Goal: Task Accomplishment & Management: Complete application form

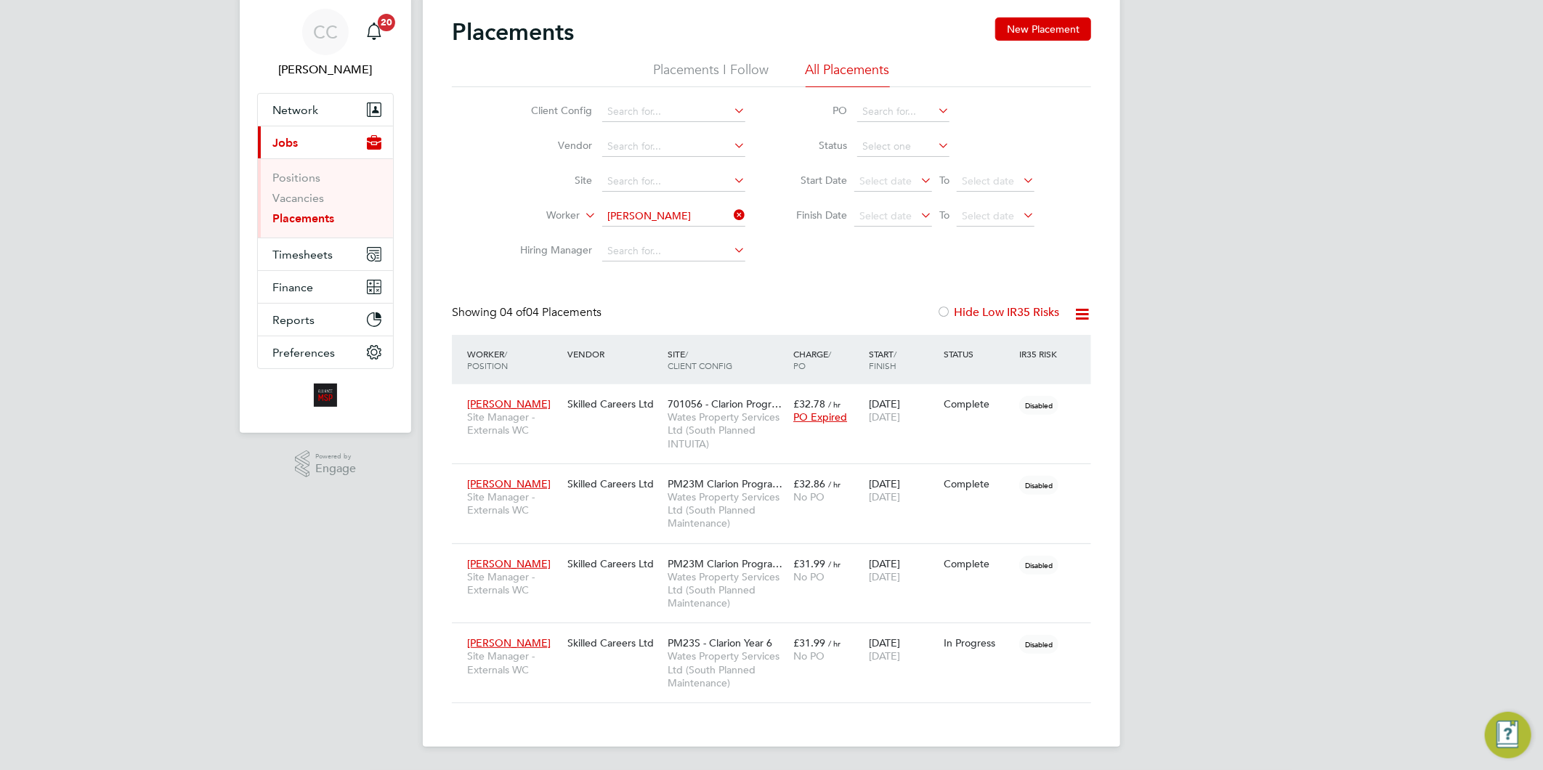
click at [731, 215] on icon at bounding box center [731, 215] width 0 height 20
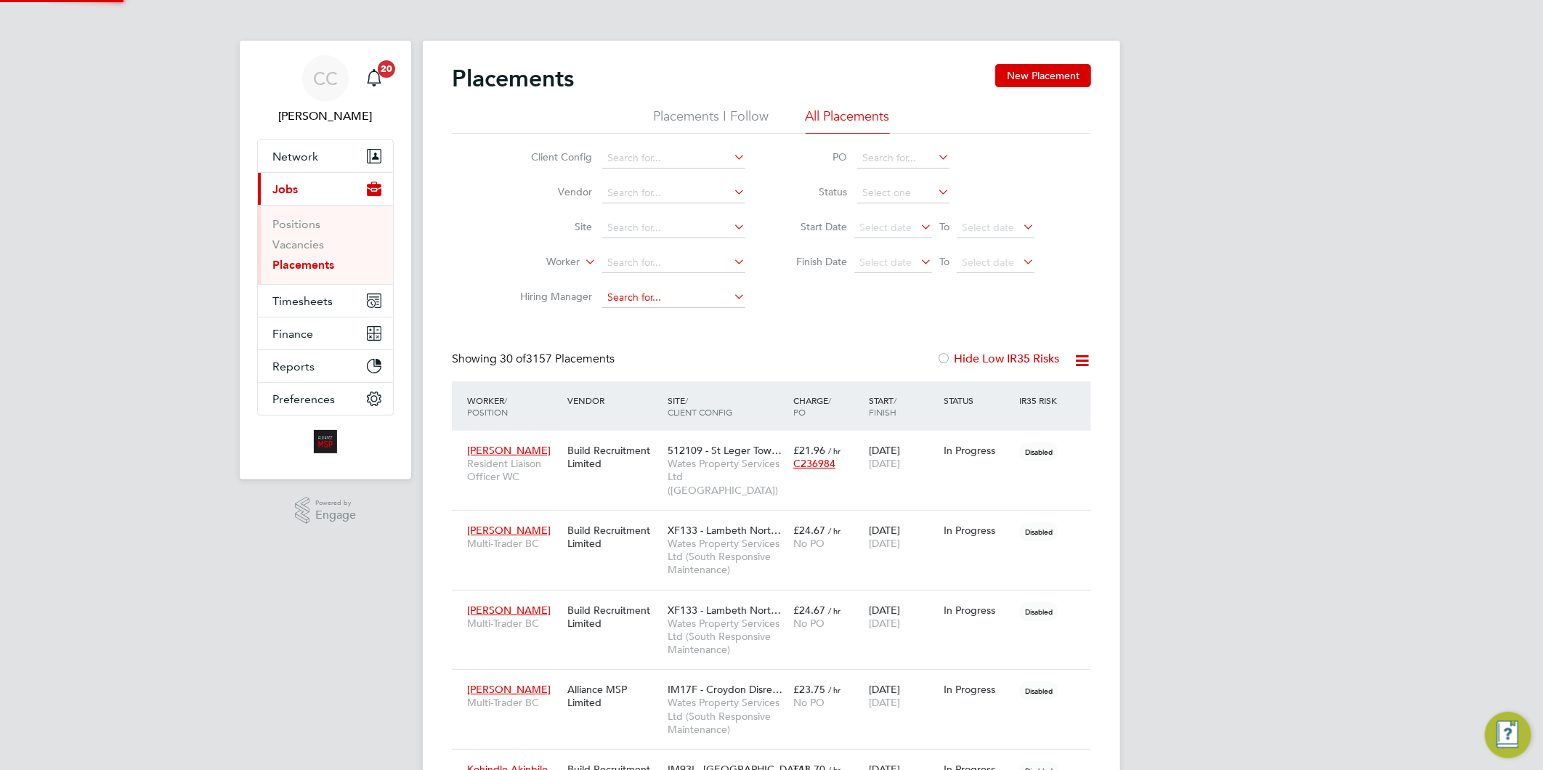
scroll to position [8, 8]
click at [318, 248] on link "Vacancies" at bounding box center [298, 245] width 52 height 14
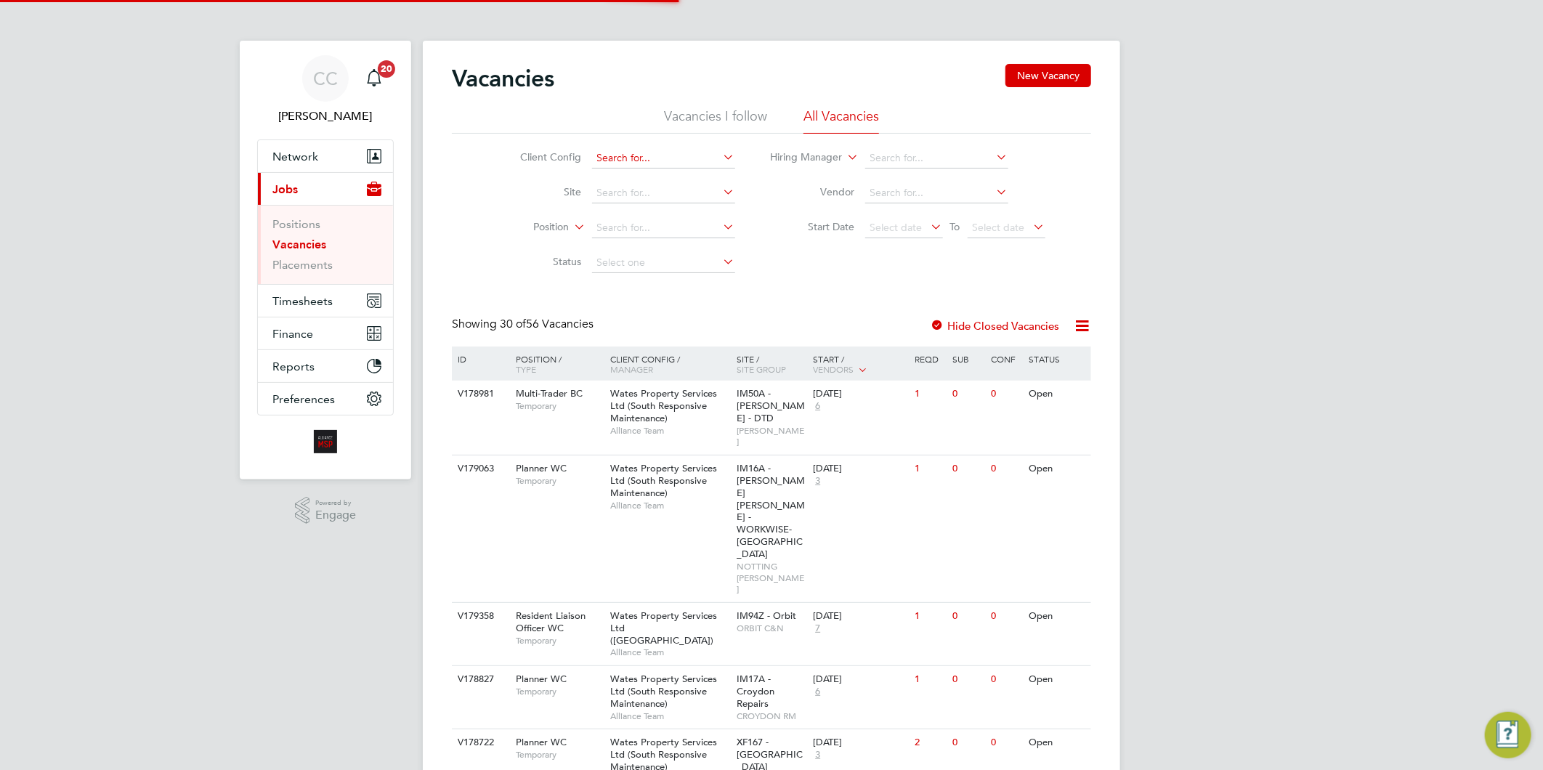
click at [666, 151] on input at bounding box center [663, 158] width 143 height 20
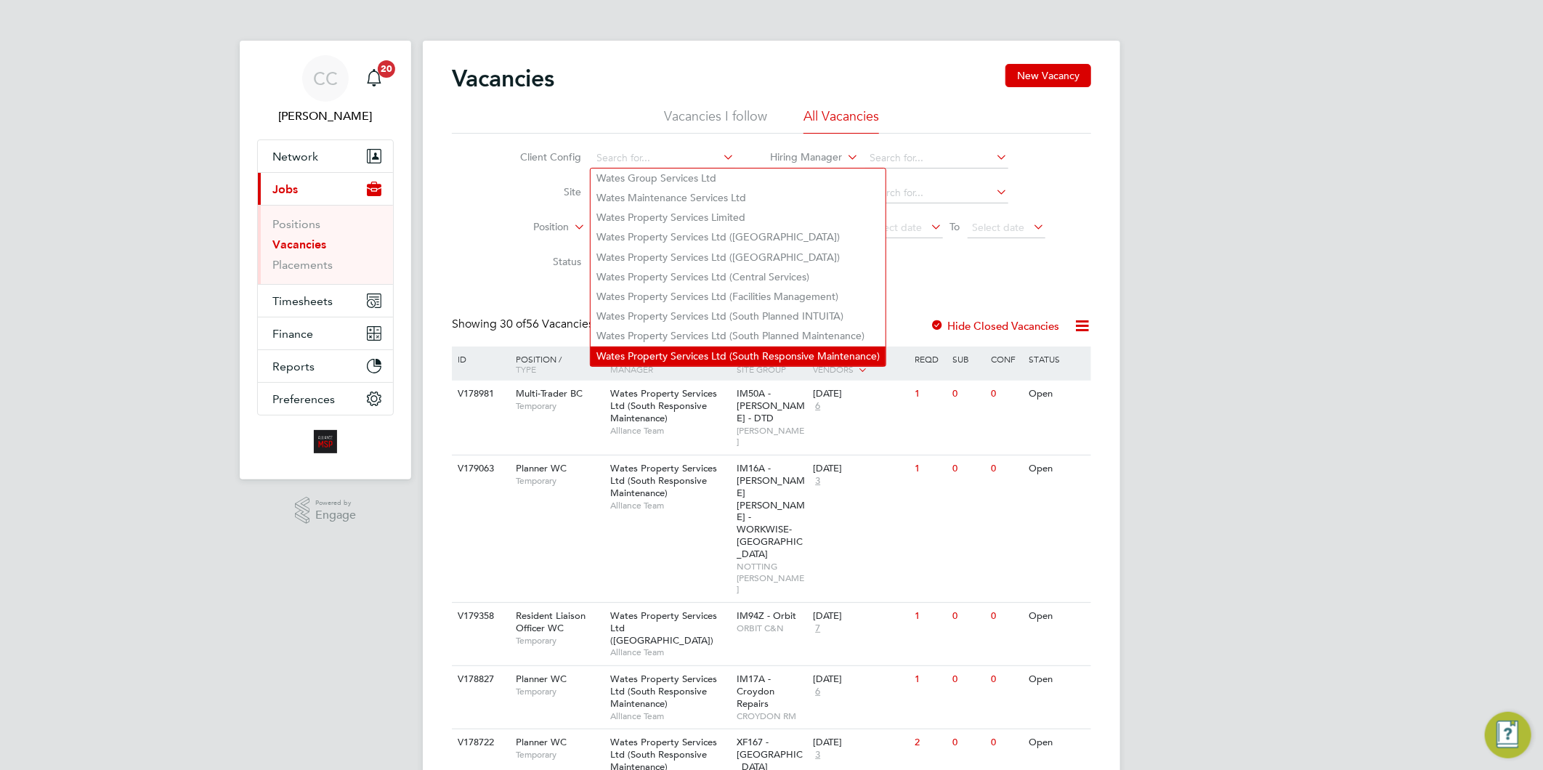
click at [709, 347] on li "Wates Property Services Ltd (South Responsive Maintenance)" at bounding box center [738, 357] width 295 height 20
type input "Wates Property Services Ltd (South Responsive Maintenance)"
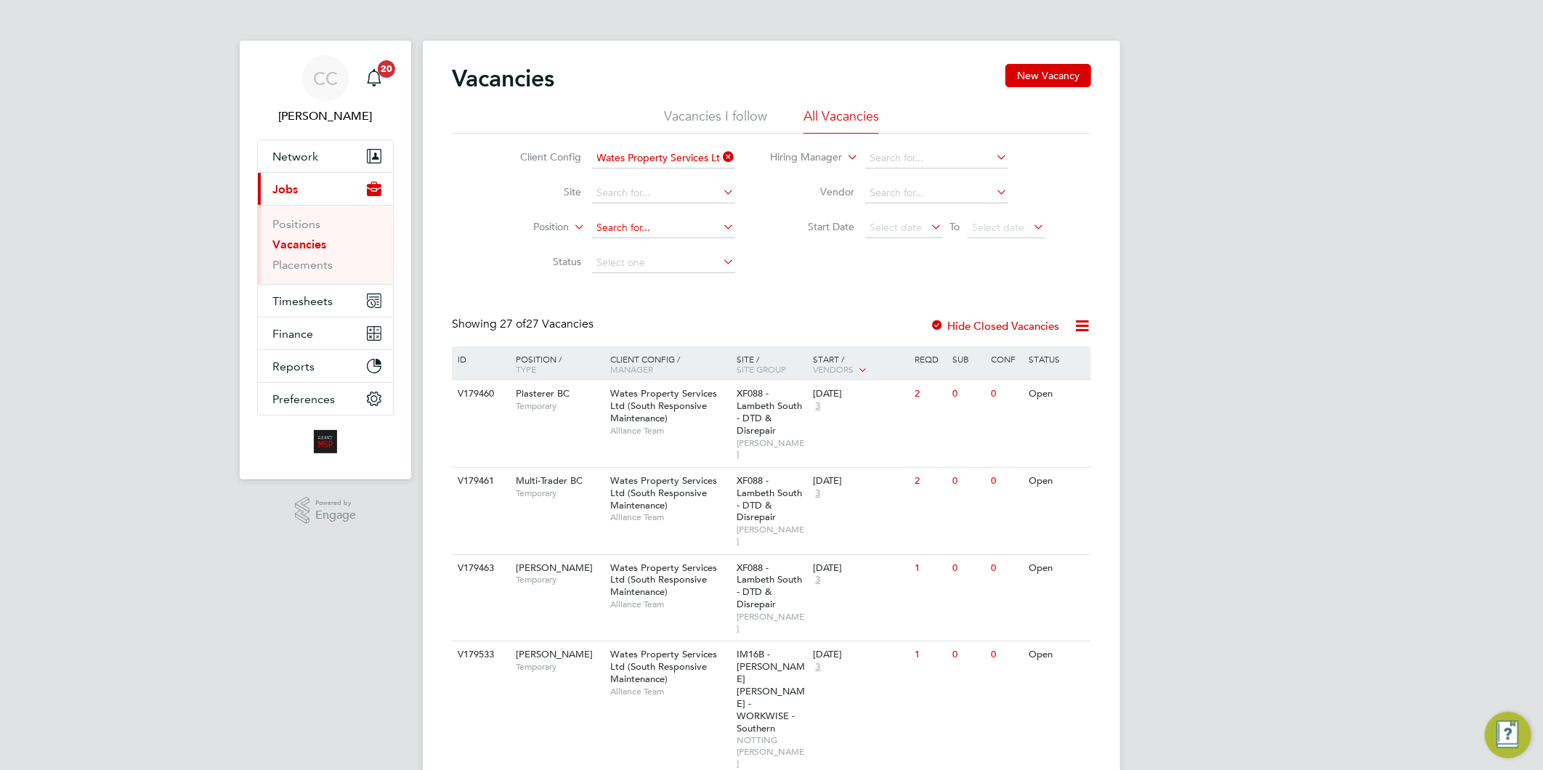
click at [669, 227] on input at bounding box center [663, 228] width 143 height 20
click at [647, 267] on li "Planner WC" at bounding box center [682, 268] width 182 height 20
type input "Planner WC"
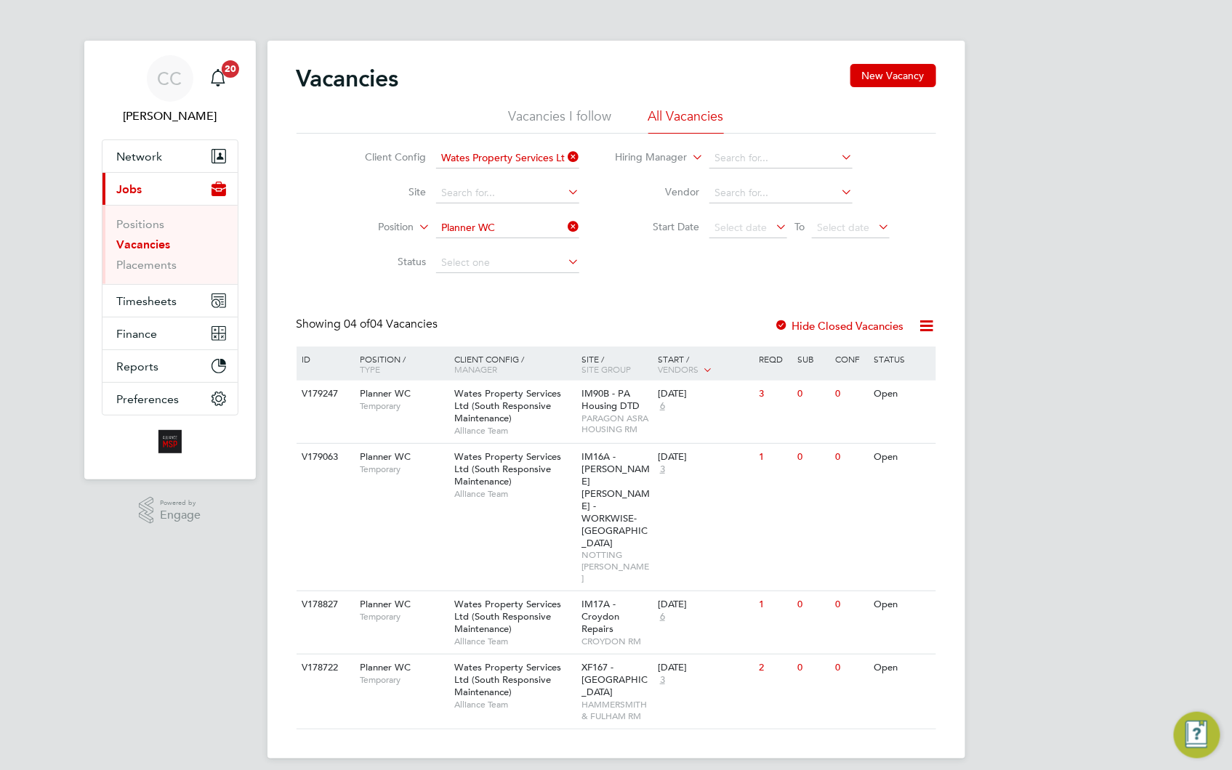
drag, startPoint x: 506, startPoint y: 628, endPoint x: 658, endPoint y: 727, distance: 180.2
click at [650, 734] on html "CC Claire Compton Notifications 20 Applications: Network Team Members Businesse…" at bounding box center [616, 391] width 1232 height 782
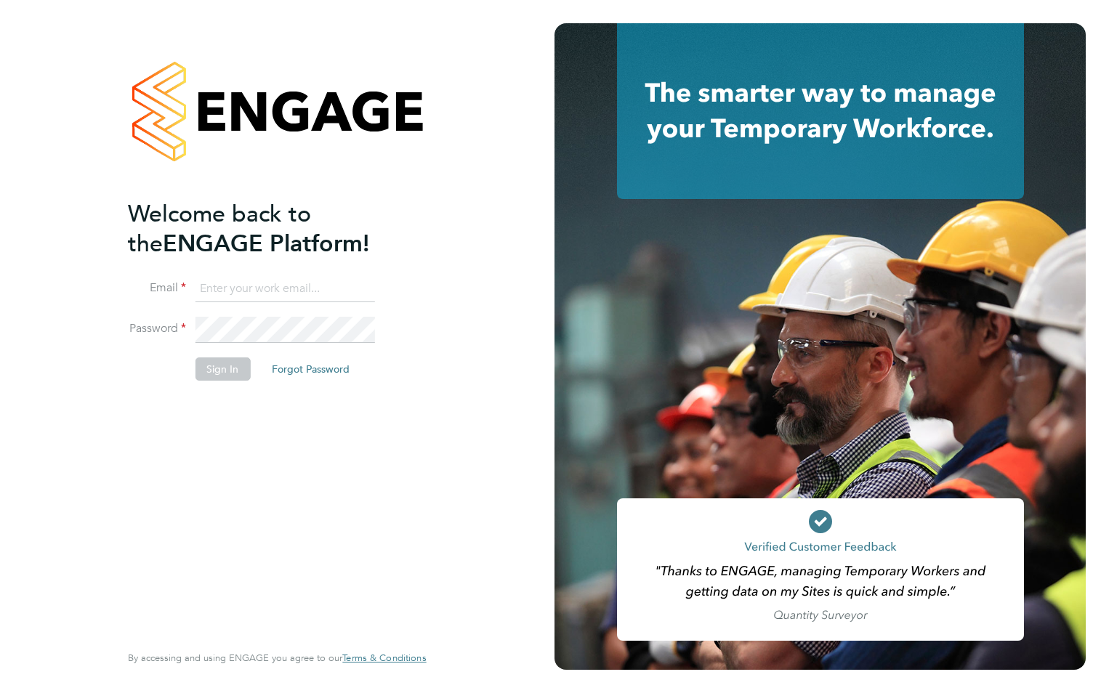
type input "wates@alliance-msp.co.uk"
click at [204, 373] on button "Sign In" at bounding box center [222, 368] width 55 height 23
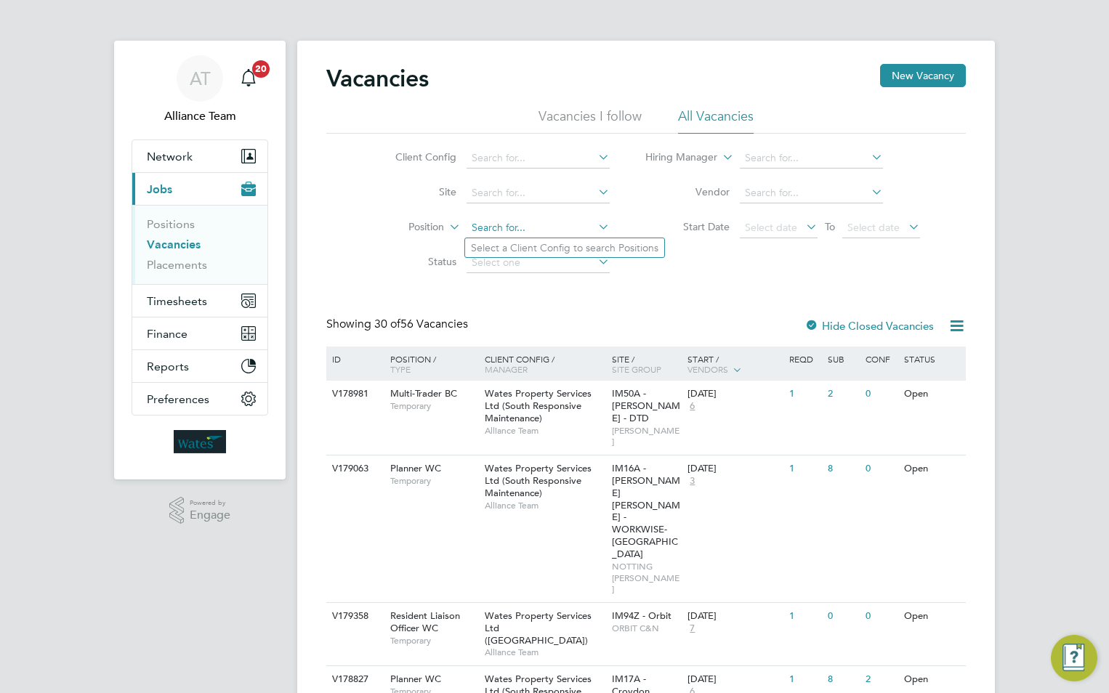
click at [530, 231] on input at bounding box center [537, 228] width 143 height 20
type input "planner"
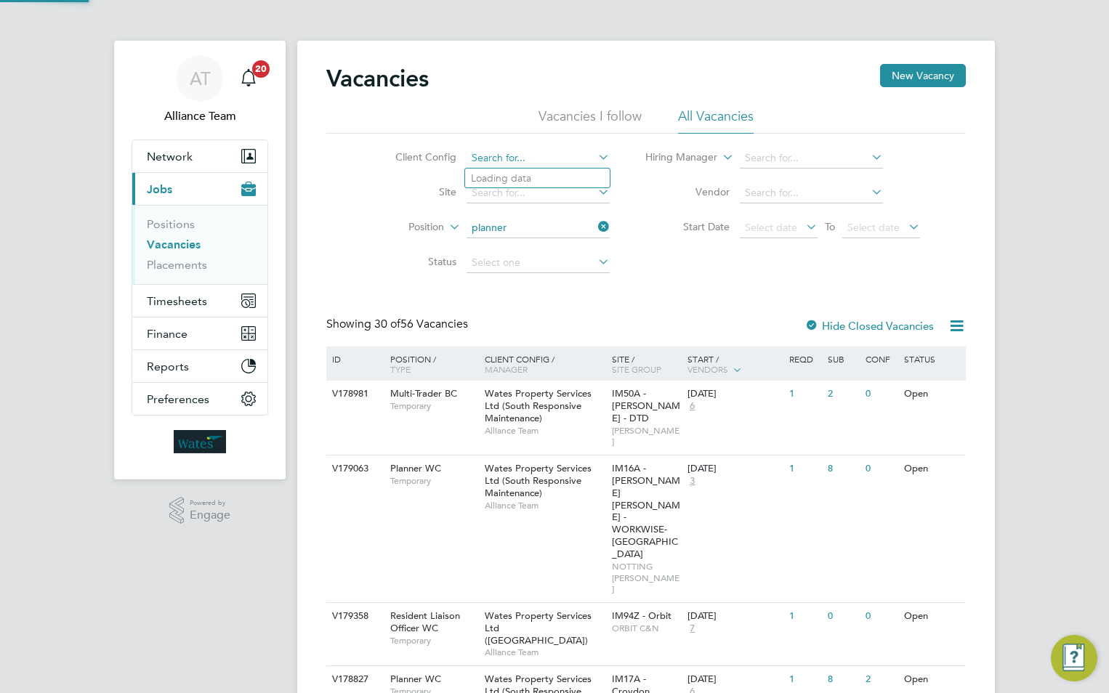
click at [538, 161] on input at bounding box center [537, 158] width 143 height 20
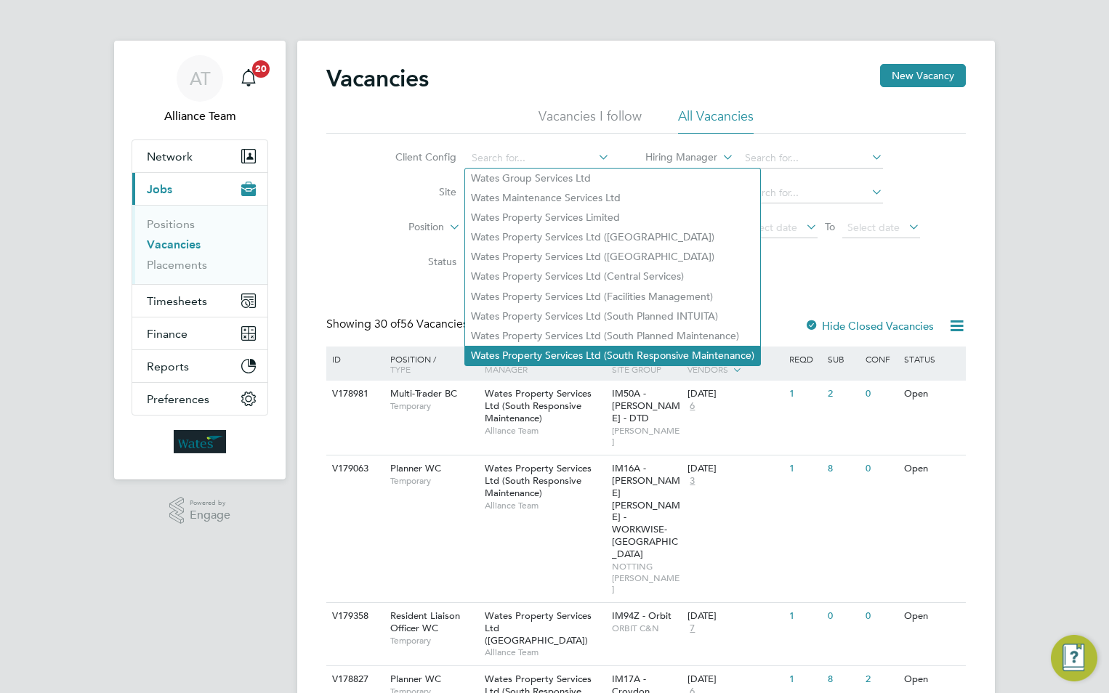
click at [543, 347] on li "Wates Property Services Ltd (South Responsive Maintenance)" at bounding box center [612, 356] width 295 height 20
type input "Wates Property Services Ltd (South Responsive Maintenance)"
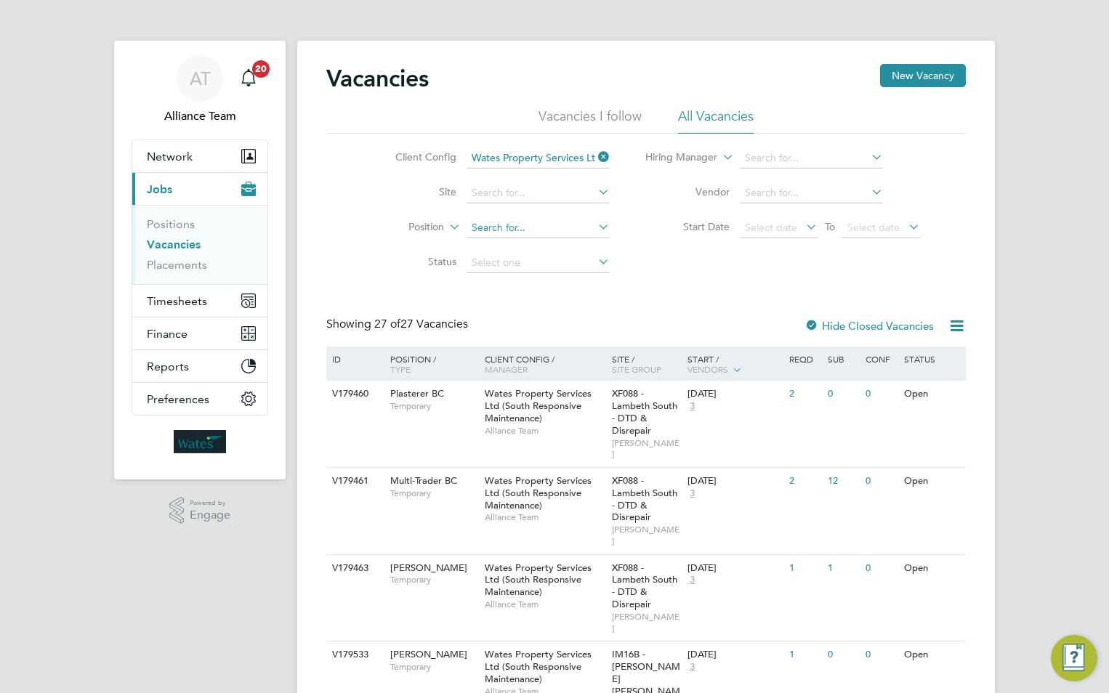
click at [521, 230] on input at bounding box center [537, 228] width 143 height 20
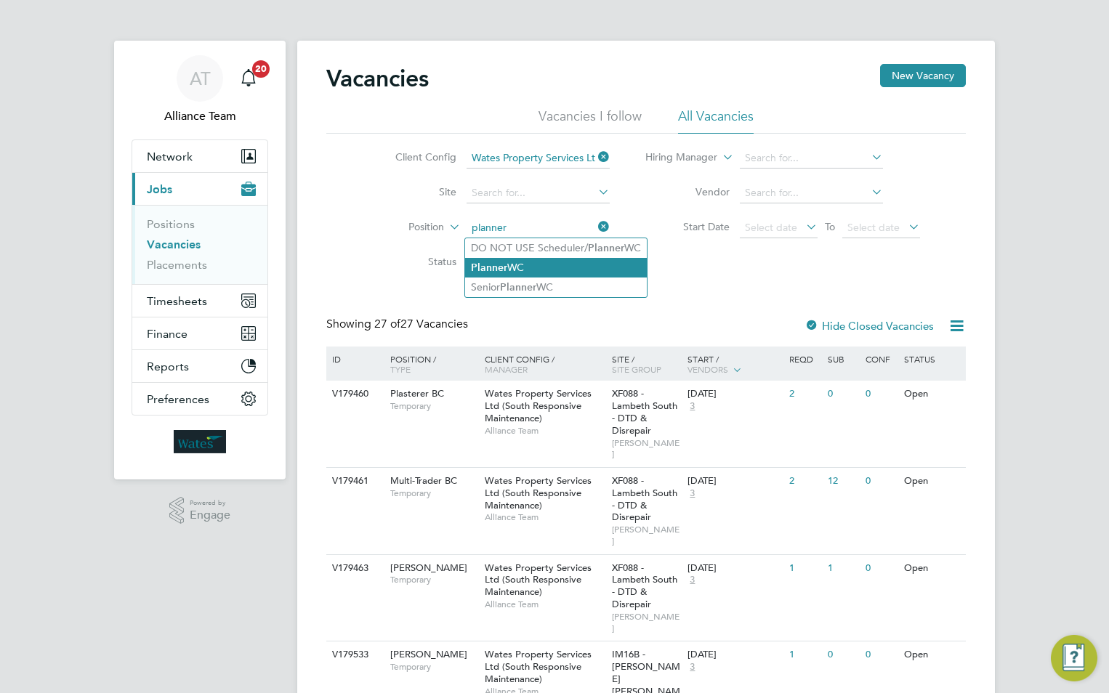
click at [511, 271] on li "Planner WC" at bounding box center [556, 268] width 182 height 20
type input "Planner WC"
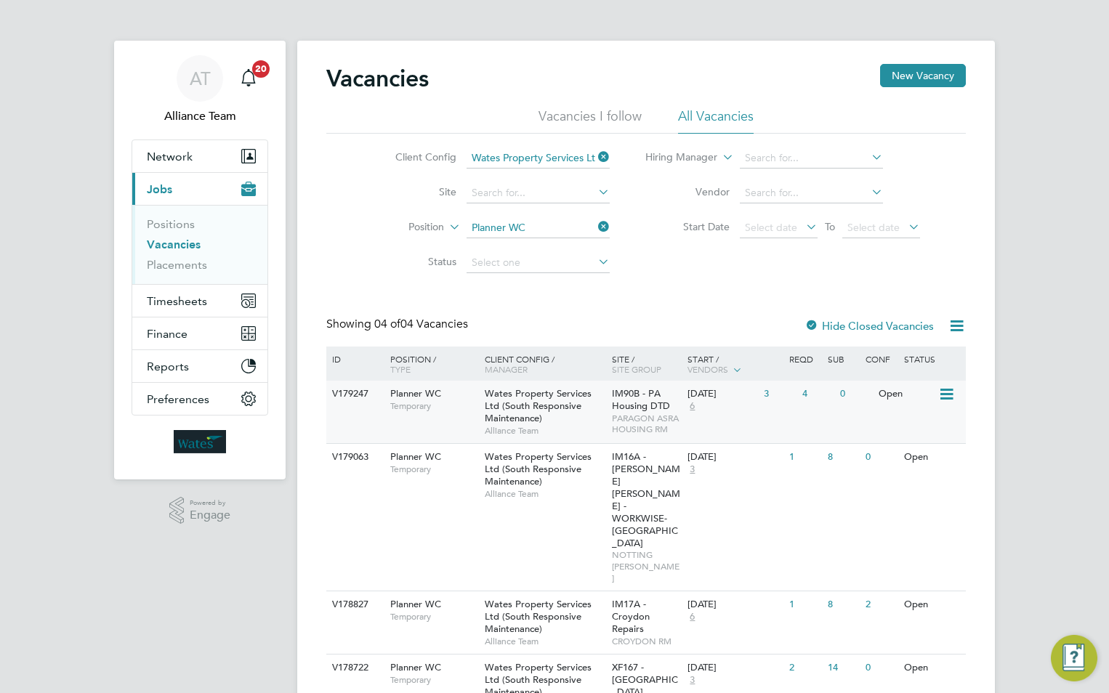
scroll to position [28, 0]
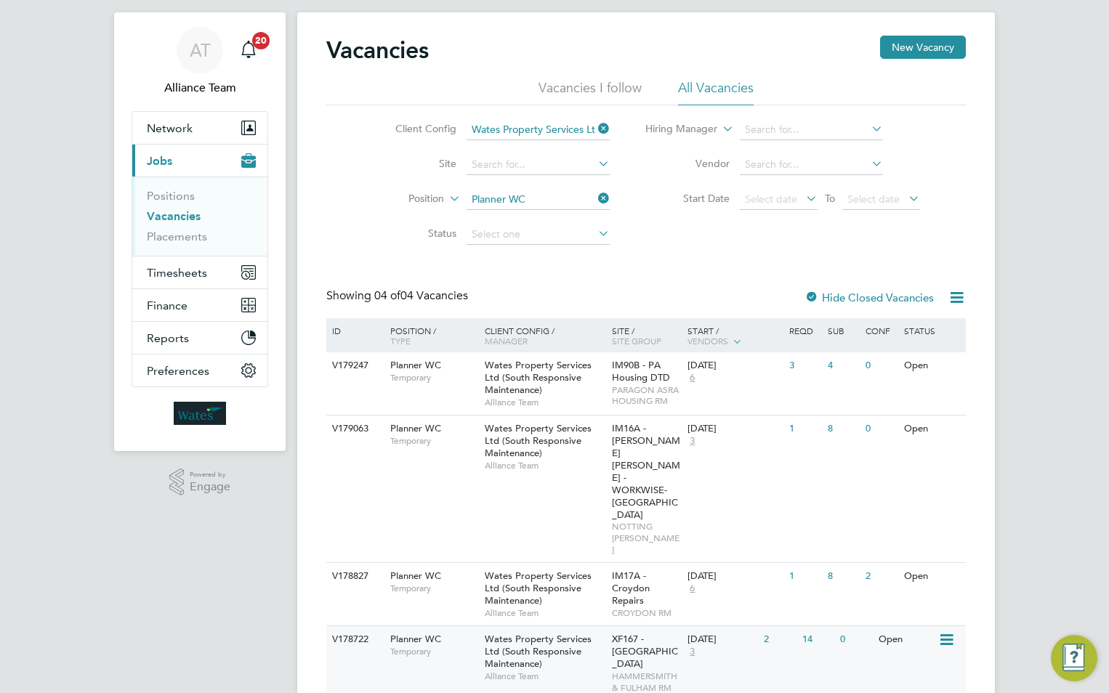
click at [566, 633] on span "Wates Property Services Ltd (South Responsive Maintenance)" at bounding box center [538, 651] width 107 height 37
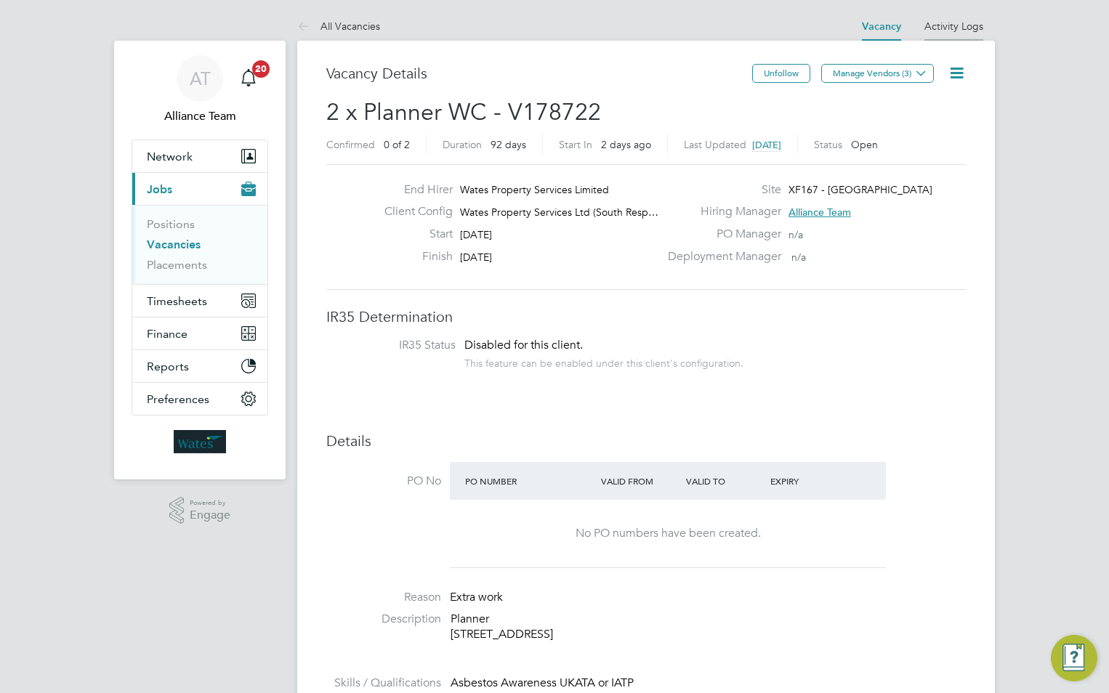
click at [956, 25] on link "Activity Logs" at bounding box center [953, 26] width 59 height 13
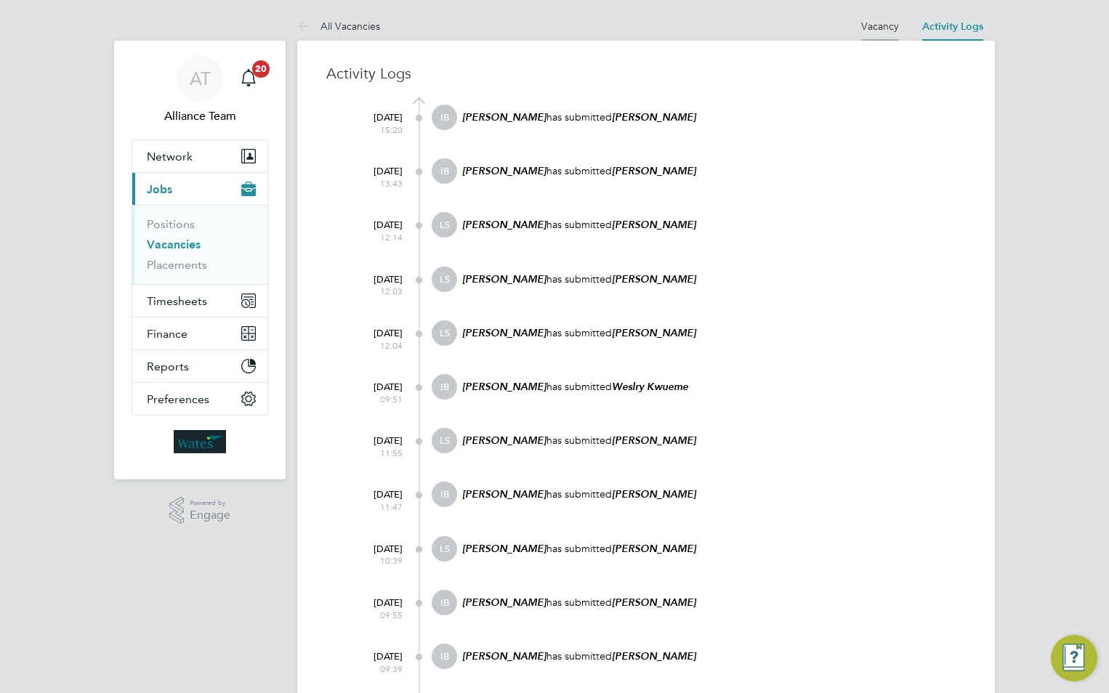
click at [880, 25] on link "Vacancy" at bounding box center [880, 26] width 38 height 13
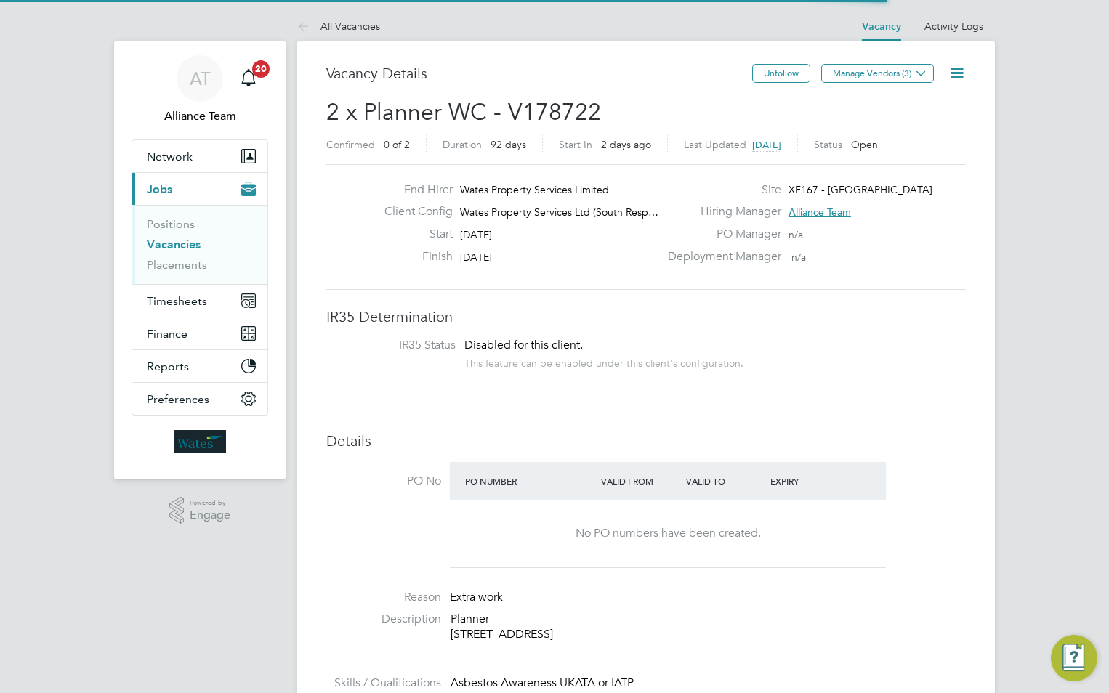
scroll to position [25, 227]
click at [953, 20] on link "Activity Logs" at bounding box center [953, 26] width 59 height 13
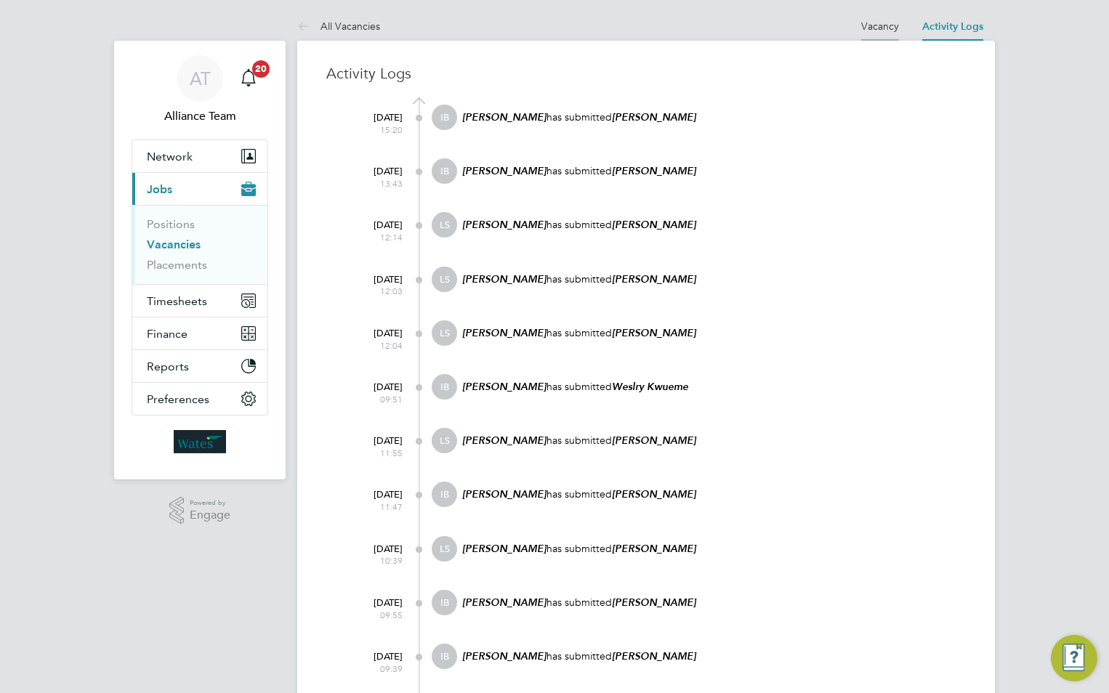
click at [866, 26] on link "Vacancy" at bounding box center [880, 26] width 38 height 13
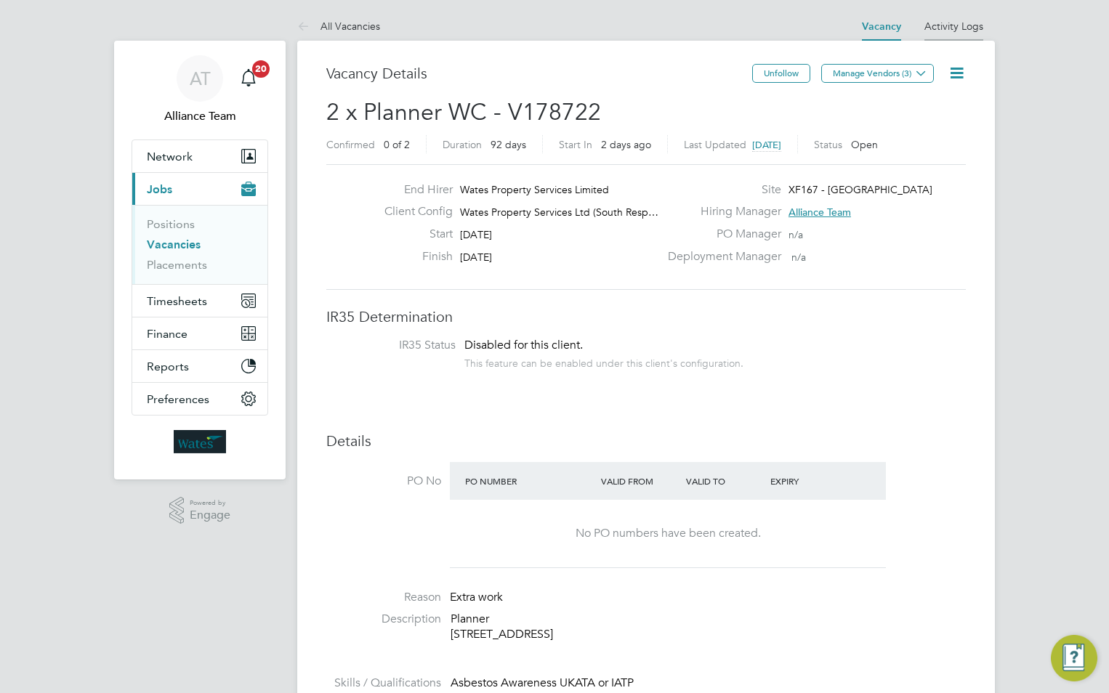
click at [945, 29] on link "Activity Logs" at bounding box center [953, 26] width 59 height 13
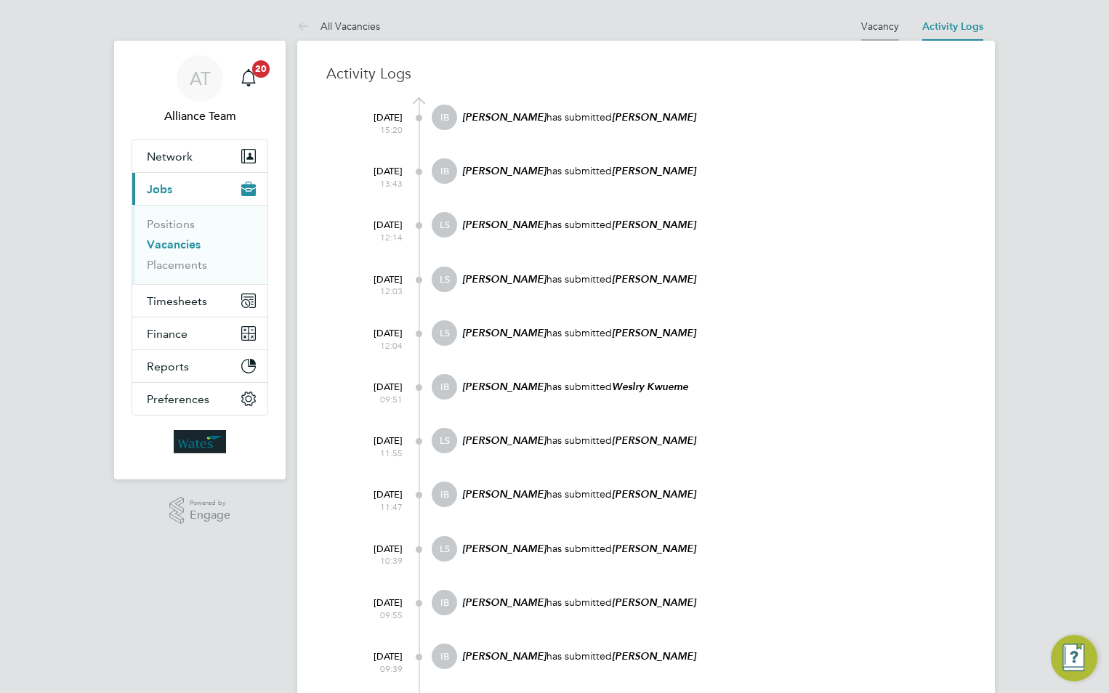
click at [884, 25] on link "Vacancy" at bounding box center [880, 26] width 38 height 13
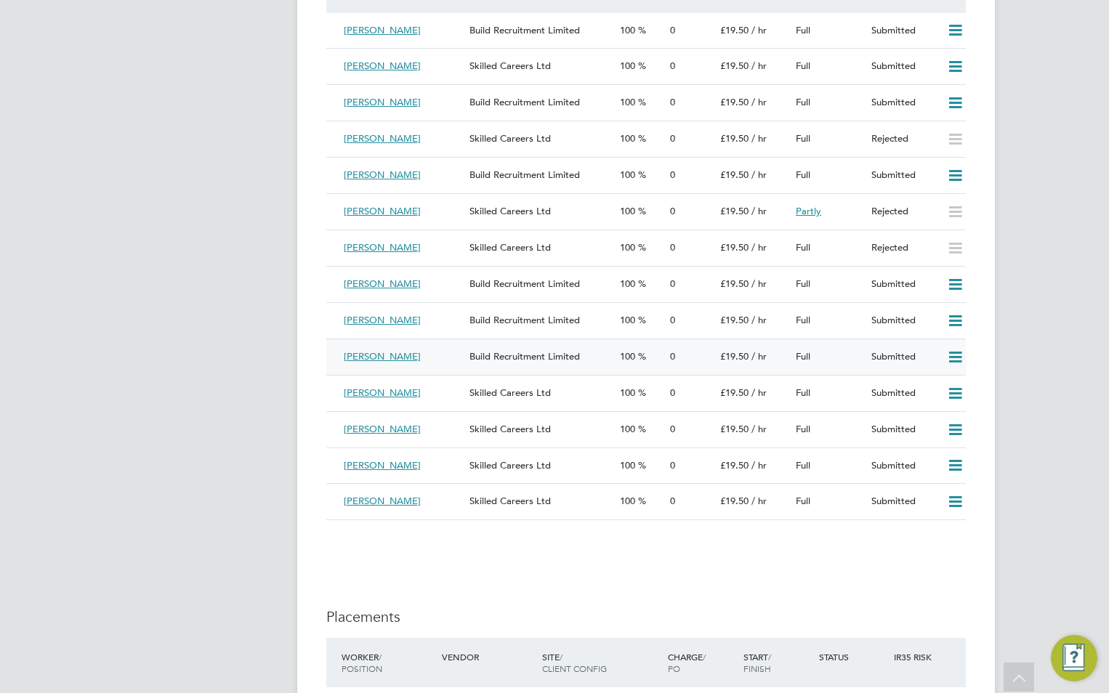
click at [401, 363] on div "Lindsey Norville" at bounding box center [401, 357] width 126 height 24
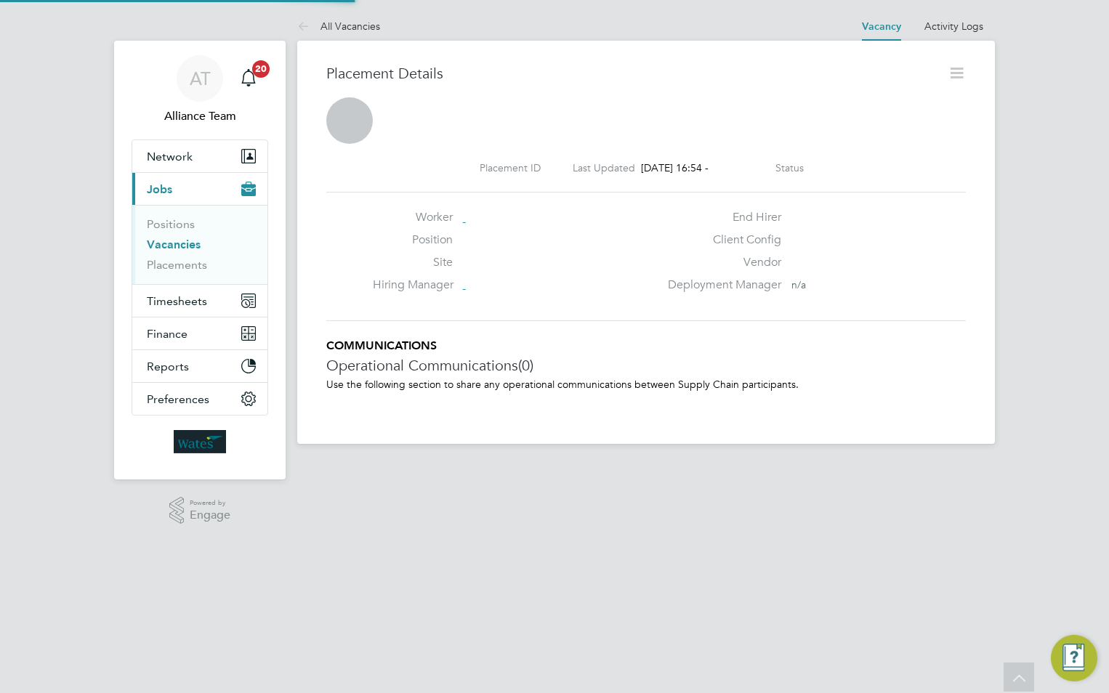
scroll to position [7, 7]
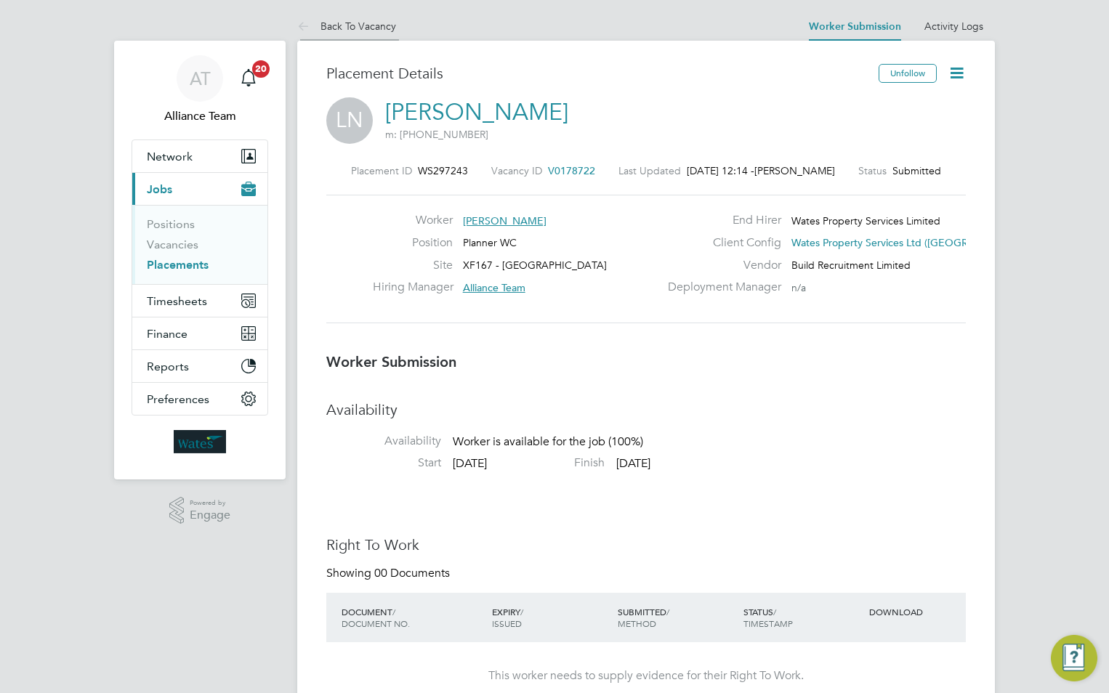
click at [362, 22] on link "Back To Vacancy" at bounding box center [346, 26] width 99 height 13
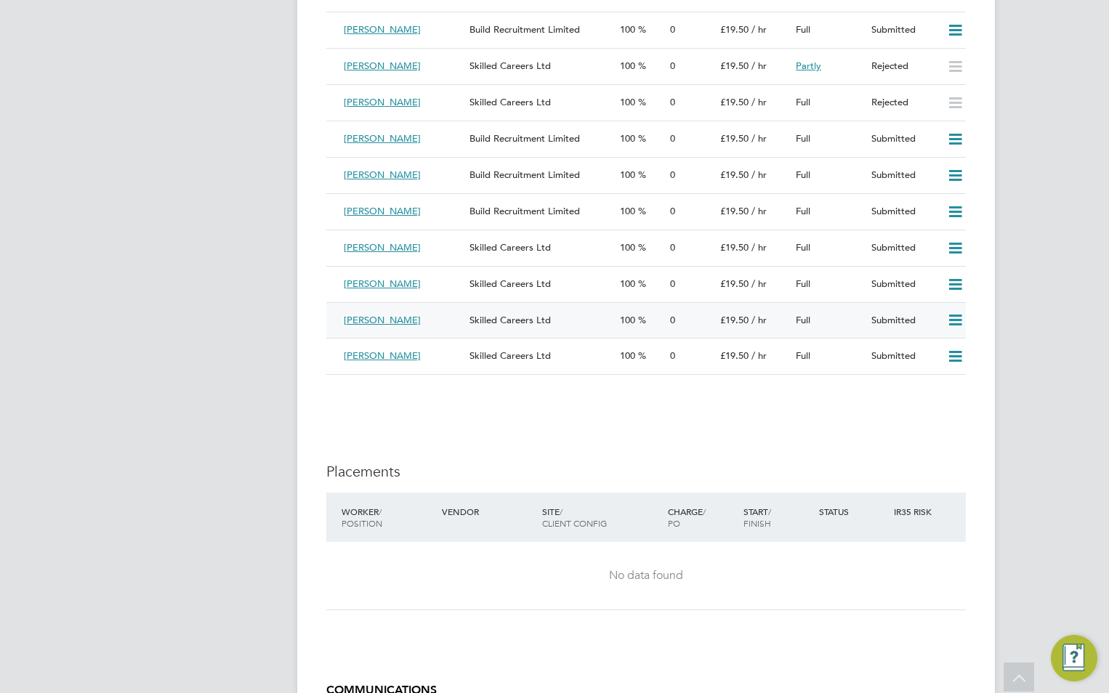
click at [957, 318] on icon at bounding box center [955, 321] width 18 height 12
click at [937, 373] on li "Reject" at bounding box center [935, 373] width 51 height 20
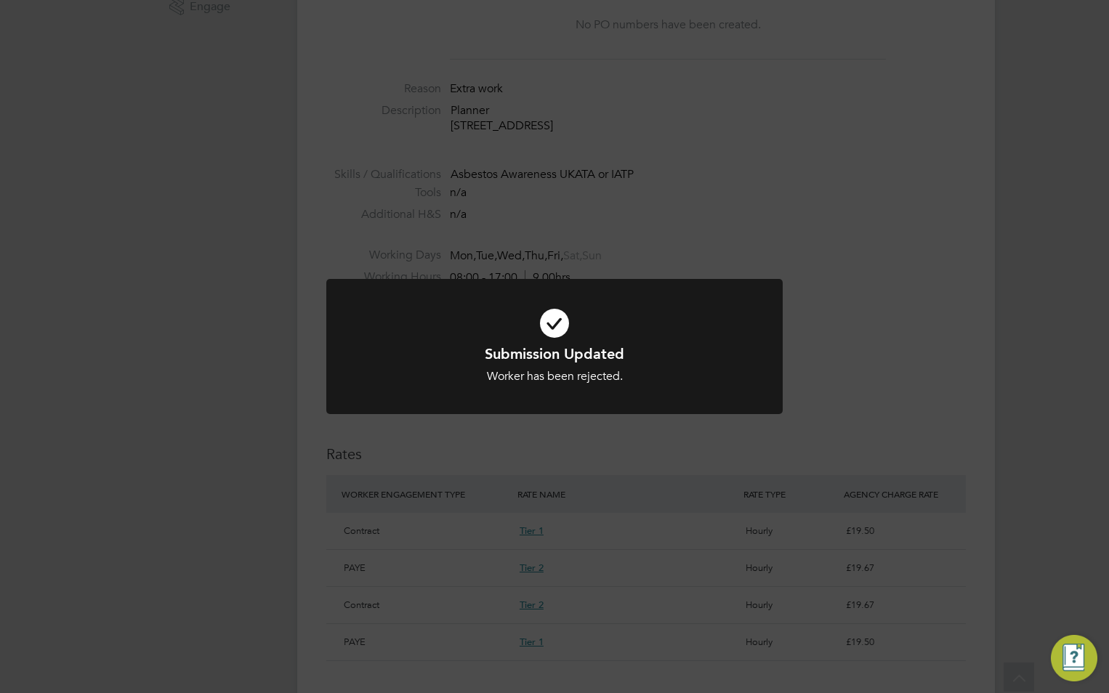
click at [991, 358] on div "Submission Updated Worker has been rejected. Cancel Okay" at bounding box center [554, 346] width 1109 height 693
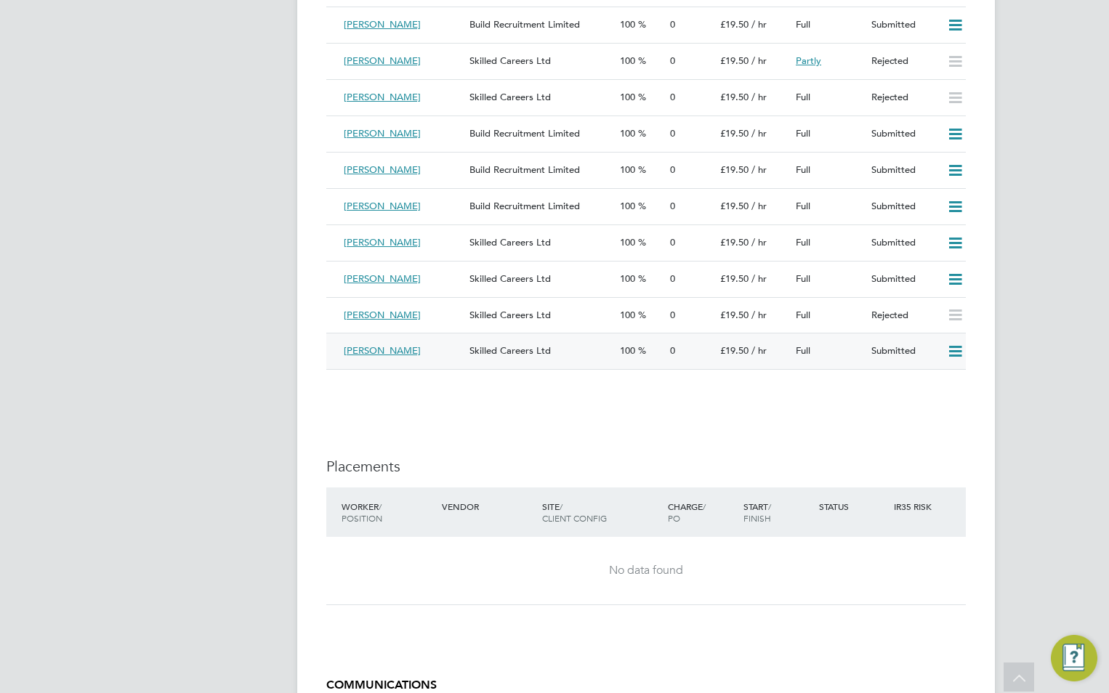
click at [958, 350] on icon at bounding box center [955, 352] width 18 height 12
click at [929, 405] on li "Reject" at bounding box center [935, 404] width 51 height 20
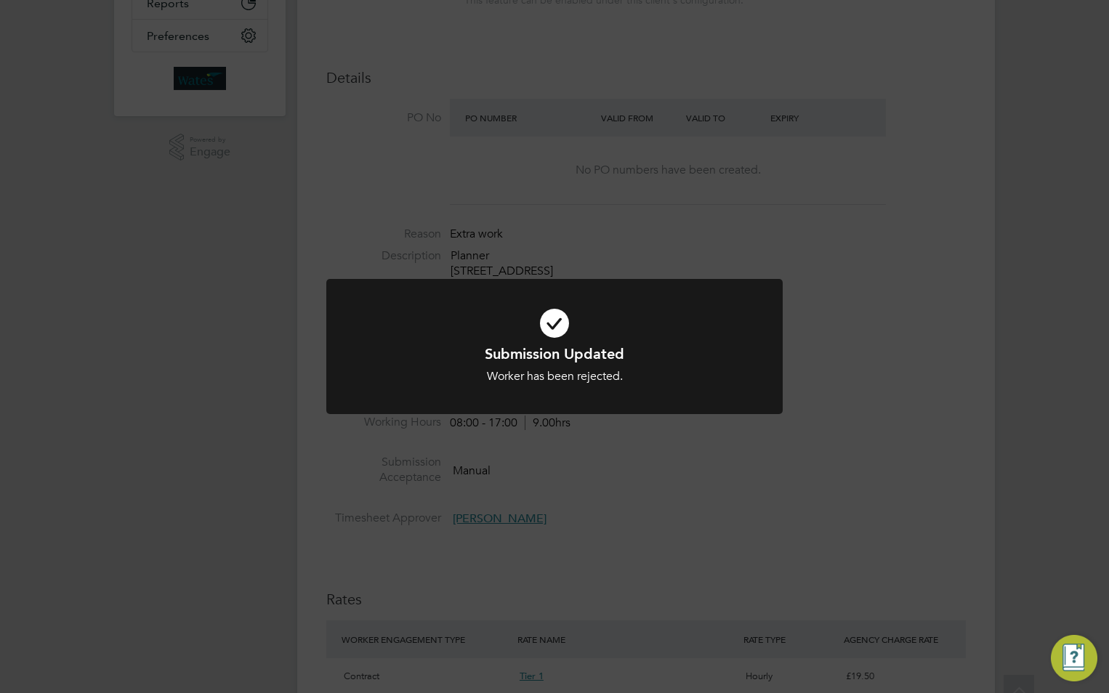
click at [1004, 392] on div "Submission Updated Worker has been rejected. Cancel Okay" at bounding box center [554, 346] width 1109 height 693
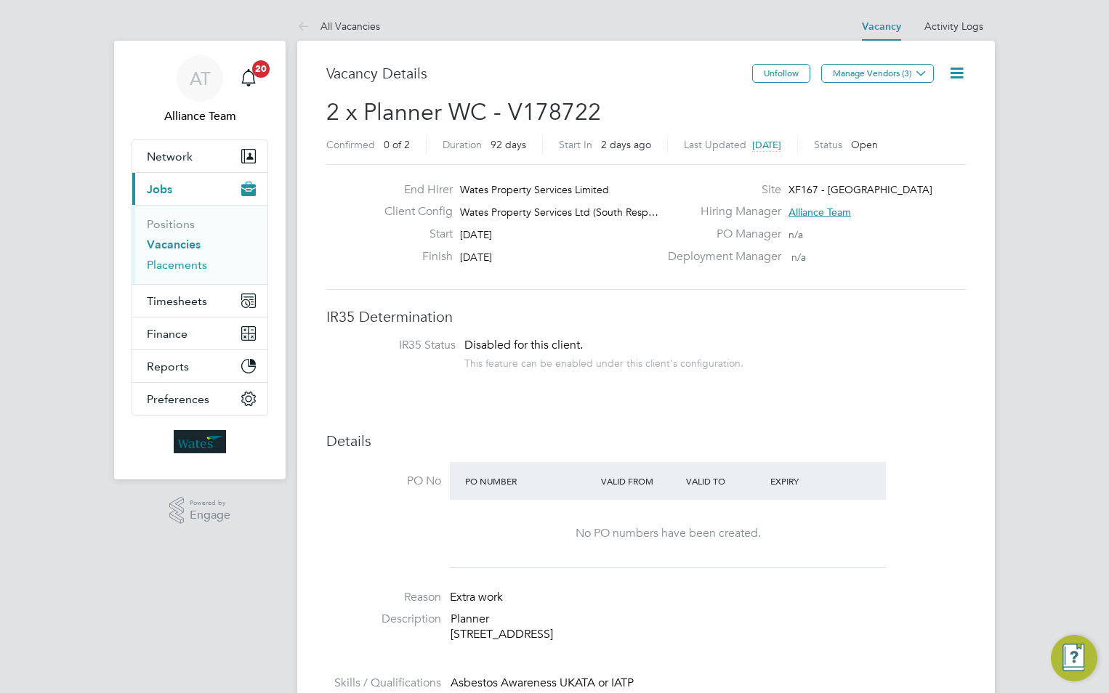
click at [177, 264] on link "Placements" at bounding box center [177, 265] width 60 height 14
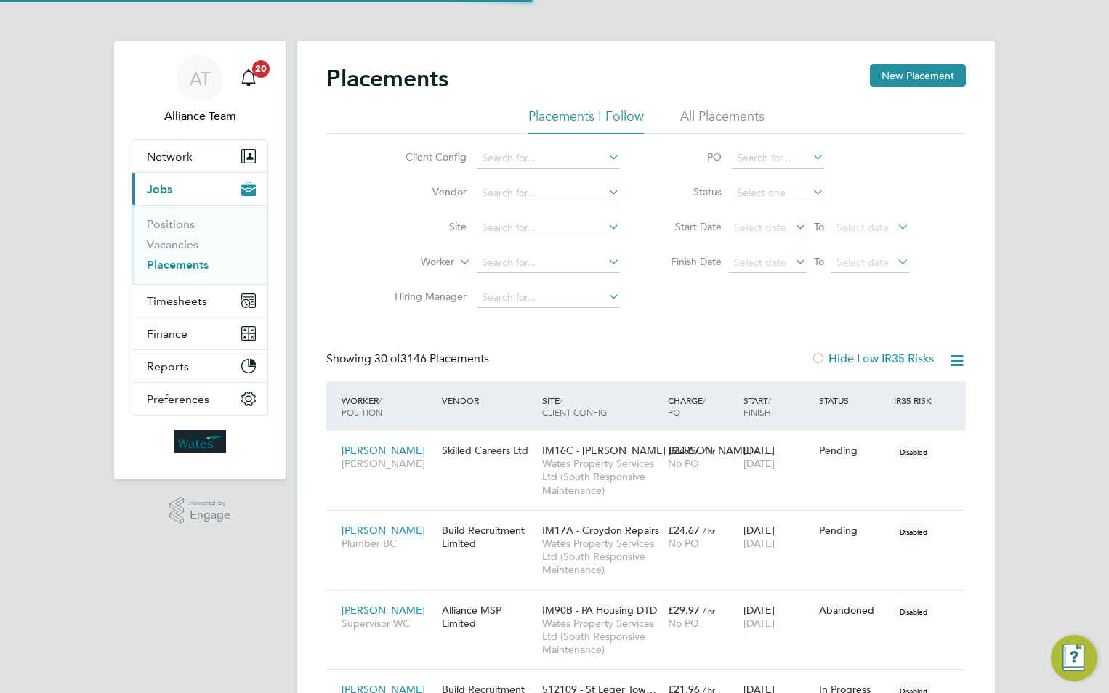
scroll to position [42, 101]
click at [491, 260] on input at bounding box center [548, 263] width 143 height 20
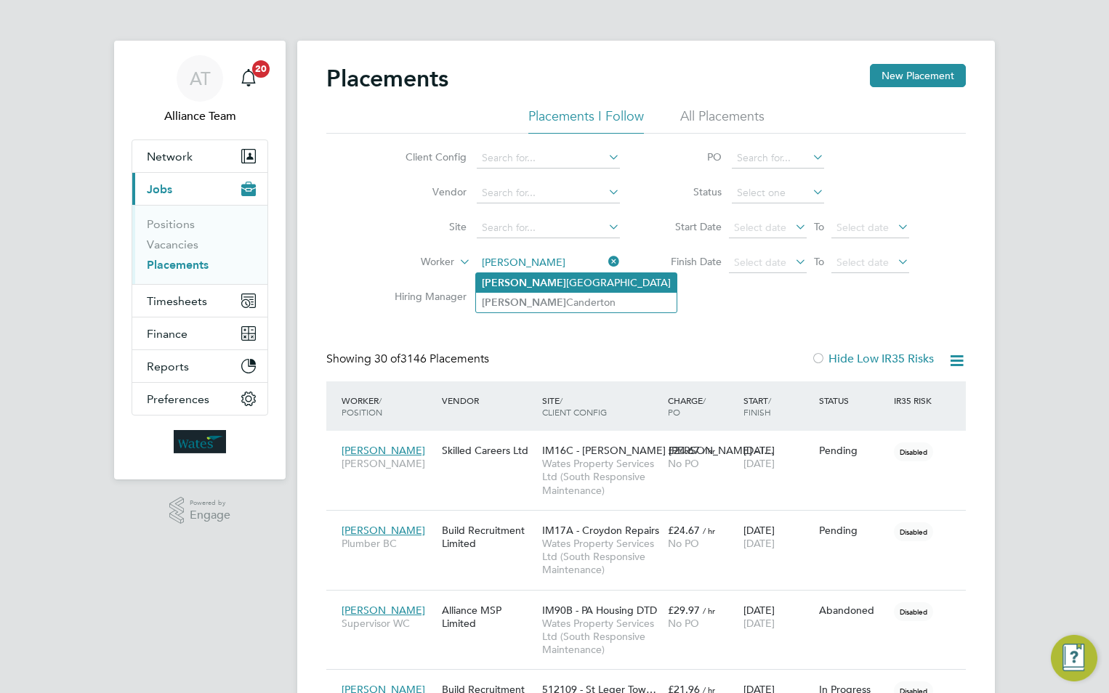
click at [514, 283] on b "Catherine" at bounding box center [524, 283] width 84 height 12
type input "Catherine Deterville"
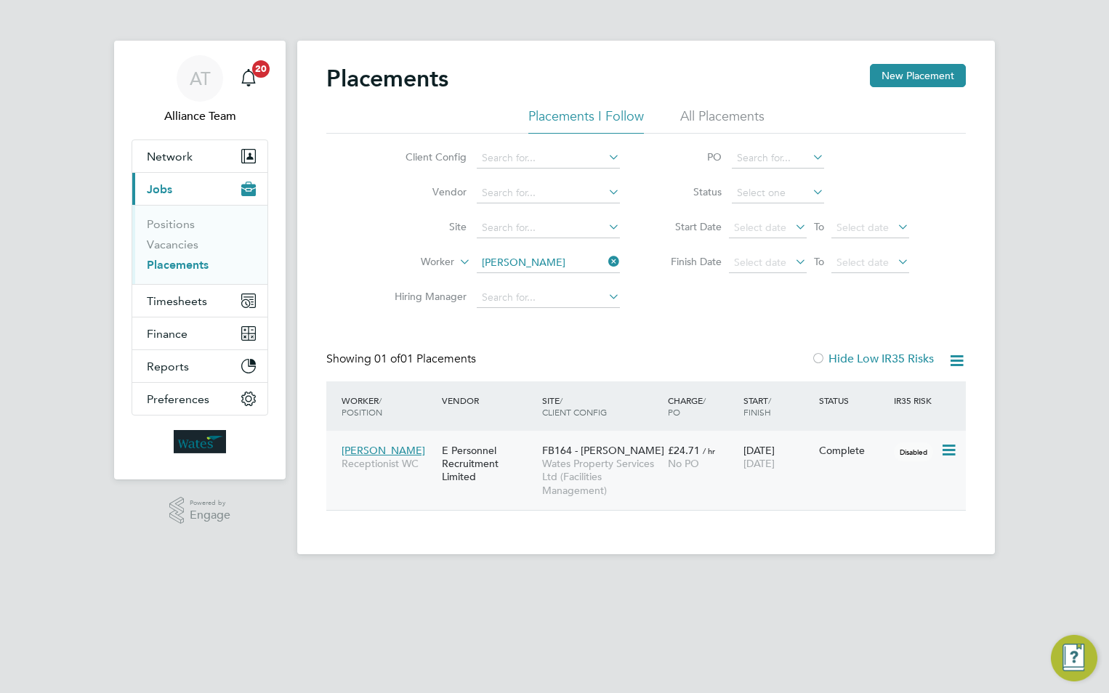
click at [767, 475] on div "09 May 2025 22 Aug 2025" at bounding box center [778, 457] width 76 height 41
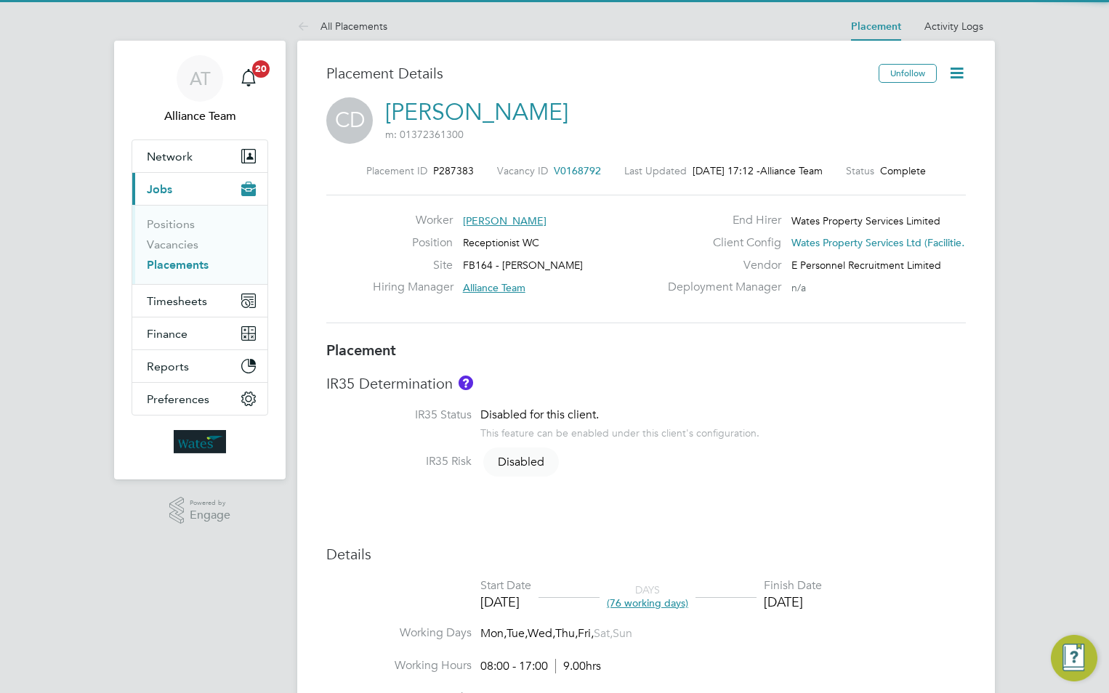
click at [953, 70] on icon at bounding box center [956, 73] width 18 height 18
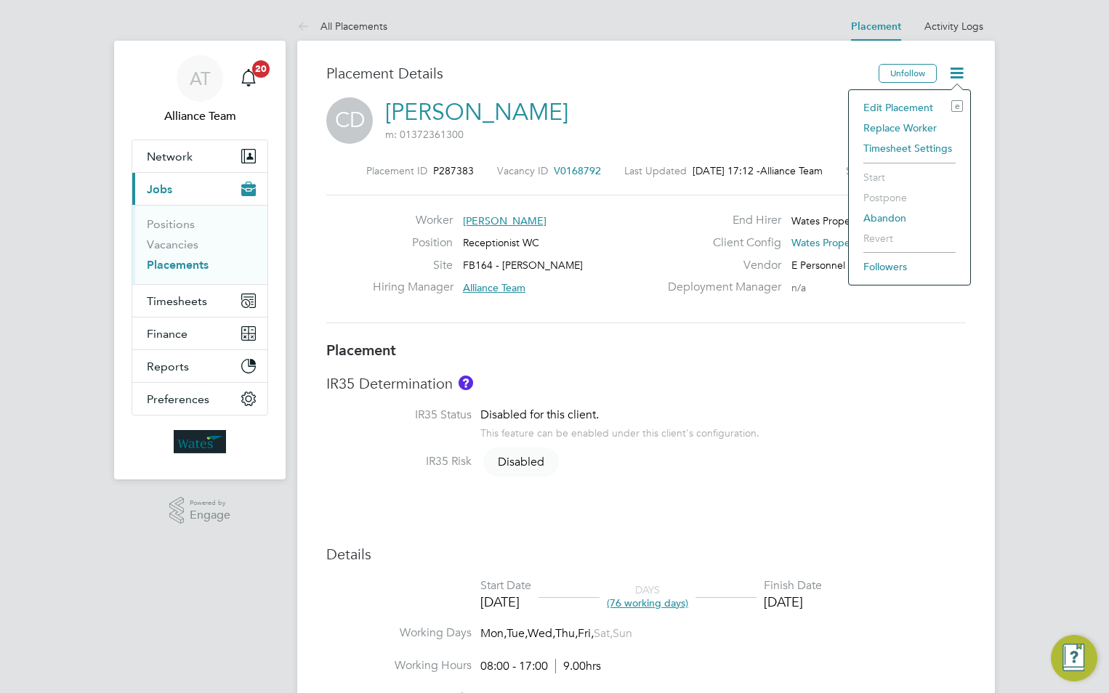
click at [884, 105] on li "Edit Placement e" at bounding box center [909, 107] width 107 height 20
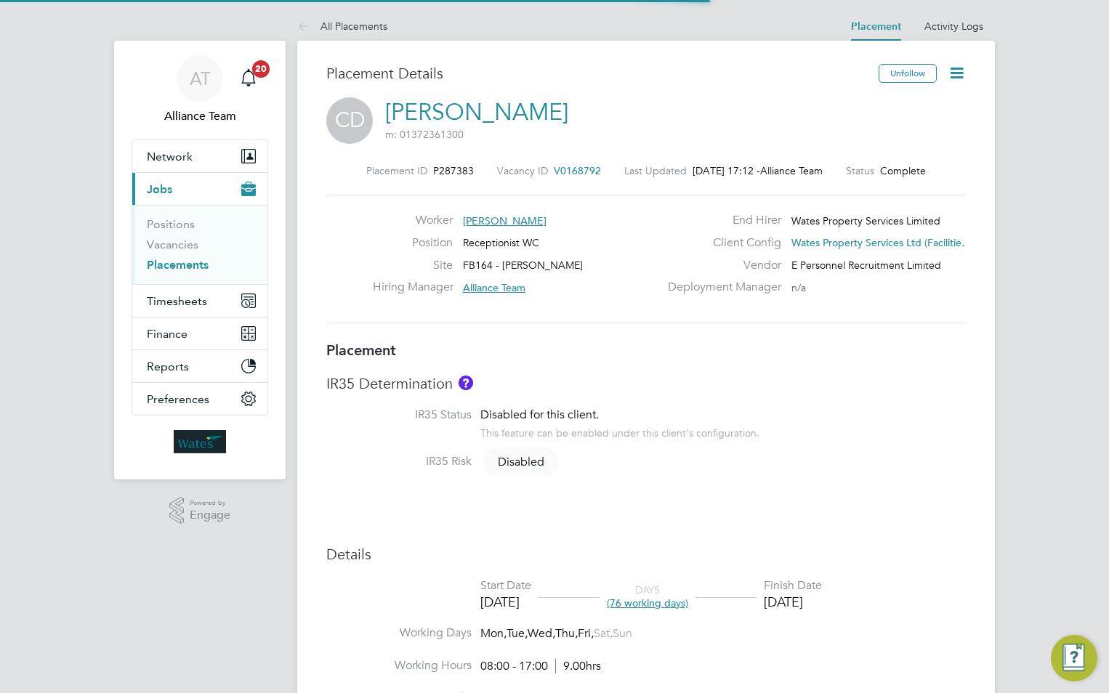
scroll to position [7, 7]
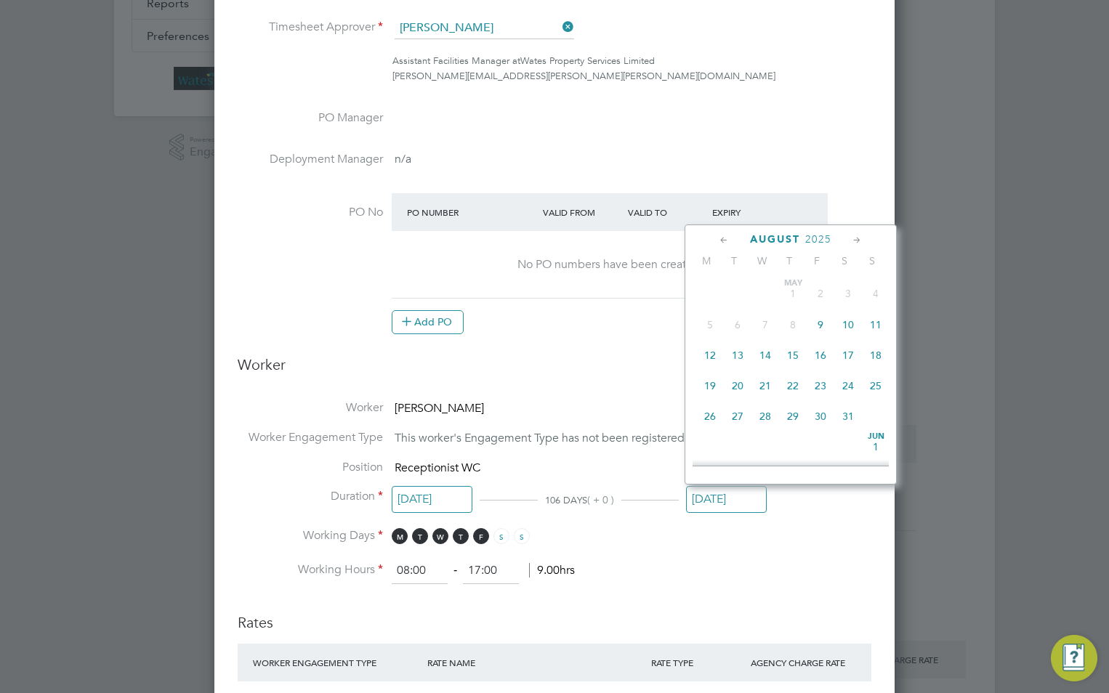
click at [721, 500] on input "[DATE]" at bounding box center [726, 499] width 81 height 27
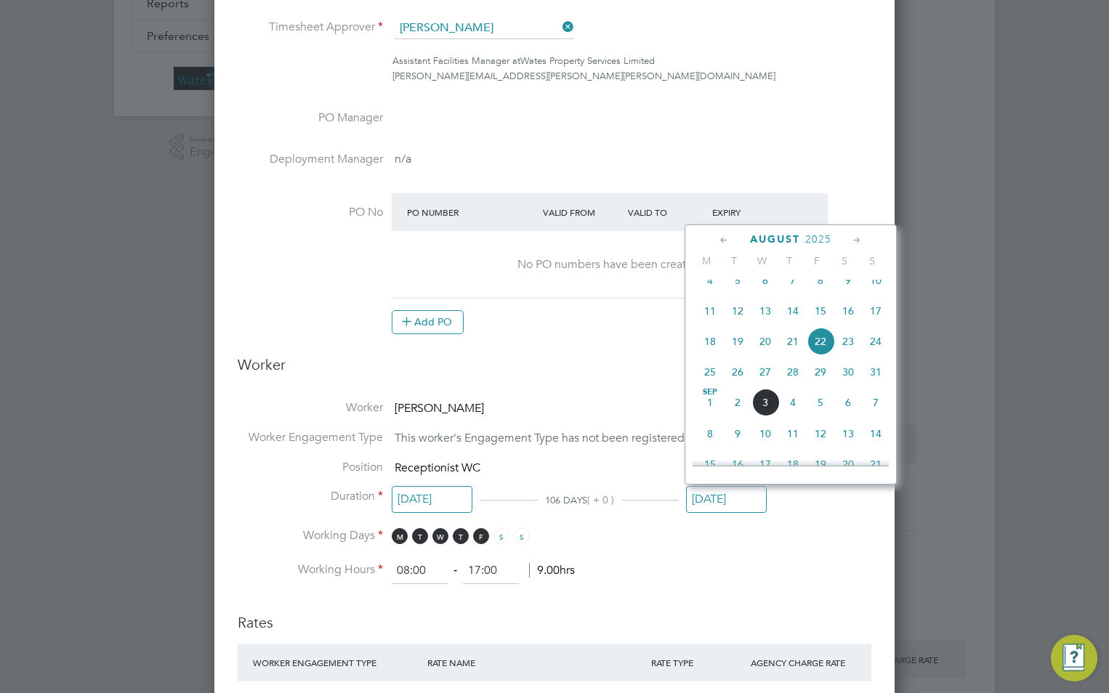
click at [767, 416] on span "3" at bounding box center [765, 403] width 28 height 28
type input "[DATE]"
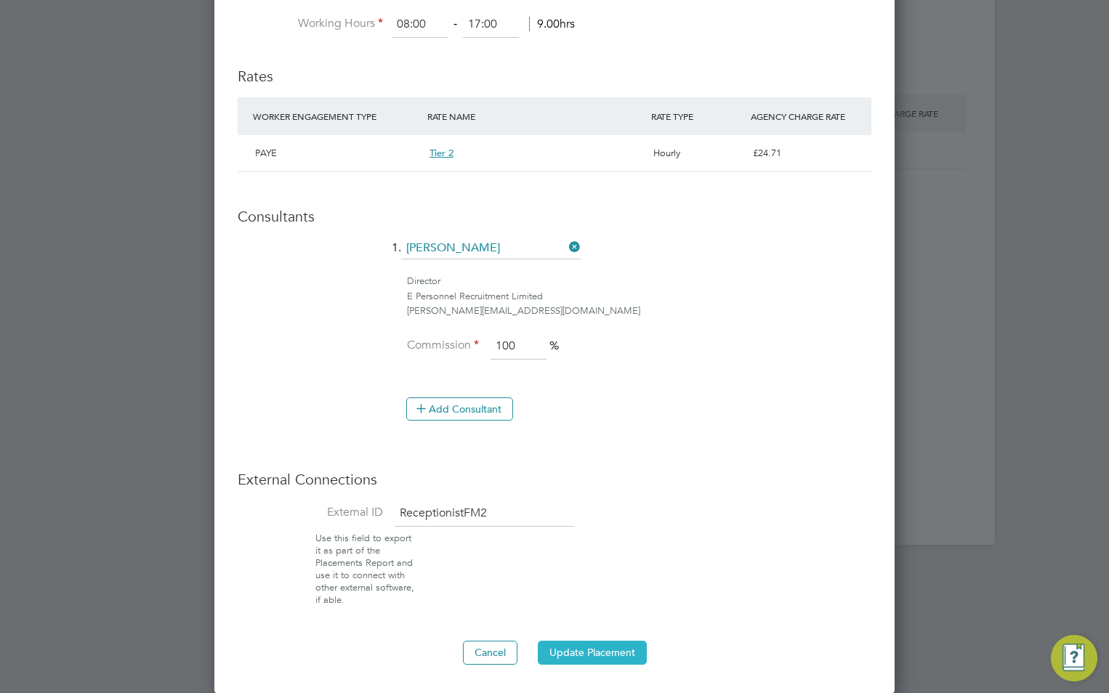
click at [565, 653] on button "Update Placement" at bounding box center [592, 652] width 109 height 23
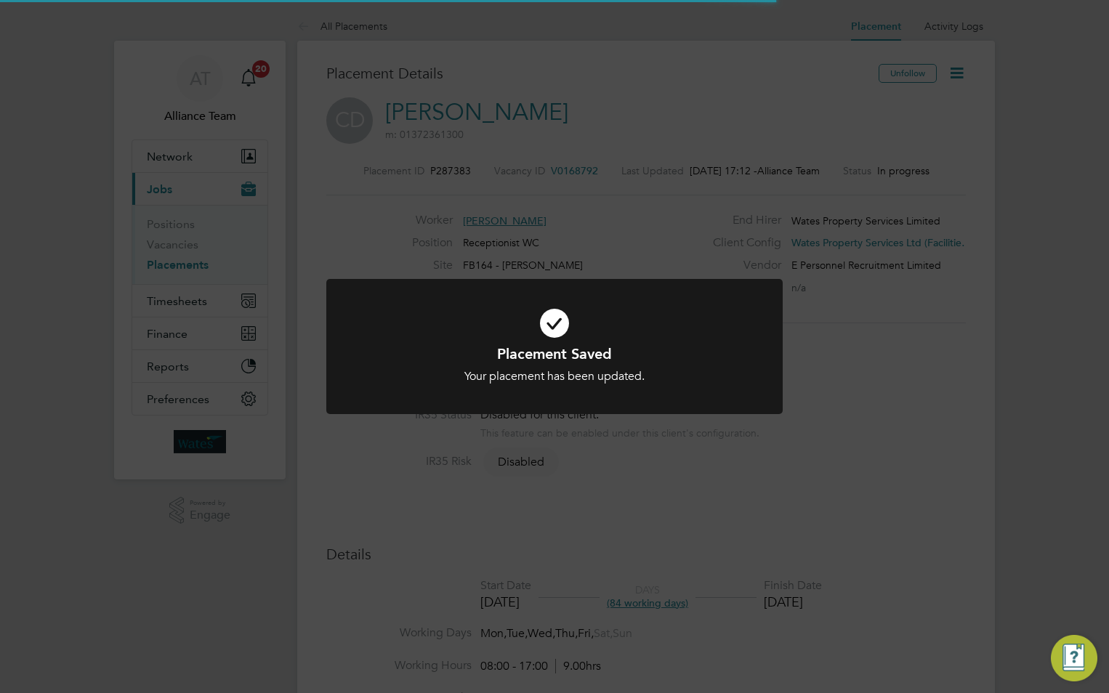
click at [879, 448] on div "Placement Saved Your placement has been updated. Cancel Okay" at bounding box center [554, 346] width 1109 height 693
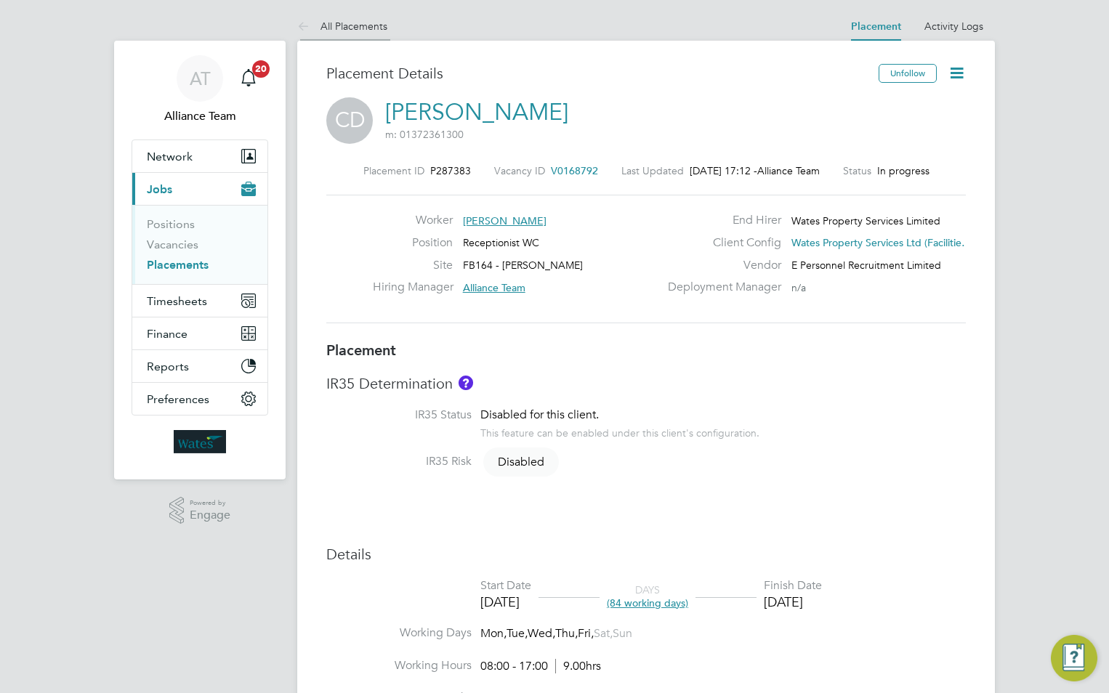
click at [363, 30] on link "All Placements" at bounding box center [342, 26] width 90 height 13
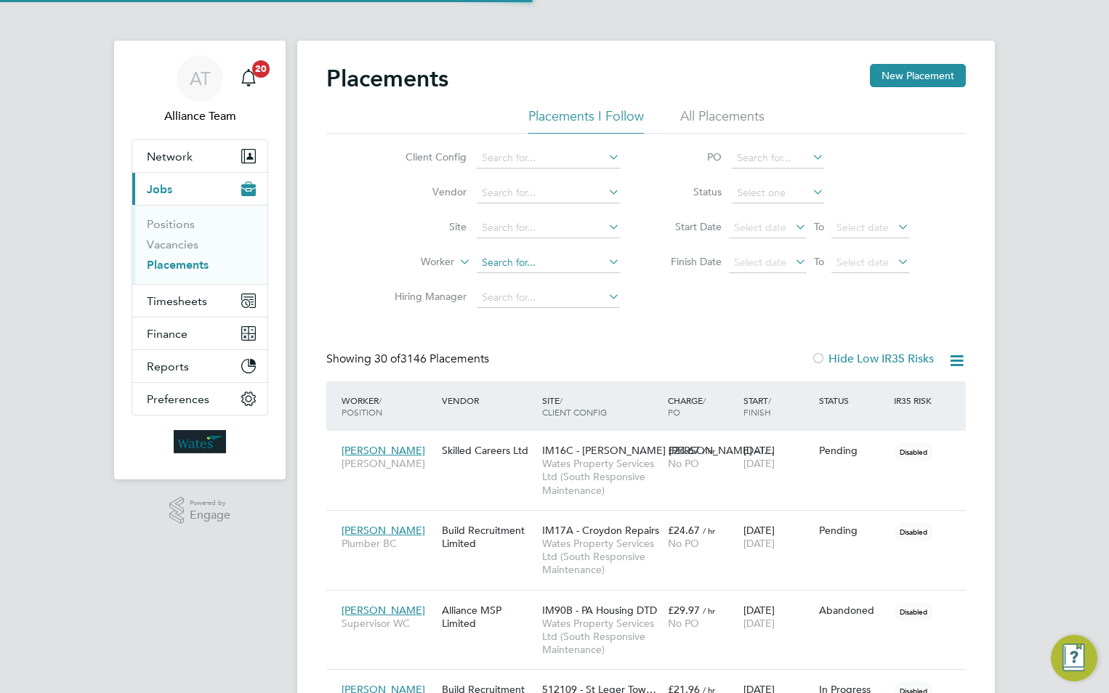
click at [485, 267] on input at bounding box center [548, 263] width 143 height 20
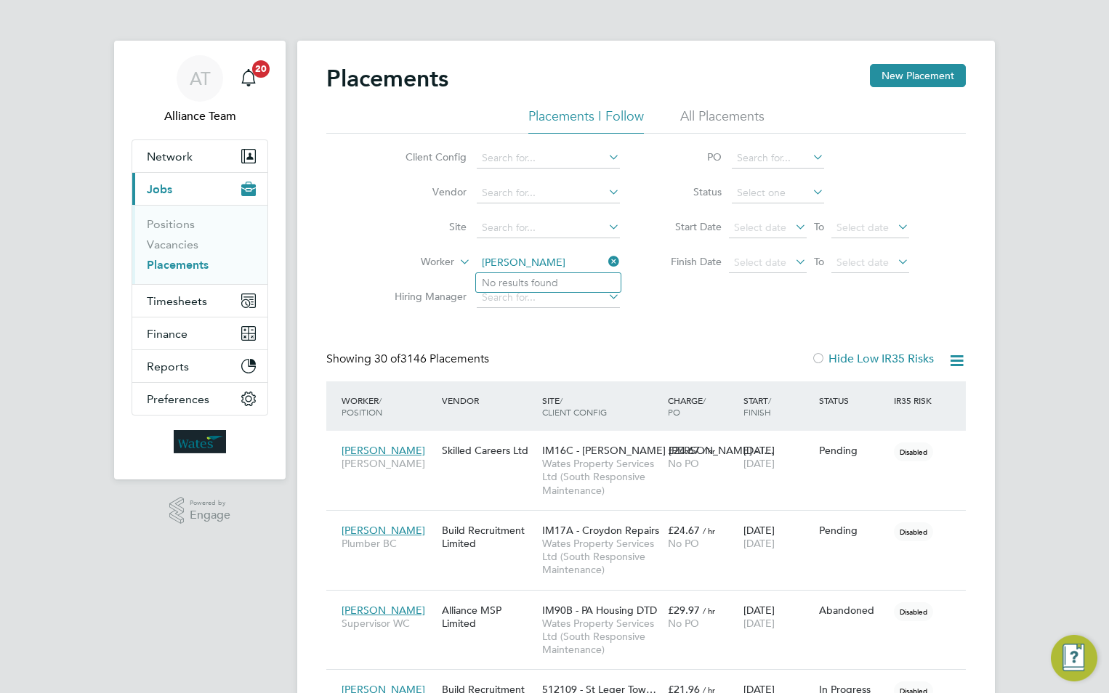
type input "simona"
click at [563, 264] on input at bounding box center [548, 263] width 143 height 20
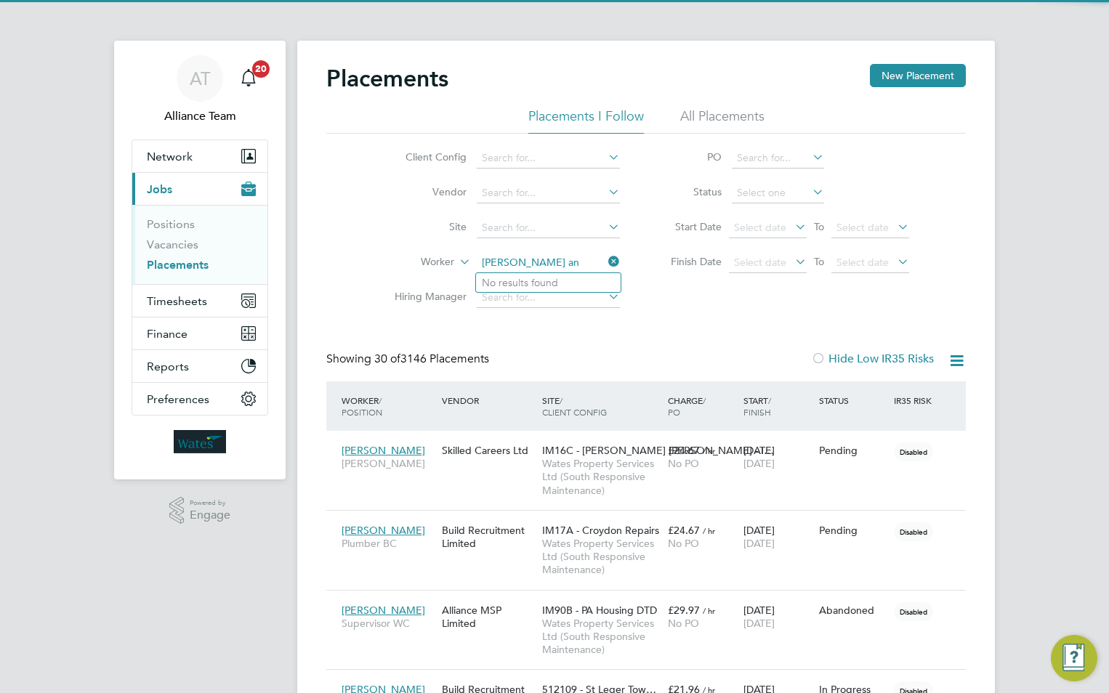
click at [498, 261] on input "sharen an" at bounding box center [548, 263] width 143 height 20
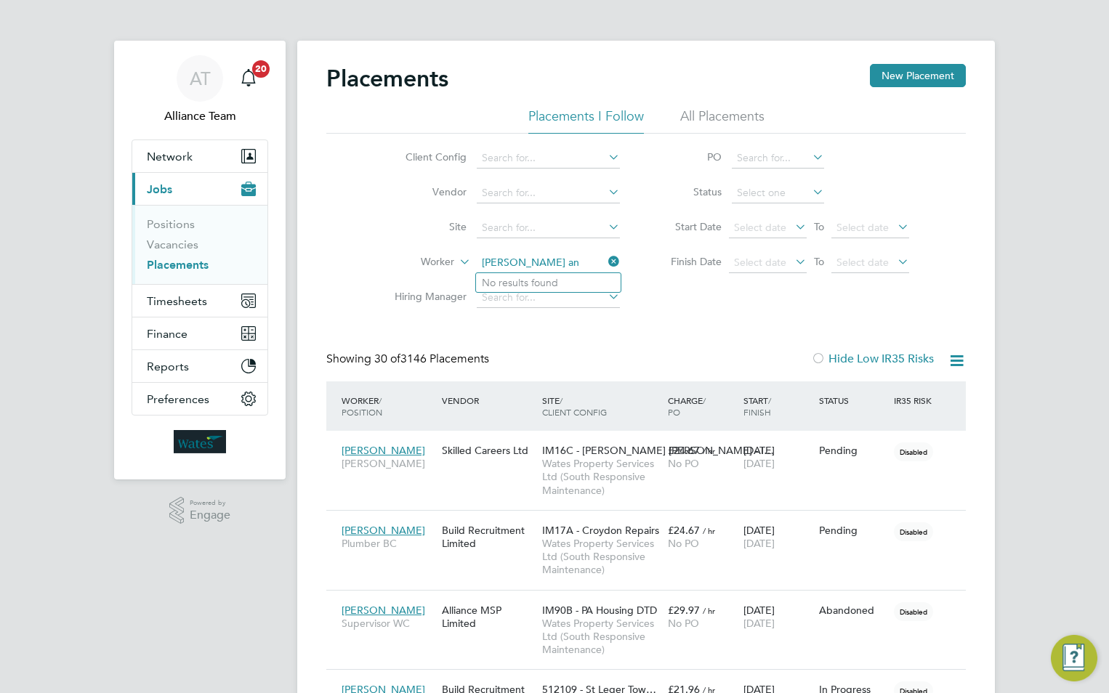
click at [504, 262] on input "sharen an" at bounding box center [548, 263] width 143 height 20
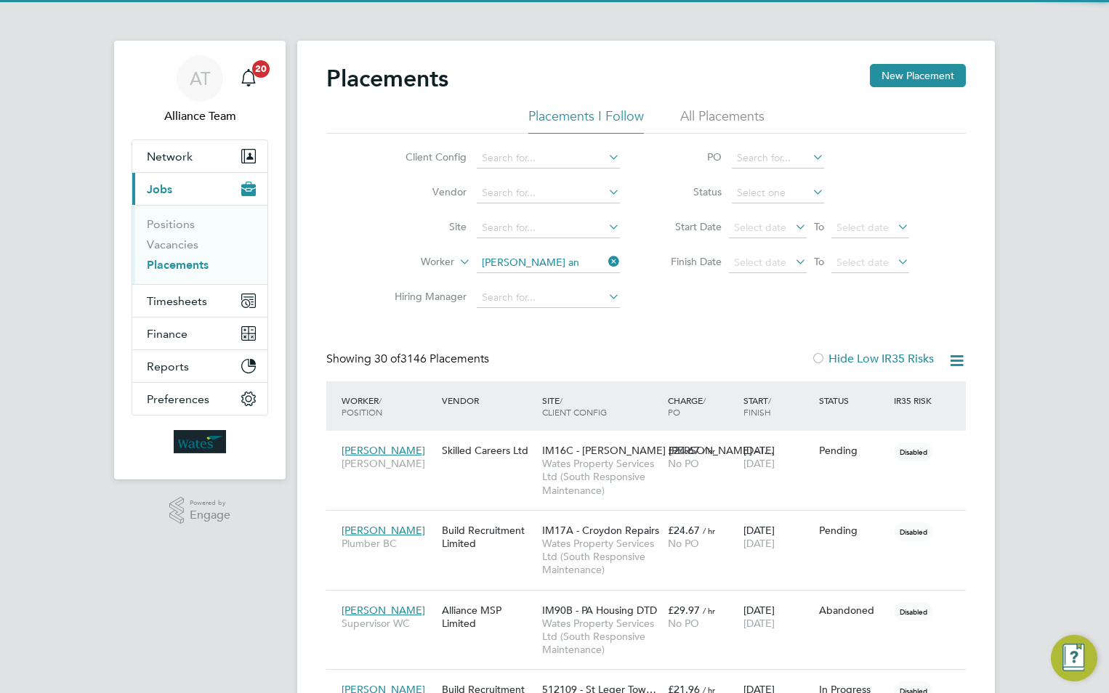
click at [496, 284] on b "Sharon" at bounding box center [524, 283] width 84 height 12
type input "Sharon Anderson"
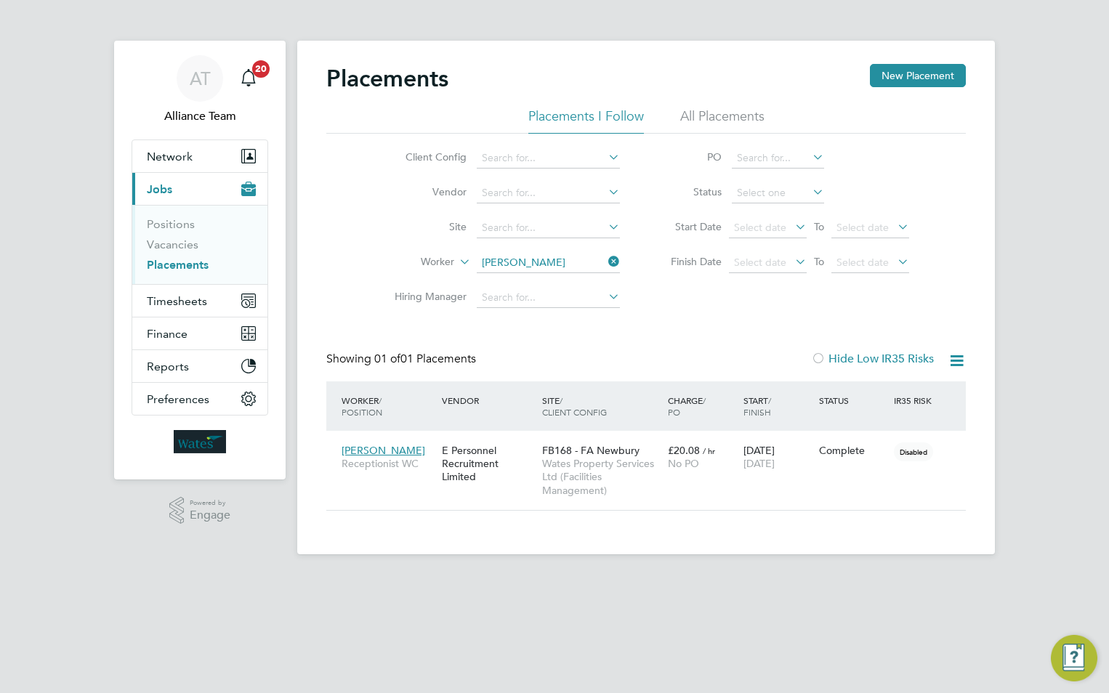
scroll to position [68, 126]
click at [604, 472] on span "Wates Property Services Ltd (Facilities Management)" at bounding box center [601, 477] width 118 height 40
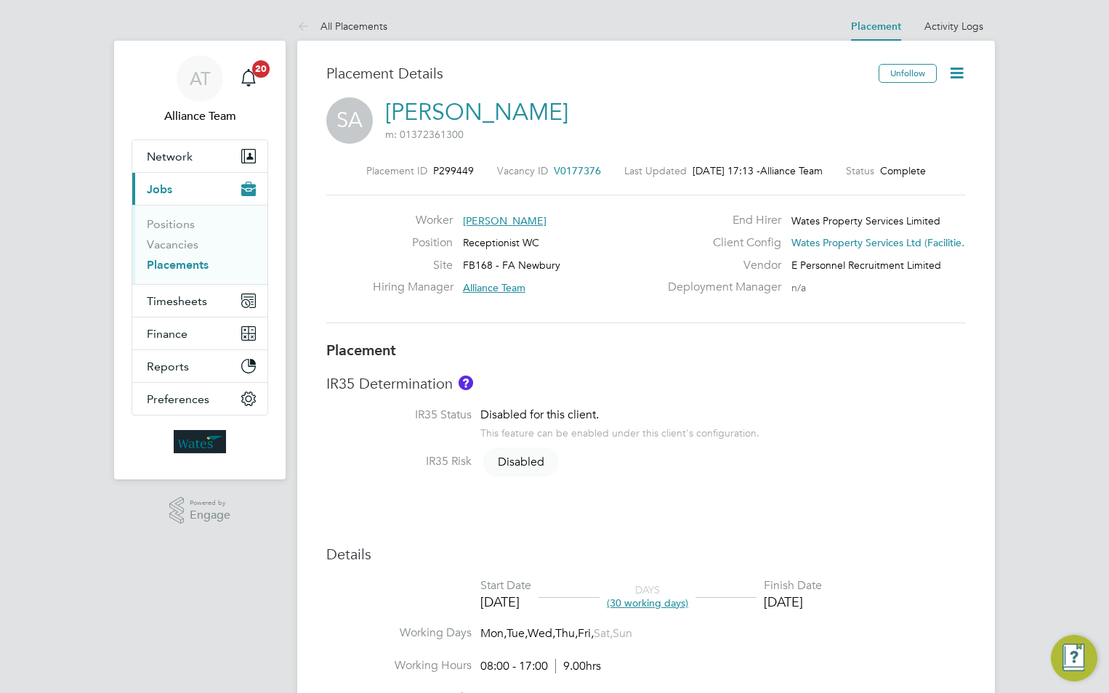
click at [954, 76] on icon at bounding box center [956, 73] width 18 height 18
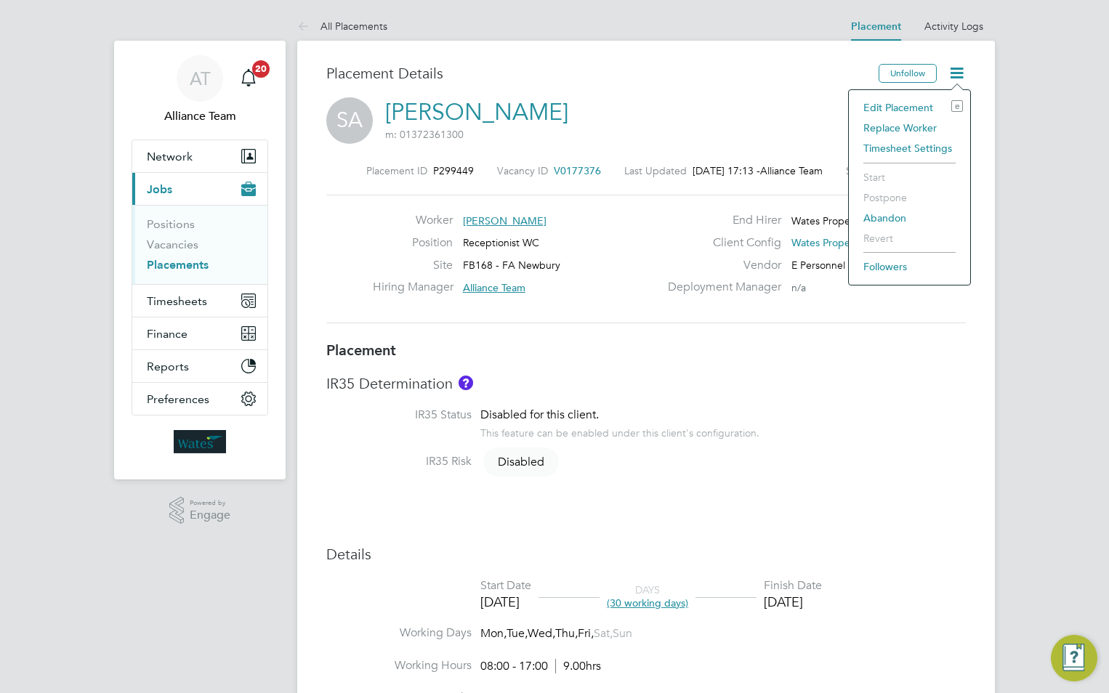
click at [926, 106] on li "Edit Placement e" at bounding box center [909, 107] width 107 height 20
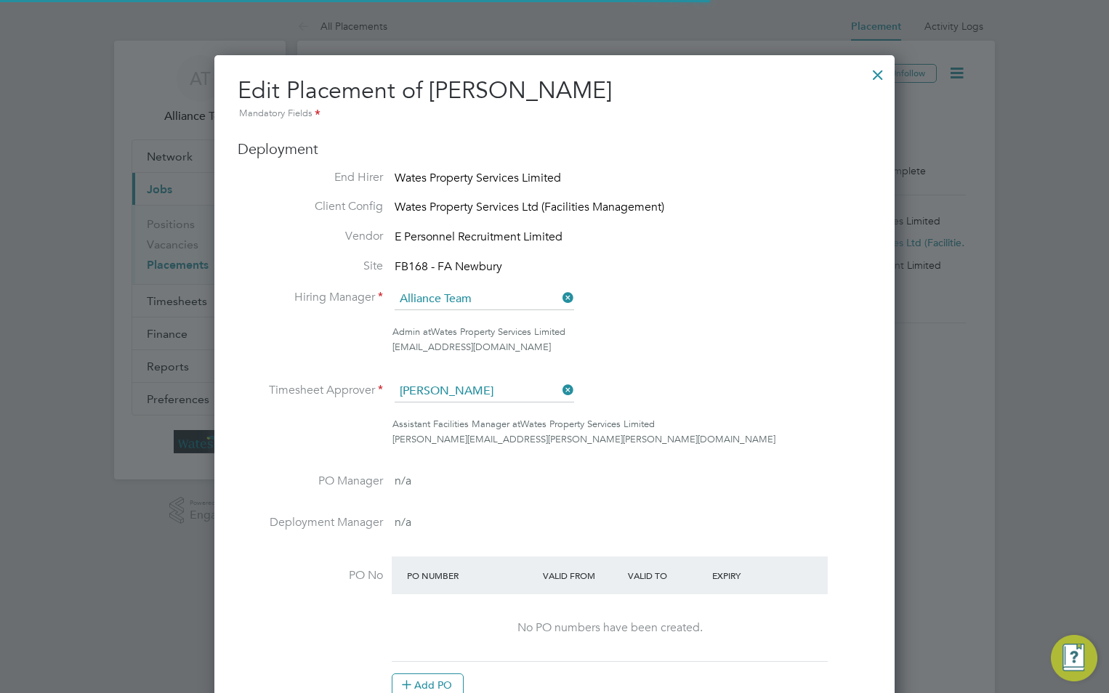
scroll to position [7, 7]
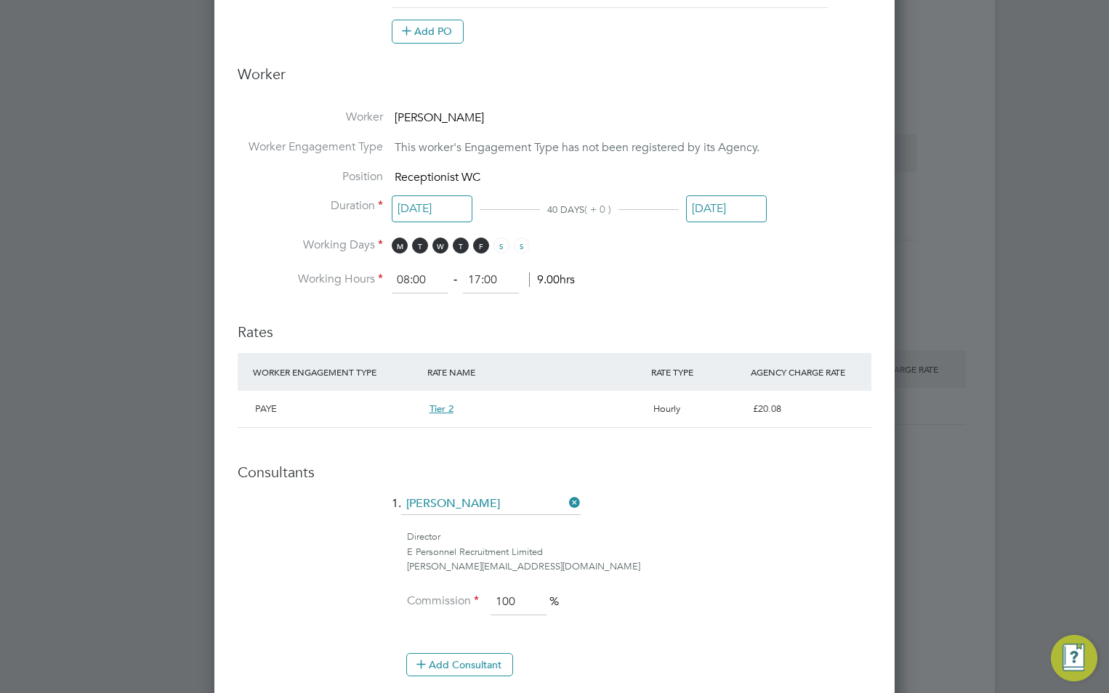
click at [700, 208] on input "[DATE]" at bounding box center [726, 208] width 81 height 27
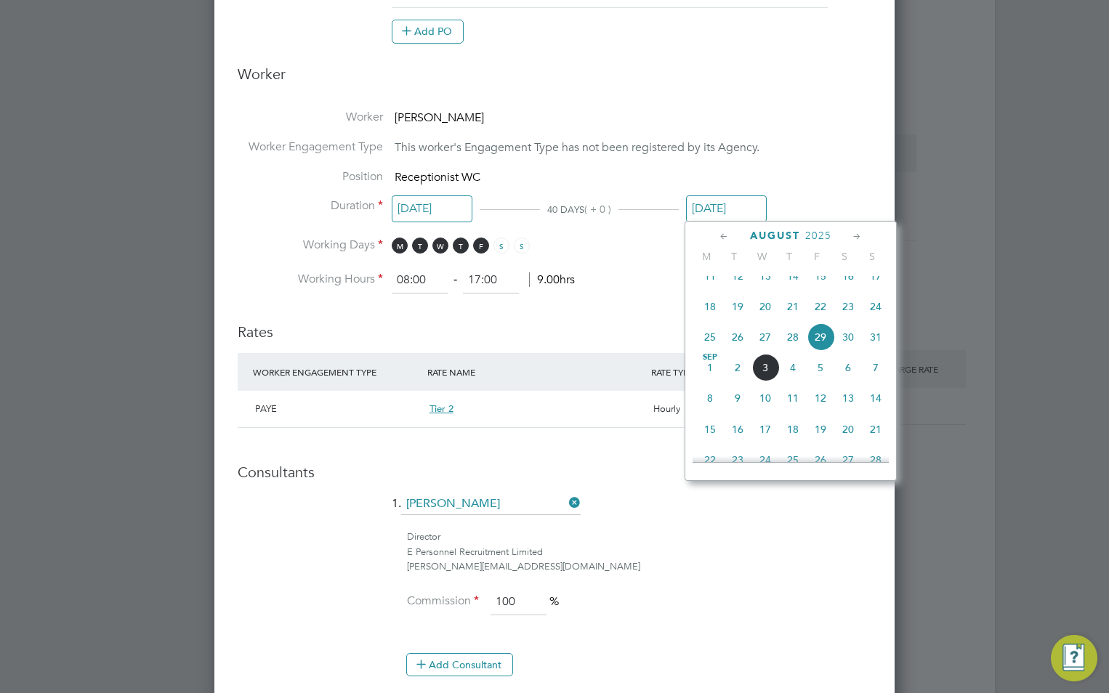
click at [862, 232] on icon at bounding box center [857, 237] width 14 height 16
click at [714, 350] on span "15" at bounding box center [710, 337] width 28 height 28
type input "15 Sep 2025"
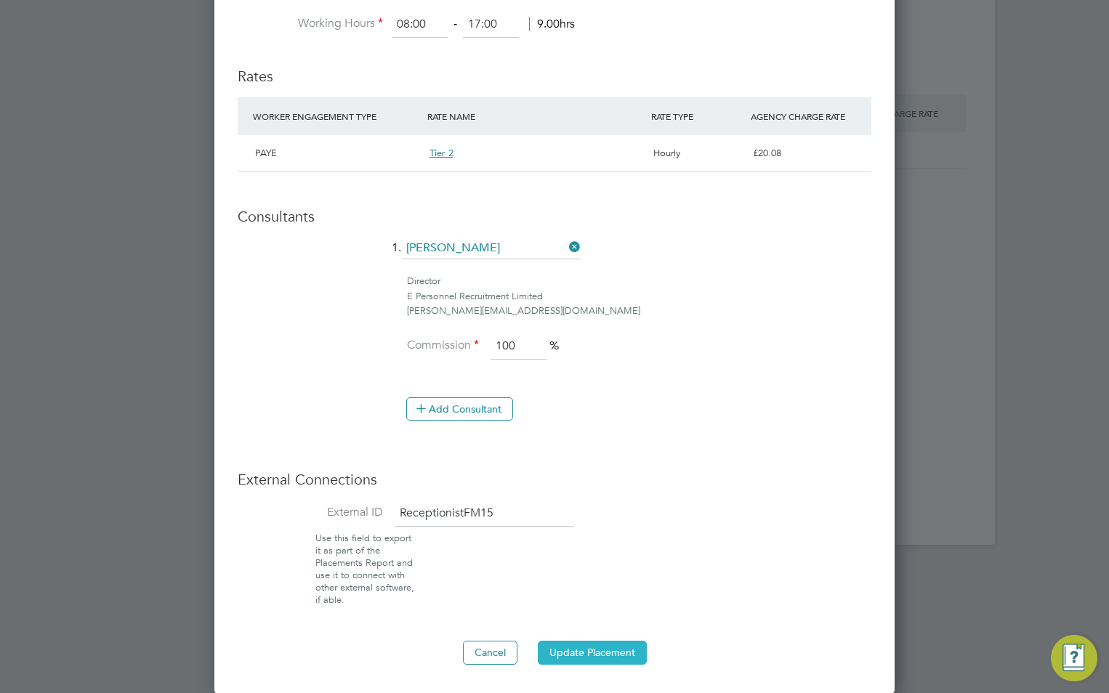
click at [577, 659] on button "Update Placement" at bounding box center [592, 652] width 109 height 23
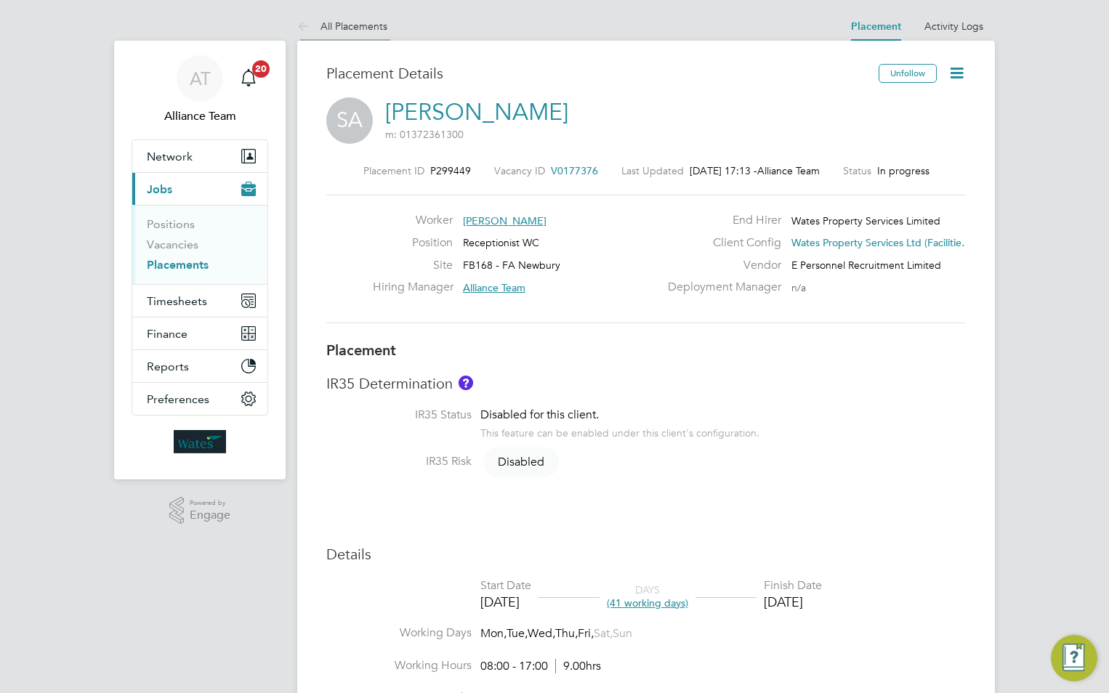
click at [360, 22] on link "All Placements" at bounding box center [342, 26] width 90 height 13
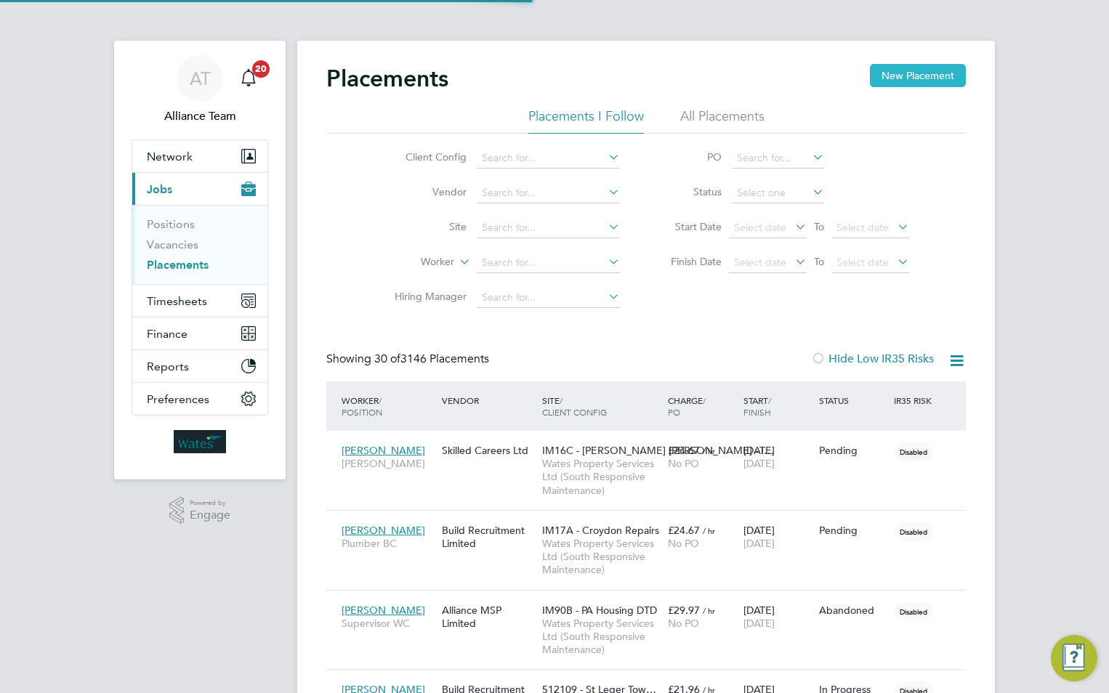
click at [907, 70] on button "New Placement" at bounding box center [918, 75] width 96 height 23
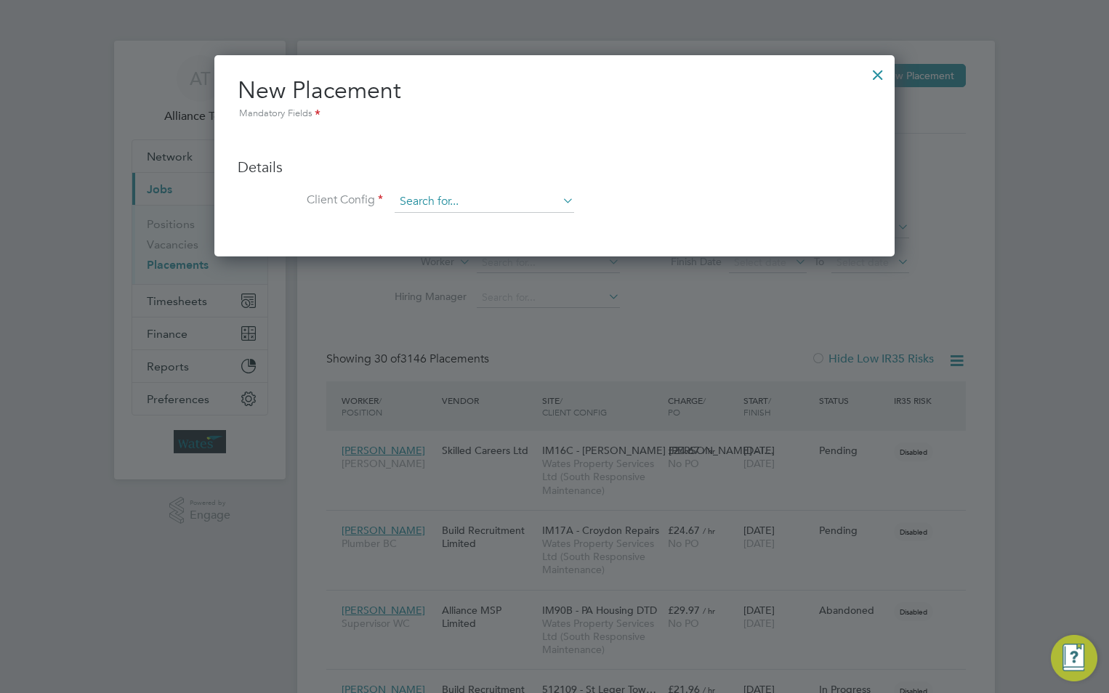
click at [435, 200] on input at bounding box center [484, 202] width 179 height 22
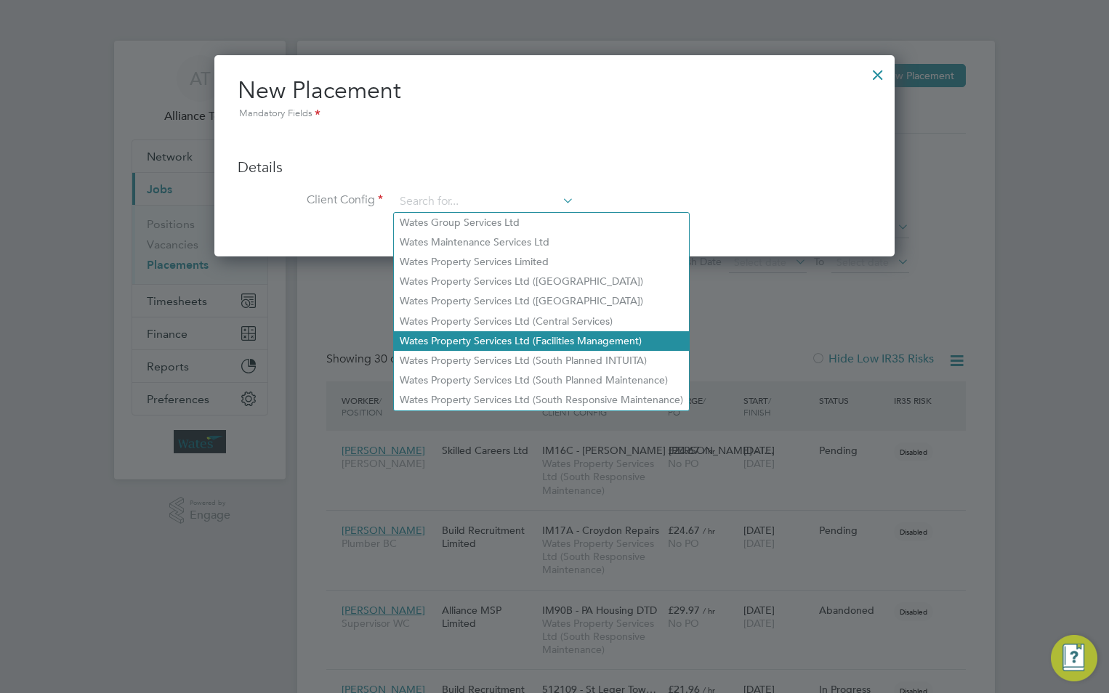
click at [524, 337] on li "Wates Property Services Ltd (Facilities Management)" at bounding box center [541, 341] width 295 height 20
type input "Wates Property Services Ltd (Facilities Management)"
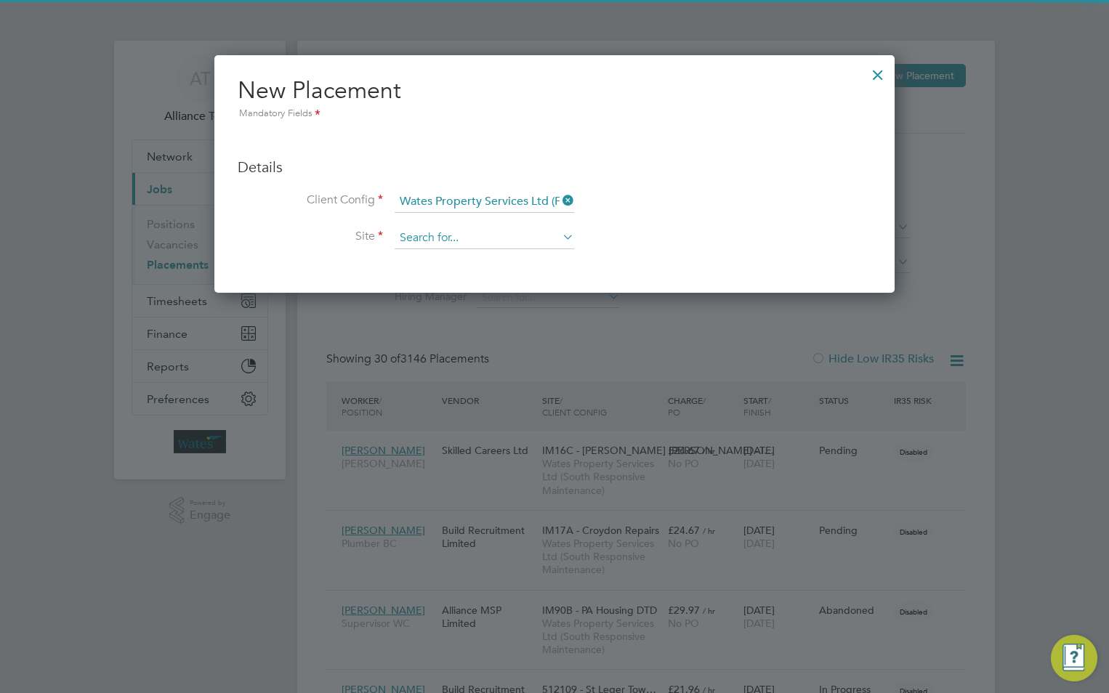
click at [461, 229] on input at bounding box center [484, 238] width 179 height 22
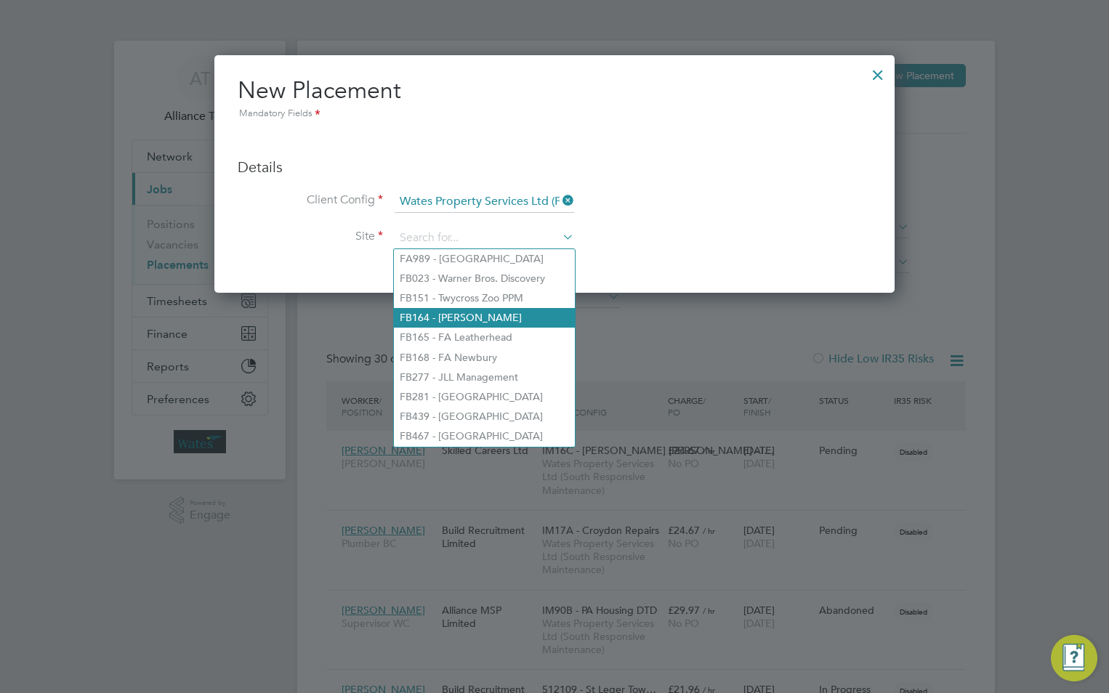
click at [496, 310] on li "FB164 - [PERSON_NAME]" at bounding box center [484, 318] width 181 height 20
type input "FB164 - [PERSON_NAME]"
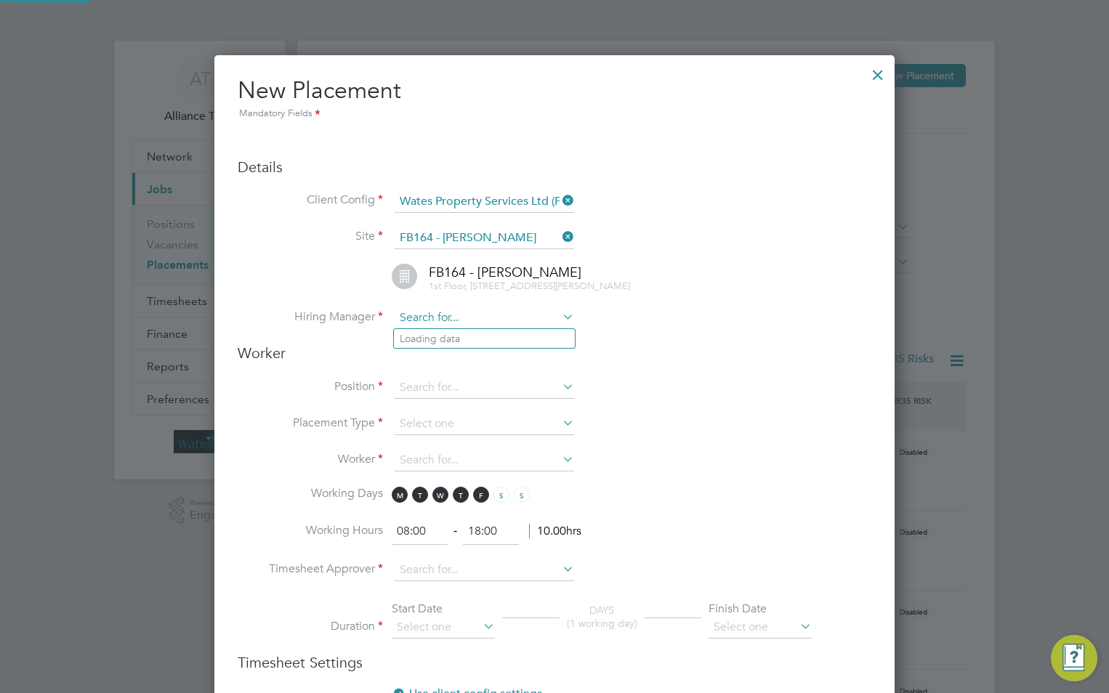
click at [497, 318] on input at bounding box center [484, 318] width 179 height 22
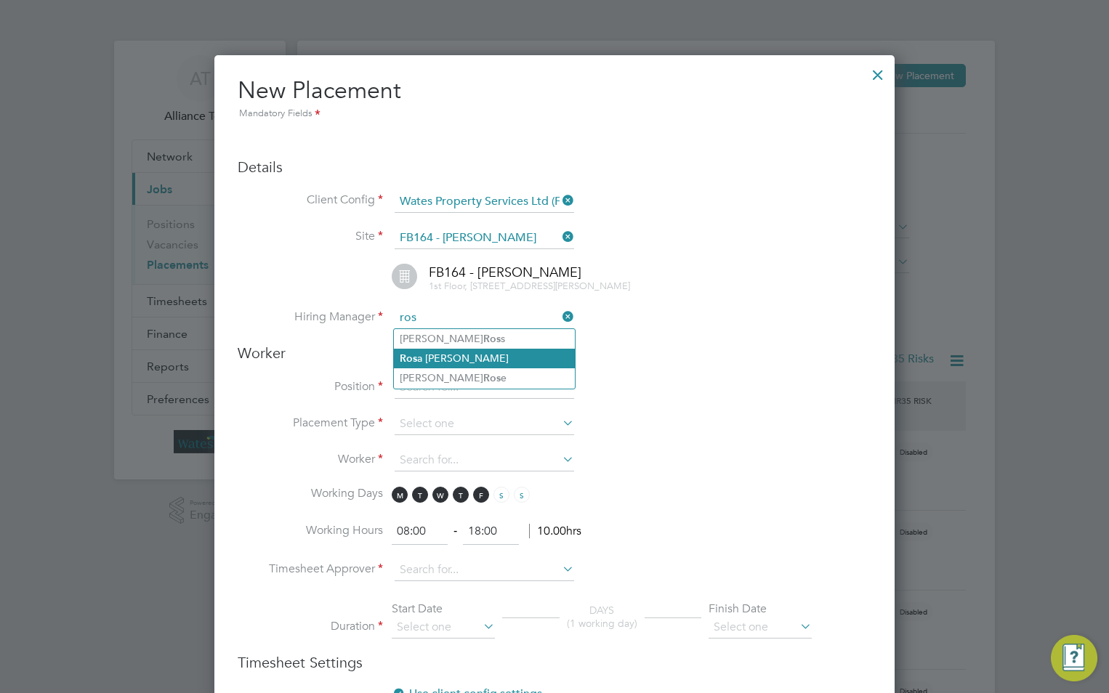
click at [458, 355] on li "Ros a Oliver" at bounding box center [484, 359] width 181 height 20
type input "[PERSON_NAME]"
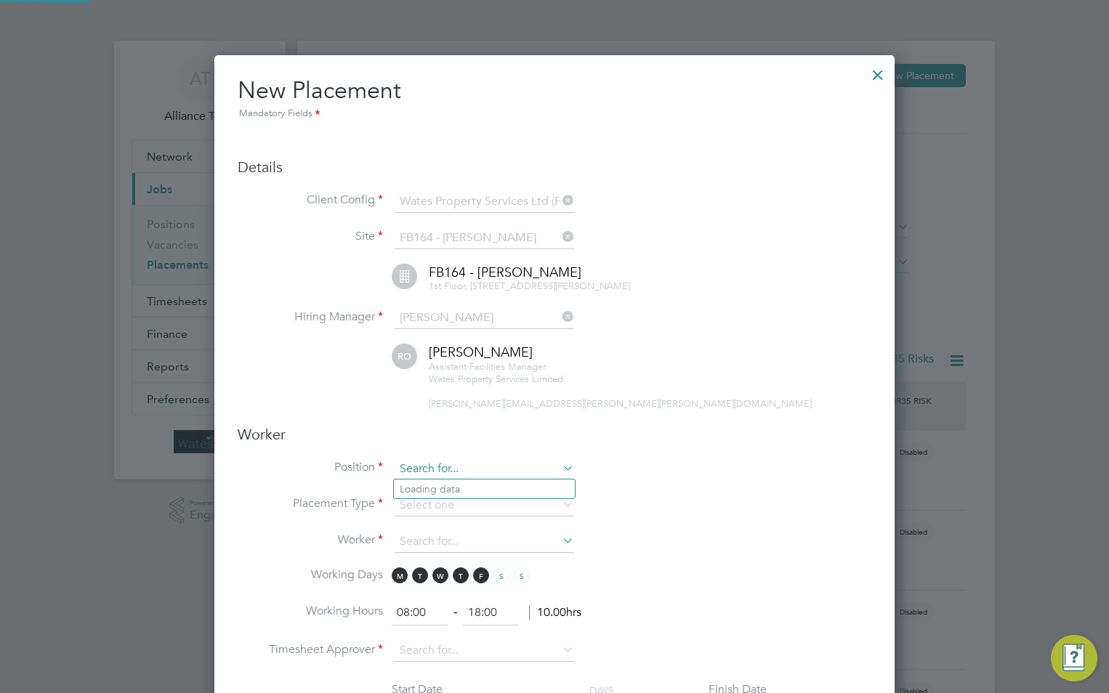
click at [442, 463] on input at bounding box center [484, 469] width 179 height 22
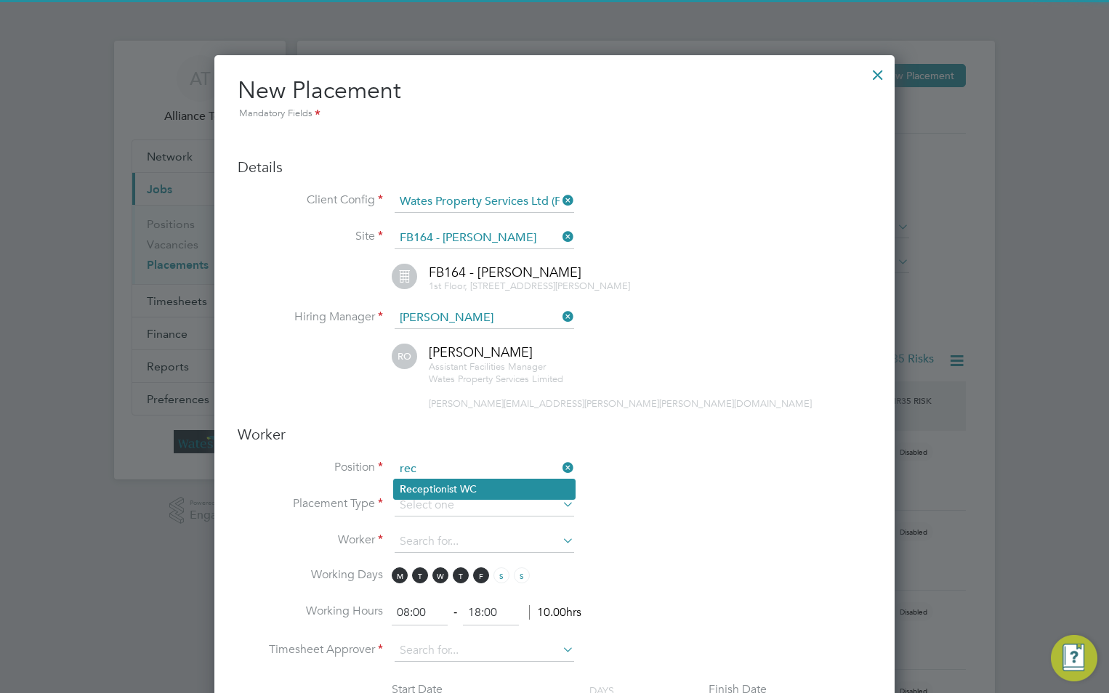
click at [460, 485] on li "Rec eptionist WC" at bounding box center [484, 490] width 181 height 20
type input "Receptionist WC"
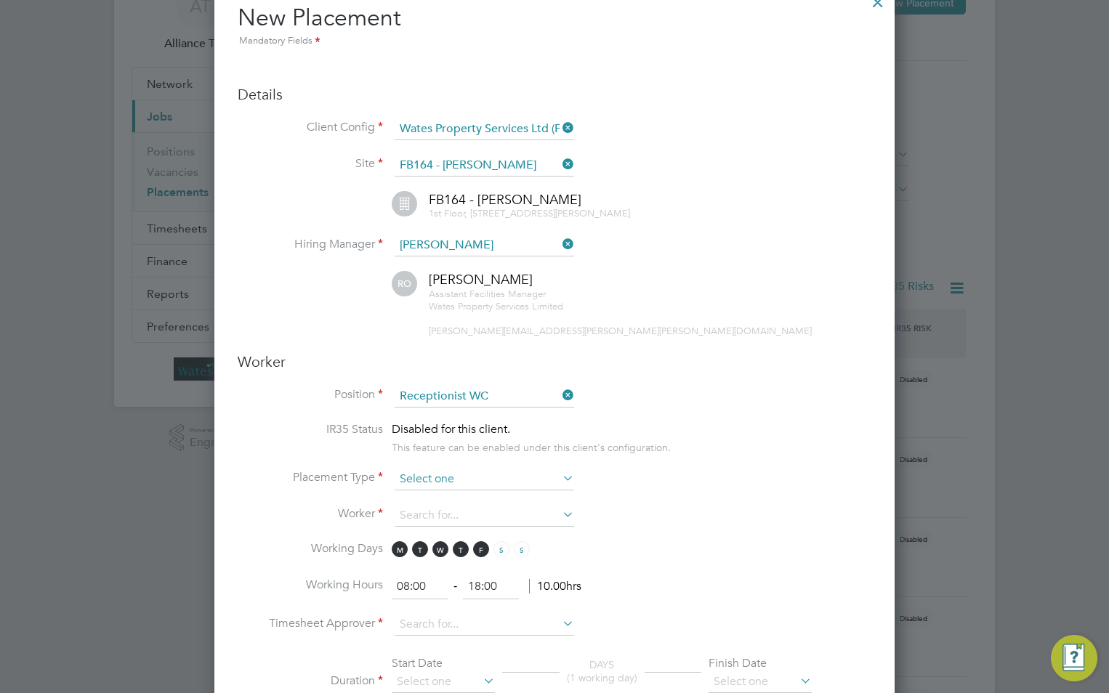
click at [458, 475] on input at bounding box center [484, 480] width 179 height 22
click at [458, 491] on li "Temporary" at bounding box center [484, 499] width 181 height 19
type input "Temporary"
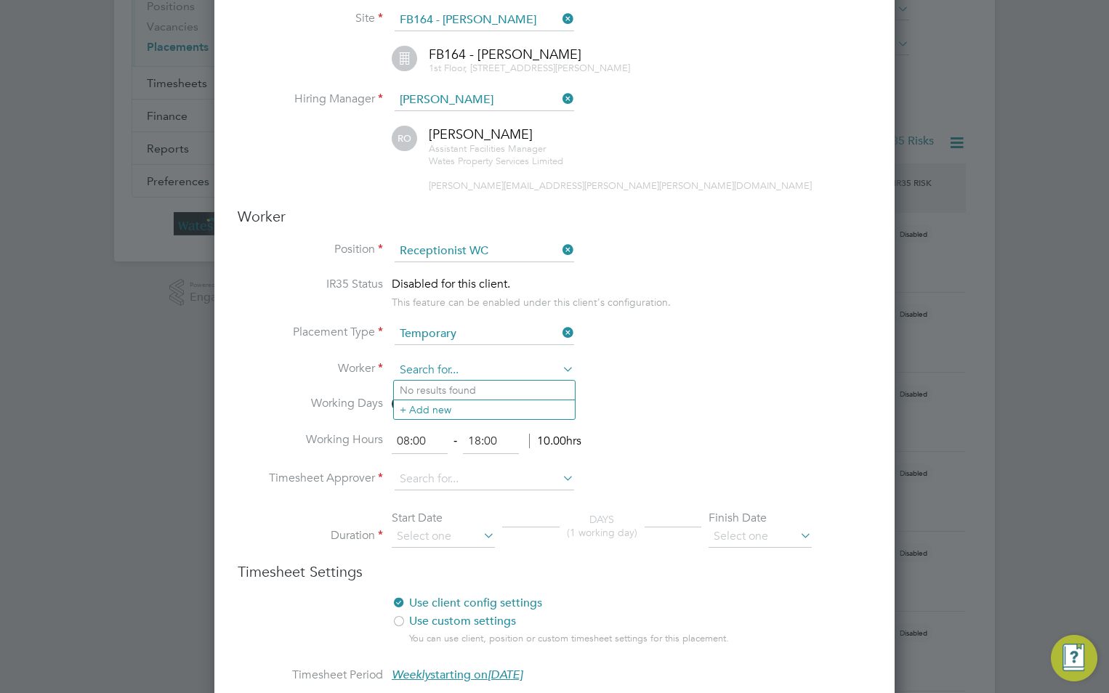
click at [458, 362] on input at bounding box center [484, 371] width 179 height 22
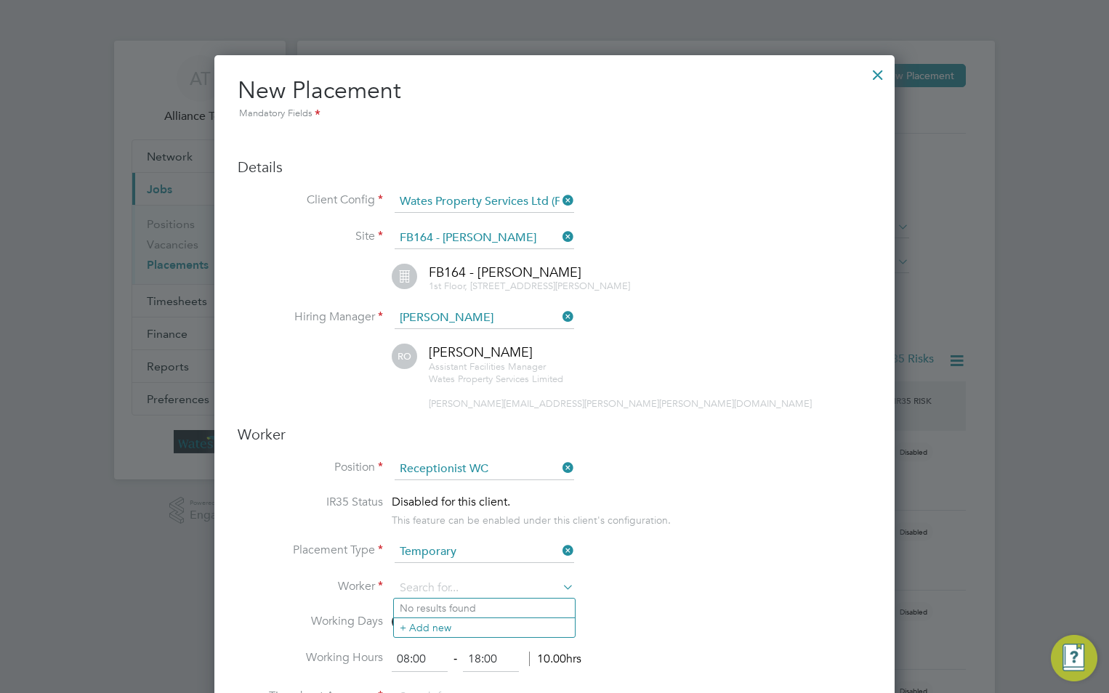
click at [873, 74] on div at bounding box center [878, 71] width 26 height 26
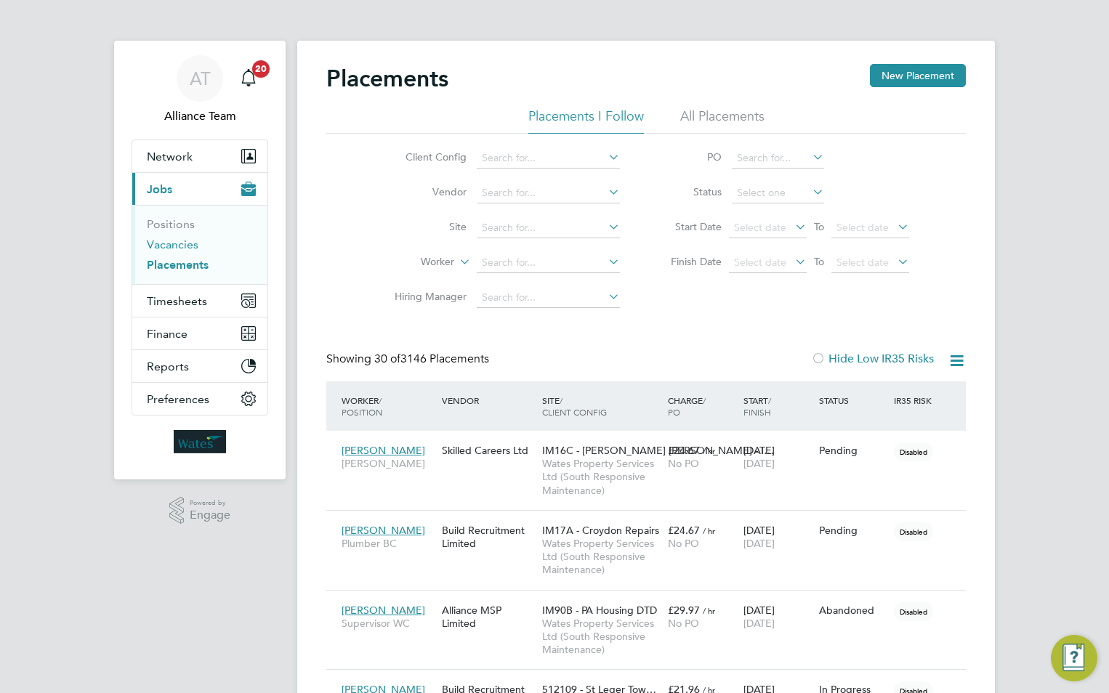
click at [185, 242] on link "Vacancies" at bounding box center [173, 245] width 52 height 14
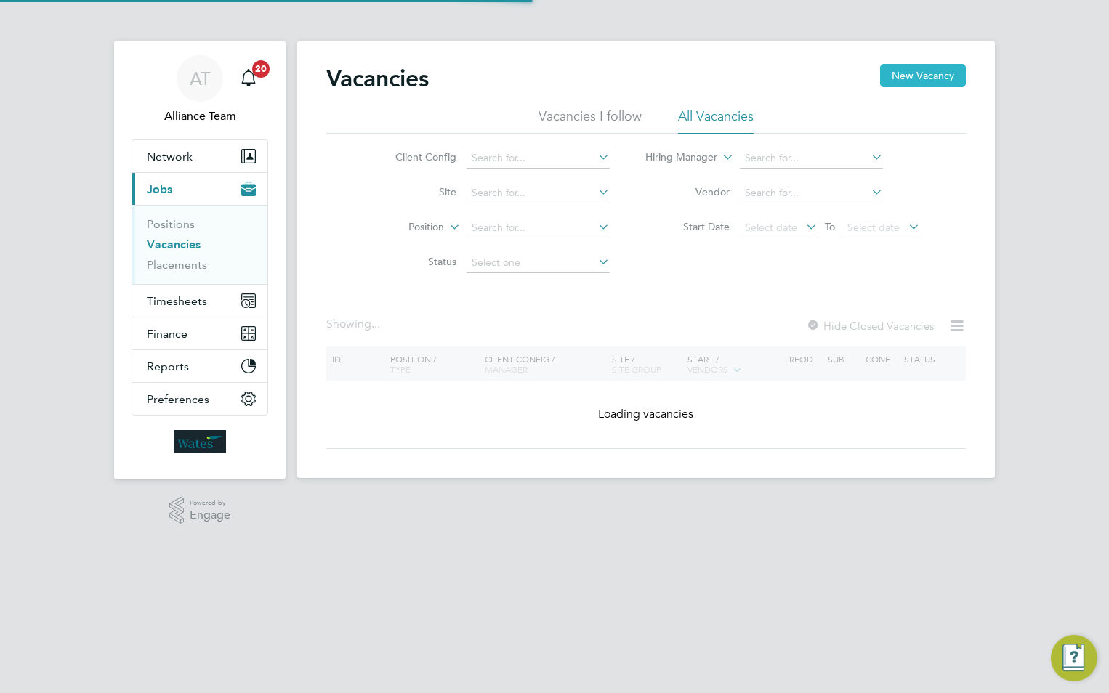
click at [902, 76] on button "New Vacancy" at bounding box center [923, 75] width 86 height 23
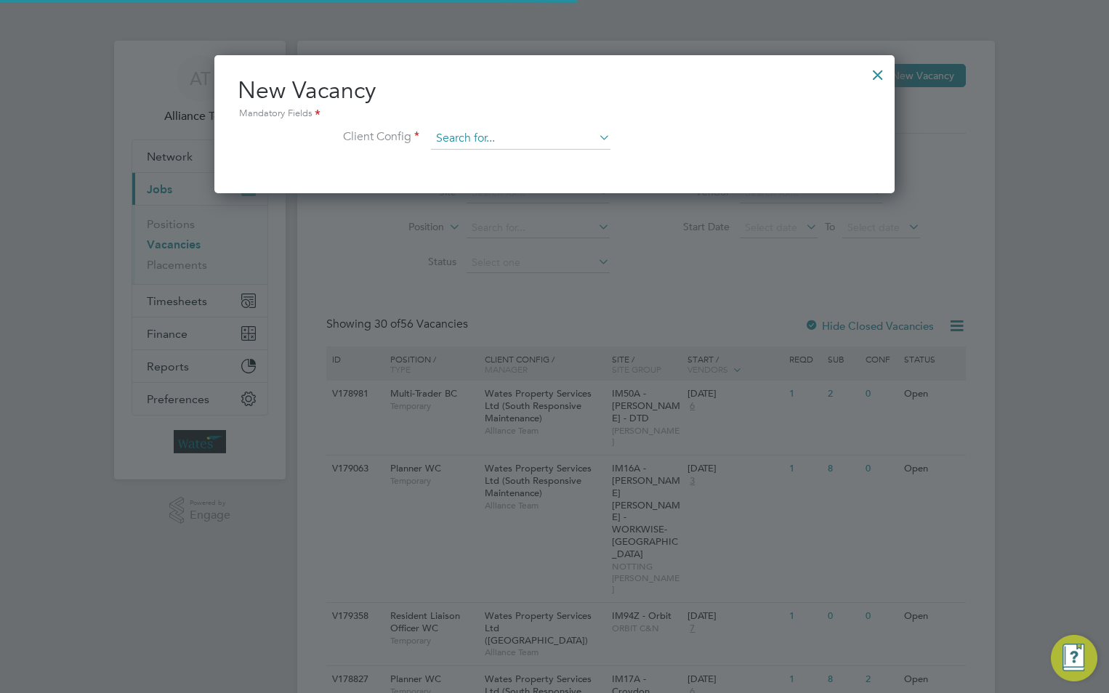
click at [474, 135] on input at bounding box center [520, 139] width 179 height 22
click at [528, 276] on li "Wates Property Services Ltd (Facilities Management)" at bounding box center [577, 278] width 295 height 20
type input "Wates Property Services Ltd (Facilities Management)"
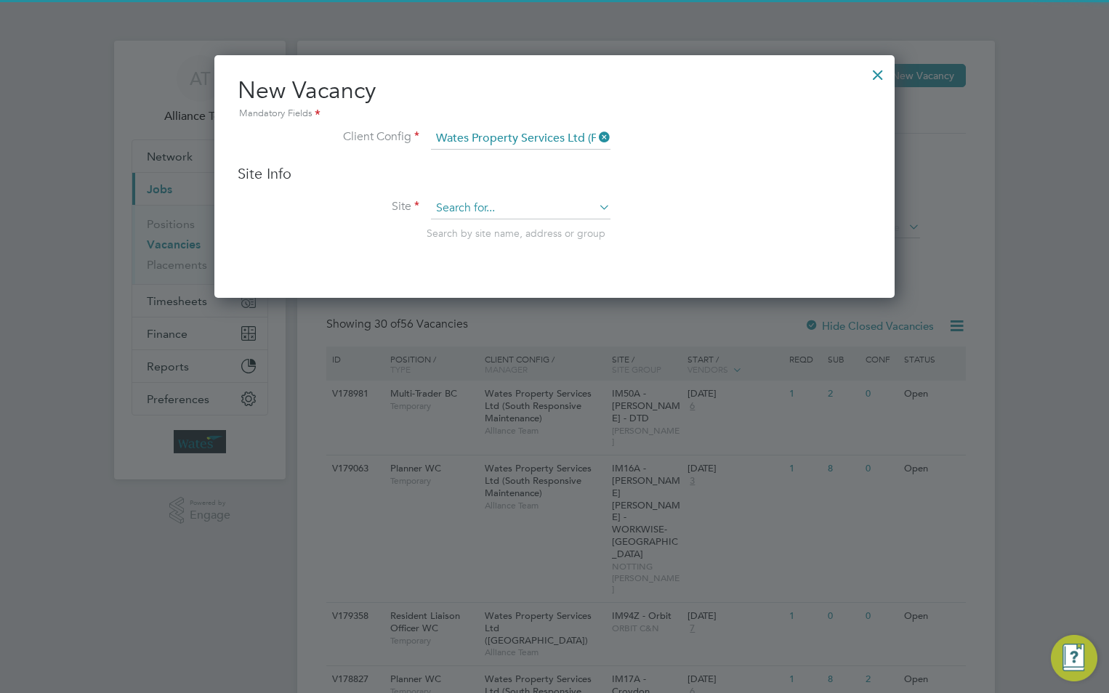
click at [489, 207] on input at bounding box center [520, 209] width 179 height 22
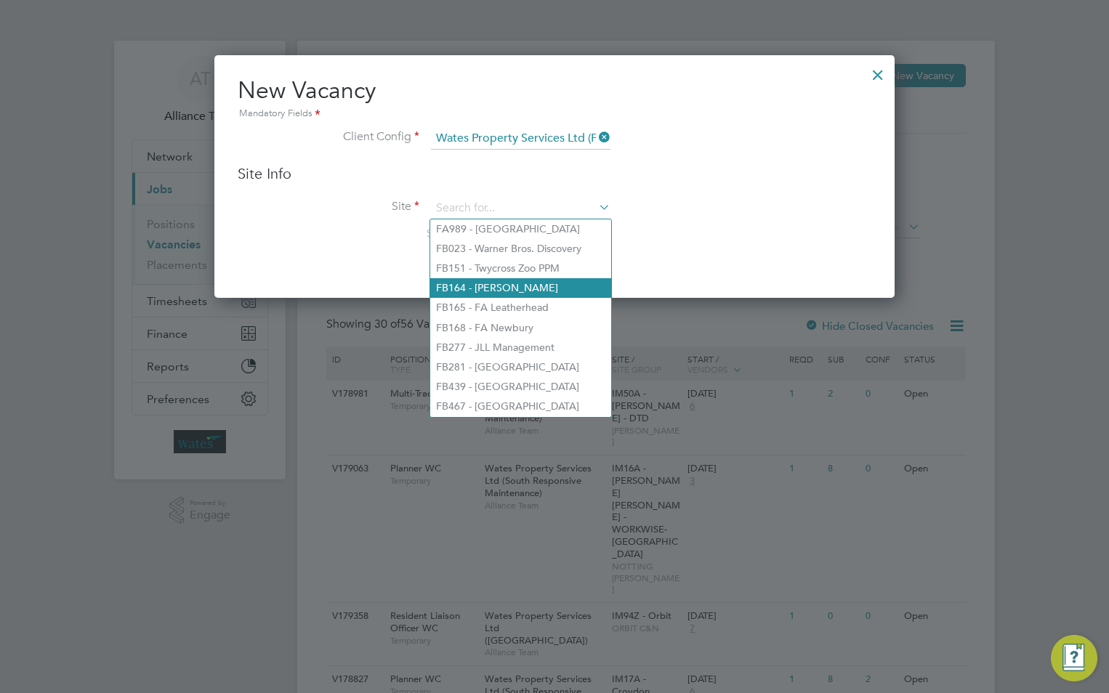
click at [522, 286] on li "FB164 - [PERSON_NAME]" at bounding box center [520, 288] width 181 height 20
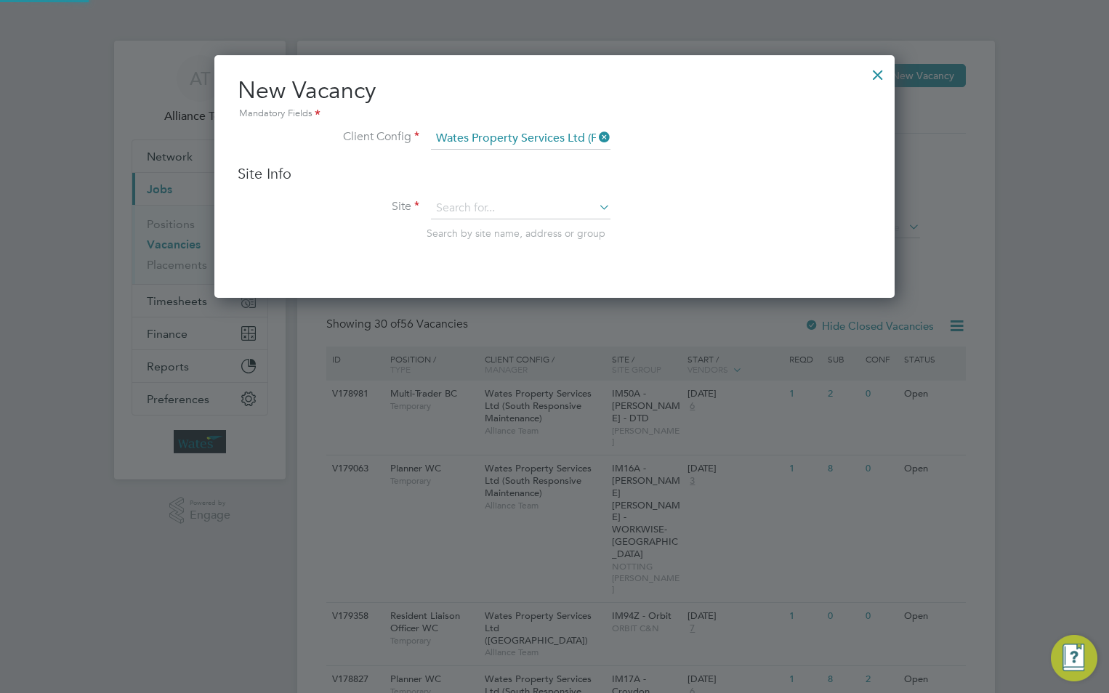
type input "FB164 - [PERSON_NAME]"
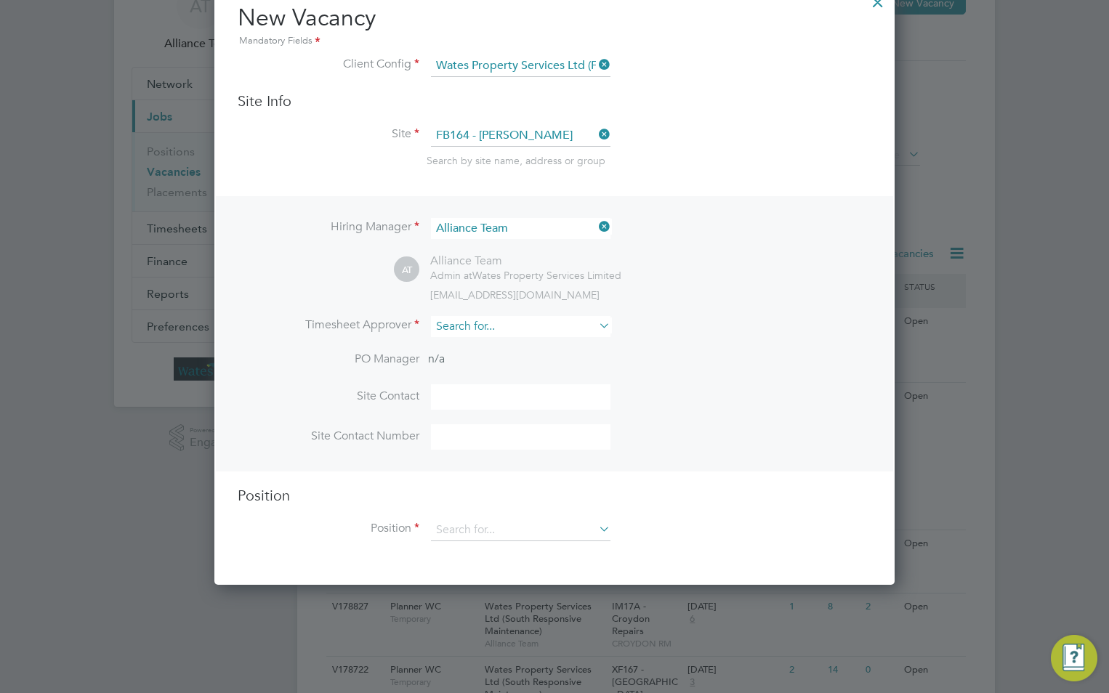
click at [509, 332] on input at bounding box center [520, 326] width 179 height 21
click at [504, 351] on li "Rosa Oliver" at bounding box center [520, 348] width 181 height 20
type input "[PERSON_NAME]"
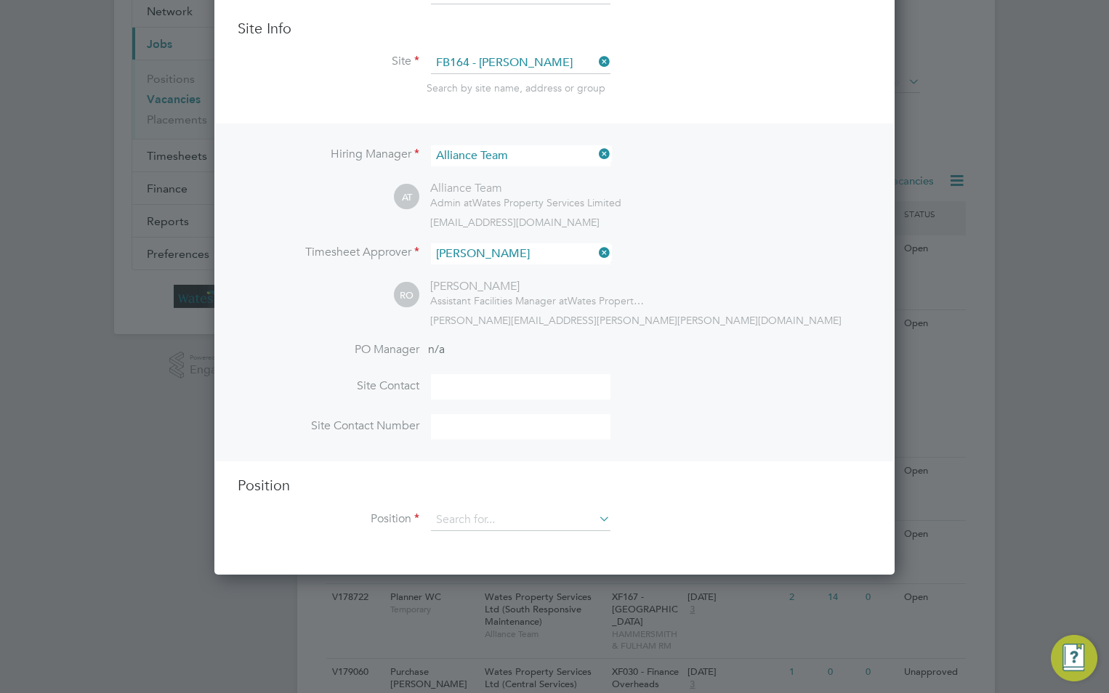
click at [471, 508] on div "Position Position" at bounding box center [555, 511] width 634 height 70
click at [474, 529] on input at bounding box center [520, 520] width 179 height 22
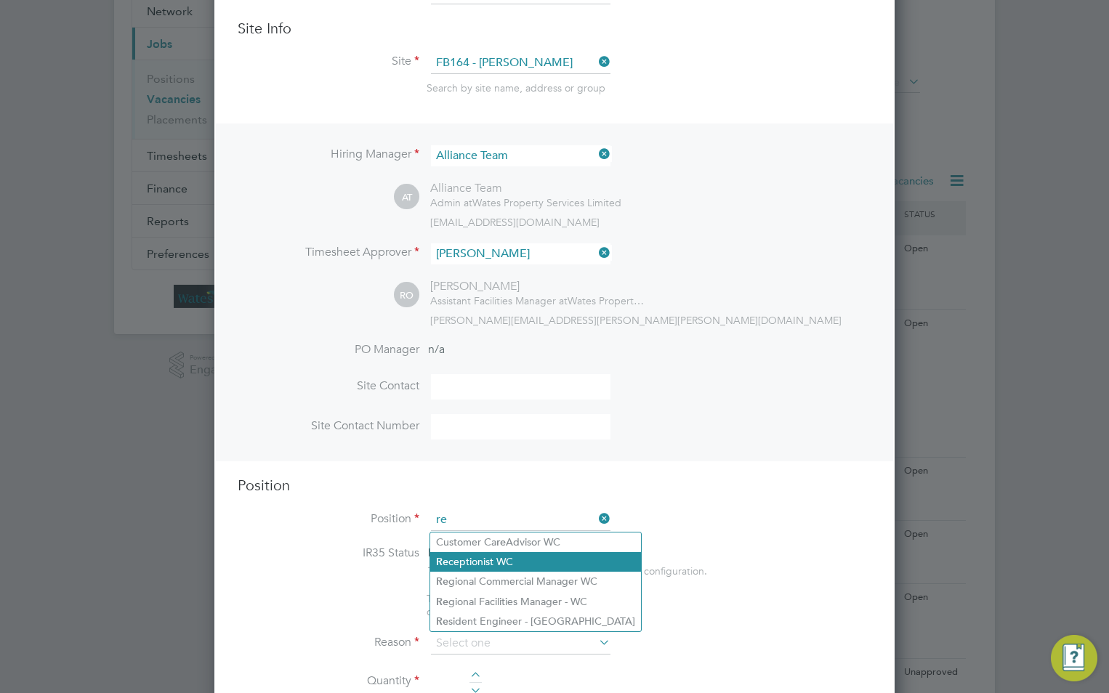
click at [474, 565] on li "Re ceptionist WC" at bounding box center [535, 562] width 211 height 20
type input "Receptionist WC"
type textarea "Front line Receptionist at Wates offices DBS not required for Leatherhead, Drum…"
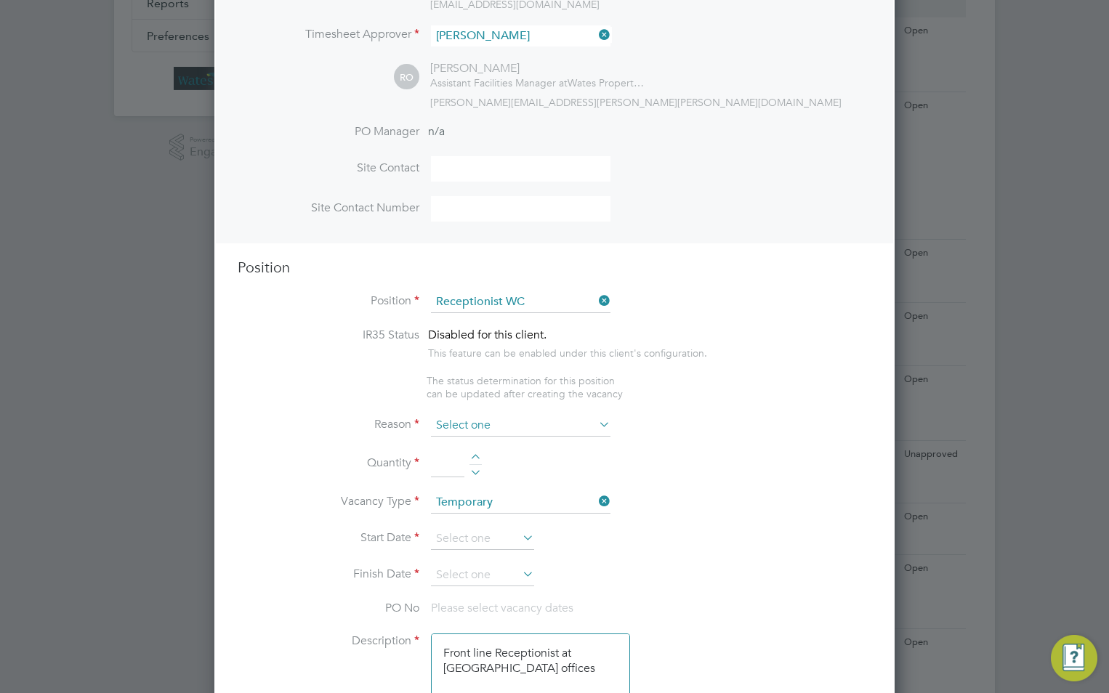
click at [456, 426] on input at bounding box center [520, 426] width 179 height 22
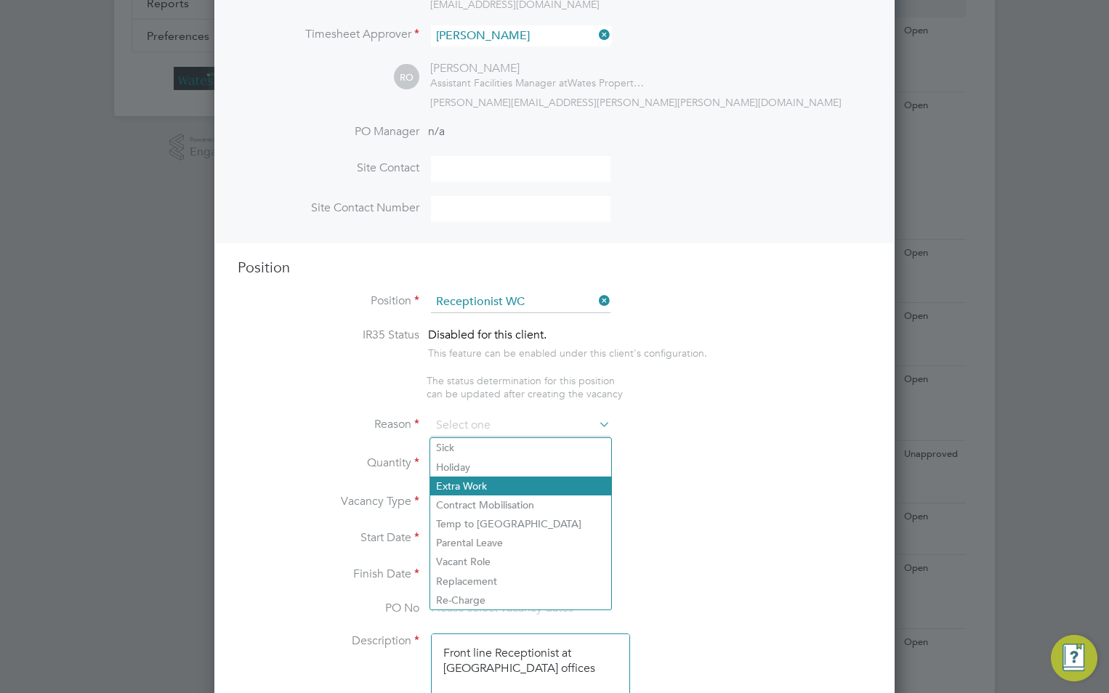
click at [465, 477] on li "Extra Work" at bounding box center [520, 486] width 181 height 19
type input "Extra Work"
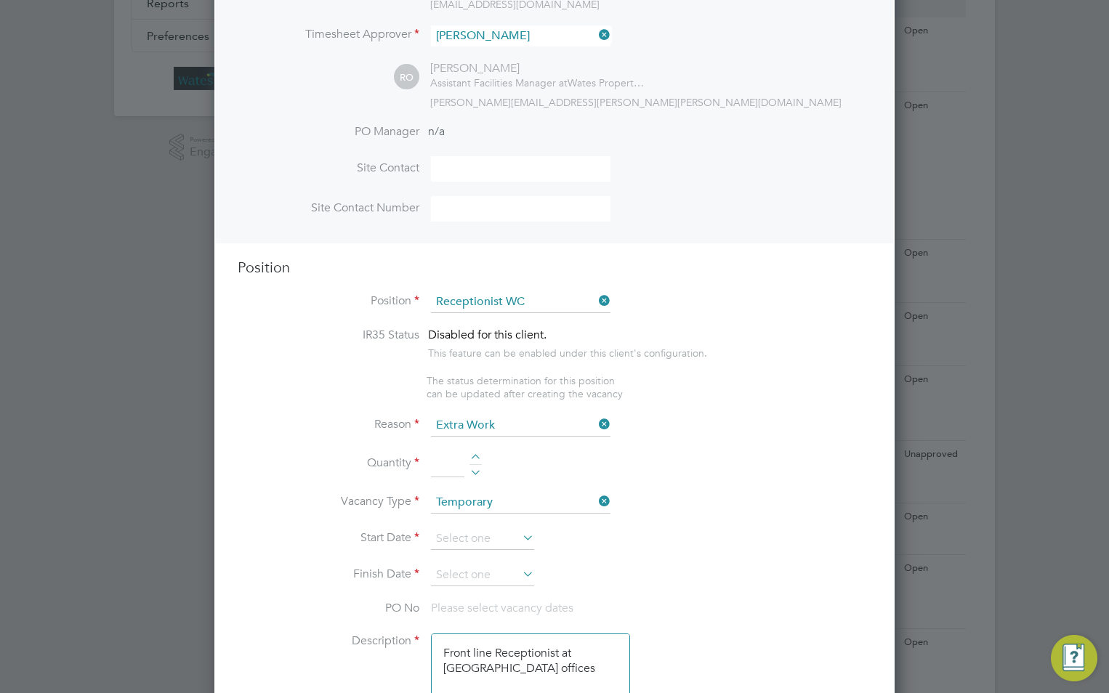
click at [447, 465] on input at bounding box center [447, 464] width 33 height 26
type input "1"
click at [797, 434] on li "Reason Extra Work" at bounding box center [555, 433] width 634 height 36
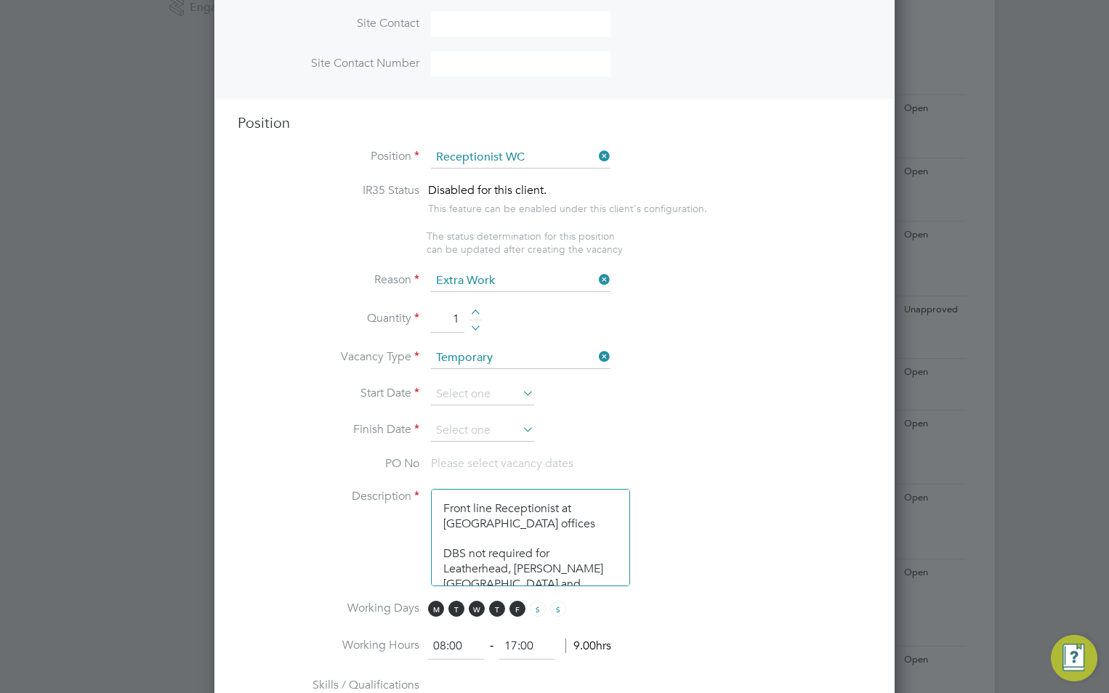
scroll to position [509, 0]
click at [454, 387] on input at bounding box center [482, 394] width 103 height 22
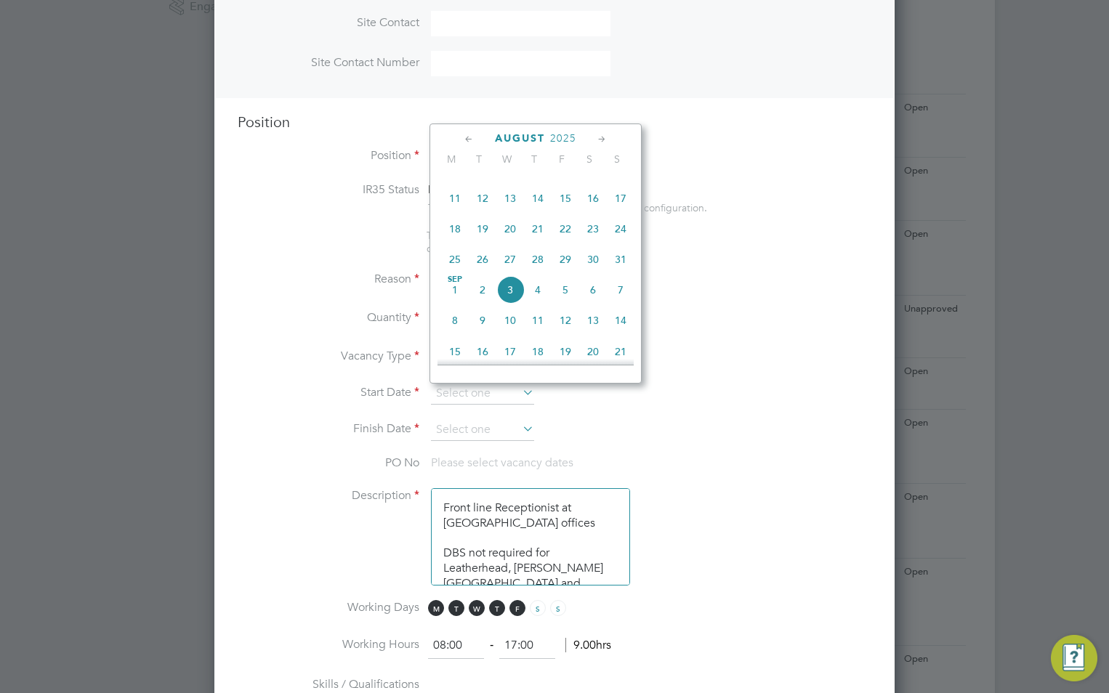
scroll to position [368, 0]
click at [483, 294] on span "26" at bounding box center [483, 285] width 28 height 28
type input "[DATE]"
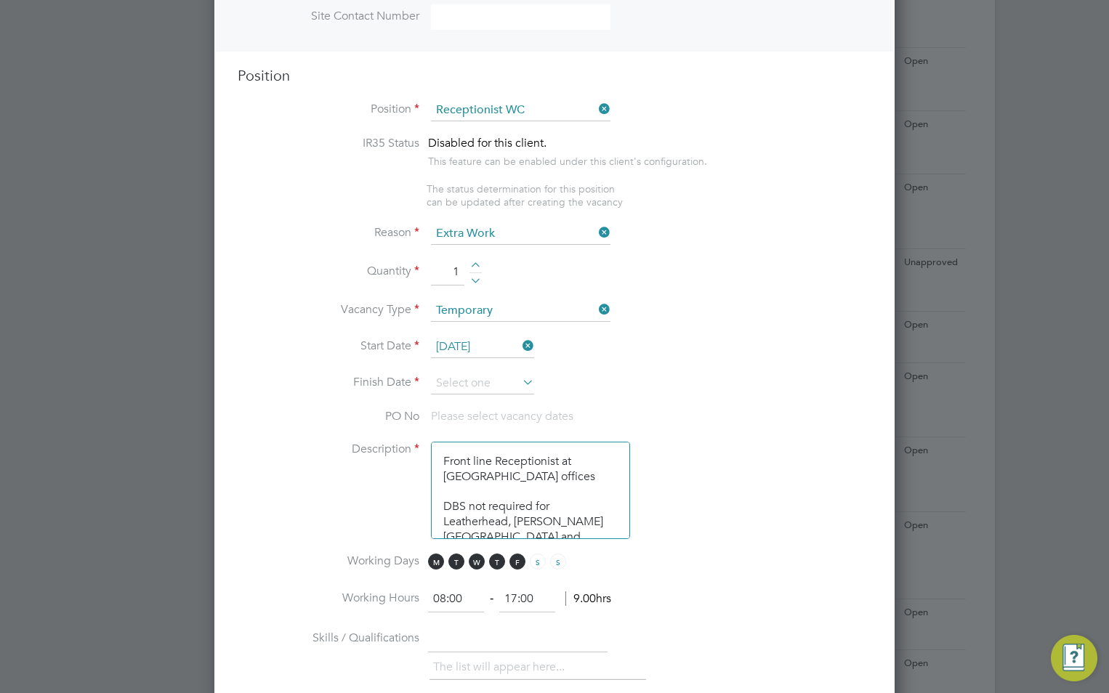
scroll to position [581, 0]
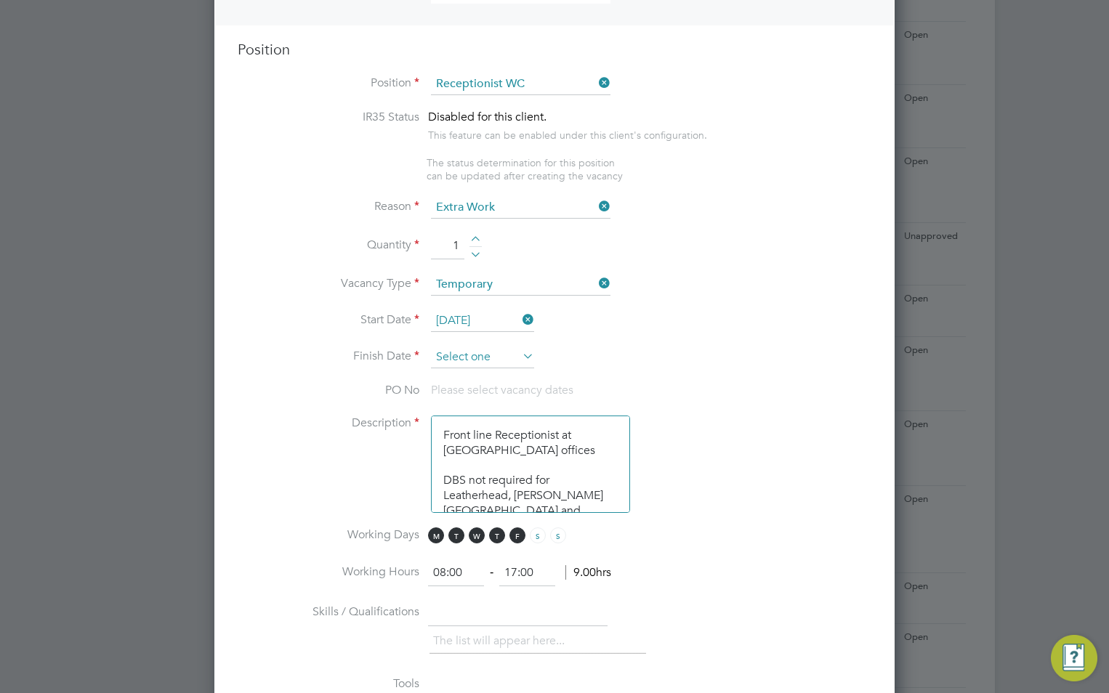
click at [475, 354] on input at bounding box center [482, 358] width 103 height 22
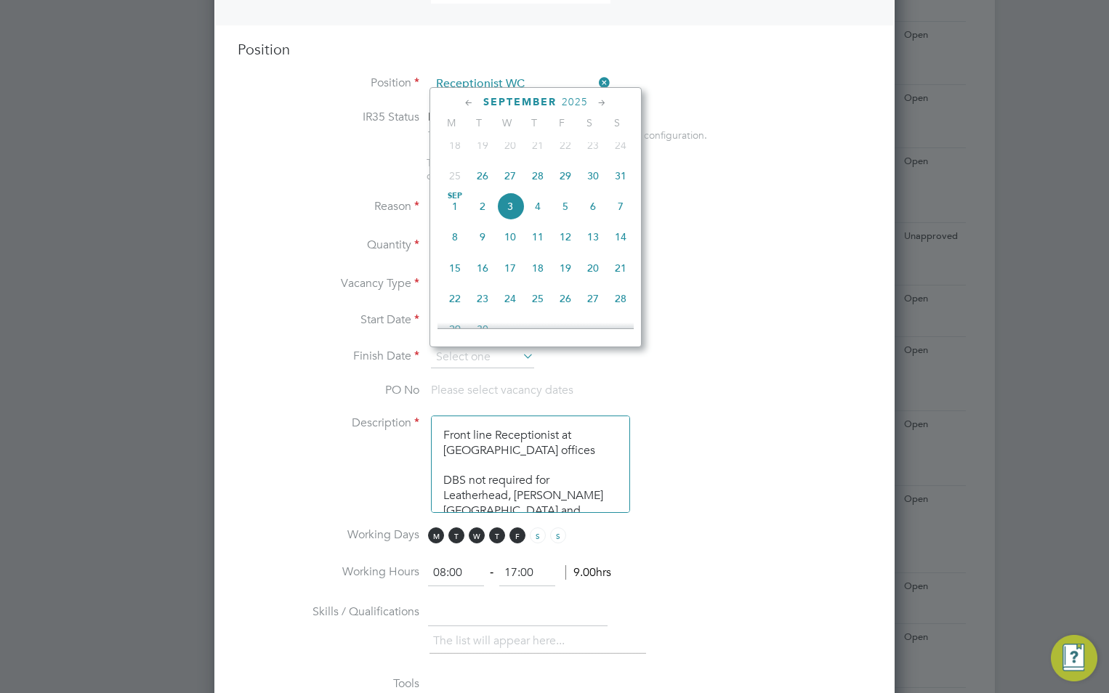
click at [562, 250] on span "12" at bounding box center [565, 237] width 28 height 28
type input "12 Sep 2025"
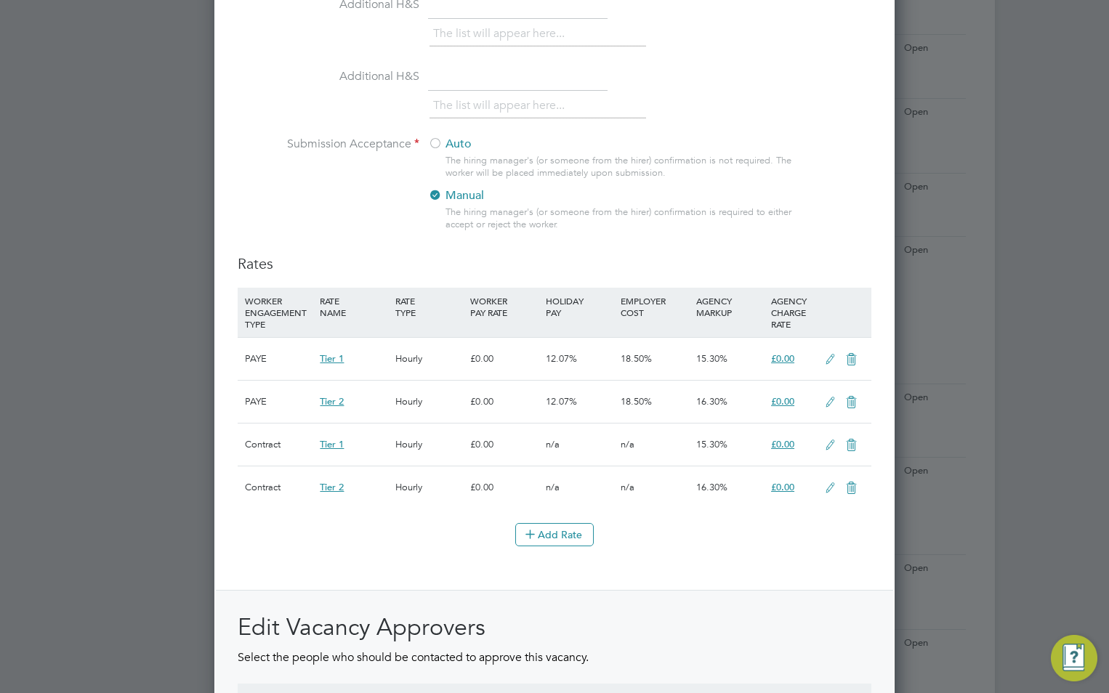
scroll to position [1526, 0]
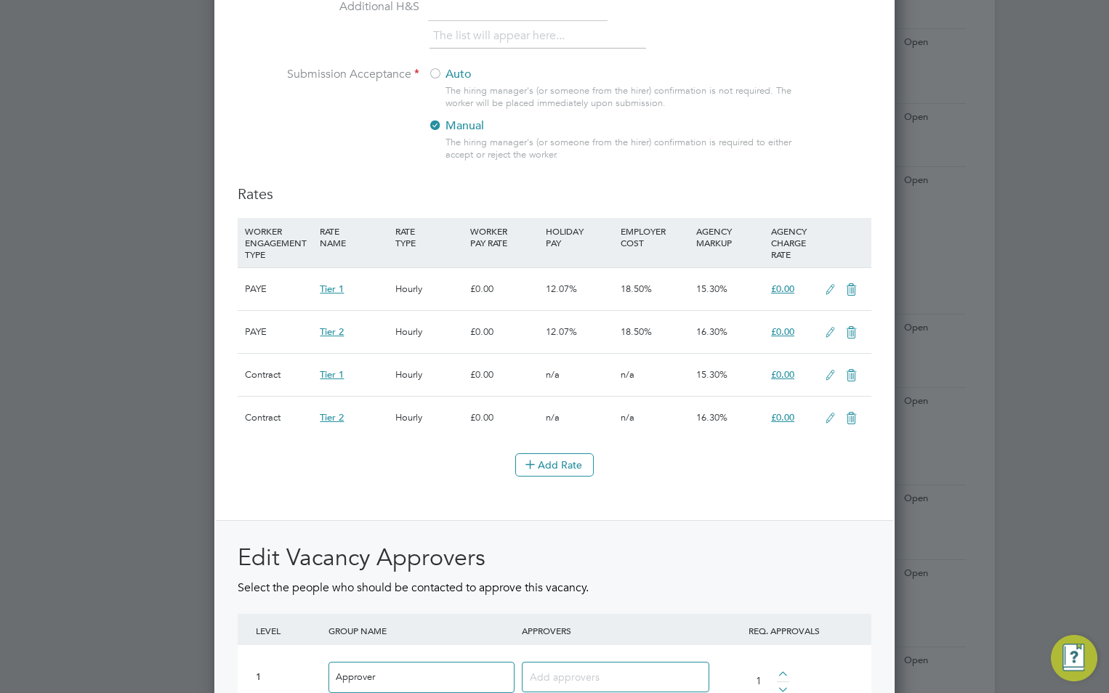
click at [848, 294] on icon at bounding box center [851, 290] width 18 height 12
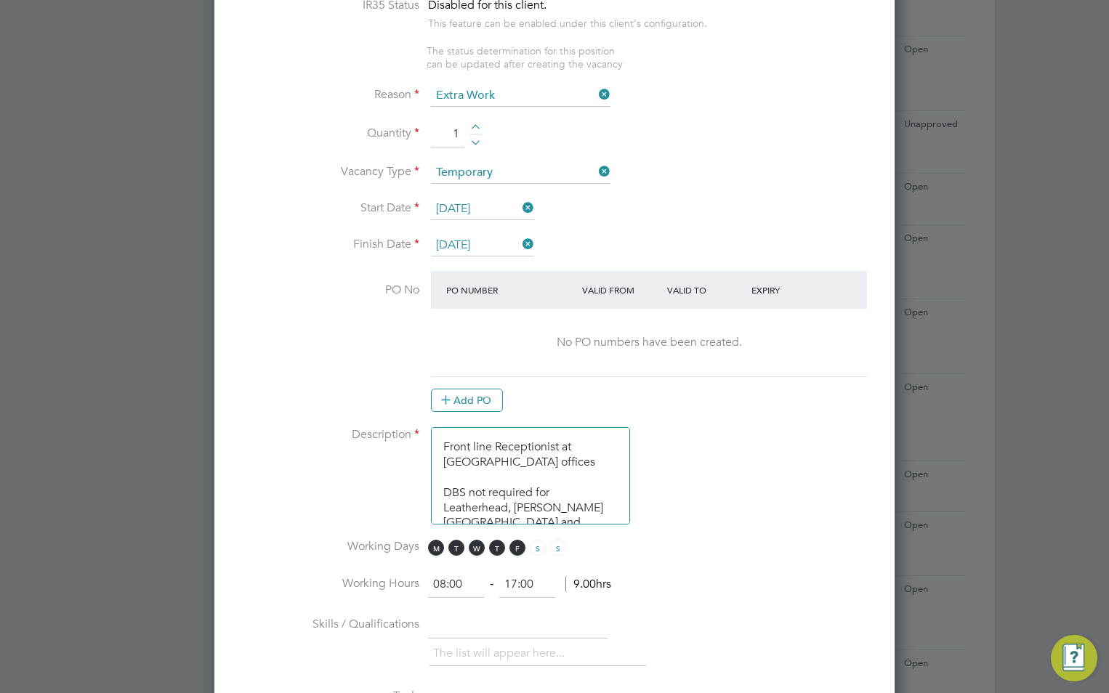
scroll to position [0, 0]
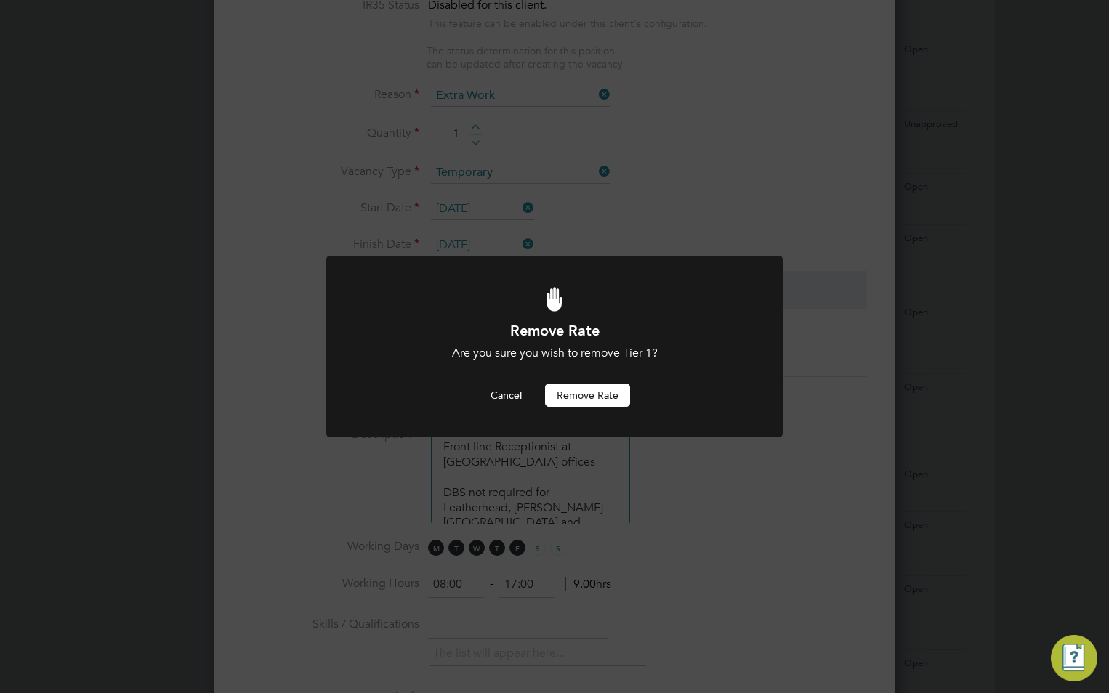
click at [580, 395] on button "Remove rate" at bounding box center [587, 395] width 85 height 23
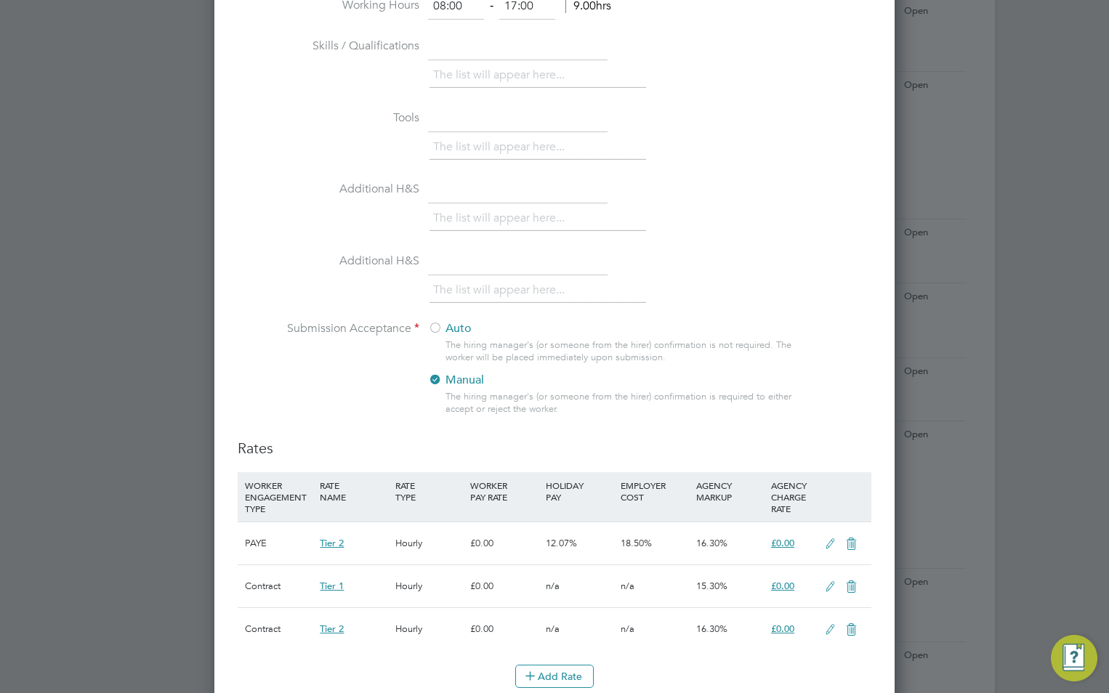
scroll to position [1347, 0]
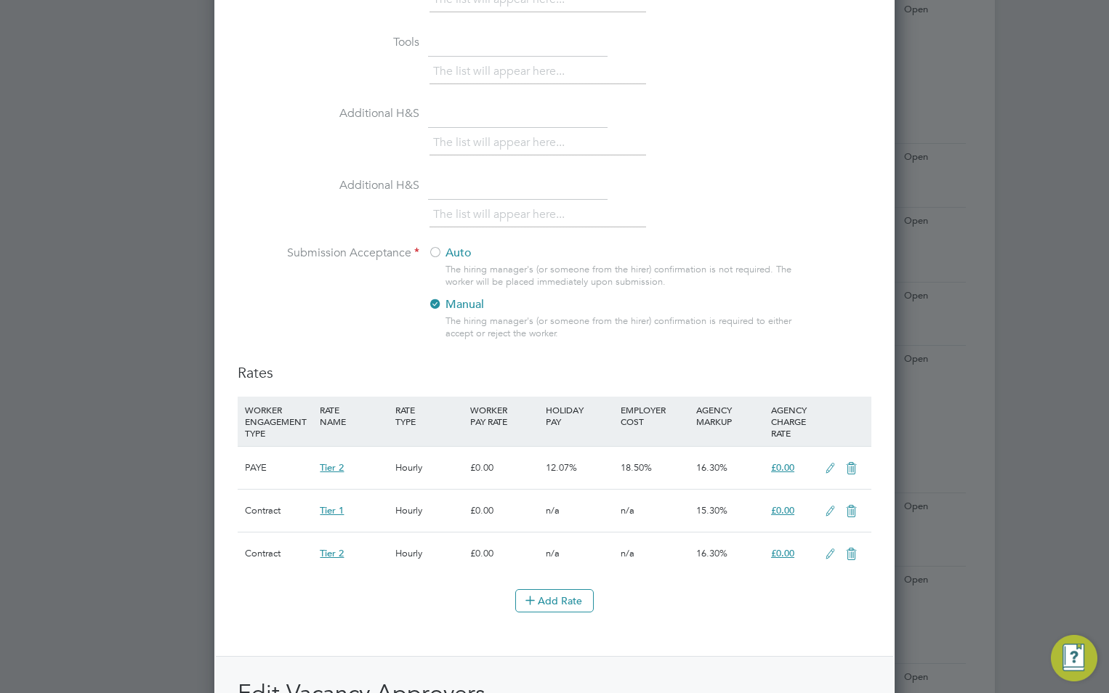
click at [851, 468] on icon at bounding box center [851, 469] width 18 height 12
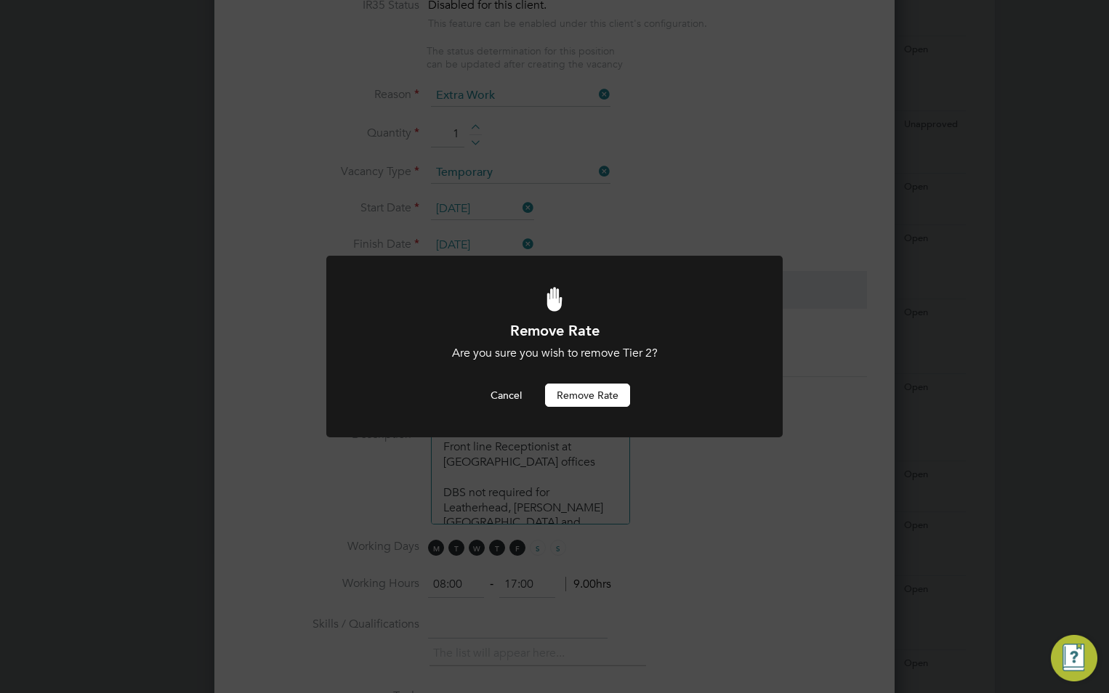
scroll to position [0, 0]
click at [597, 400] on button "Remove rate" at bounding box center [587, 395] width 85 height 23
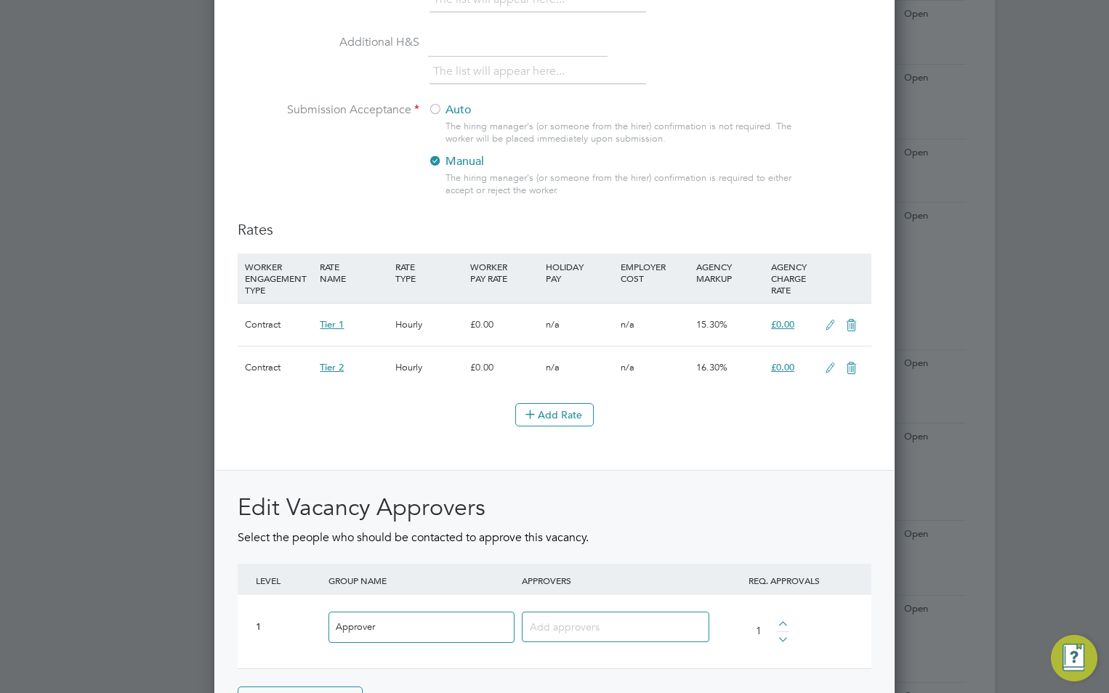
scroll to position [1638, 0]
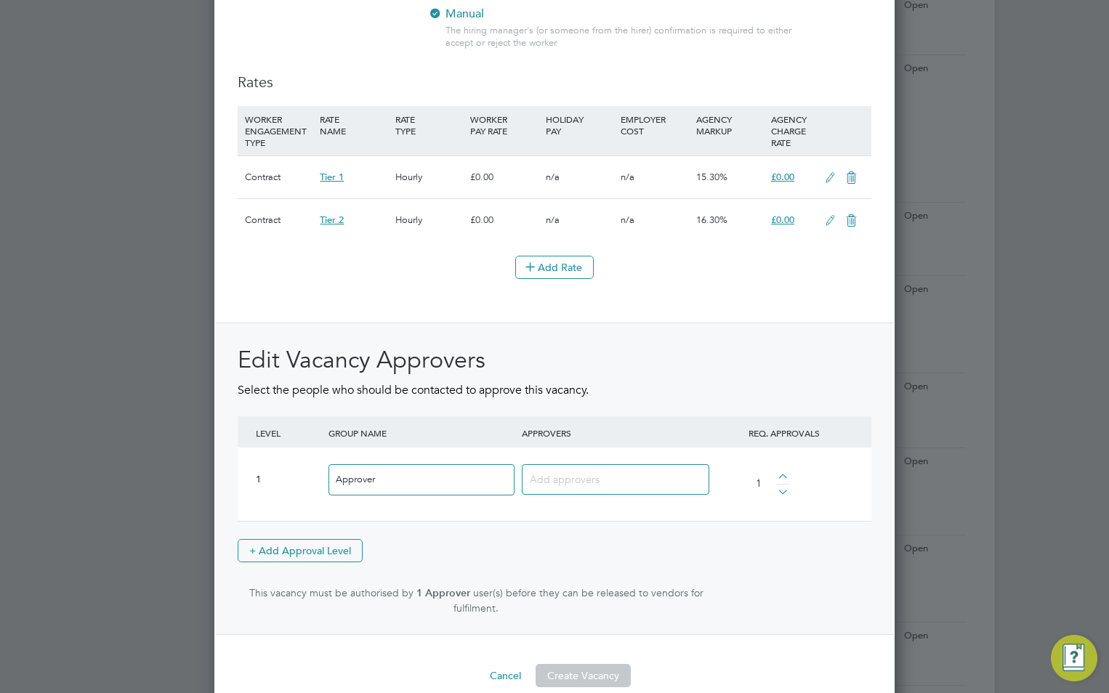
click at [852, 181] on icon at bounding box center [851, 178] width 18 height 12
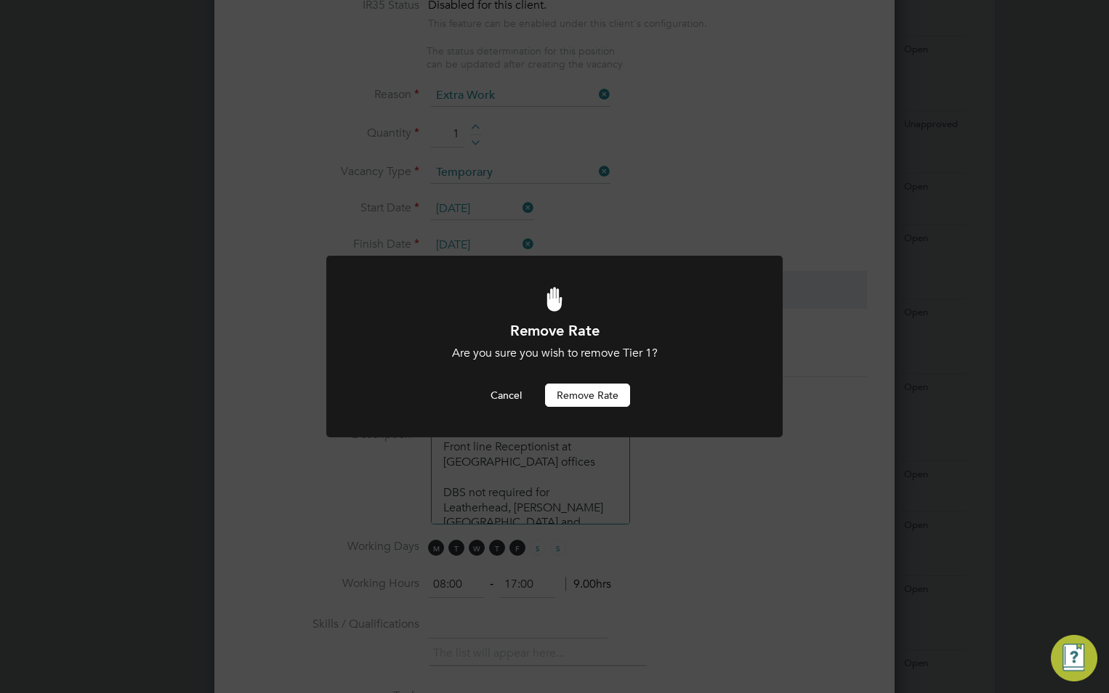
click at [618, 400] on button "Remove rate" at bounding box center [587, 395] width 85 height 23
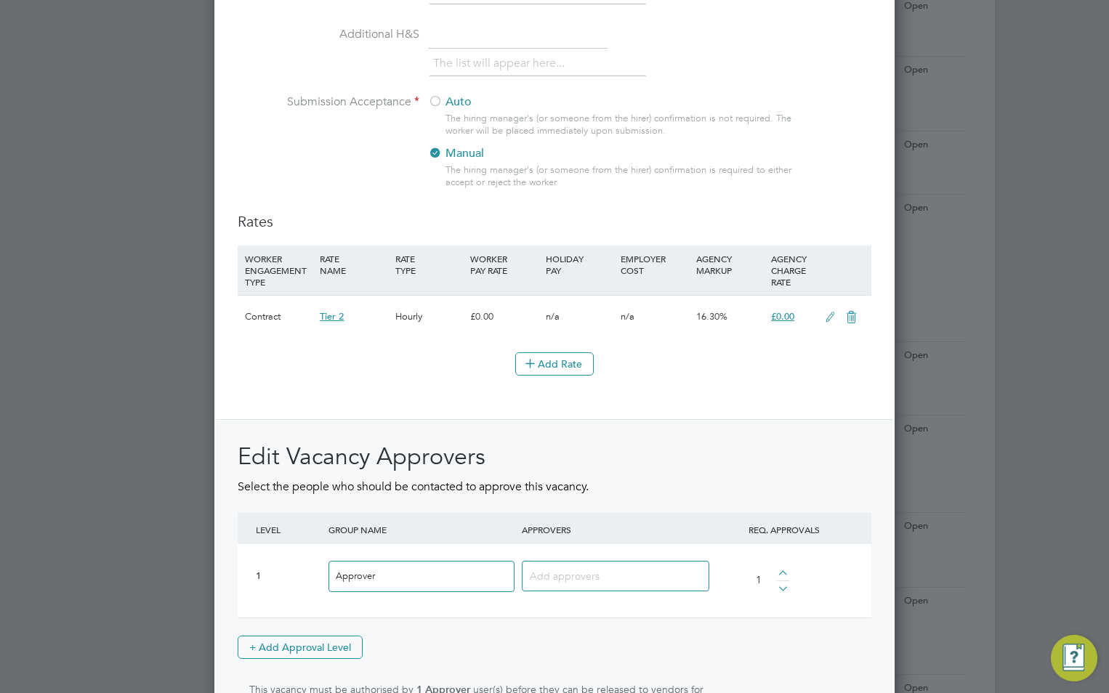
scroll to position [1638, 0]
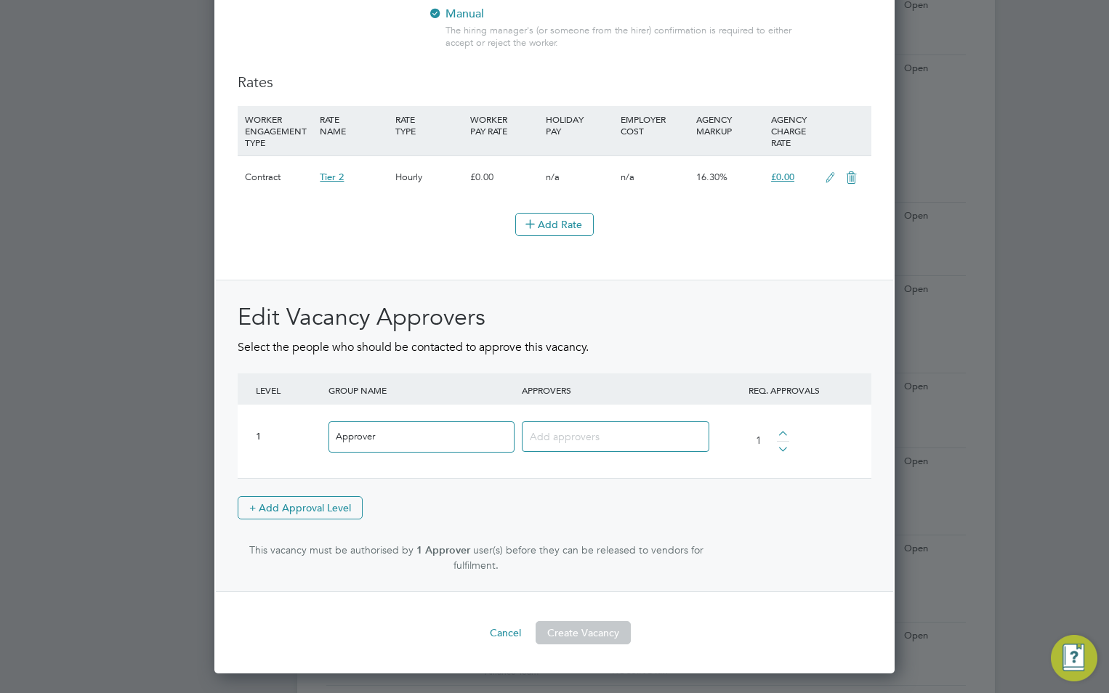
click at [846, 181] on icon at bounding box center [851, 178] width 18 height 12
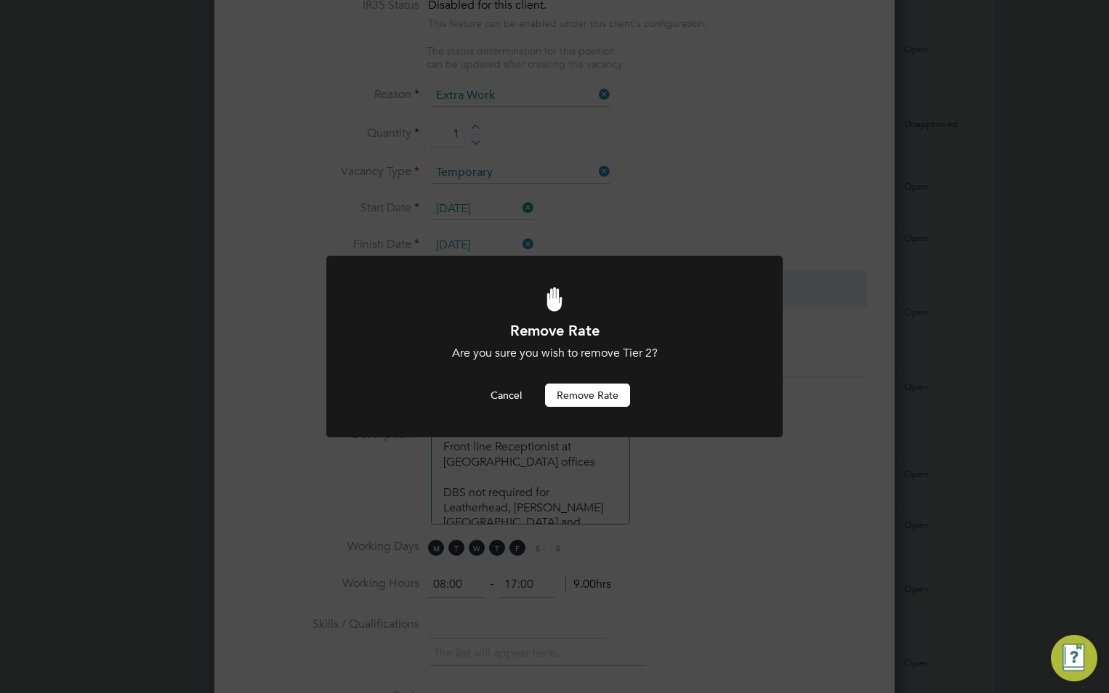
scroll to position [0, 0]
click at [571, 402] on button "Remove rate" at bounding box center [587, 395] width 85 height 23
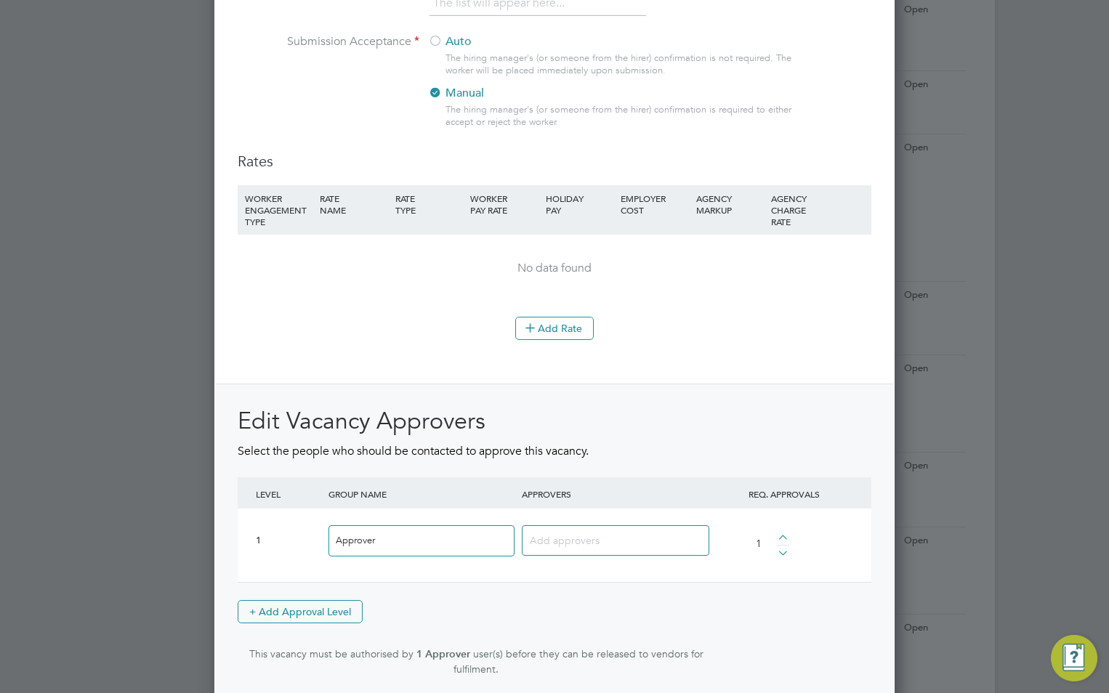
scroll to position [1565, 0]
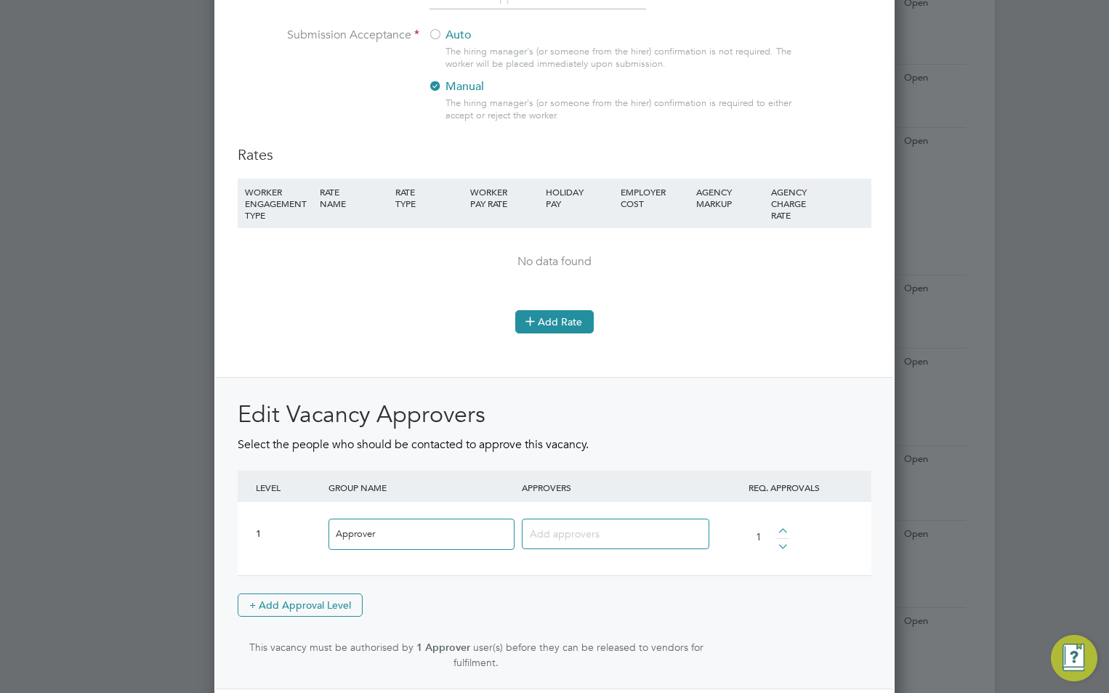
click at [559, 323] on button "Add Rate" at bounding box center [554, 321] width 78 height 23
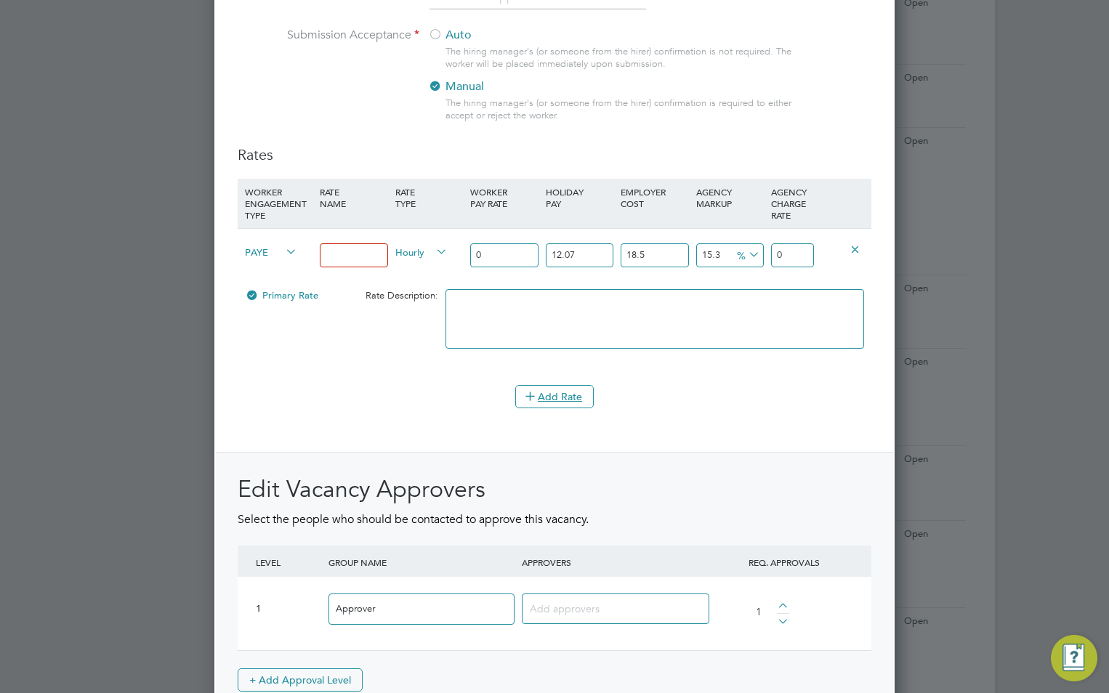
click at [343, 252] on input at bounding box center [354, 255] width 68 height 24
type input "Tier 2"
click at [501, 254] on input "0" at bounding box center [504, 255] width 68 height 24
type input "0"
click at [706, 259] on input "15.3" at bounding box center [730, 255] width 68 height 24
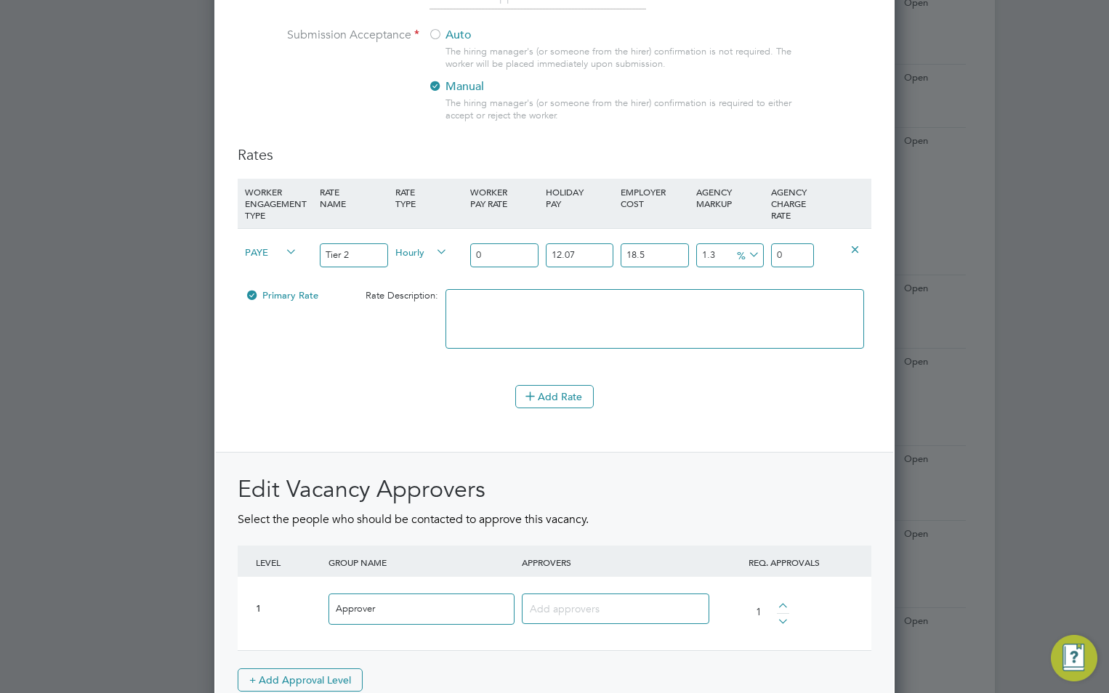
click at [737, 329] on textarea at bounding box center [654, 319] width 419 height 60
drag, startPoint x: 692, startPoint y: 253, endPoint x: 649, endPoint y: 253, distance: 42.9
click at [650, 253] on div "PAYE Tier 2 Hourly 0 12.07 n/a 18.5 n/a 1.3 0 % 0" at bounding box center [555, 255] width 634 height 54
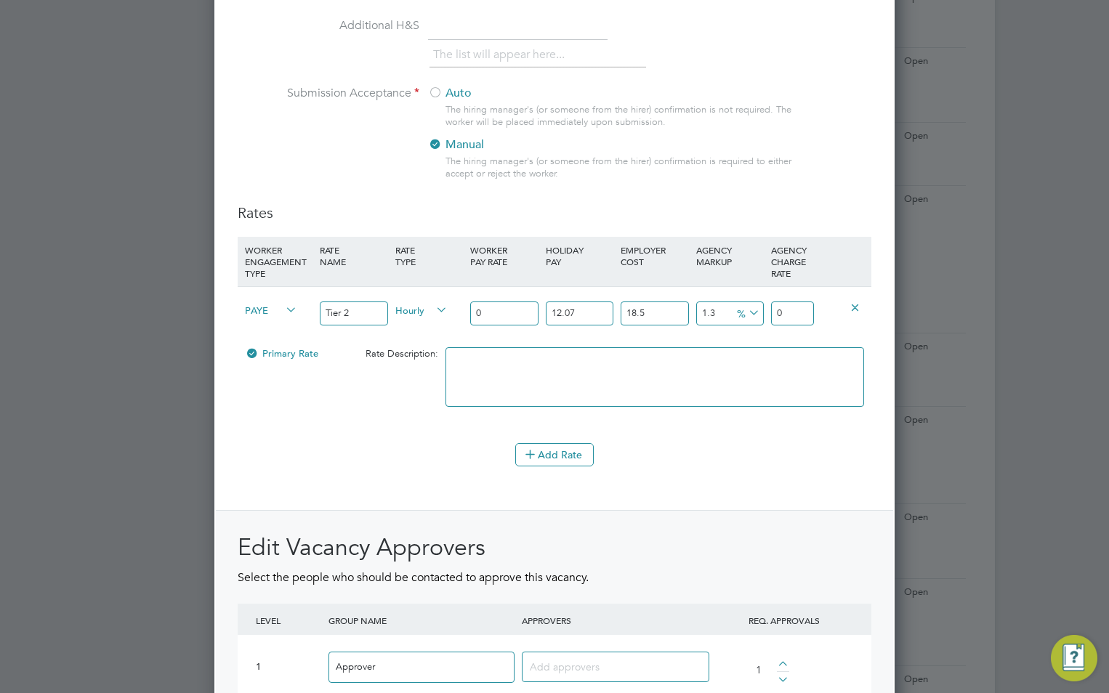
scroll to position [1355, 0]
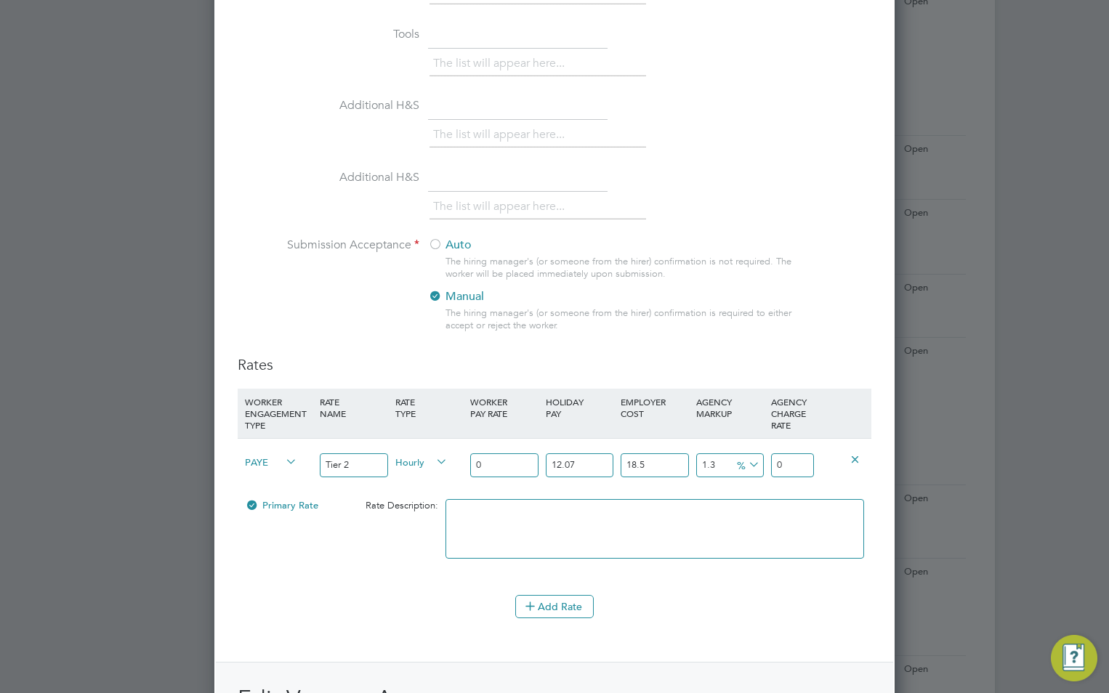
drag, startPoint x: 725, startPoint y: 465, endPoint x: 626, endPoint y: 448, distance: 100.9
click at [652, 469] on div "PAYE Tier 2 Hourly 0 12.07 n/a 18.5 n/a 1.3 0 % 0" at bounding box center [555, 465] width 634 height 54
type input "16.3"
click at [700, 540] on textarea at bounding box center [654, 529] width 419 height 60
click at [703, 528] on textarea at bounding box center [654, 529] width 419 height 60
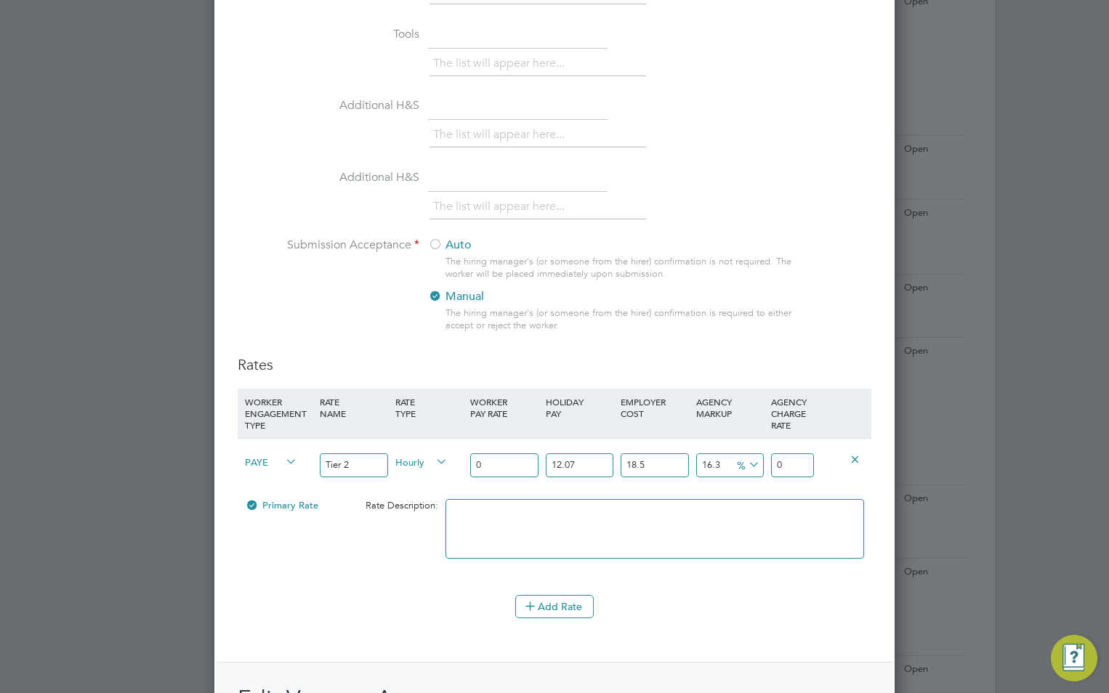
click at [512, 466] on input "0" at bounding box center [504, 465] width 68 height 24
type input "1"
type input "1.5444983085"
type input "16"
type input "24.711972936"
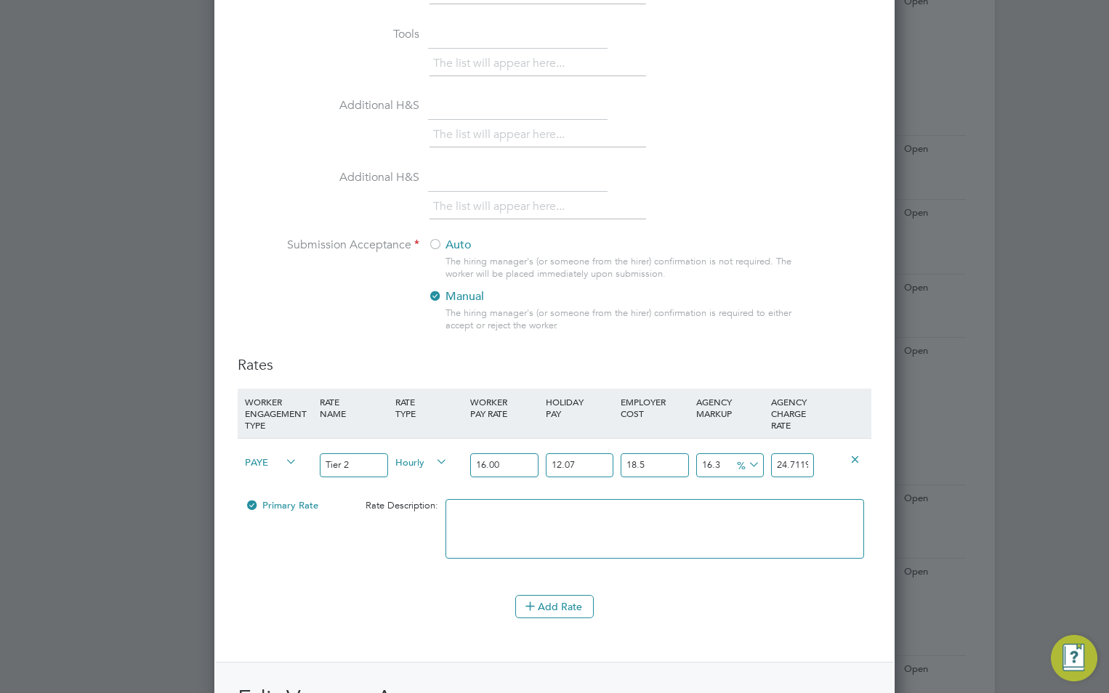
type input "16.00"
click at [631, 519] on textarea at bounding box center [654, 529] width 419 height 60
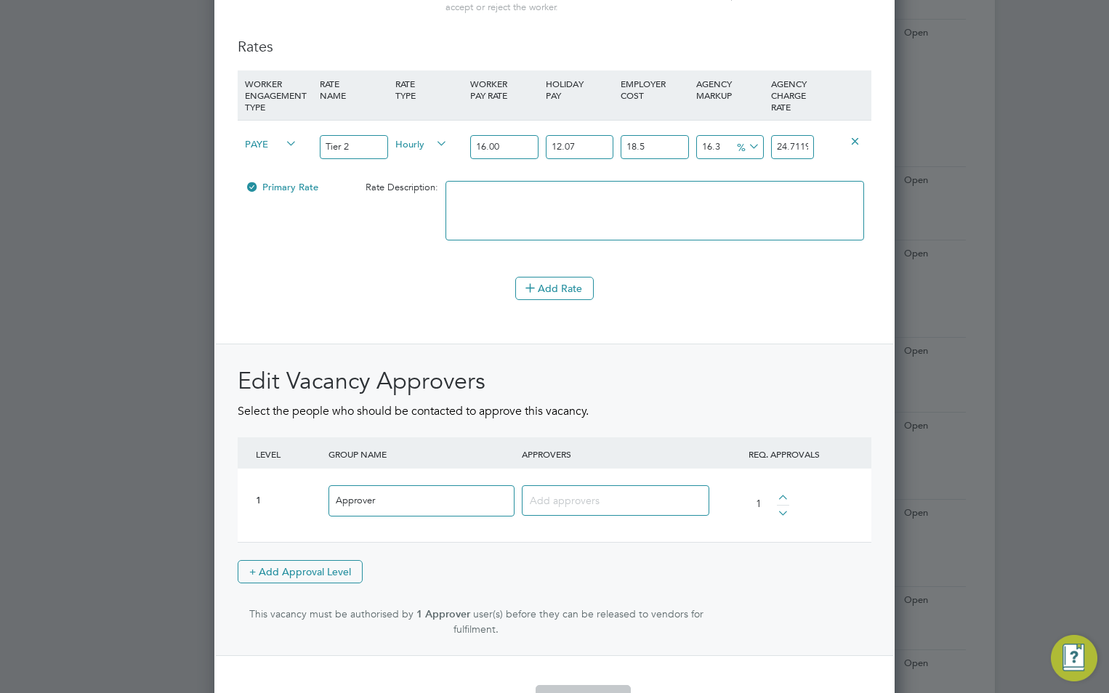
scroll to position [1791, 0]
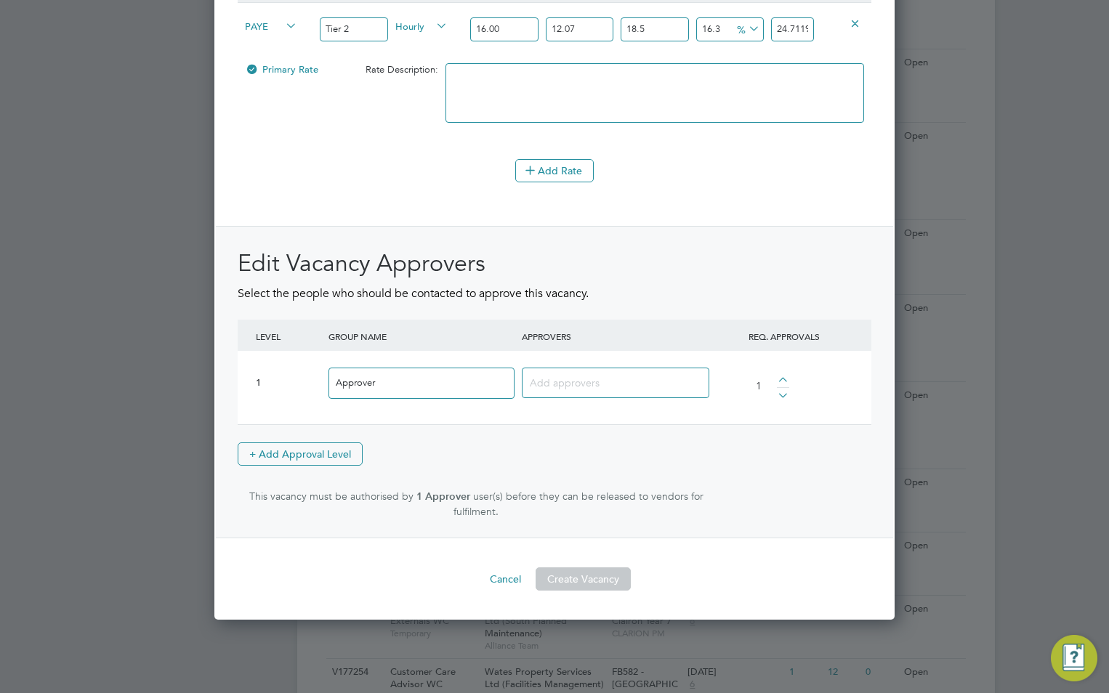
click at [553, 384] on input at bounding box center [610, 382] width 161 height 19
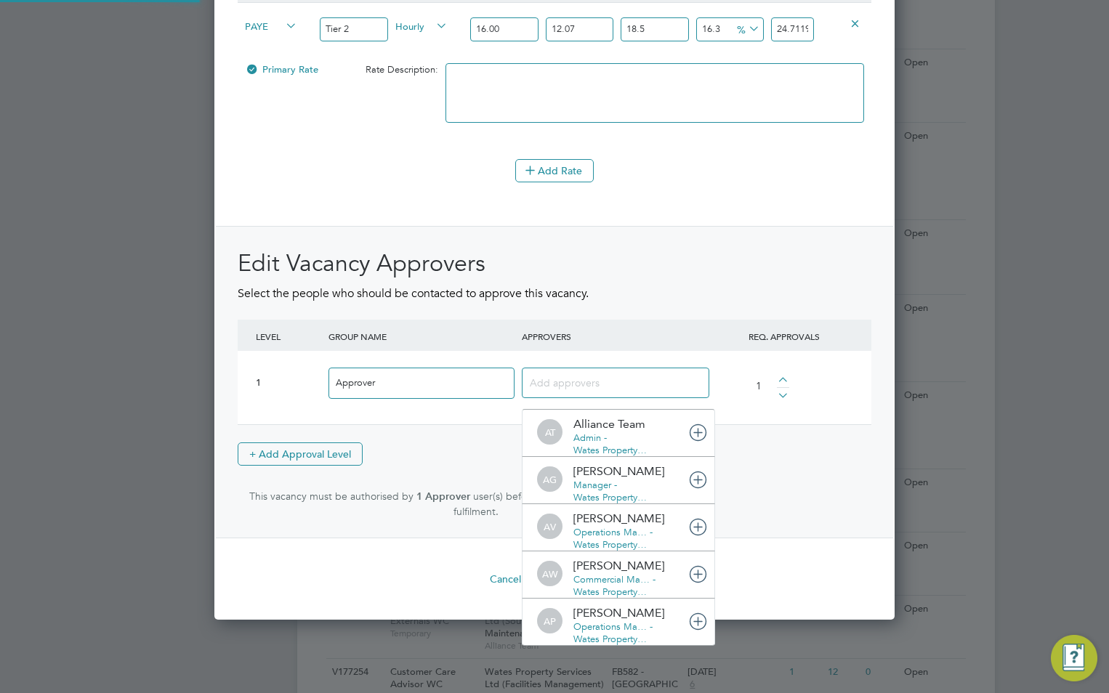
scroll to position [15, 102]
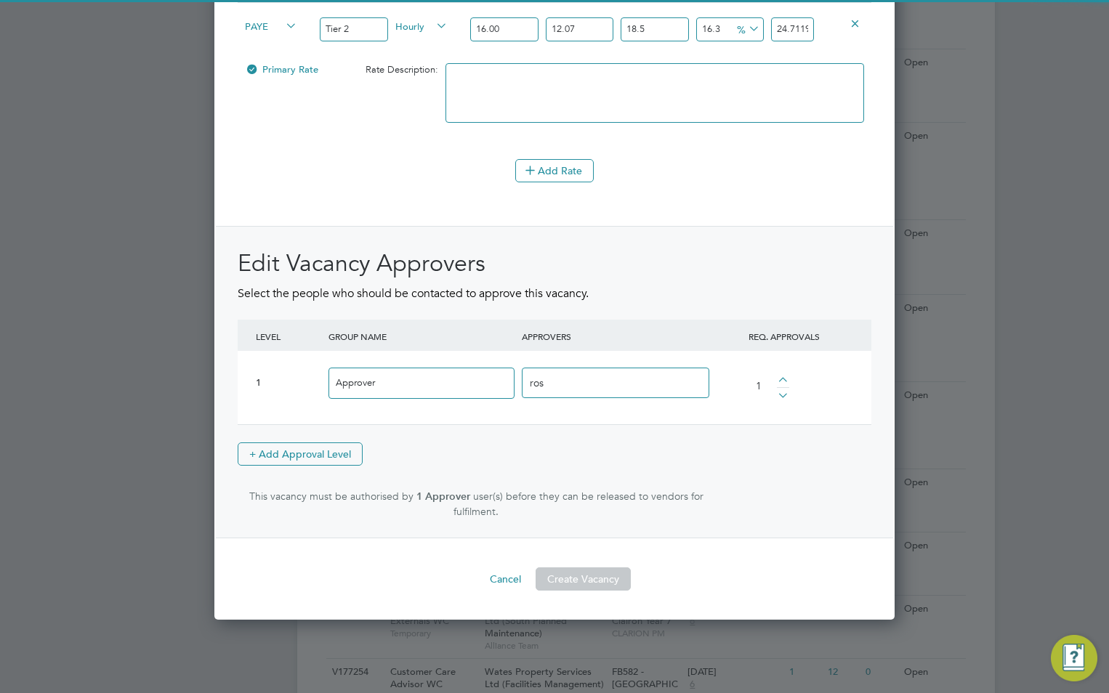
type input "[PERSON_NAME]"
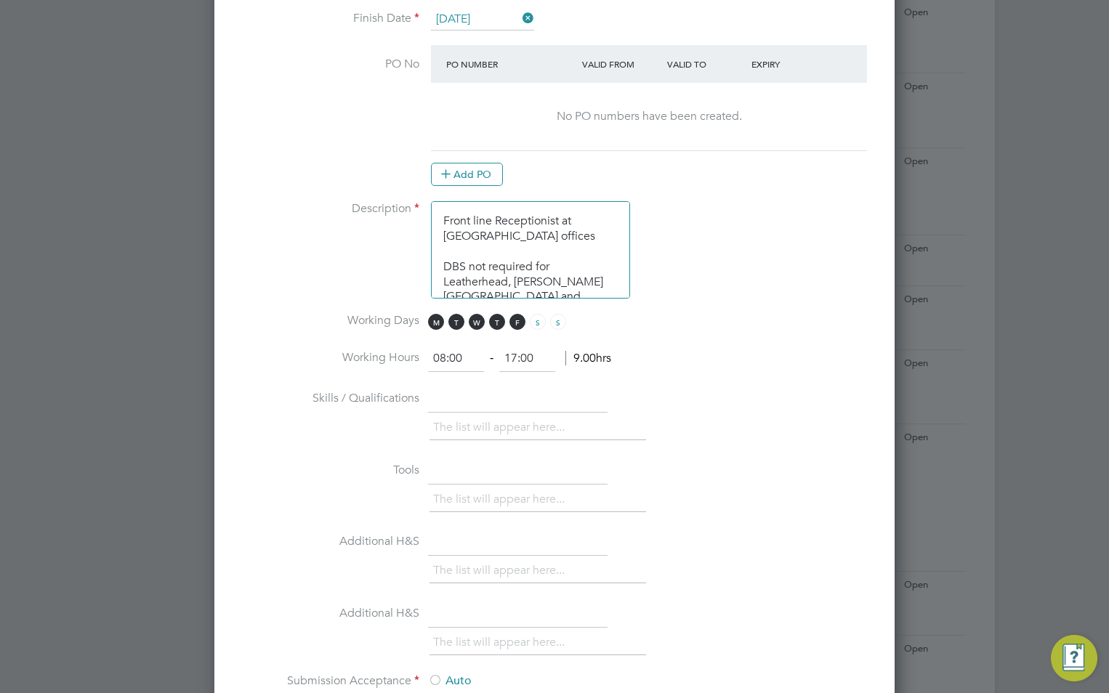
click at [445, 222] on textarea "Front line Receptionist at Wates offices DBS not required for Leatherhead, Drum…" at bounding box center [530, 249] width 199 height 97
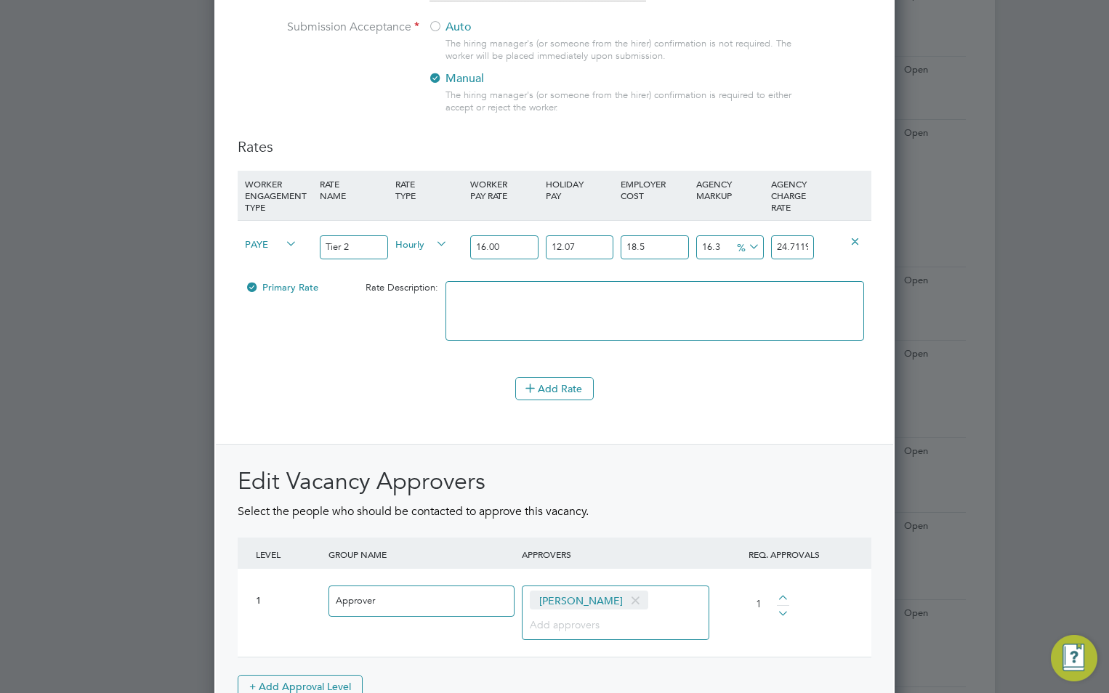
scroll to position [1864, 0]
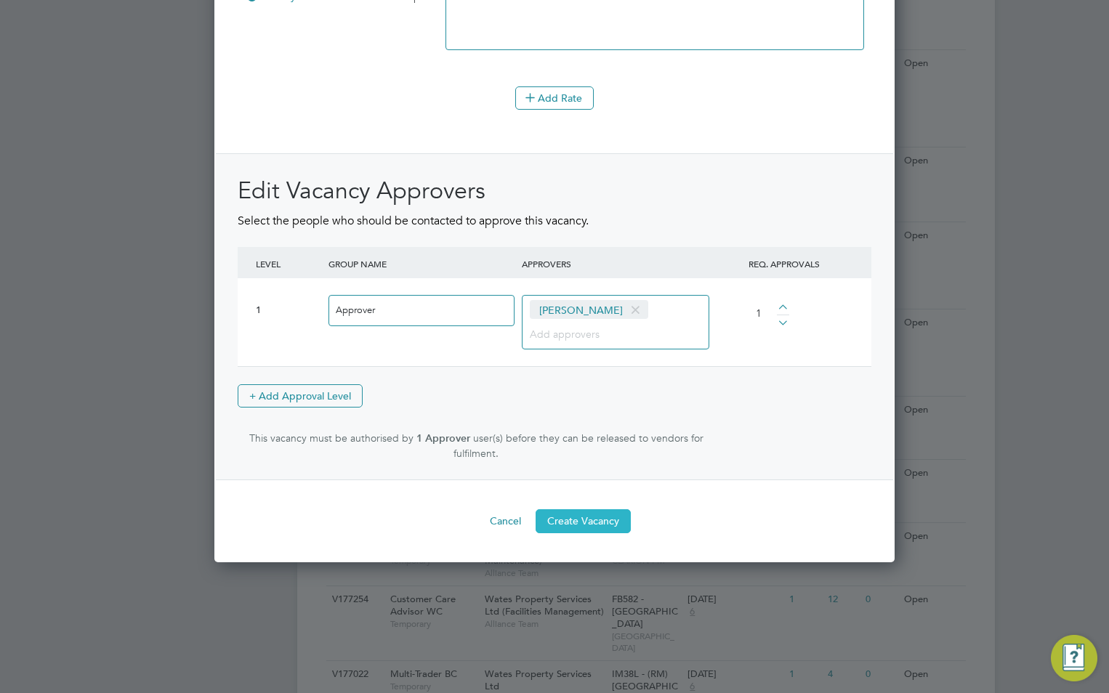
type textarea "Role - Simona Cuibus Front line Receptionist at Wates offices DBS not required …"
click at [602, 527] on button "Create Vacancy" at bounding box center [582, 520] width 95 height 23
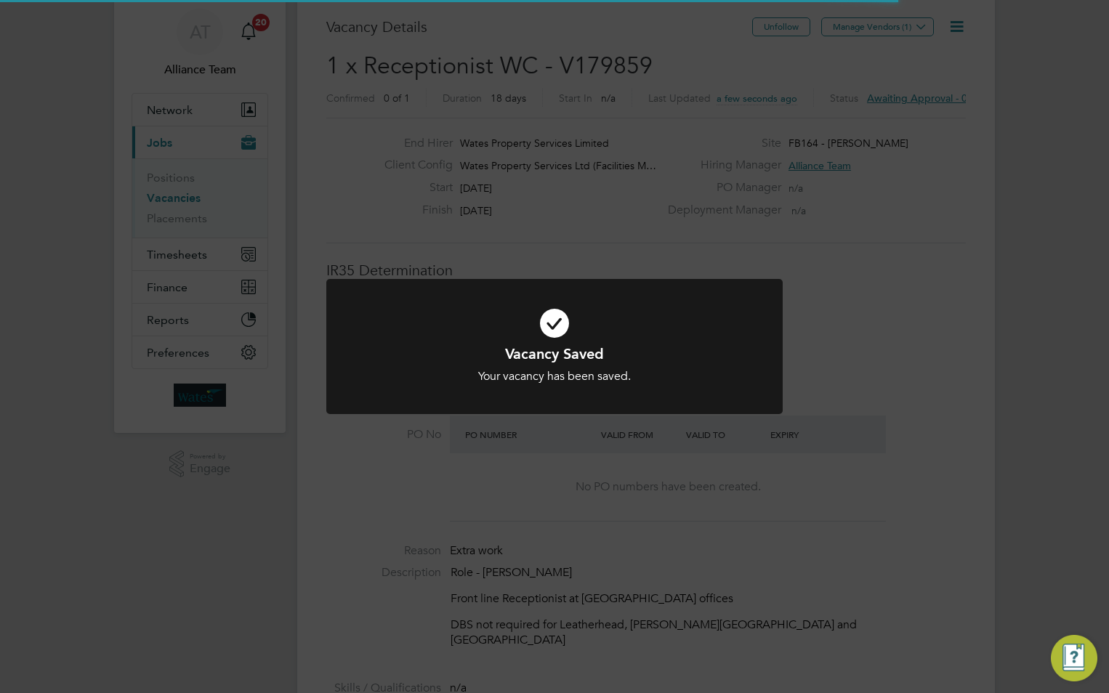
scroll to position [25, 227]
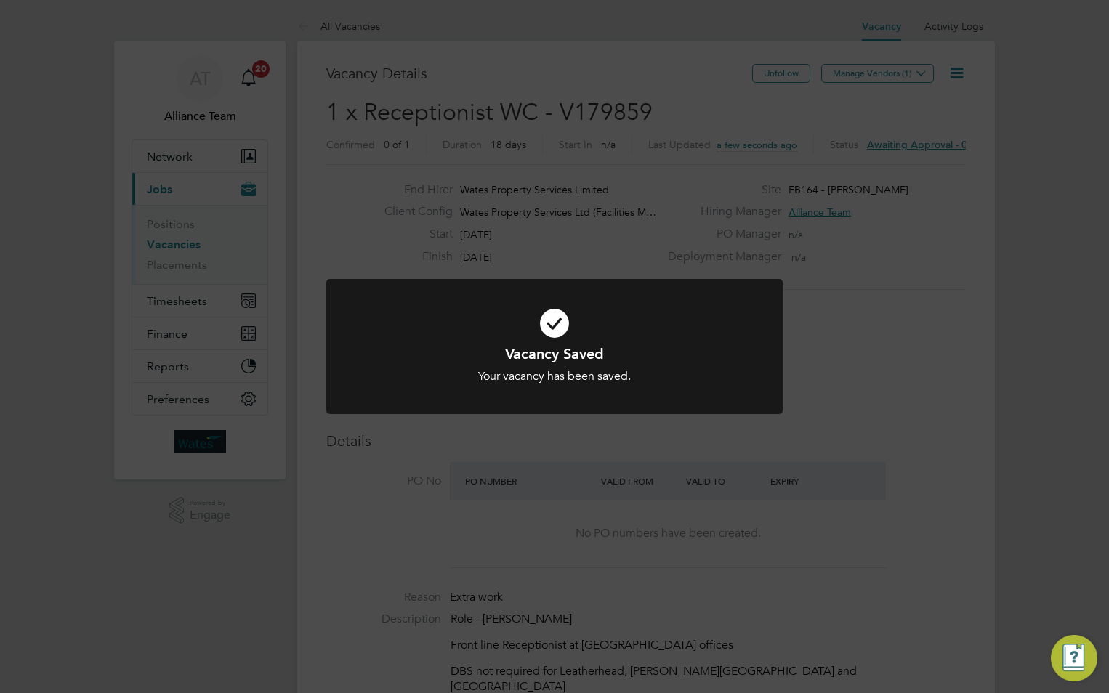
click at [604, 522] on div "Vacancy Saved Your vacancy has been saved. Cancel Okay" at bounding box center [554, 346] width 1109 height 693
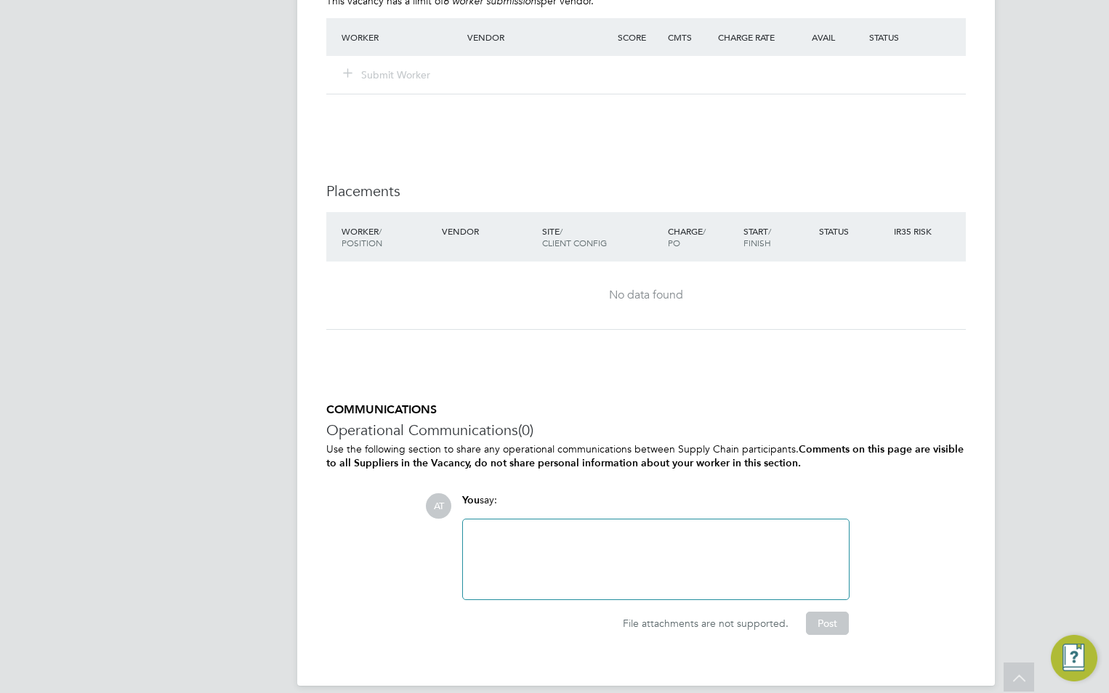
click at [598, 528] on div at bounding box center [656, 559] width 368 height 62
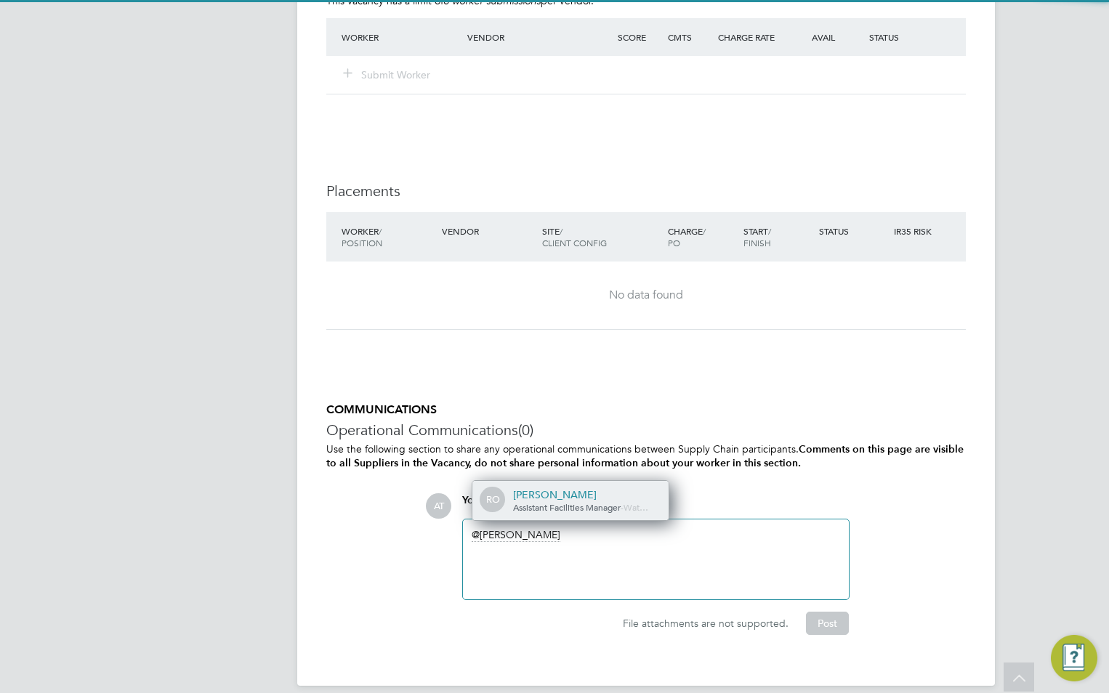
click at [564, 488] on div "[PERSON_NAME]" at bounding box center [585, 494] width 145 height 13
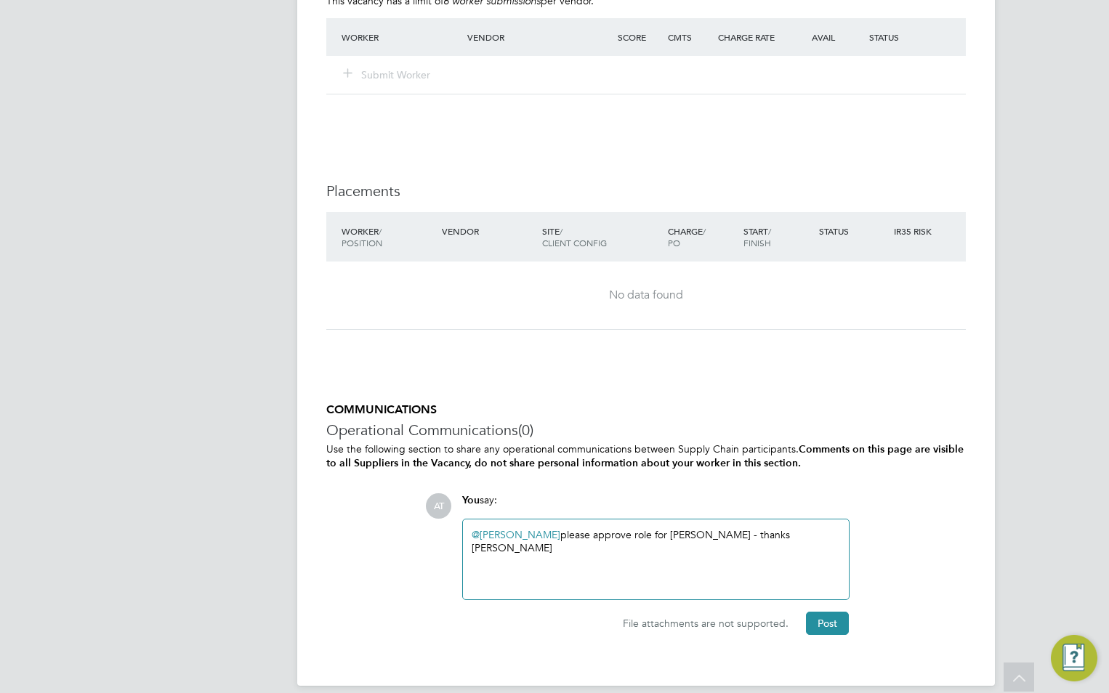
click at [845, 619] on div "COMMUNICATIONS Operational Communications (0) Use the following section to shar…" at bounding box center [645, 530] width 639 height 254
click at [828, 612] on button "Post" at bounding box center [827, 623] width 43 height 23
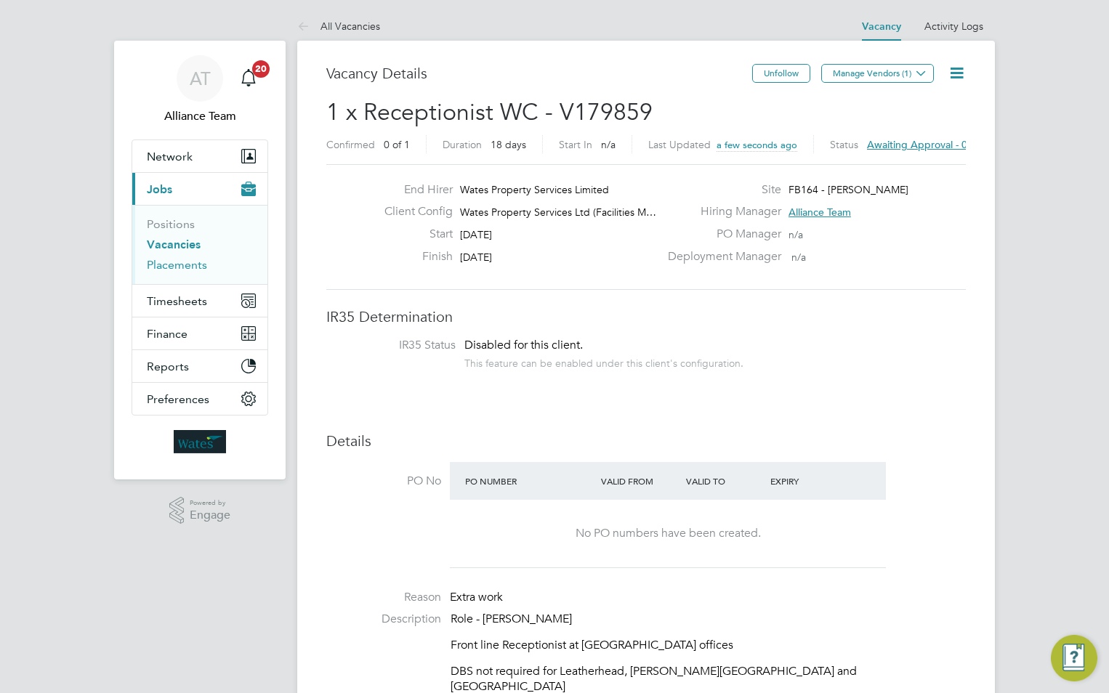
click at [191, 266] on link "Placements" at bounding box center [177, 265] width 60 height 14
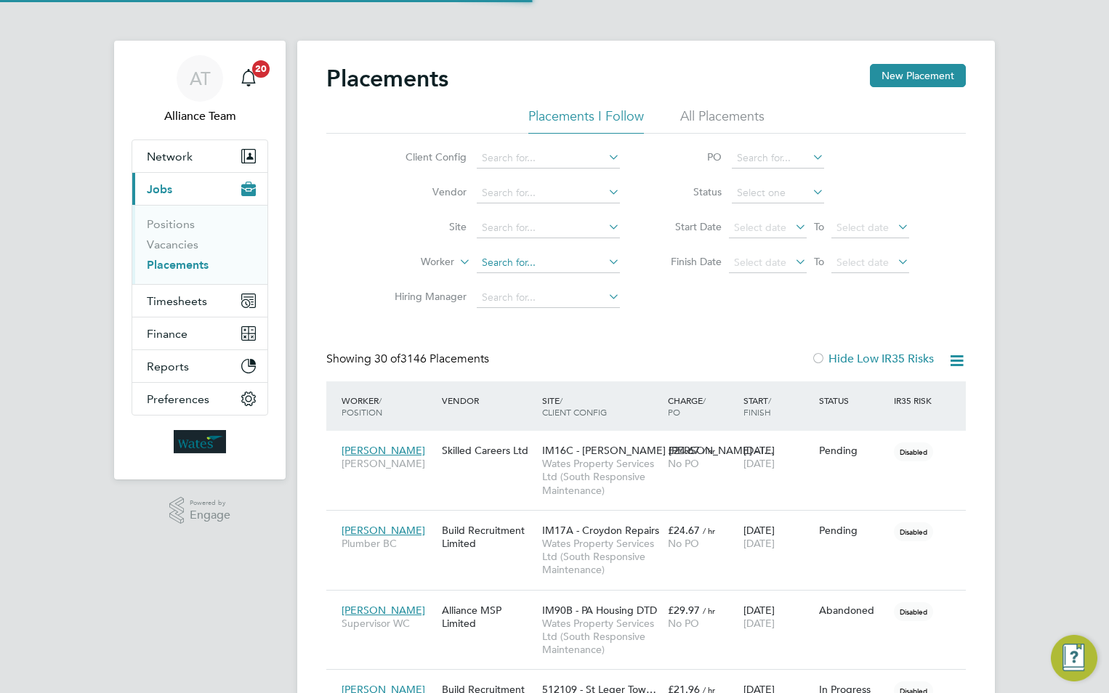
click at [485, 266] on input at bounding box center [548, 263] width 143 height 20
type input "s"
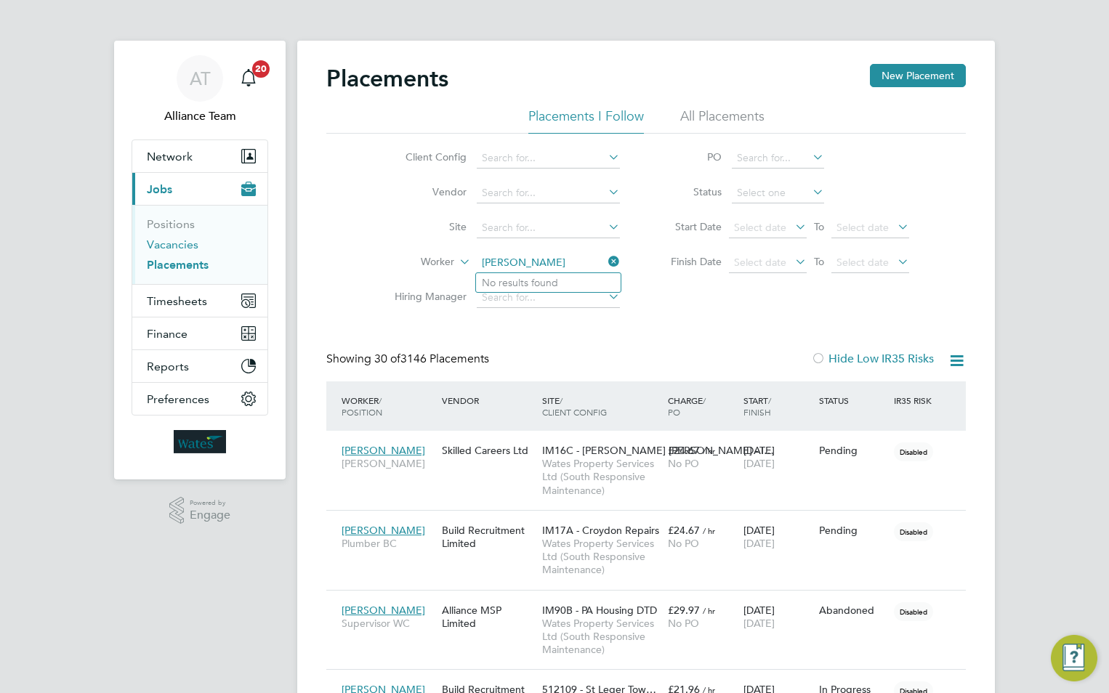
type input "fenn"
click at [185, 246] on link "Vacancies" at bounding box center [173, 245] width 52 height 14
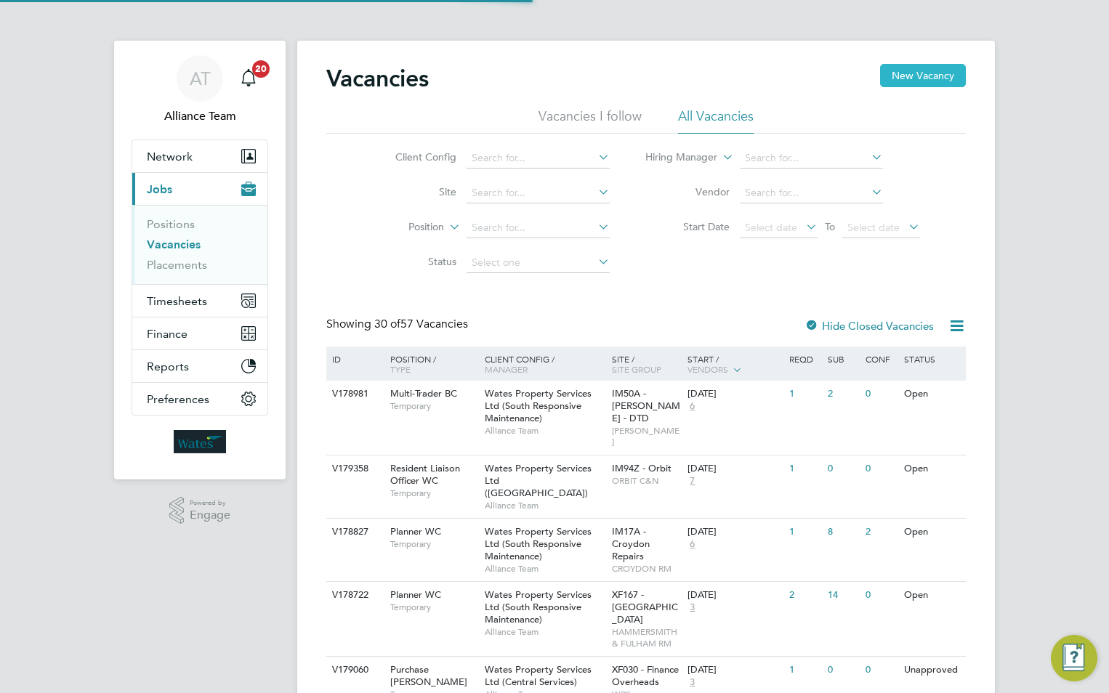
click at [913, 76] on button "New Vacancy" at bounding box center [923, 75] width 86 height 23
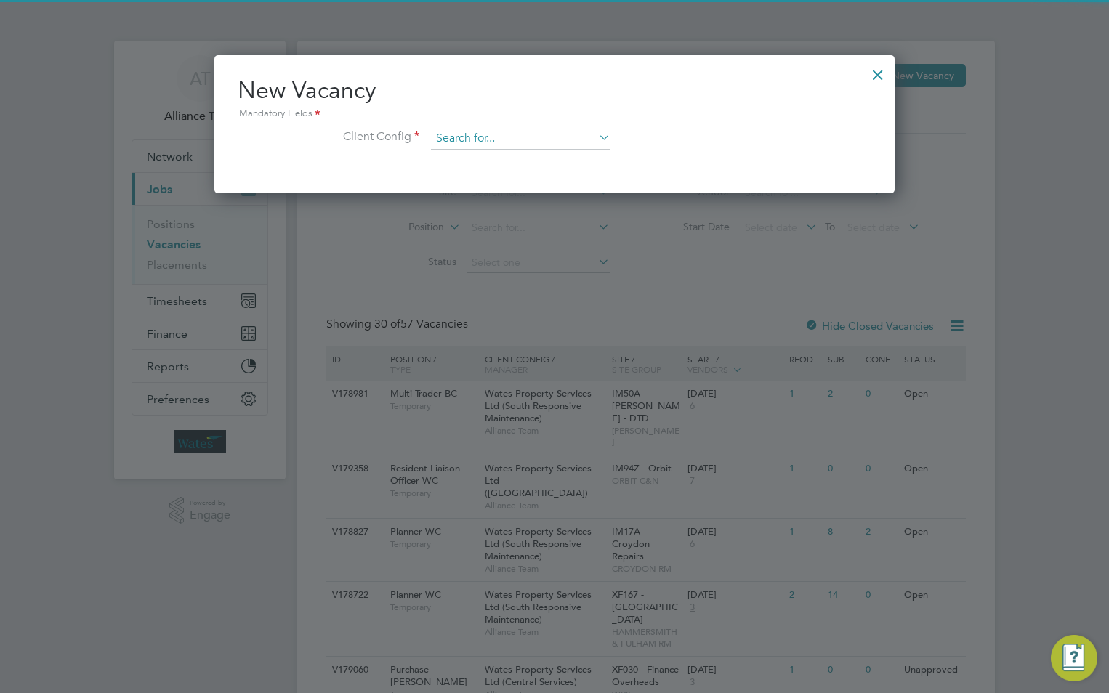
click at [476, 142] on input at bounding box center [520, 139] width 179 height 22
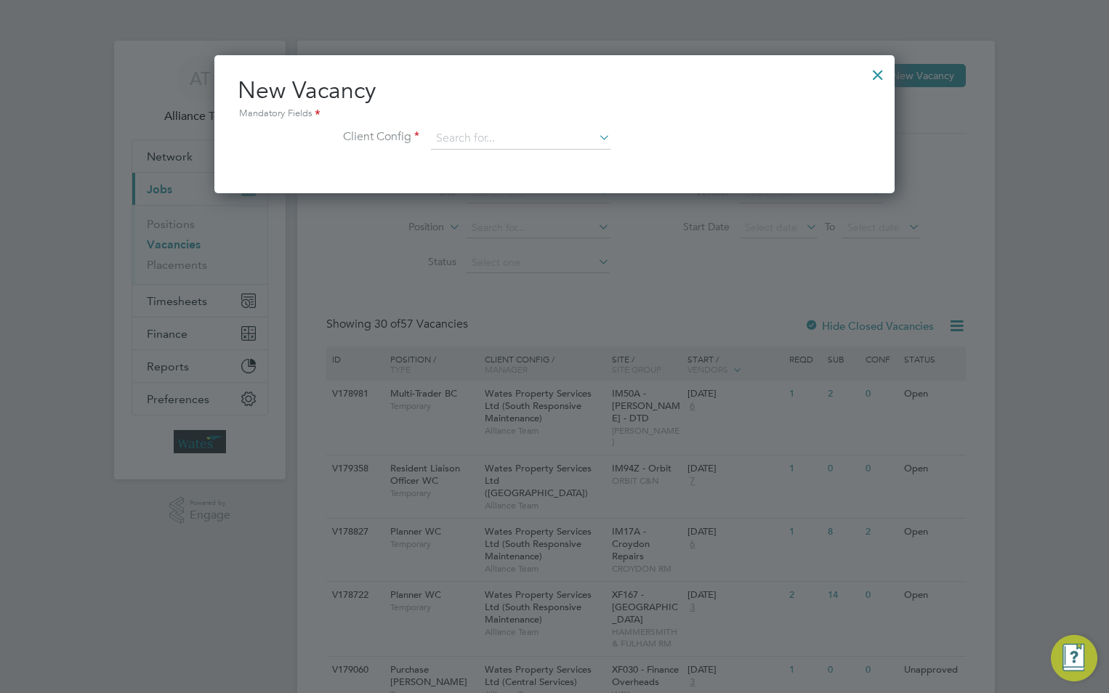
click at [538, 275] on li "Wates Property Services Ltd (Facilities Management)" at bounding box center [577, 278] width 295 height 20
type input "Wates Property Services Ltd (Facilities Management)"
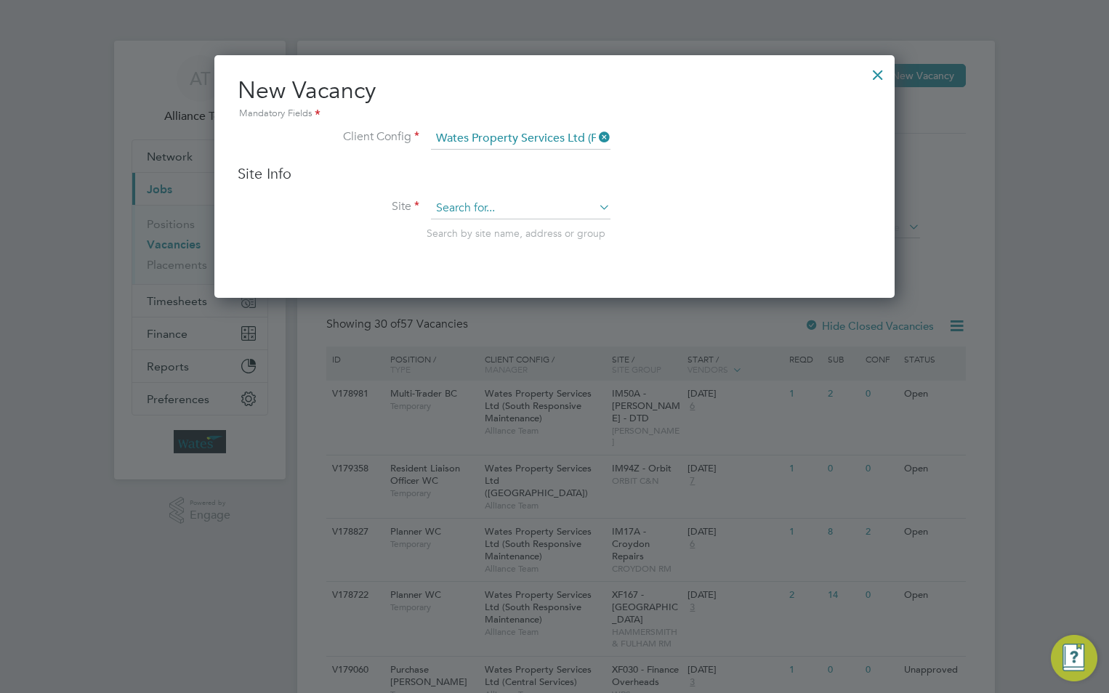
click at [501, 209] on input at bounding box center [520, 209] width 179 height 22
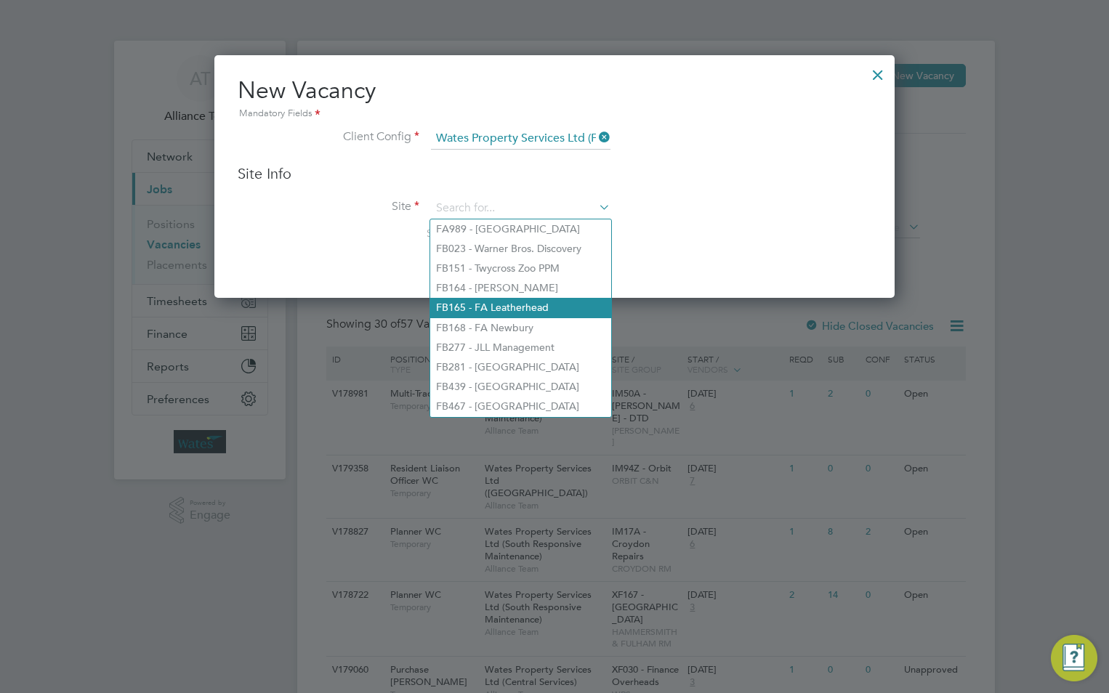
click at [541, 300] on li "FB165 - FA Leatherhead" at bounding box center [520, 308] width 181 height 20
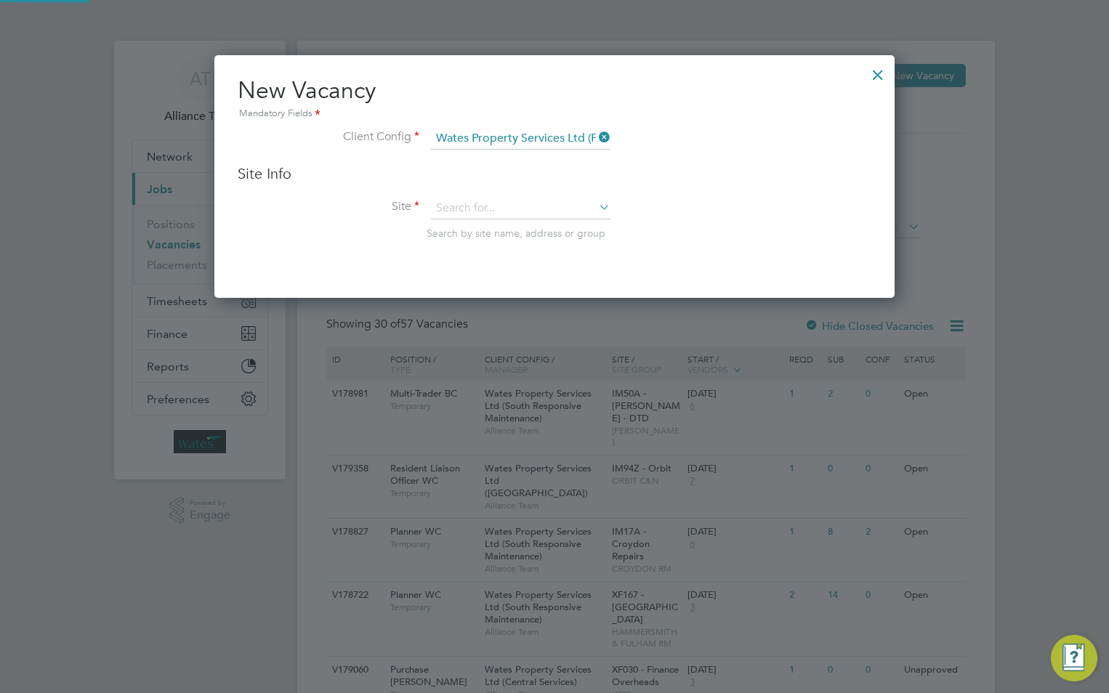
type input "FB165 - FA Leatherhead"
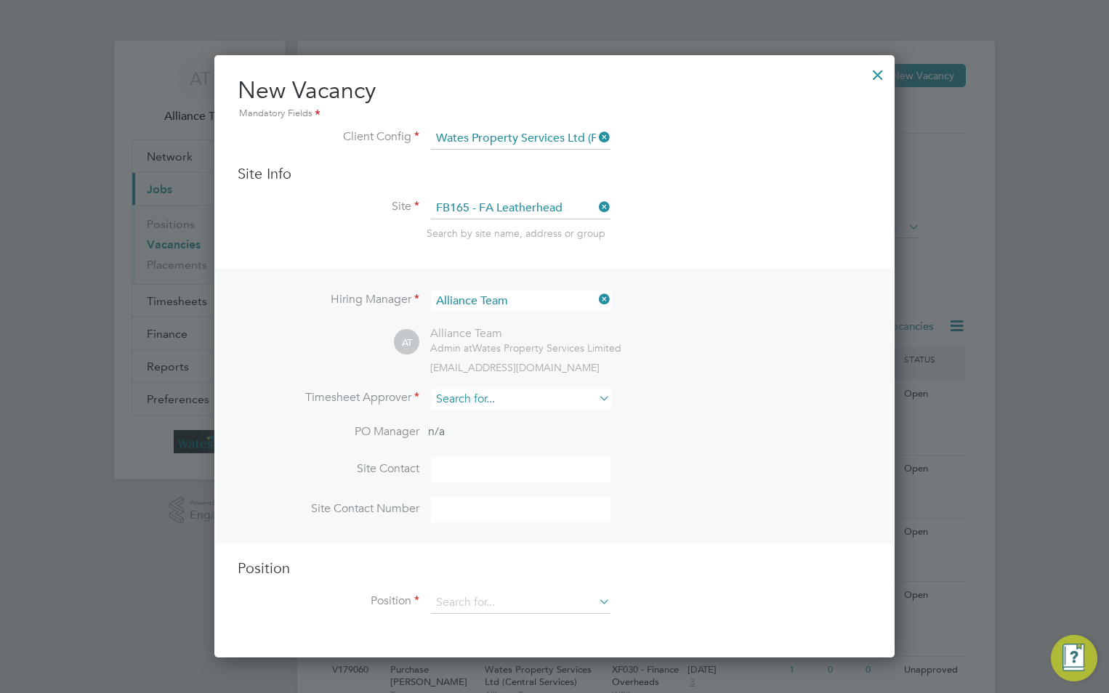
click at [470, 403] on input at bounding box center [520, 399] width 179 height 21
click at [508, 420] on li "Rosa Oliver" at bounding box center [520, 421] width 181 height 20
type input "[PERSON_NAME]"
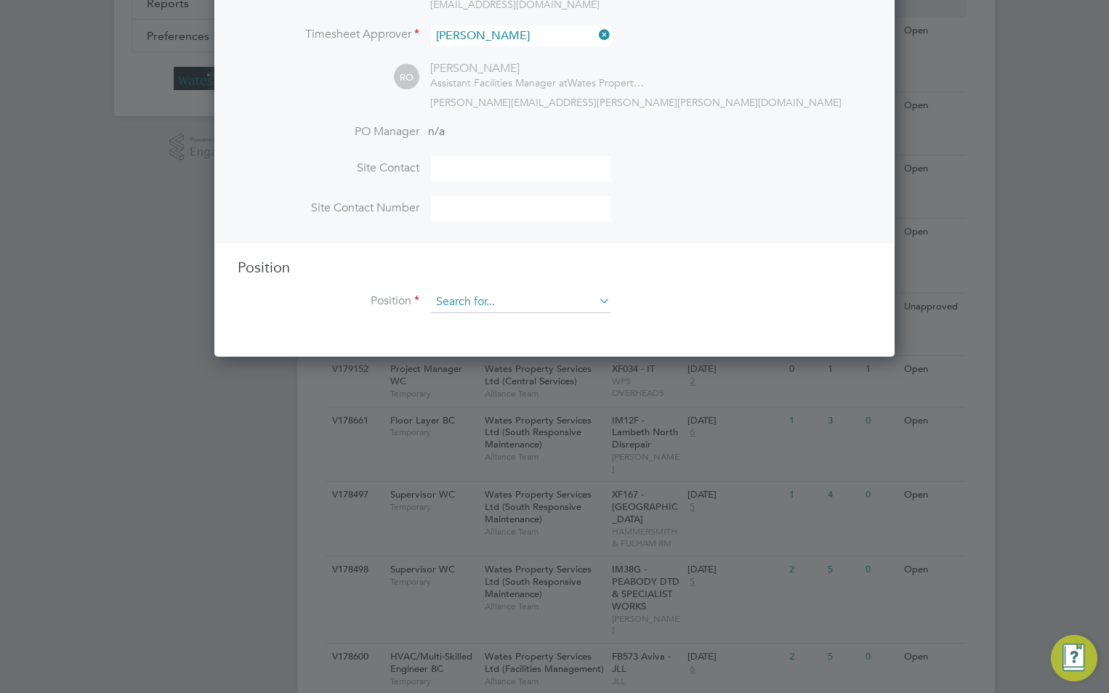
click at [464, 300] on input at bounding box center [520, 302] width 179 height 22
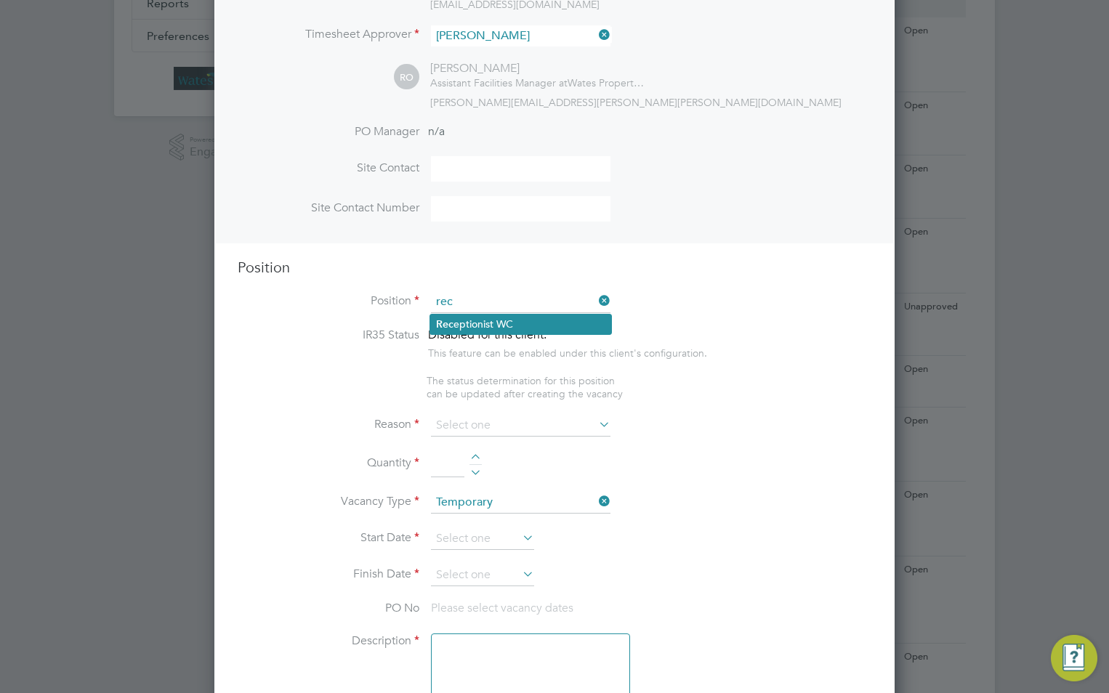
click at [482, 323] on li "Rec eptionist WC" at bounding box center [520, 325] width 181 height 20
type input "Receptionist WC"
type textarea "Front line Receptionist at Wates offices DBS not required for Leatherhead, Drum…"
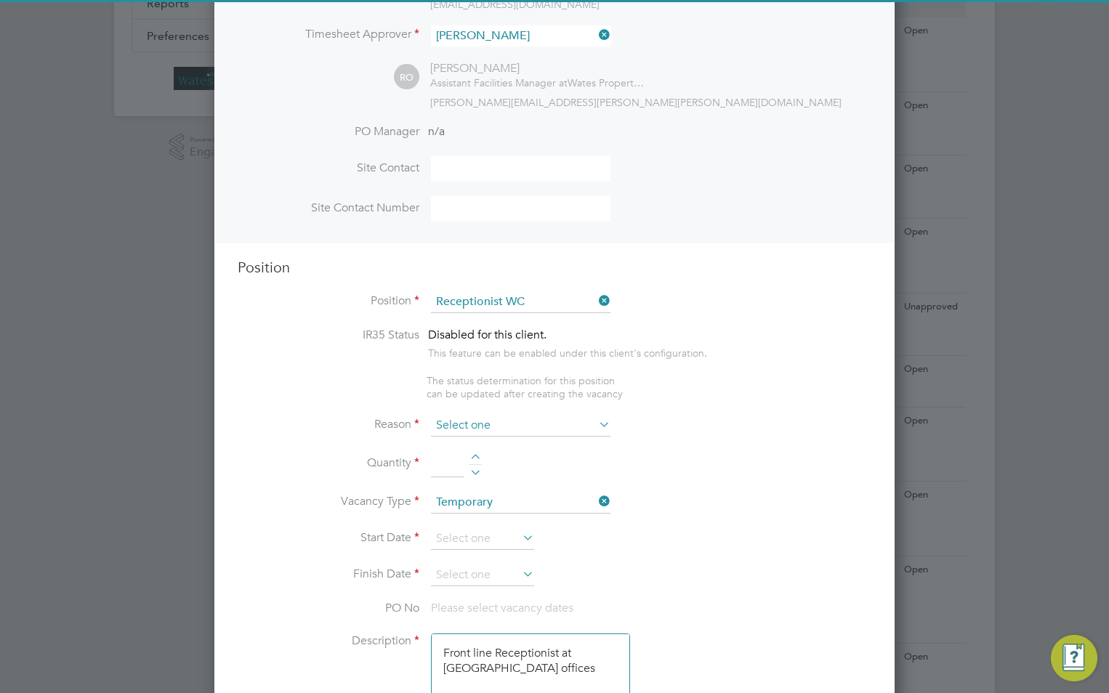
click at [468, 427] on input at bounding box center [520, 426] width 179 height 22
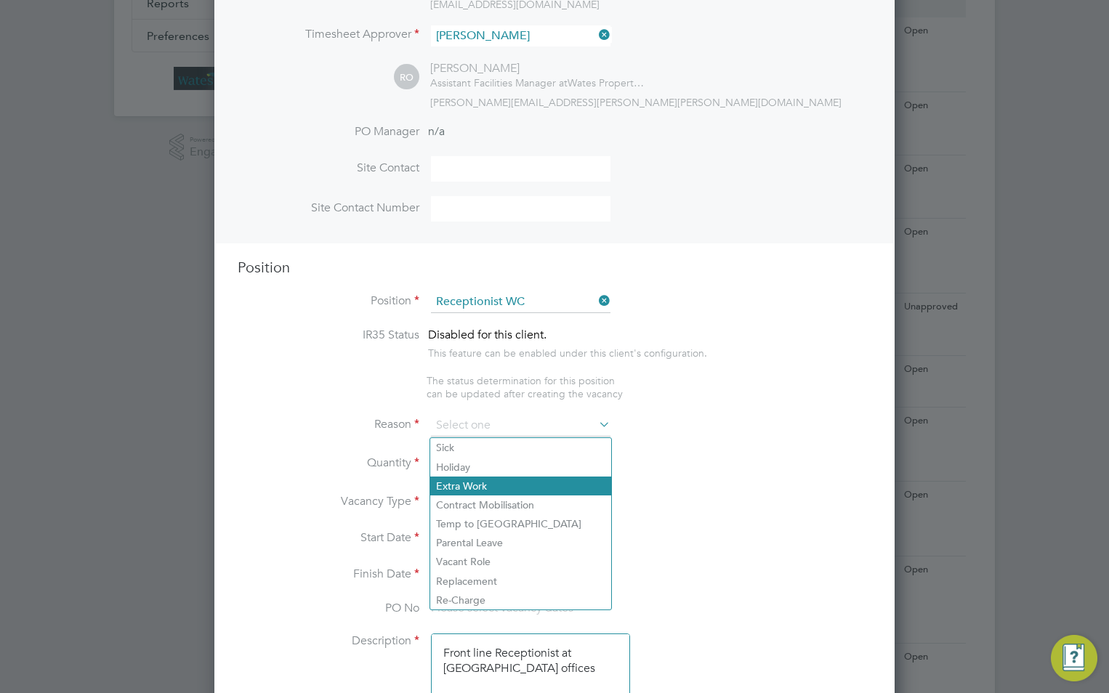
click at [480, 485] on li "Extra Work" at bounding box center [520, 486] width 181 height 19
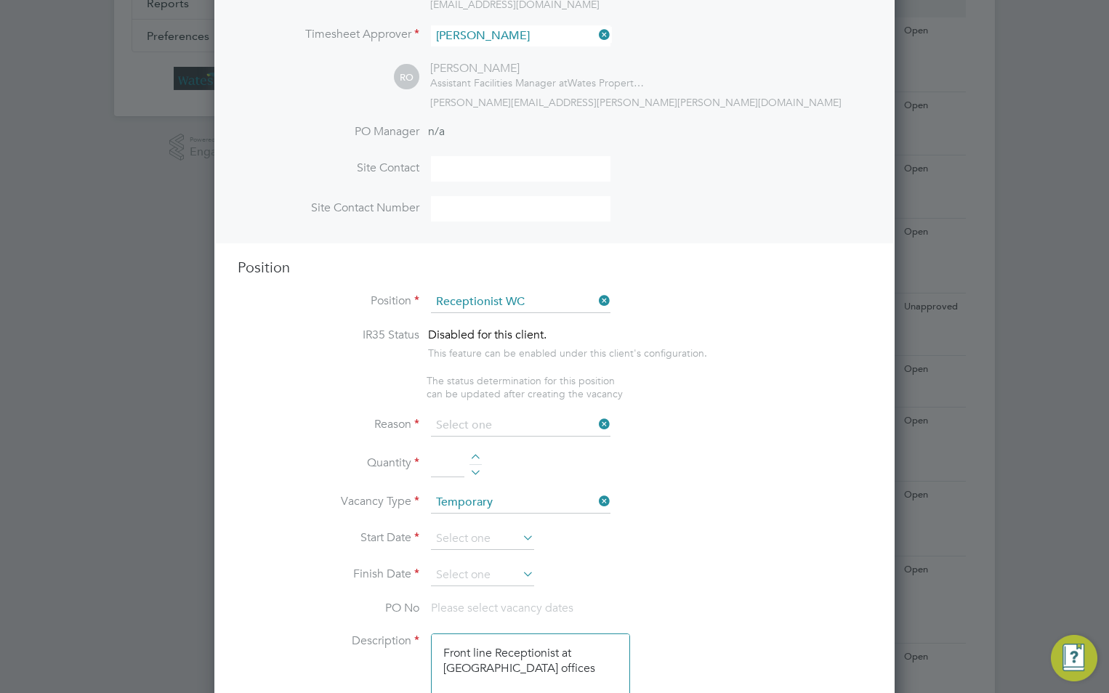
type input "Extra Work"
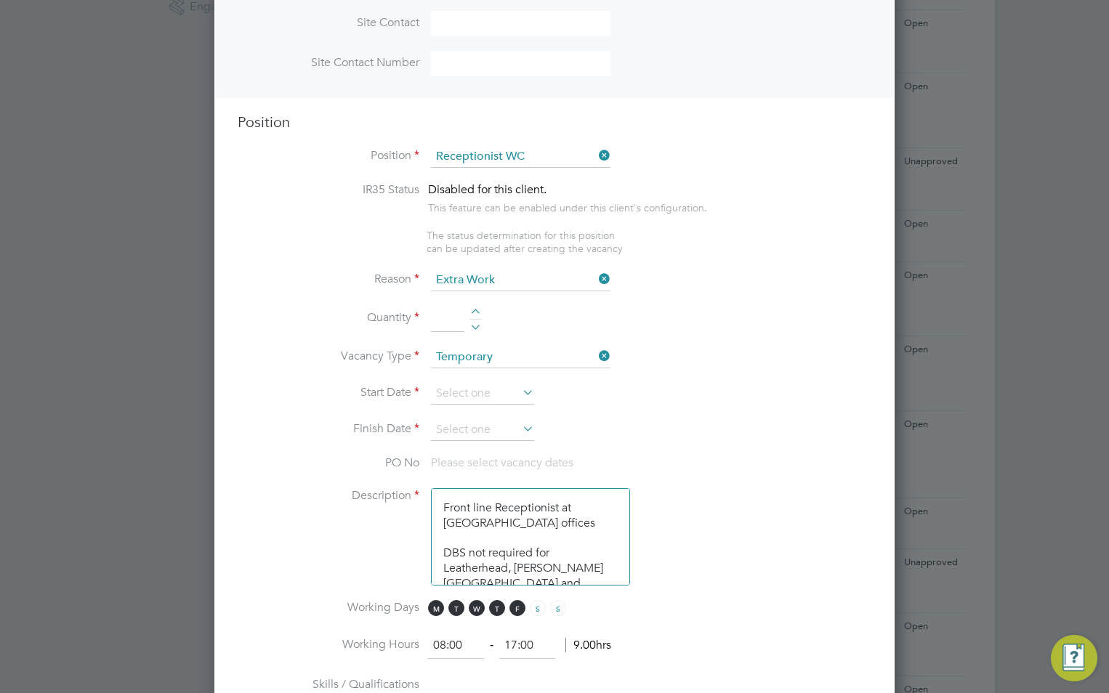
click at [442, 315] on input at bounding box center [447, 319] width 33 height 26
type input "1"
click at [463, 389] on input at bounding box center [482, 394] width 103 height 22
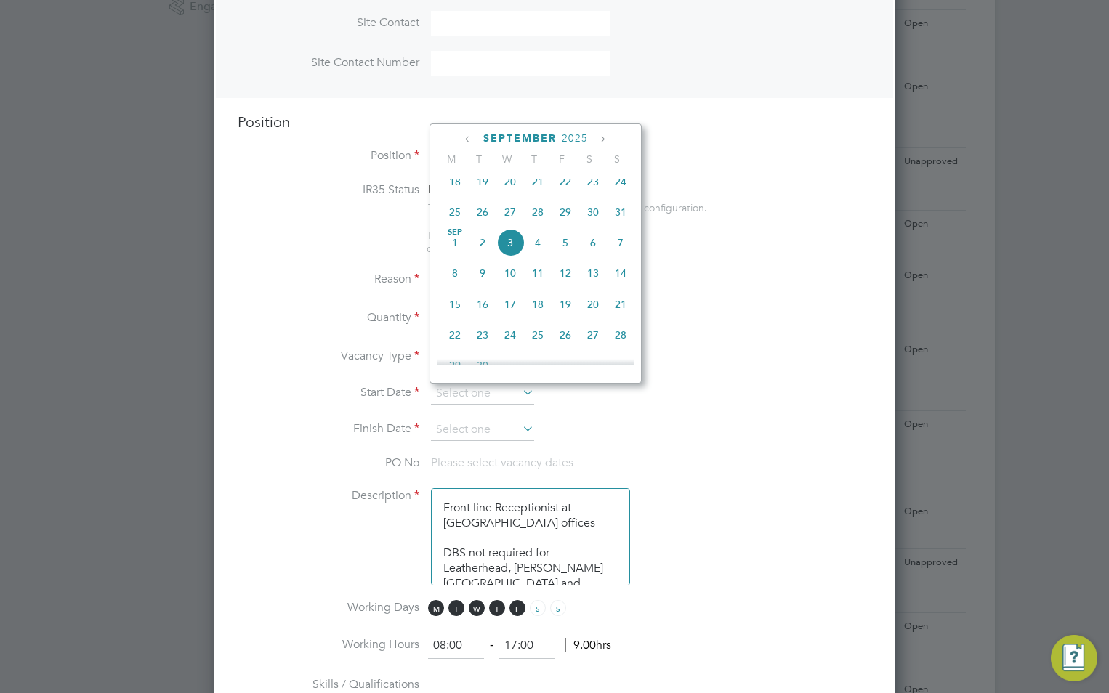
click at [565, 219] on span "29" at bounding box center [565, 212] width 28 height 28
type input "[DATE]"
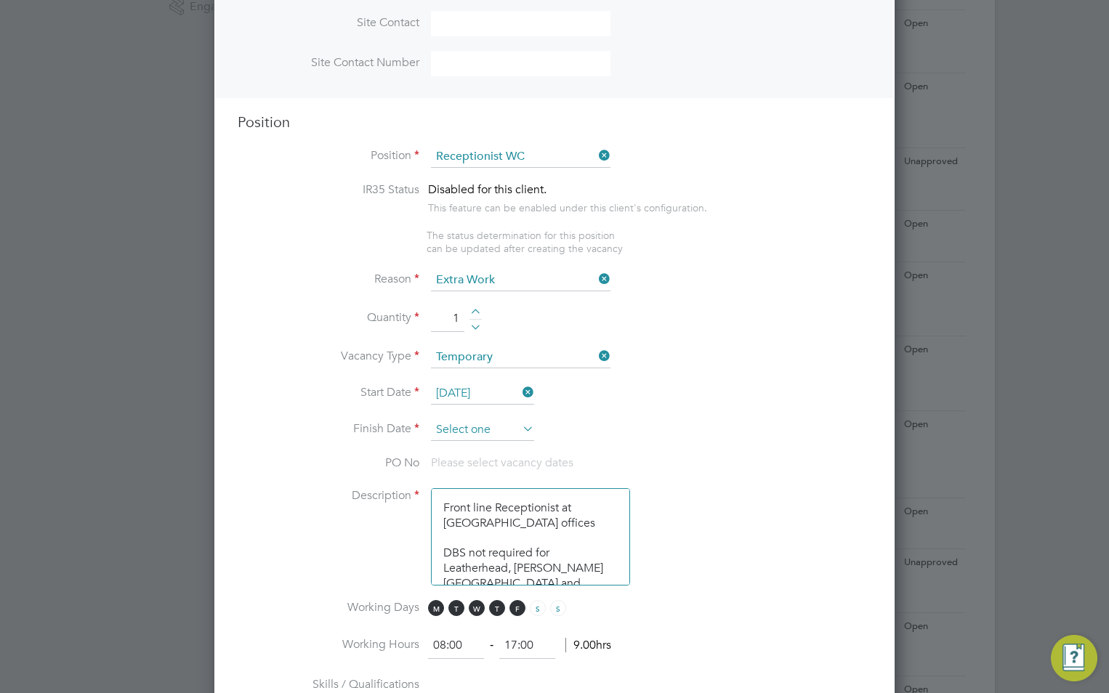
click at [466, 428] on input at bounding box center [482, 430] width 103 height 22
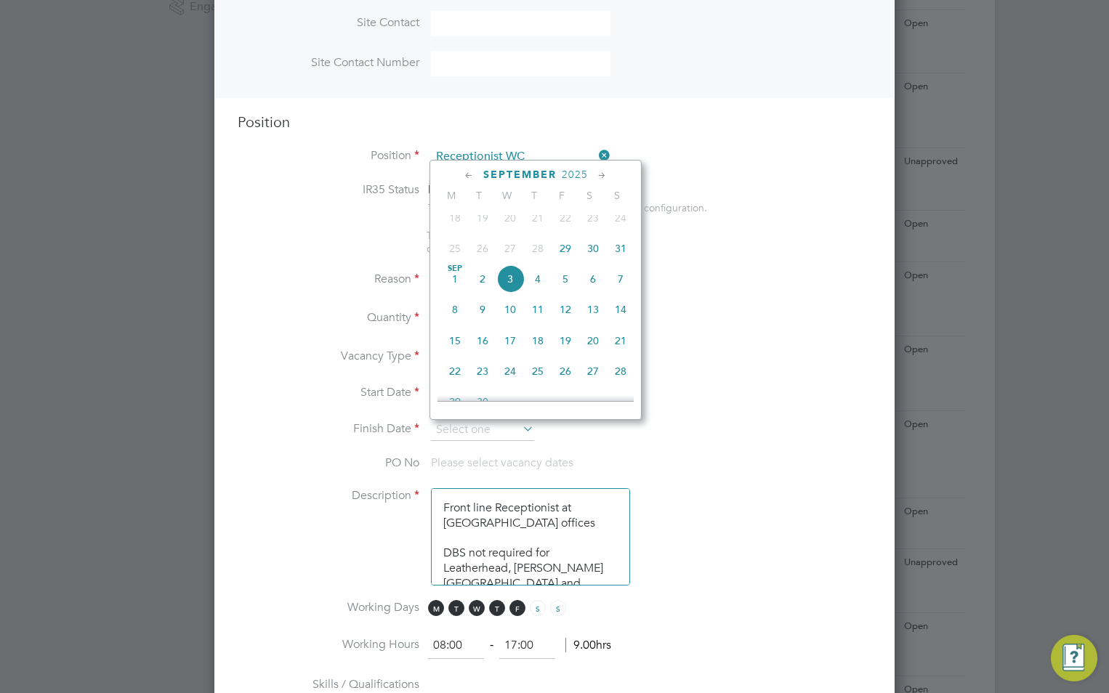
click at [458, 288] on span "Sep 1" at bounding box center [455, 279] width 28 height 28
type input "[DATE]"
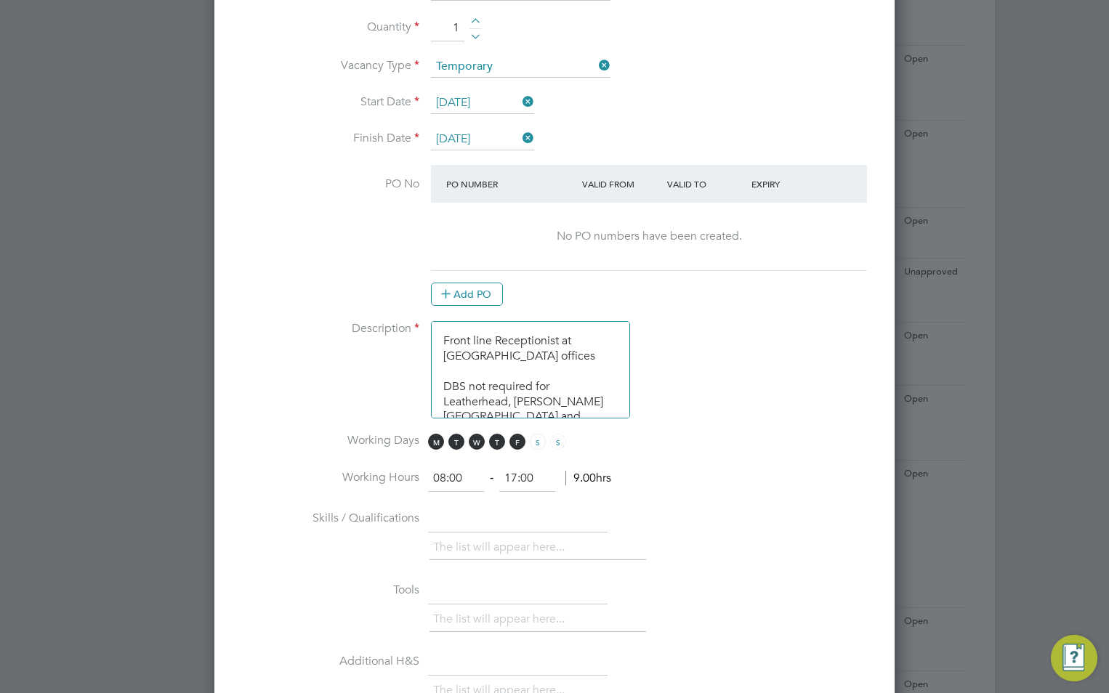
click at [444, 344] on textarea "Front line Receptionist at Wates offices DBS not required for Leatherhead, Drum…" at bounding box center [530, 369] width 199 height 97
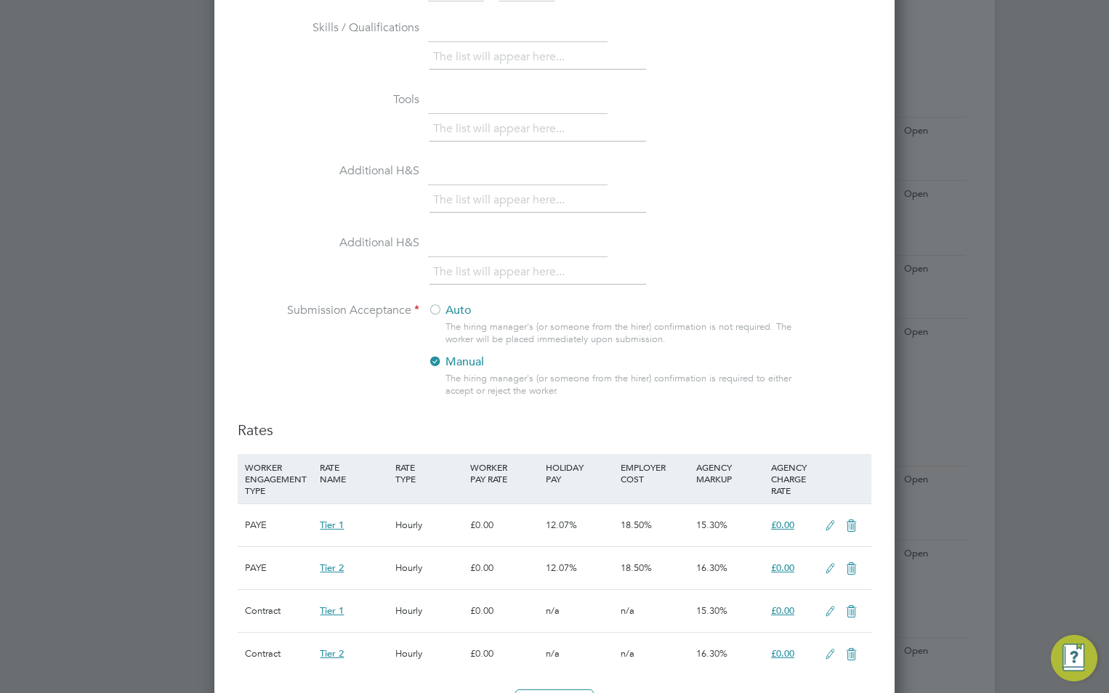
scroll to position [1381, 0]
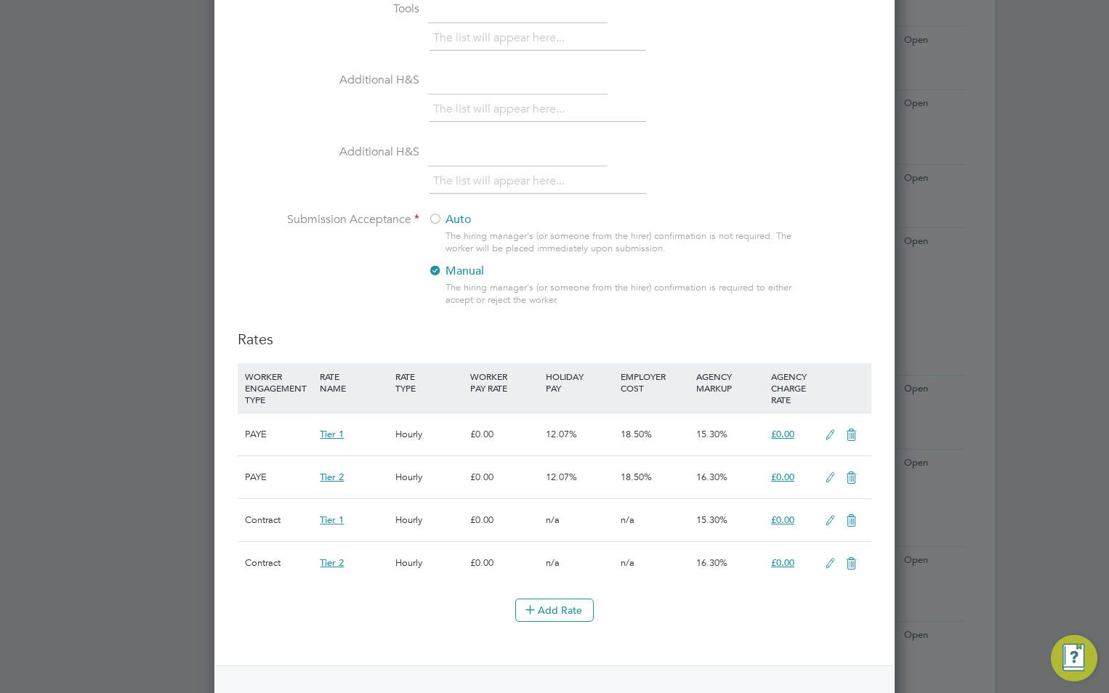
type textarea "Role - [PERSON_NAME] Front line Receptionist at [GEOGRAPHIC_DATA] offices DBS n…"
click at [854, 432] on icon at bounding box center [851, 435] width 18 height 12
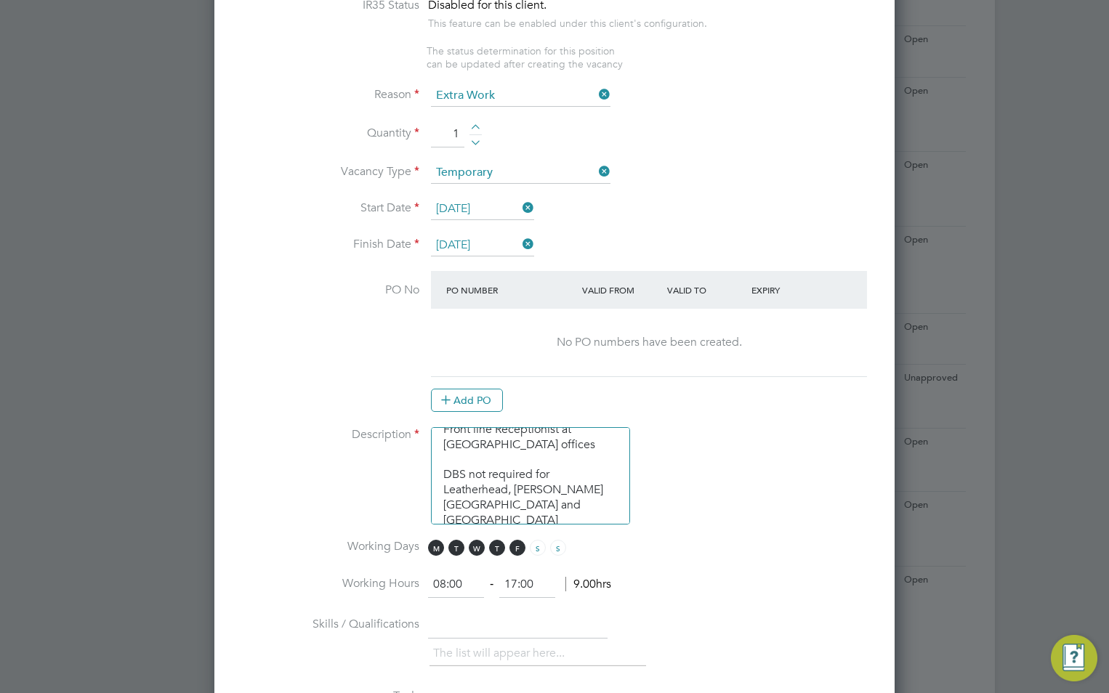
scroll to position [0, 0]
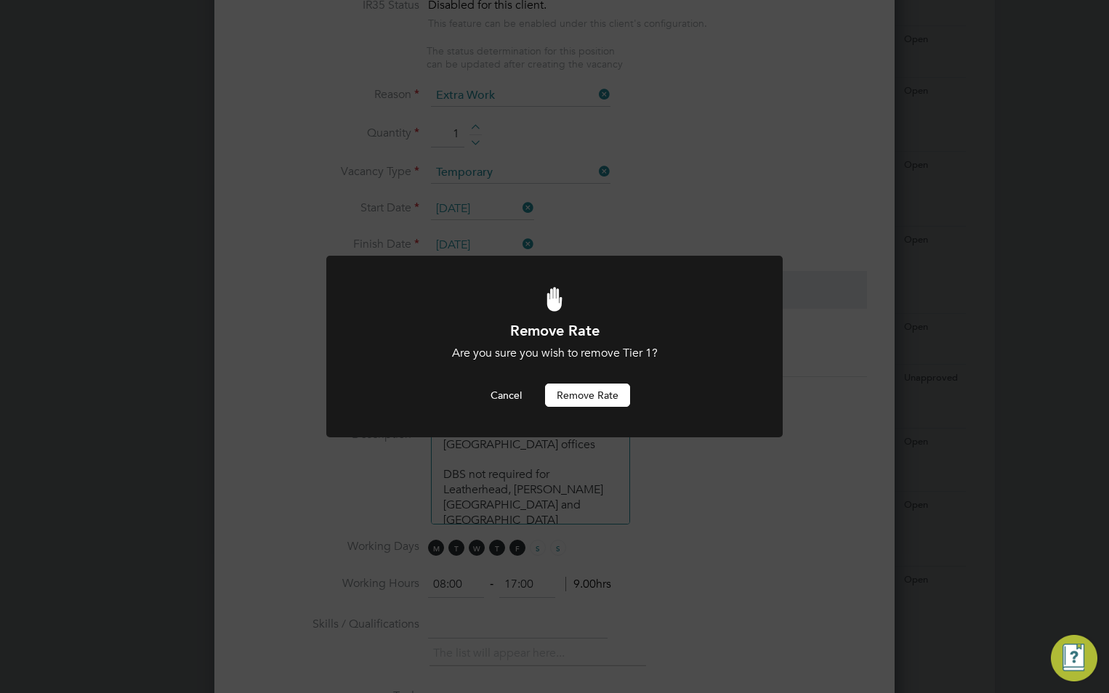
click at [607, 389] on button "Remove rate" at bounding box center [587, 395] width 85 height 23
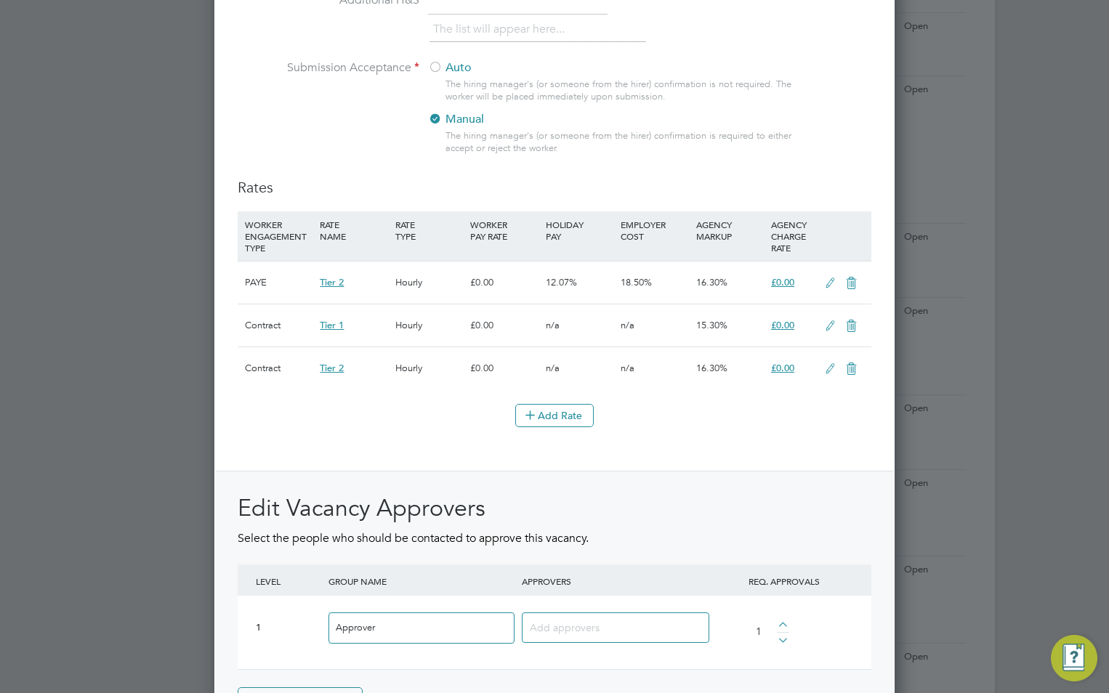
scroll to position [1638, 0]
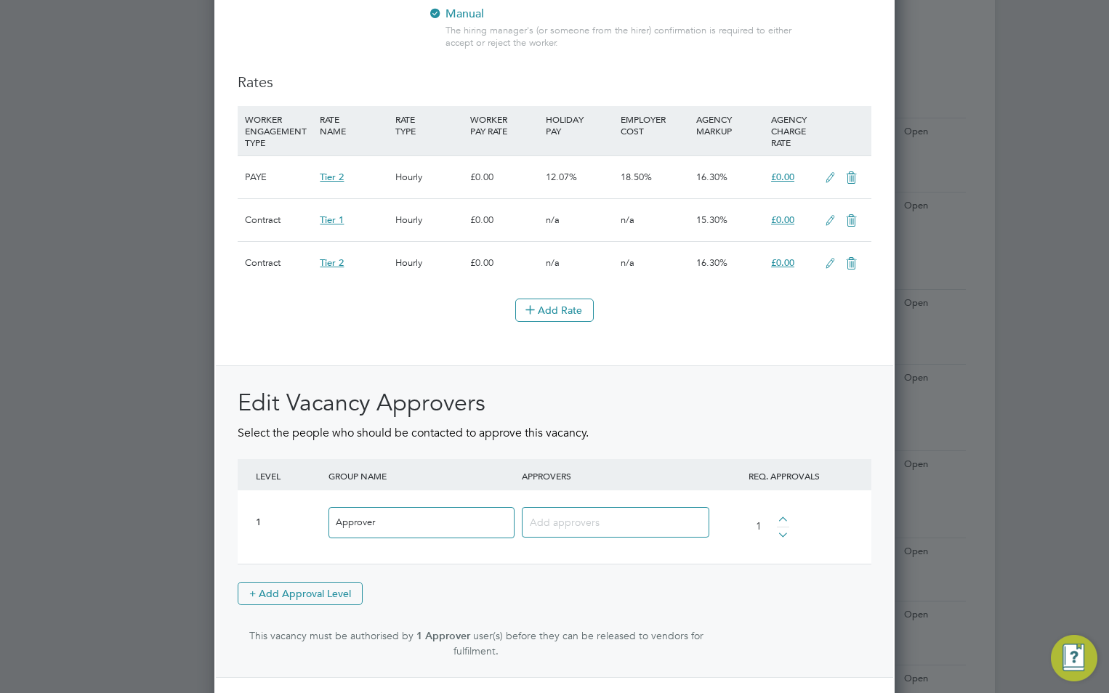
click at [849, 179] on icon at bounding box center [851, 178] width 18 height 12
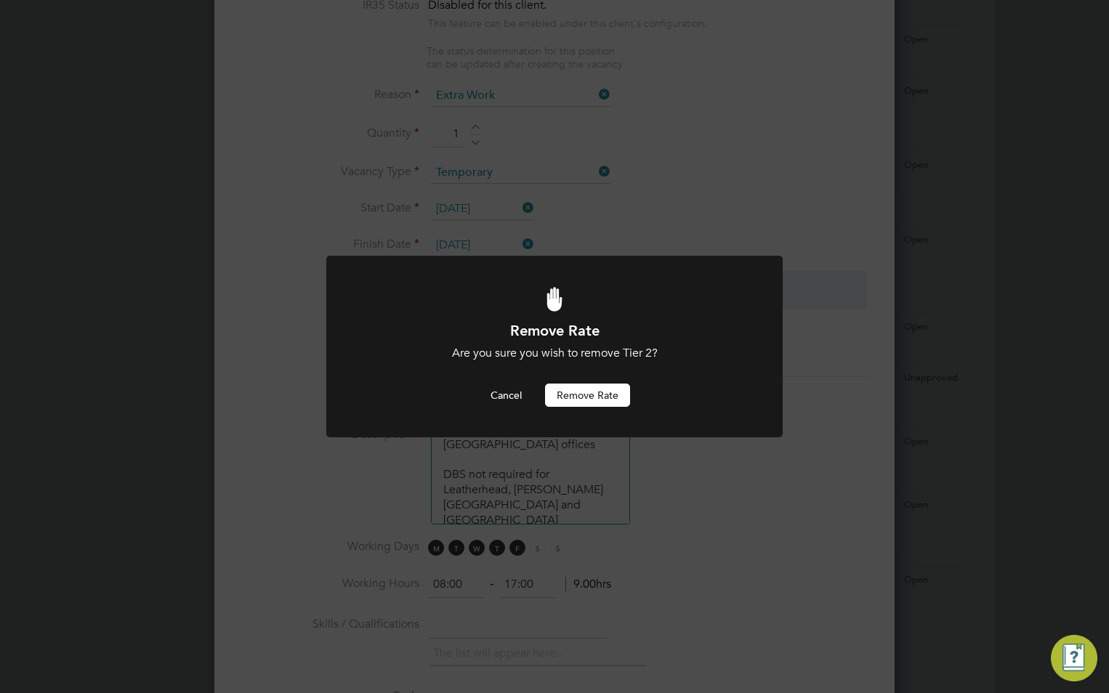
click at [575, 397] on button "Remove rate" at bounding box center [587, 395] width 85 height 23
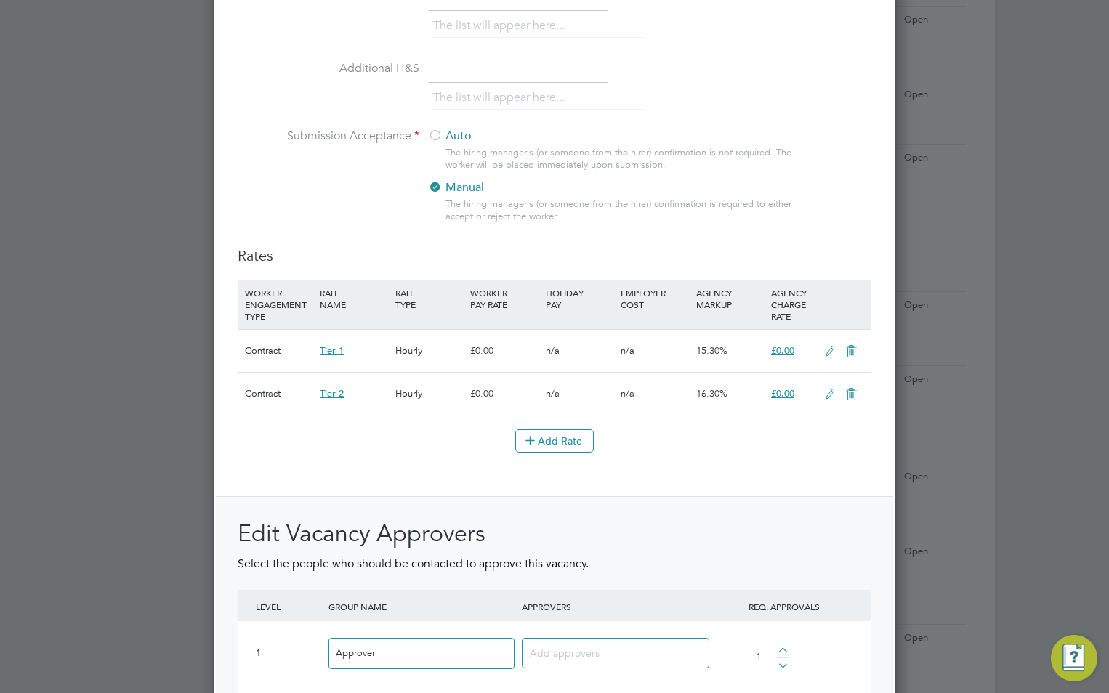
scroll to position [1492, 0]
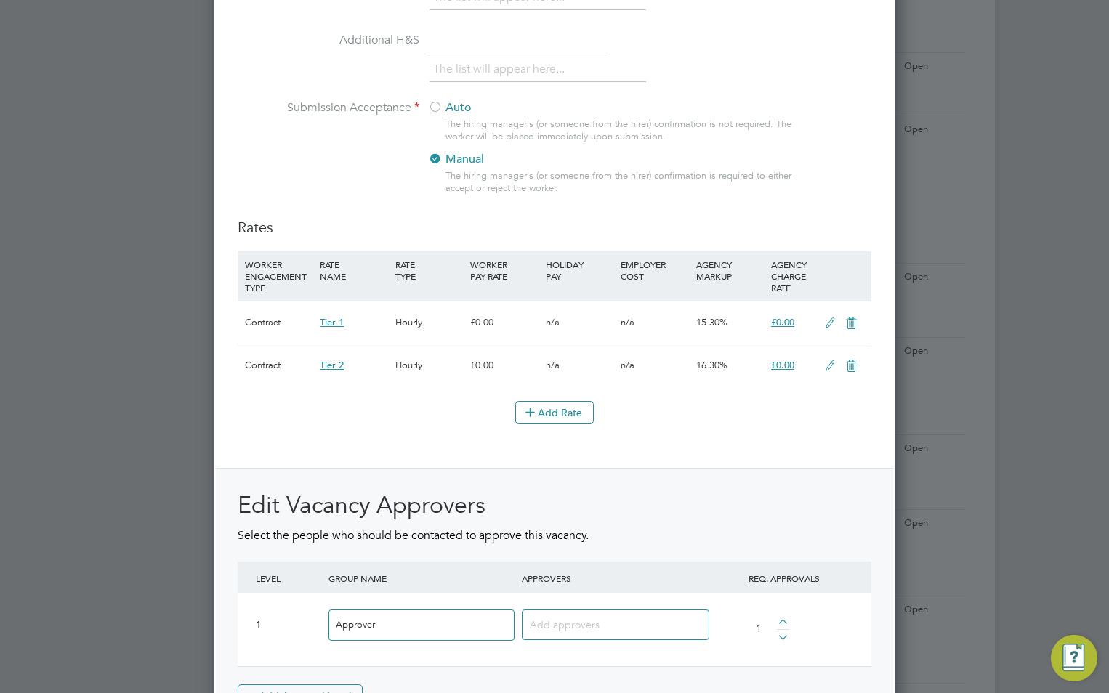
click at [851, 325] on icon at bounding box center [851, 324] width 18 height 12
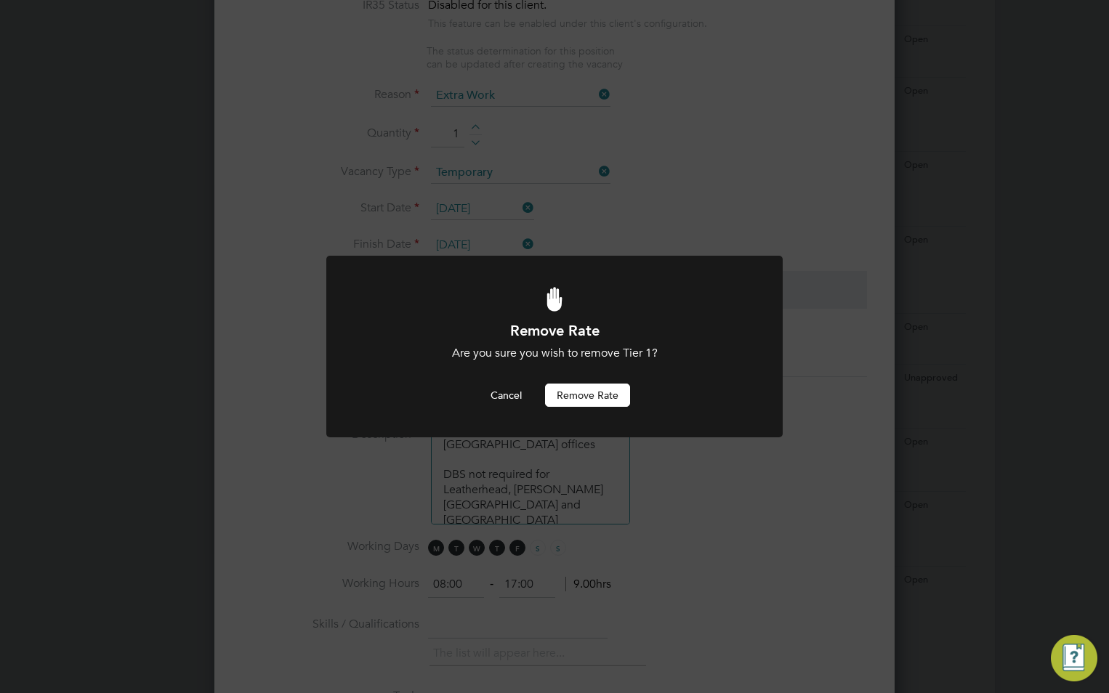
click at [613, 395] on button "Remove rate" at bounding box center [587, 395] width 85 height 23
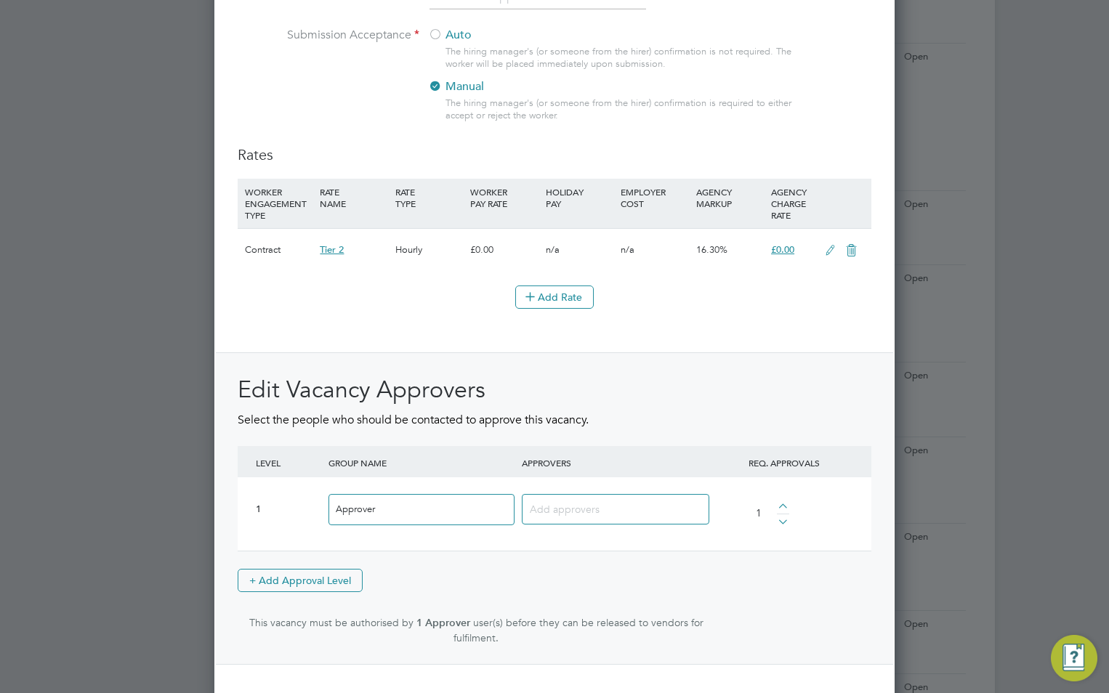
click at [851, 248] on icon at bounding box center [851, 251] width 18 height 12
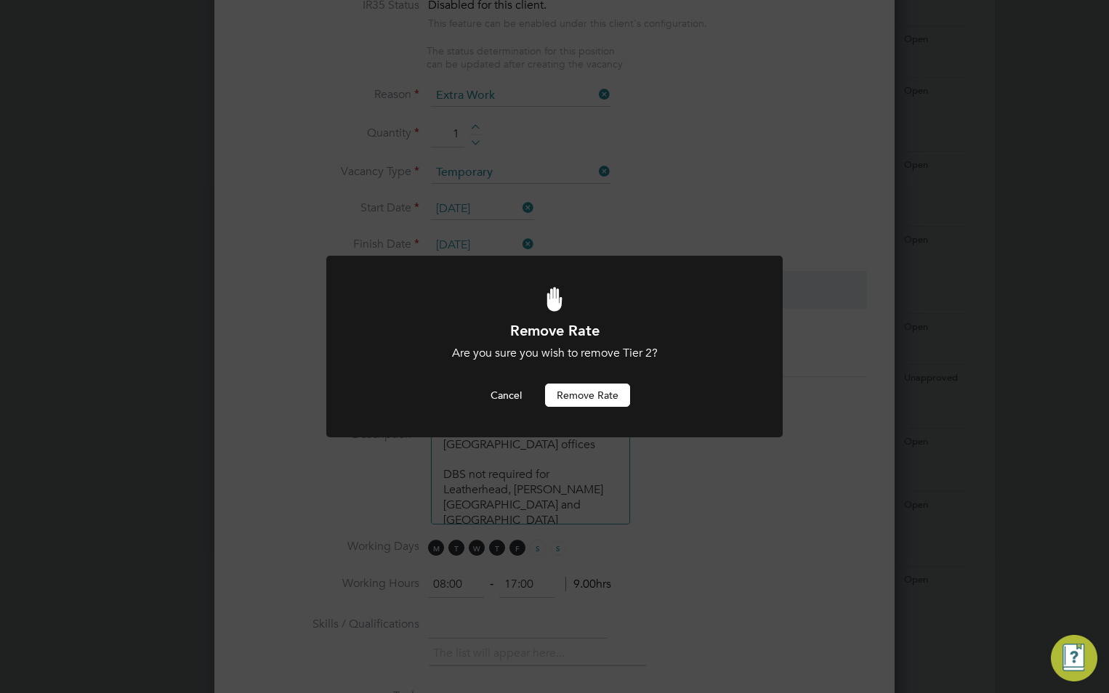
click at [621, 392] on button "Remove rate" at bounding box center [587, 395] width 85 height 23
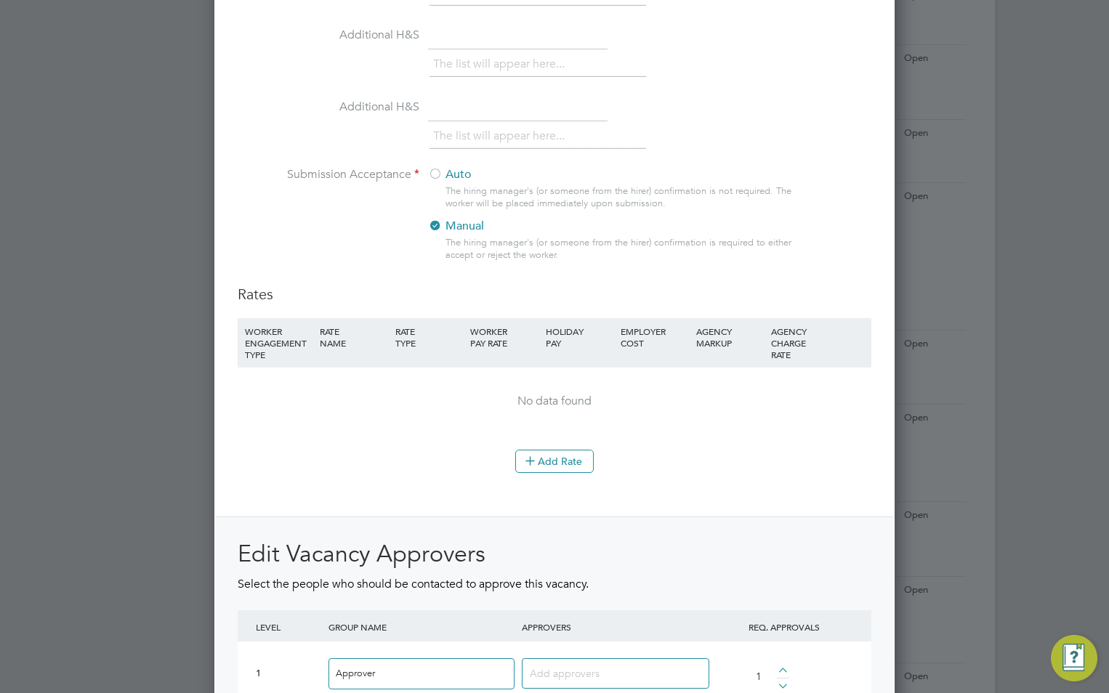
scroll to position [1492, 0]
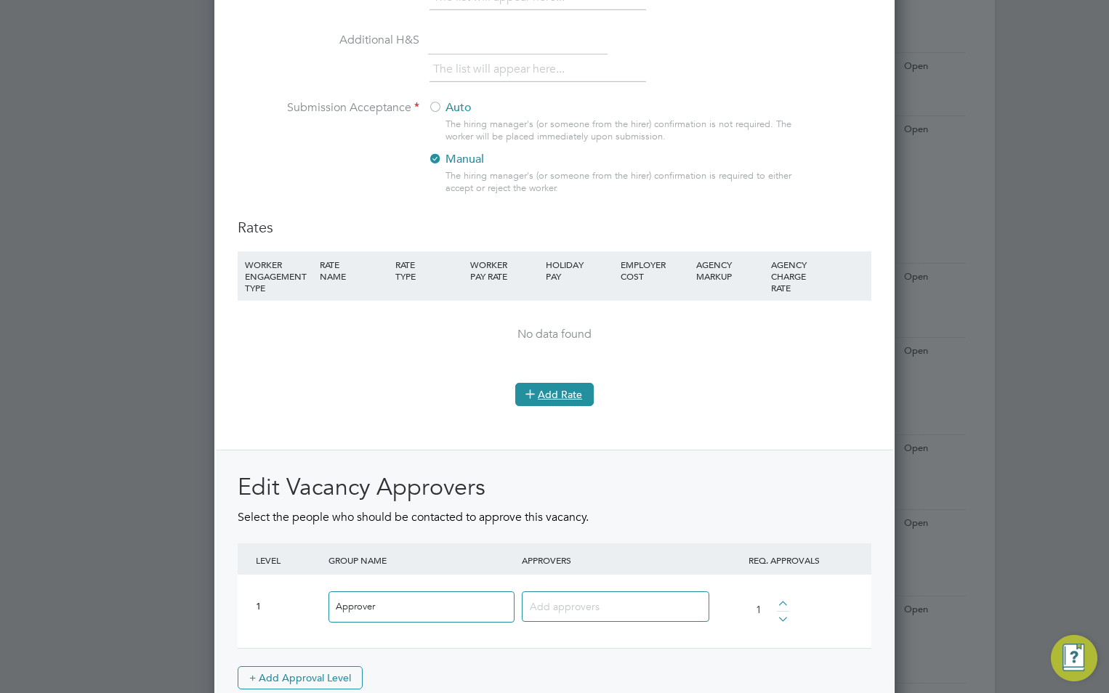
click at [565, 390] on button "Add Rate" at bounding box center [554, 394] width 78 height 23
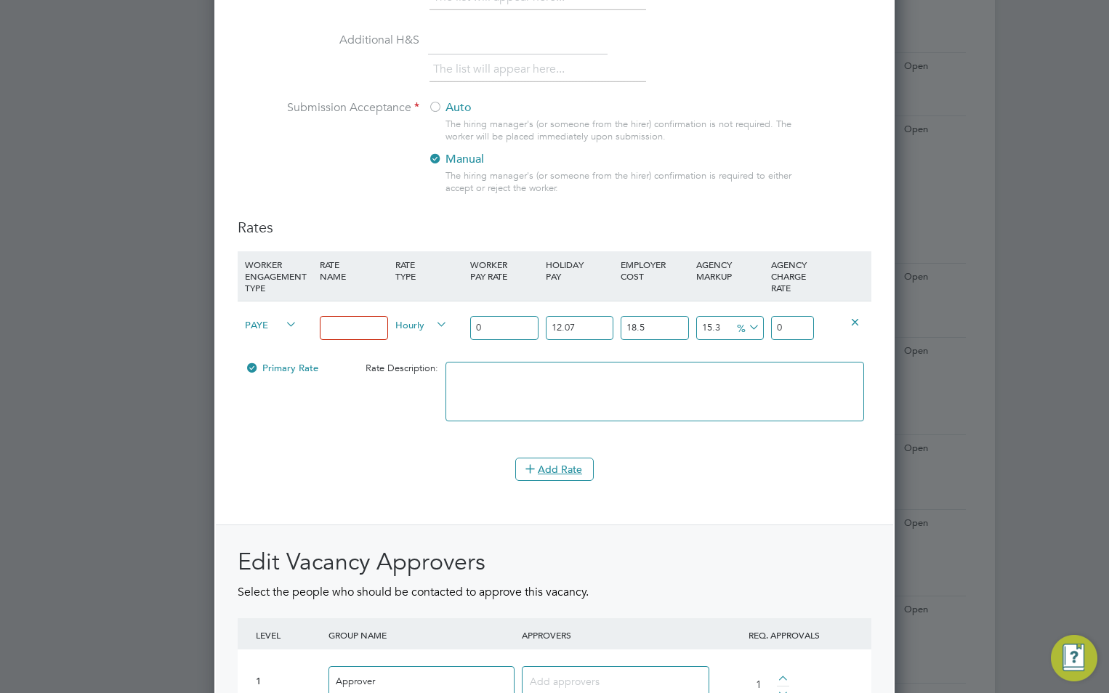
click at [330, 331] on input at bounding box center [354, 328] width 68 height 24
type input "Tier 2"
click at [506, 330] on input "0" at bounding box center [504, 328] width 68 height 24
type input "1"
type input "1.5312180135"
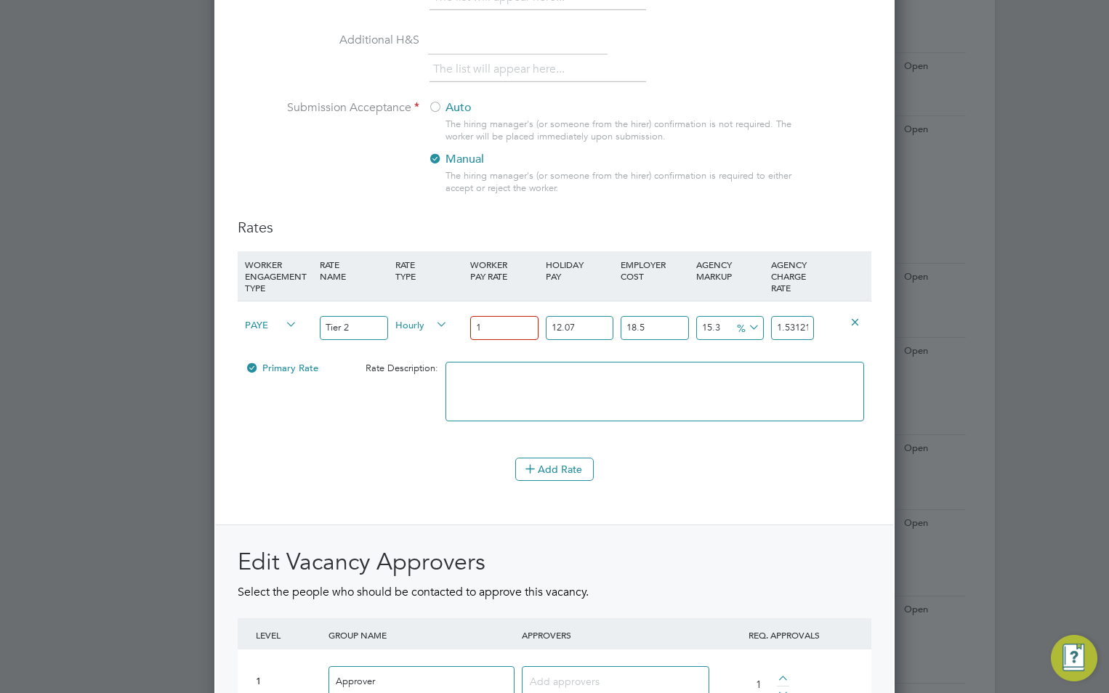
type input "13"
type input "19.9058341755"
type input "13.00"
click at [708, 327] on input "15.3" at bounding box center [730, 328] width 68 height 24
type input "1.3"
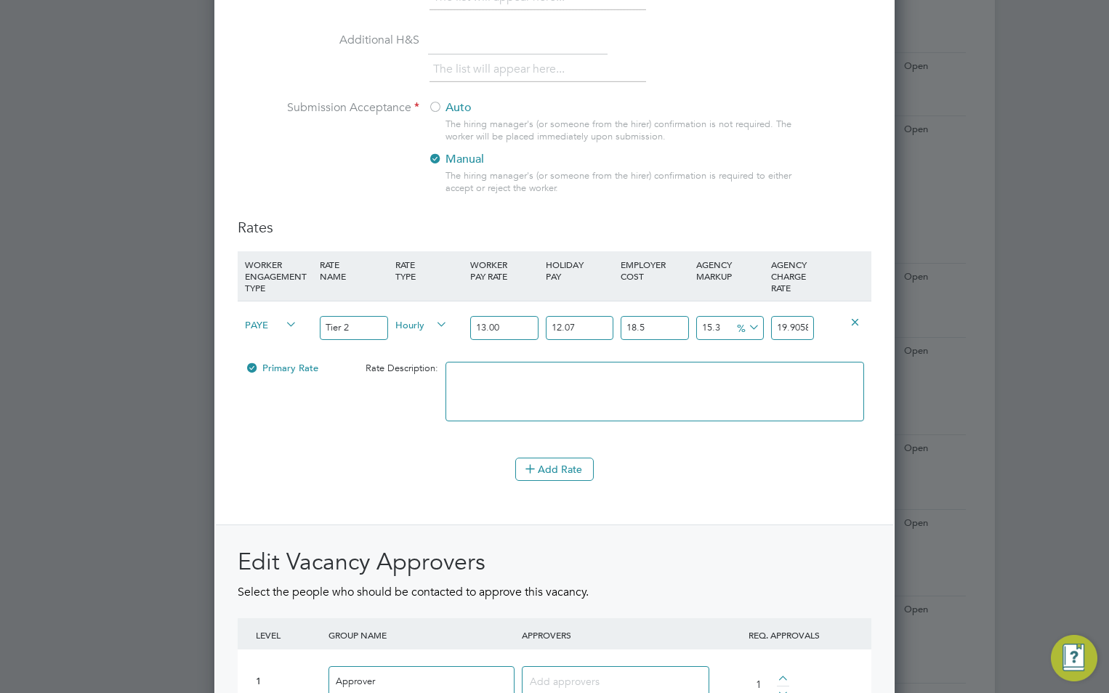
type input "17.4888204855"
type input "16.3"
type input "20.0784780105"
type input "16.3"
click at [744, 376] on textarea at bounding box center [654, 392] width 419 height 60
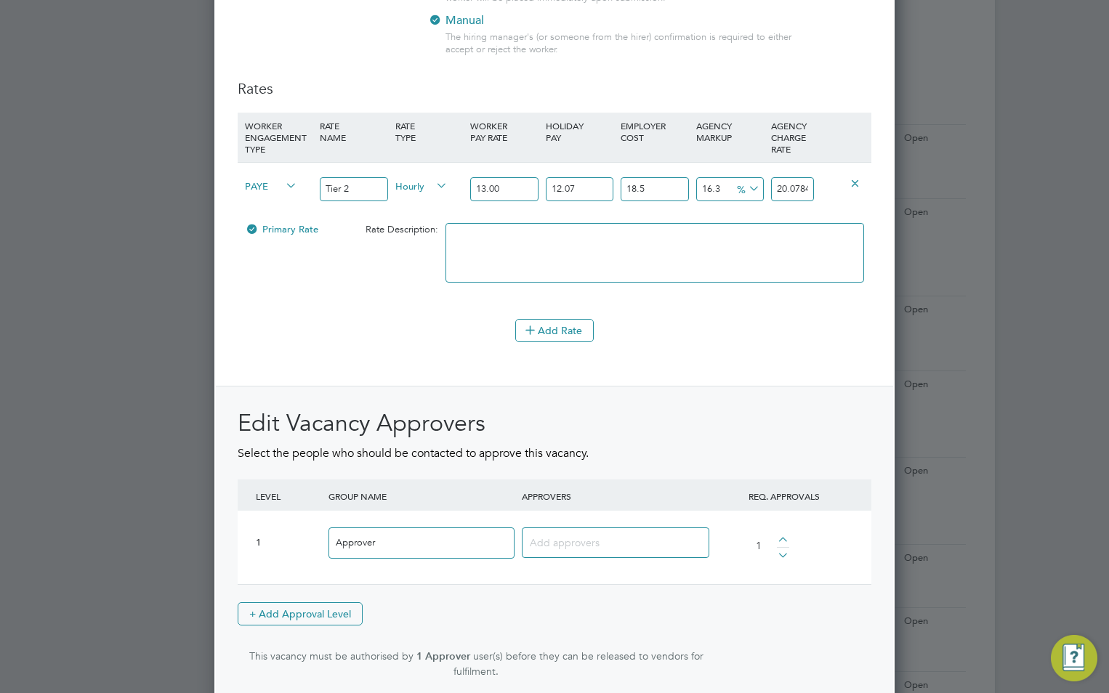
scroll to position [1783, 0]
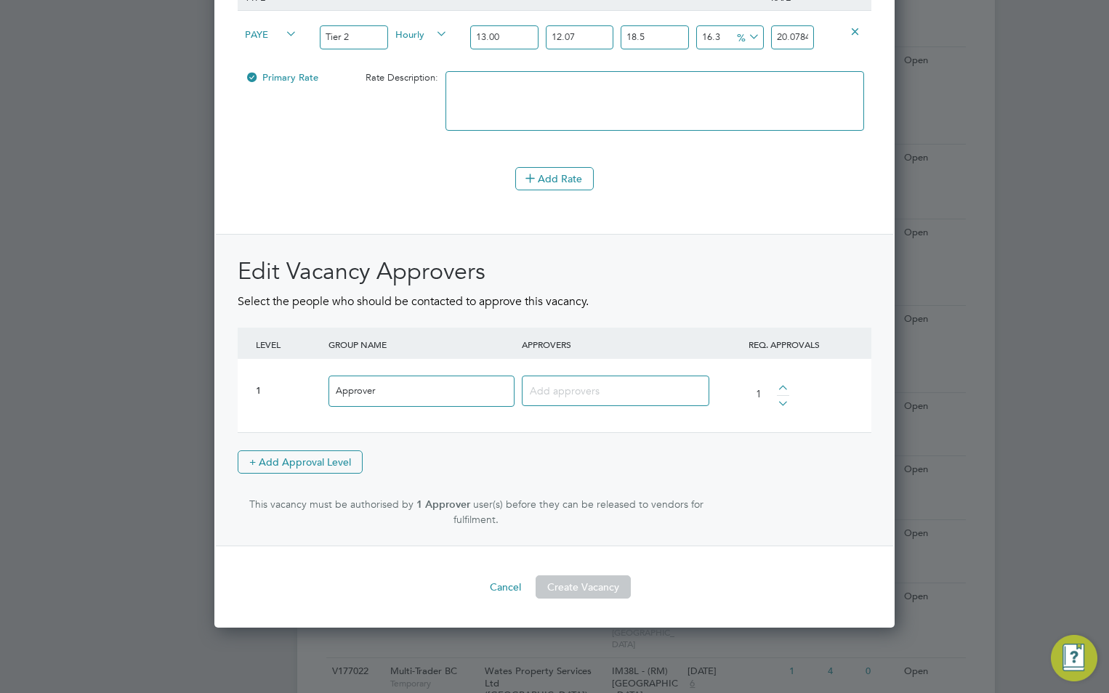
click at [631, 392] on div at bounding box center [615, 391] width 187 height 31
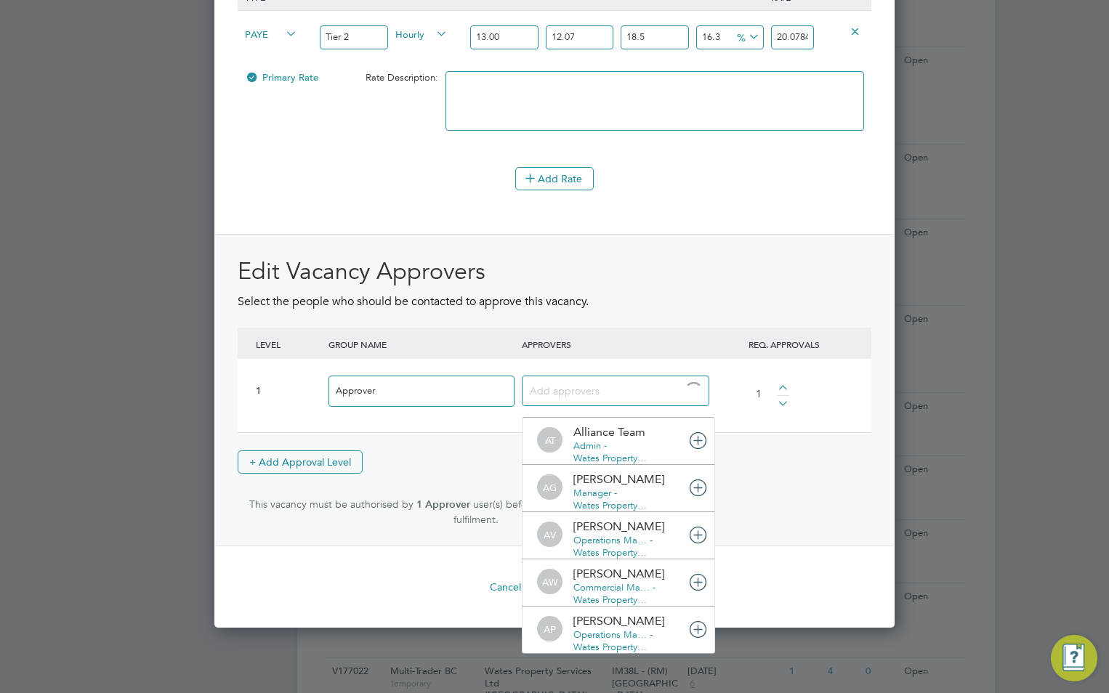
scroll to position [7, 7]
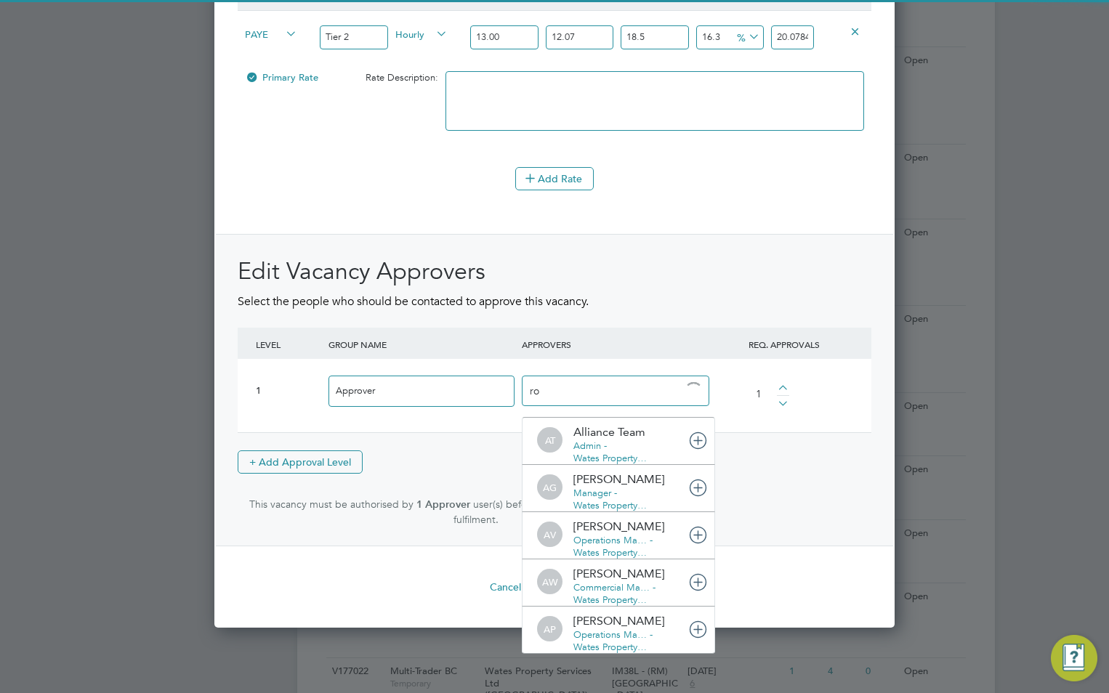
type input "ros"
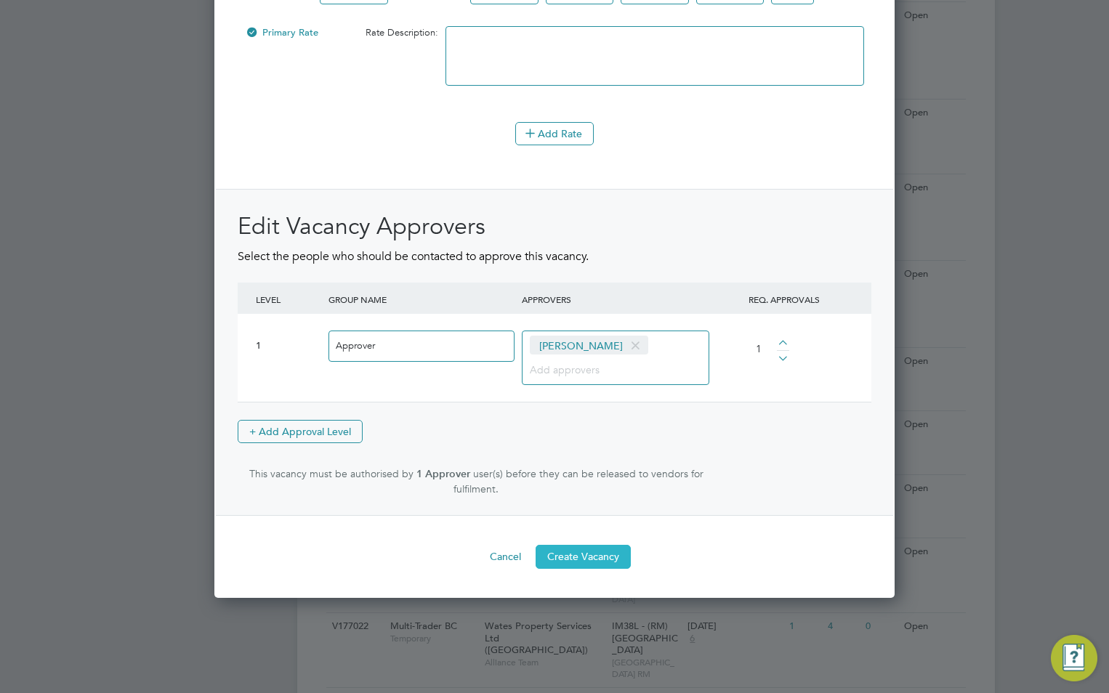
click at [583, 548] on button "Create Vacancy" at bounding box center [582, 556] width 95 height 23
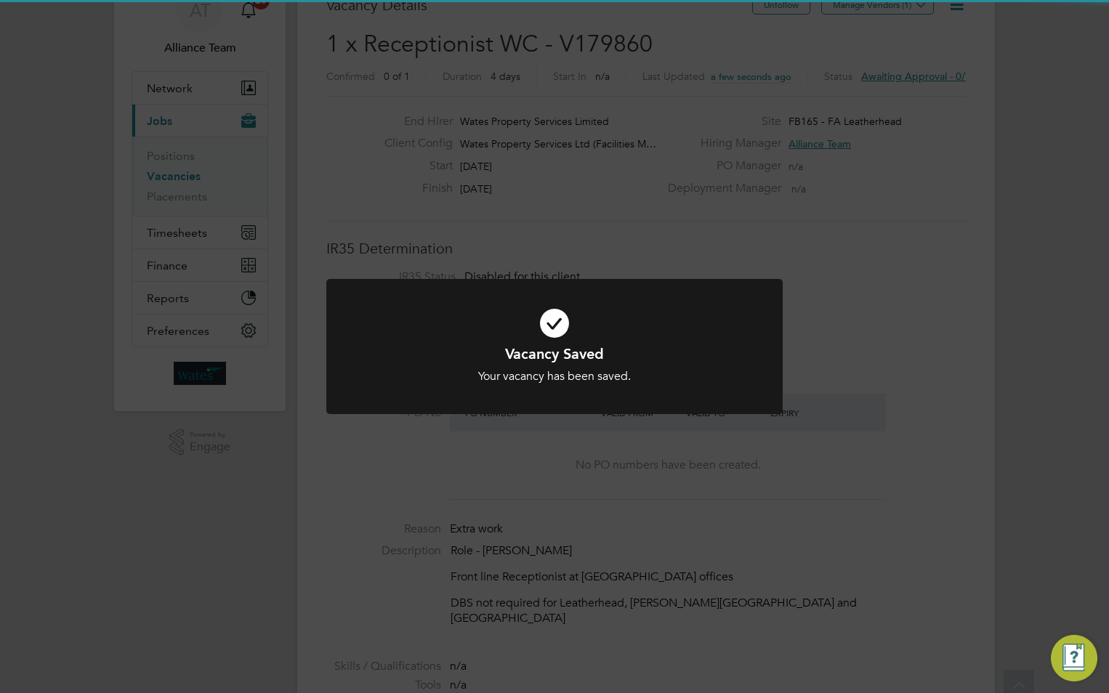
click at [939, 331] on div "Vacancy Saved Your vacancy has been saved. Cancel Okay" at bounding box center [554, 346] width 1109 height 693
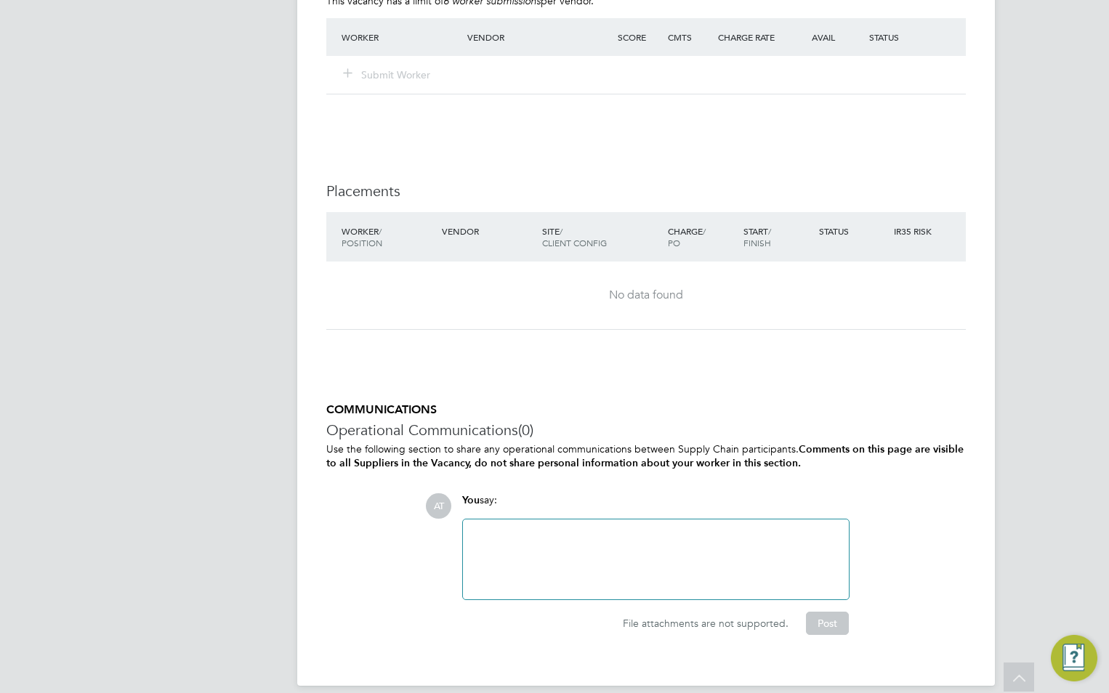
click at [626, 529] on div at bounding box center [656, 559] width 368 height 62
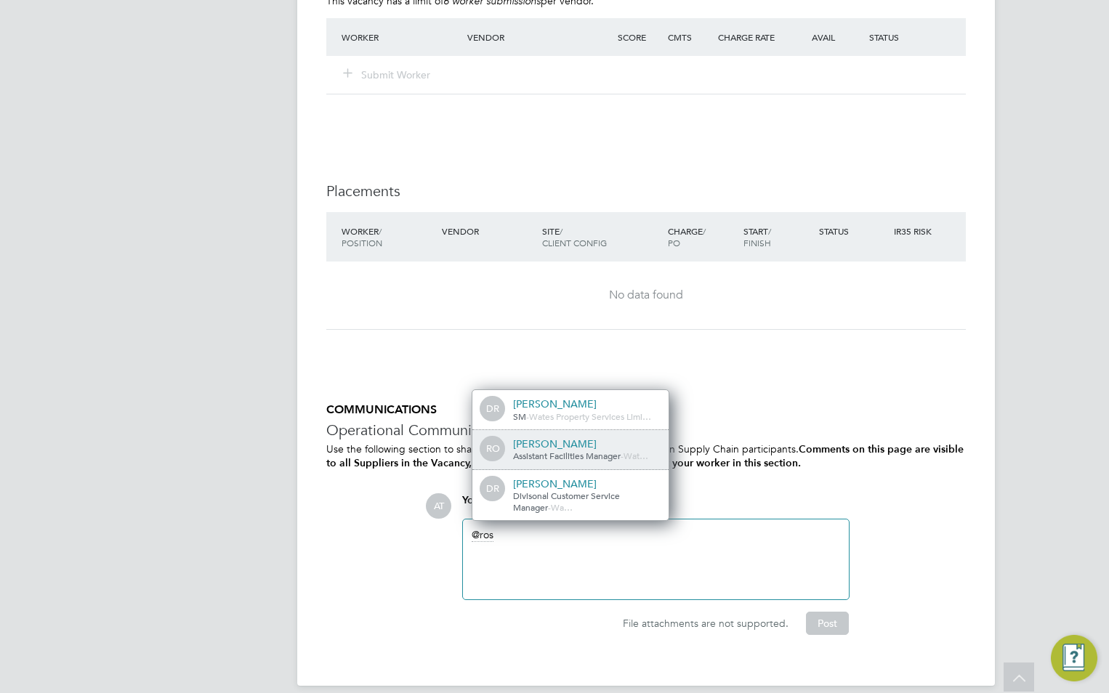
click at [587, 430] on div "RO Rosa Oliver Assistant Facilities Manager - Wat…" at bounding box center [570, 450] width 196 height 40
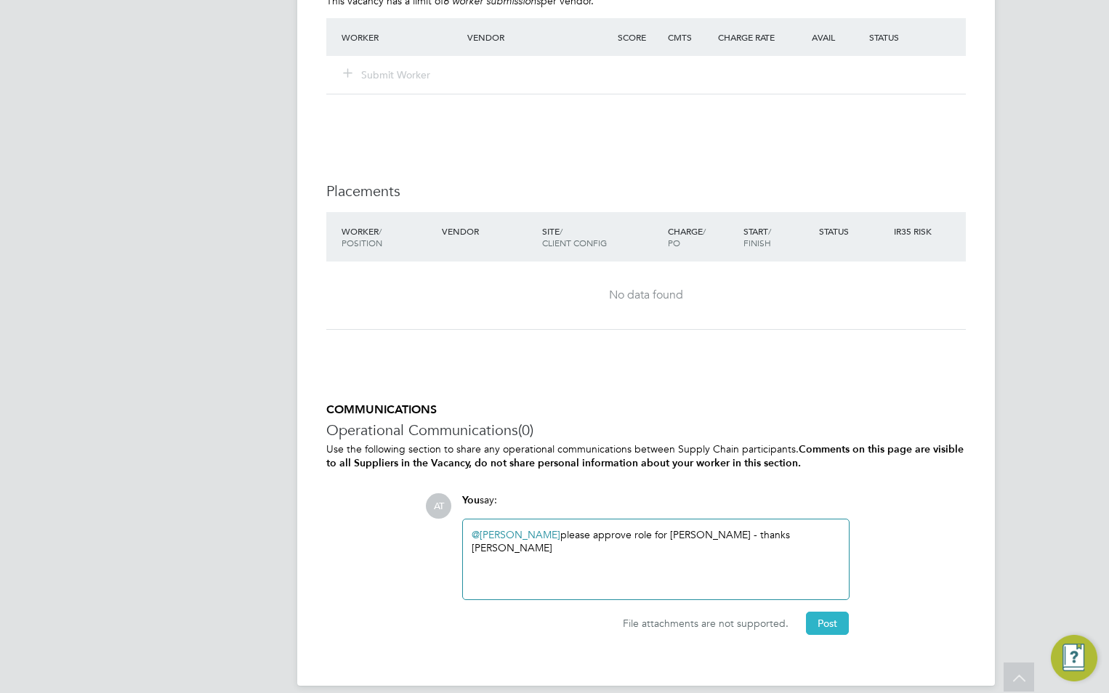
click at [835, 612] on button "Post" at bounding box center [827, 623] width 43 height 23
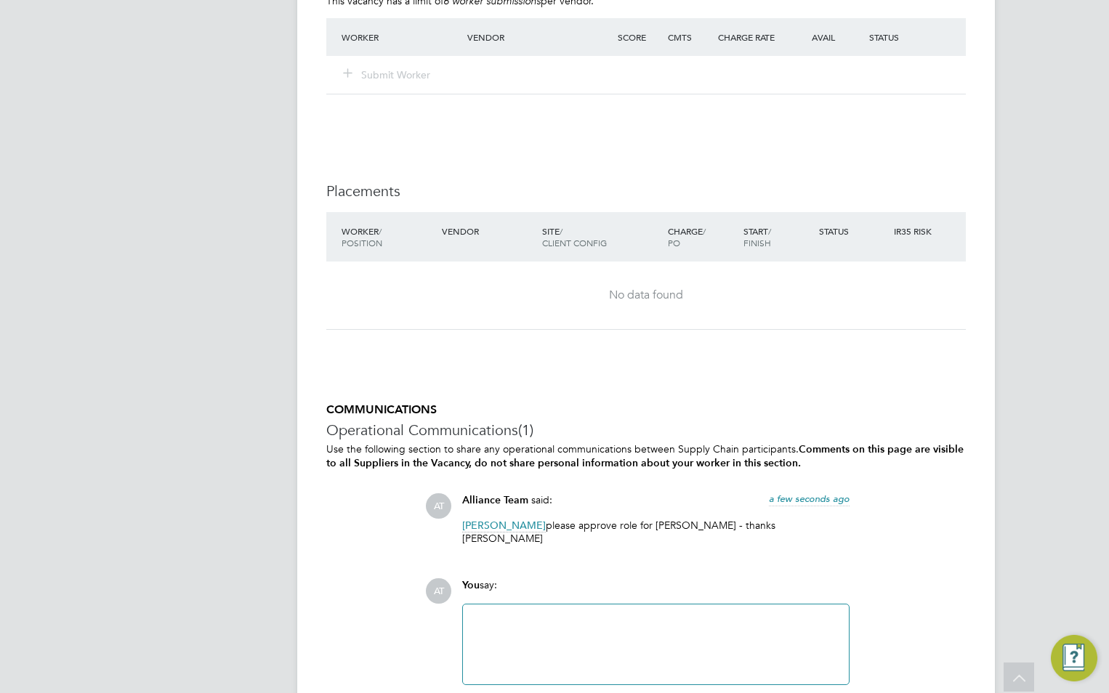
click at [913, 403] on h5 "COMMUNICATIONS" at bounding box center [645, 410] width 639 height 15
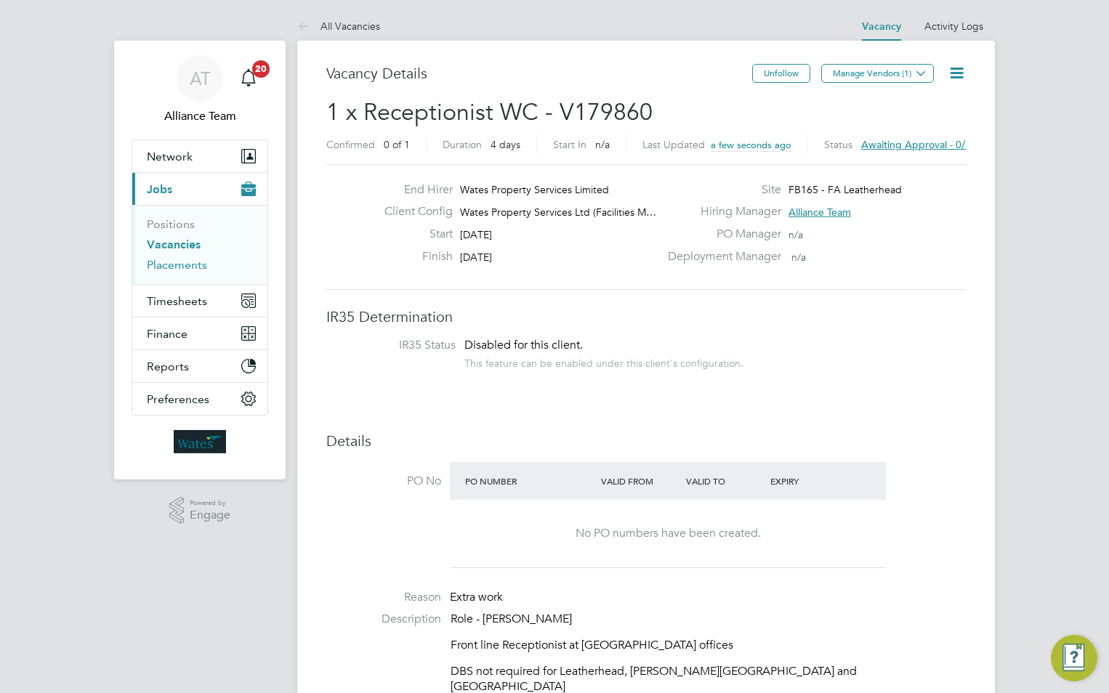
click at [189, 258] on link "Placements" at bounding box center [177, 265] width 60 height 14
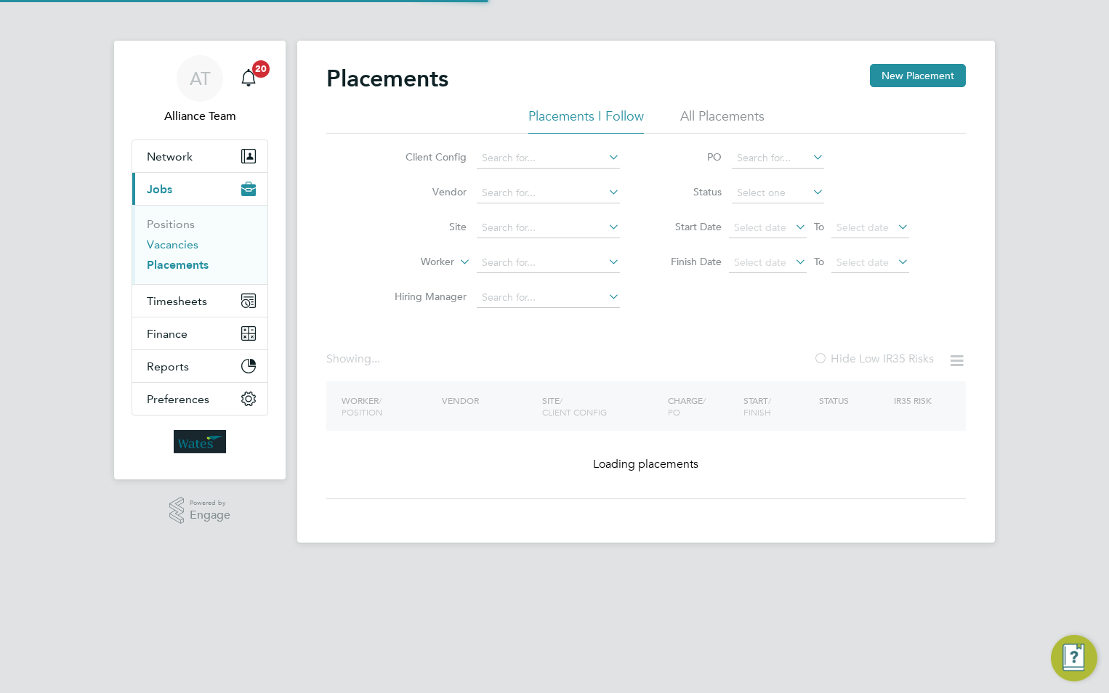
click at [189, 246] on link "Vacancies" at bounding box center [173, 245] width 52 height 14
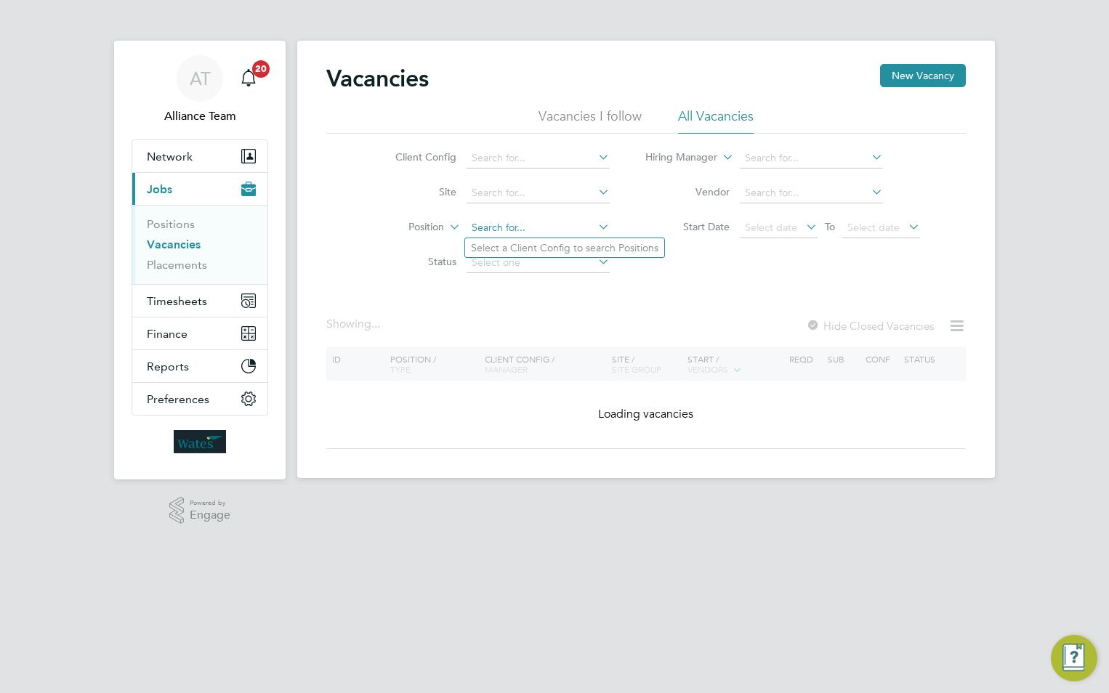
click at [514, 223] on input at bounding box center [537, 228] width 143 height 20
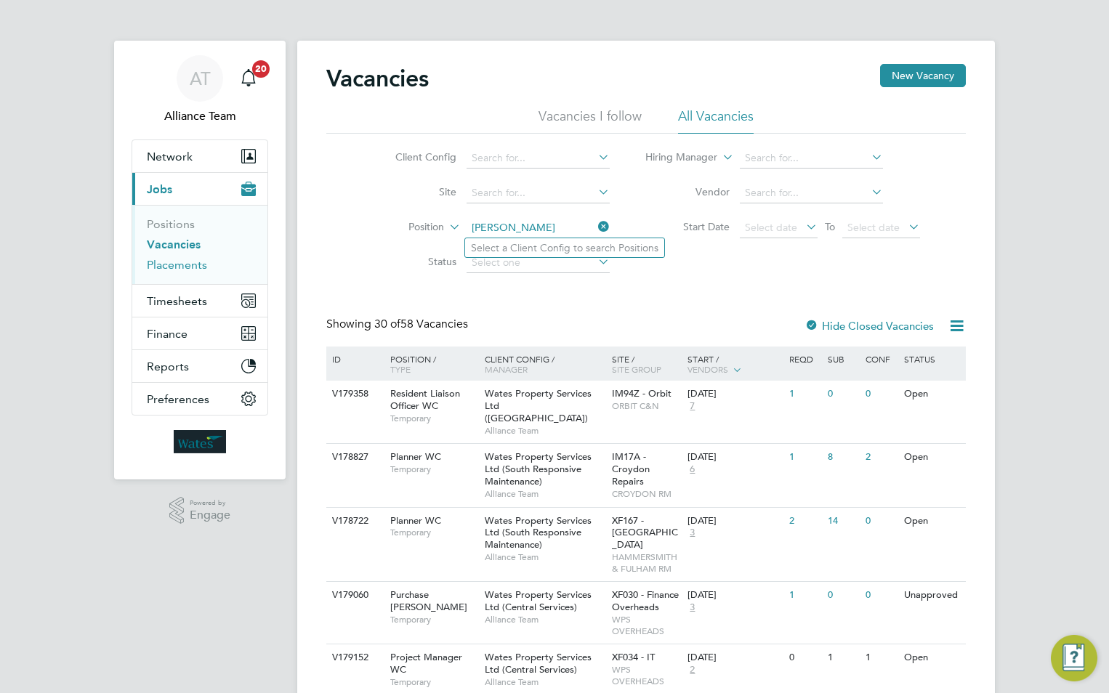
type input "catherin"
click at [201, 263] on link "Placements" at bounding box center [177, 265] width 60 height 14
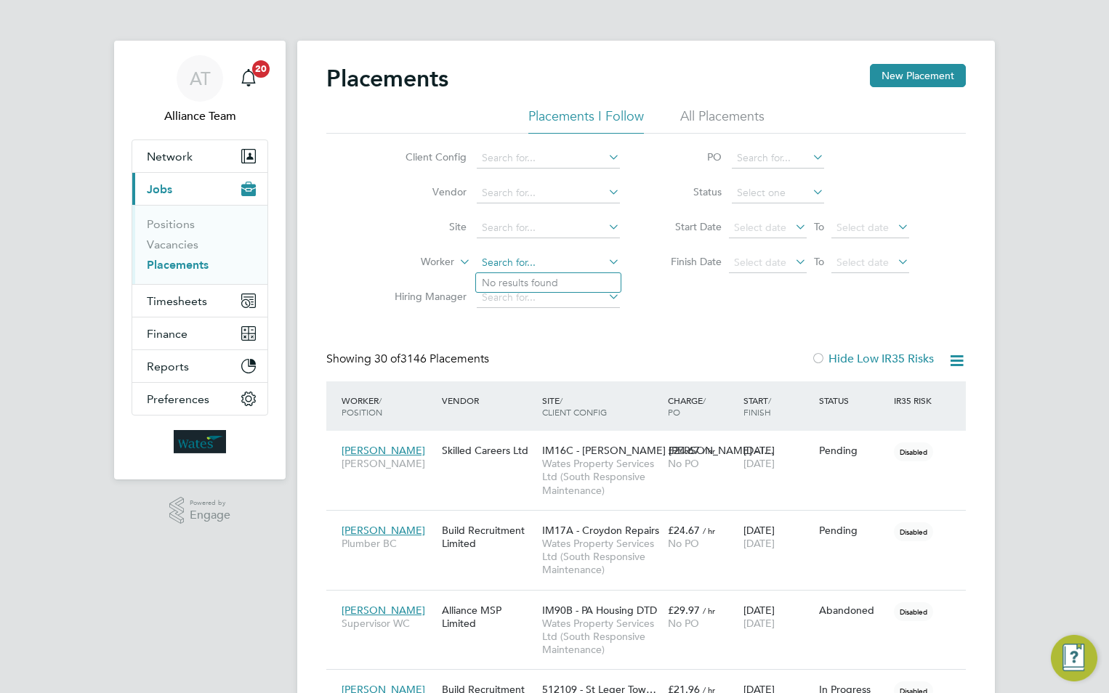
click at [490, 256] on input at bounding box center [548, 263] width 143 height 20
click at [546, 275] on li "Catherine Deterville" at bounding box center [576, 283] width 201 height 20
type input "Catherine Deterville"
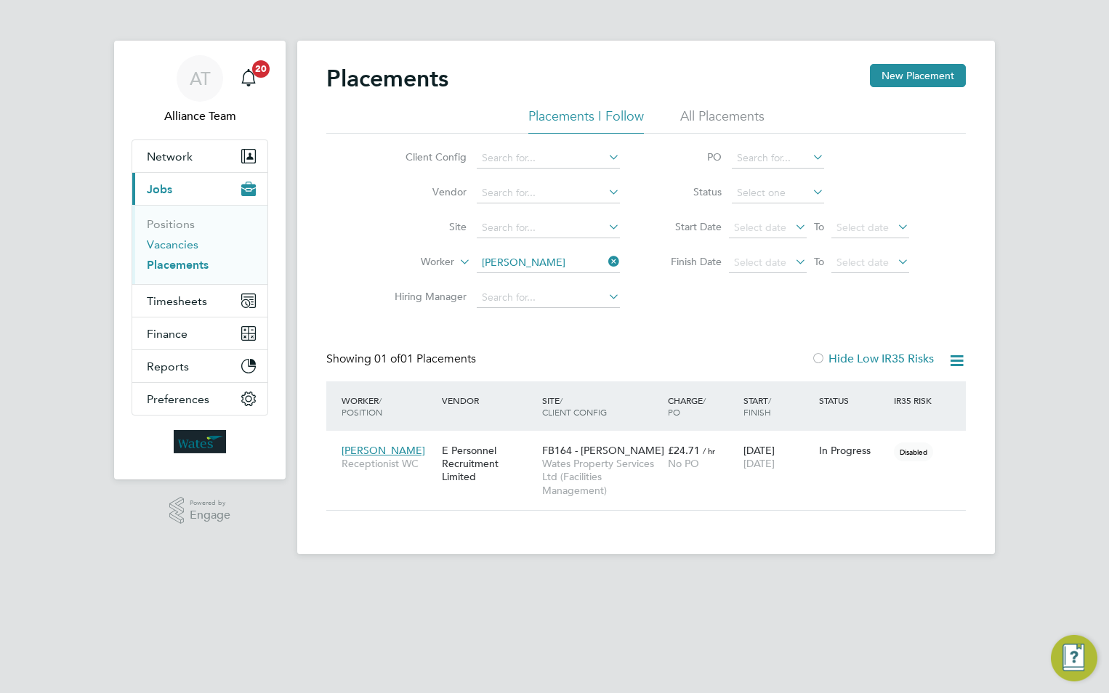
click at [190, 246] on link "Vacancies" at bounding box center [173, 245] width 52 height 14
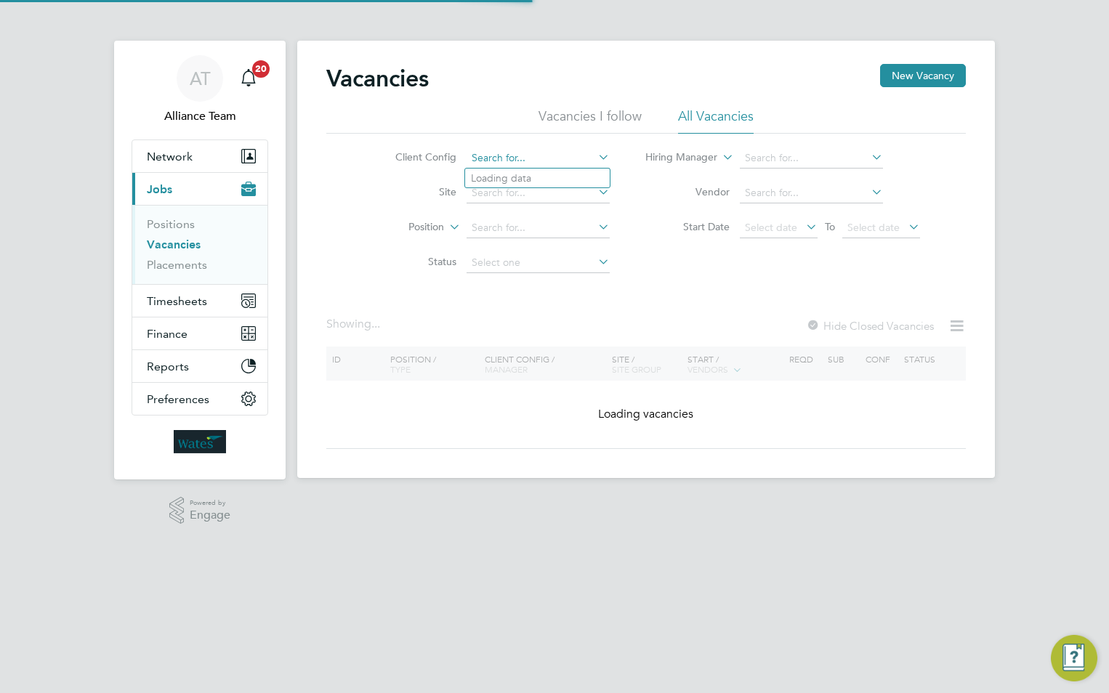
click at [537, 163] on input at bounding box center [537, 158] width 143 height 20
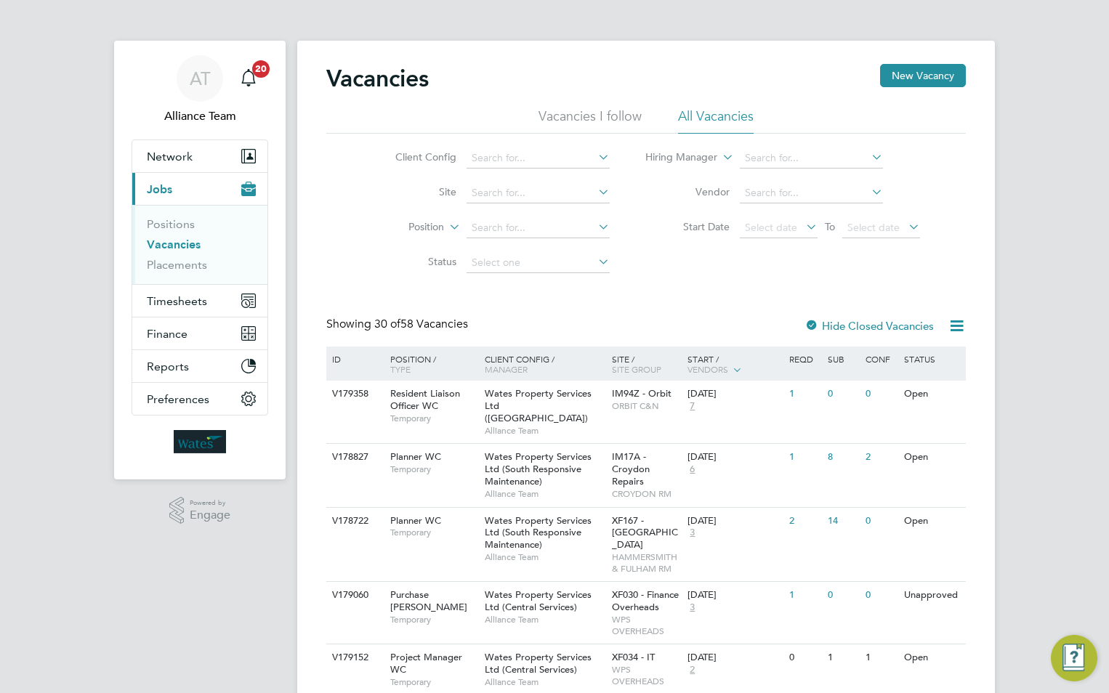
click at [553, 287] on li "Wates Property Services Ltd (Facilities Management)" at bounding box center [612, 297] width 295 height 20
type input "Wates Property Services Ltd (Facilities Management)"
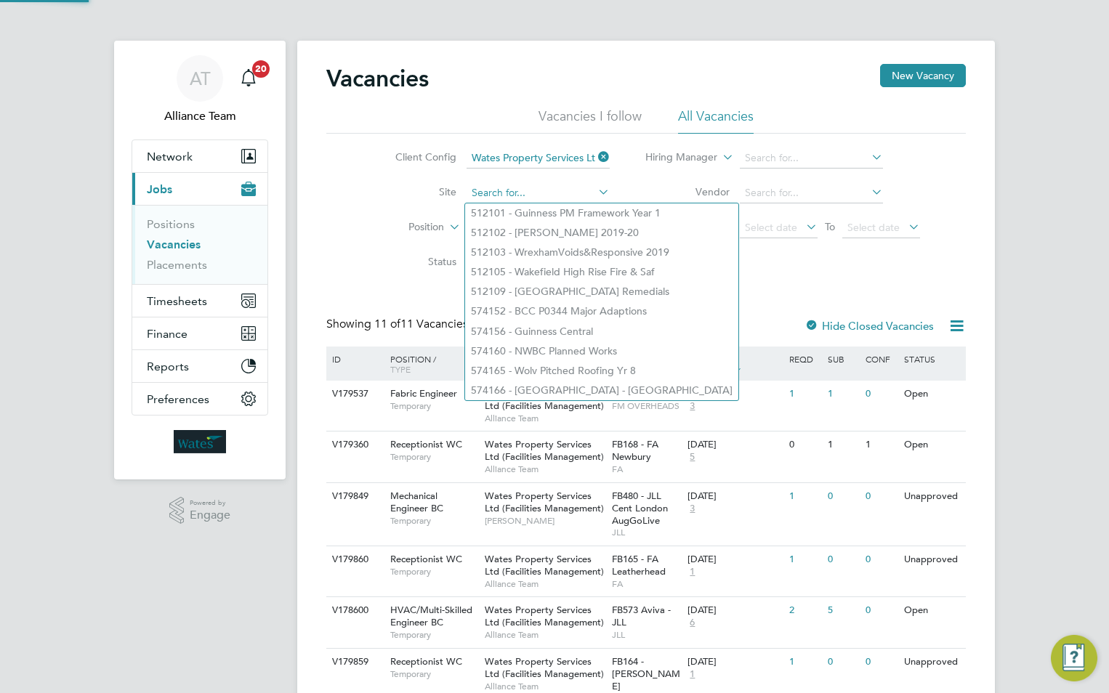
click at [505, 193] on input at bounding box center [537, 193] width 143 height 20
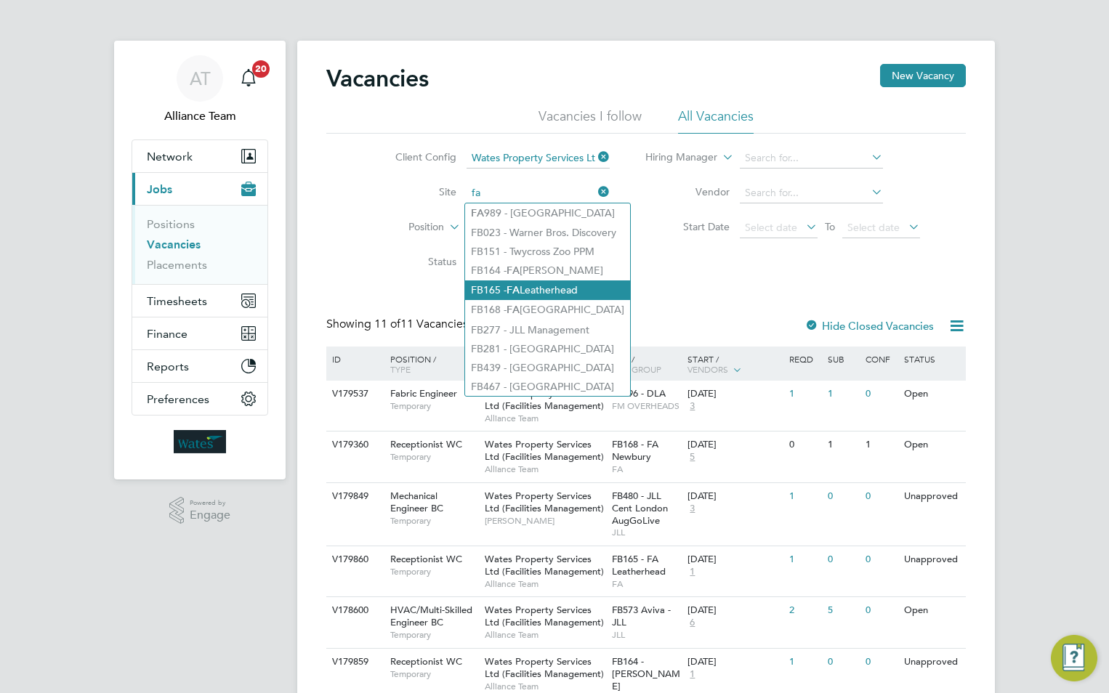
click at [535, 286] on li "FB165 - FA Leatherhead" at bounding box center [547, 290] width 165 height 20
type input "FB165 - FA Leatherhead"
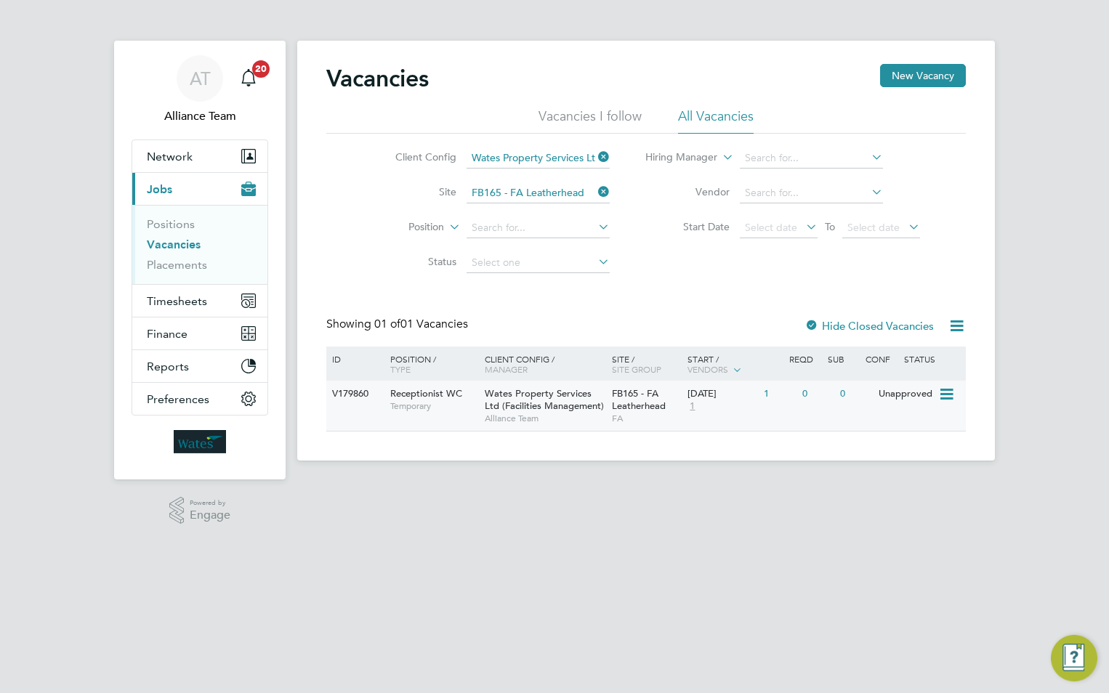
click at [608, 398] on div "FB165 - FA Leatherhead FA" at bounding box center [646, 406] width 76 height 50
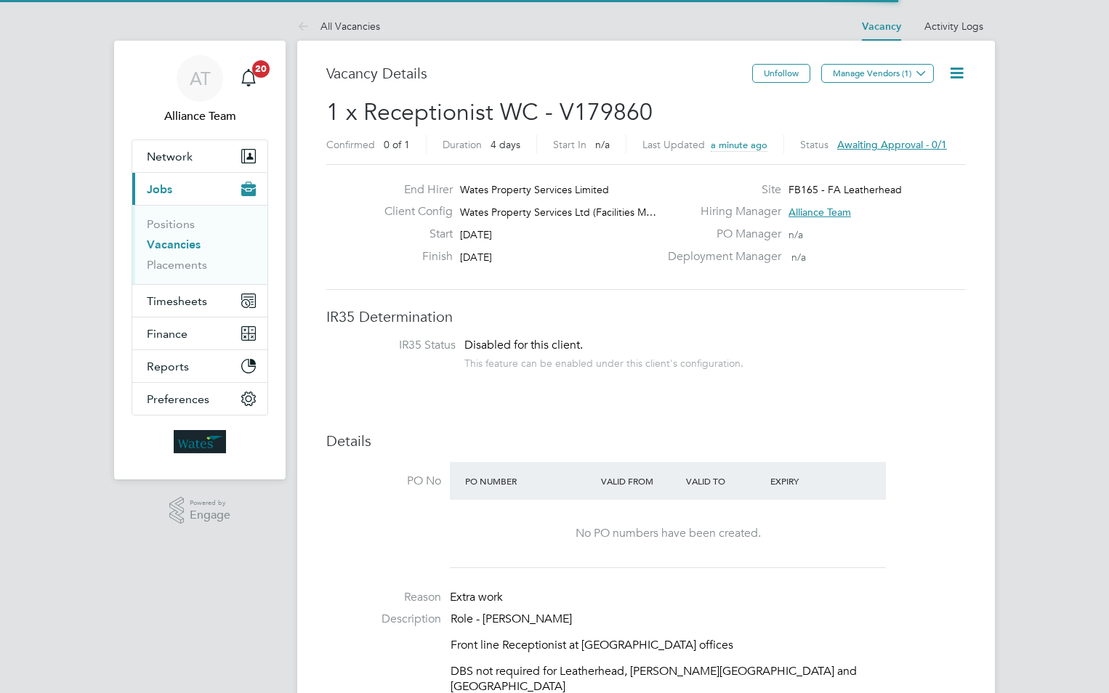
scroll to position [25, 227]
click at [956, 74] on icon at bounding box center [956, 73] width 18 height 18
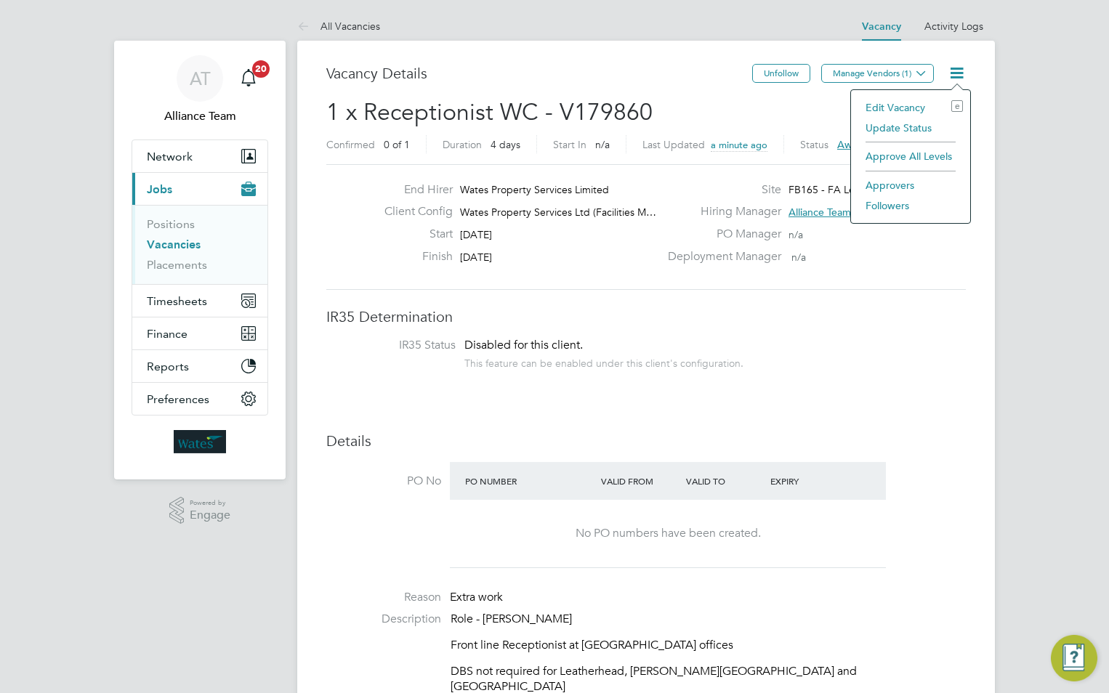
click at [902, 105] on li "Edit Vacancy e" at bounding box center [910, 107] width 105 height 20
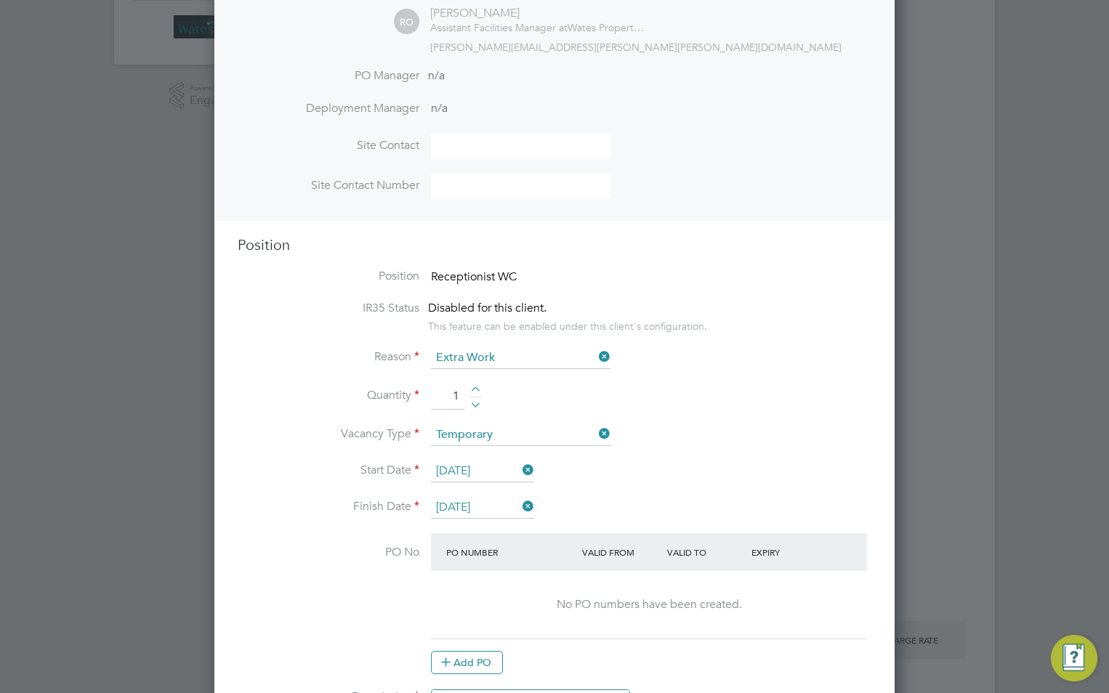
scroll to position [436, 0]
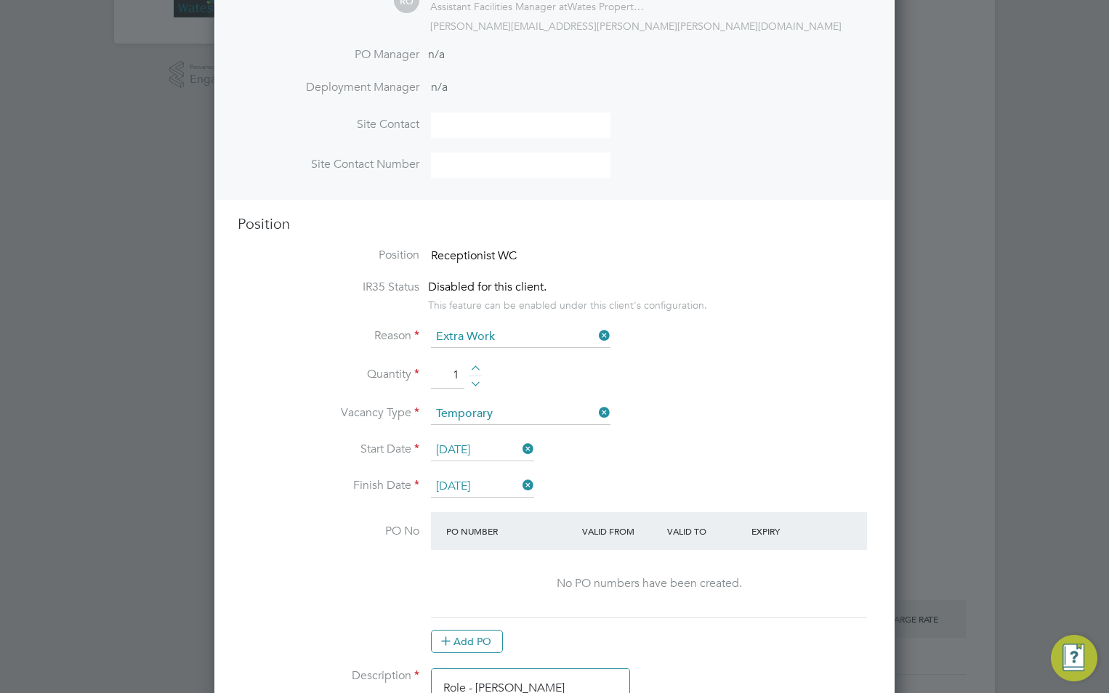
click at [458, 374] on input "1" at bounding box center [447, 376] width 33 height 26
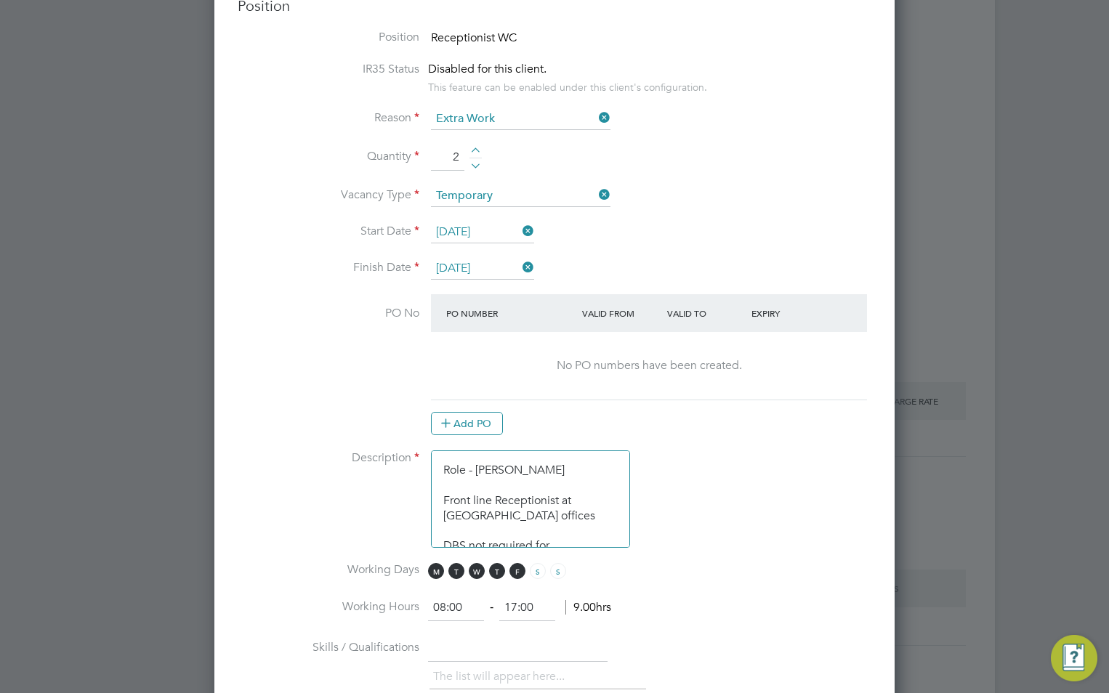
type input "2"
click at [495, 270] on input "[DATE]" at bounding box center [482, 269] width 103 height 22
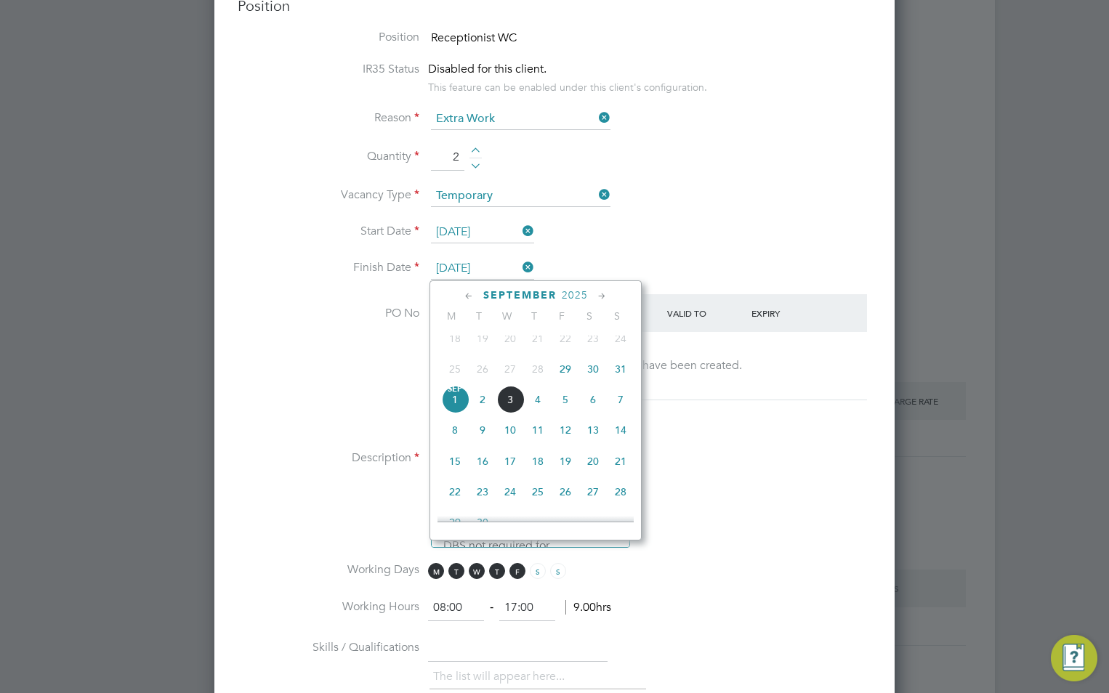
click at [514, 413] on span "3" at bounding box center [510, 400] width 28 height 28
type input "[DATE]"
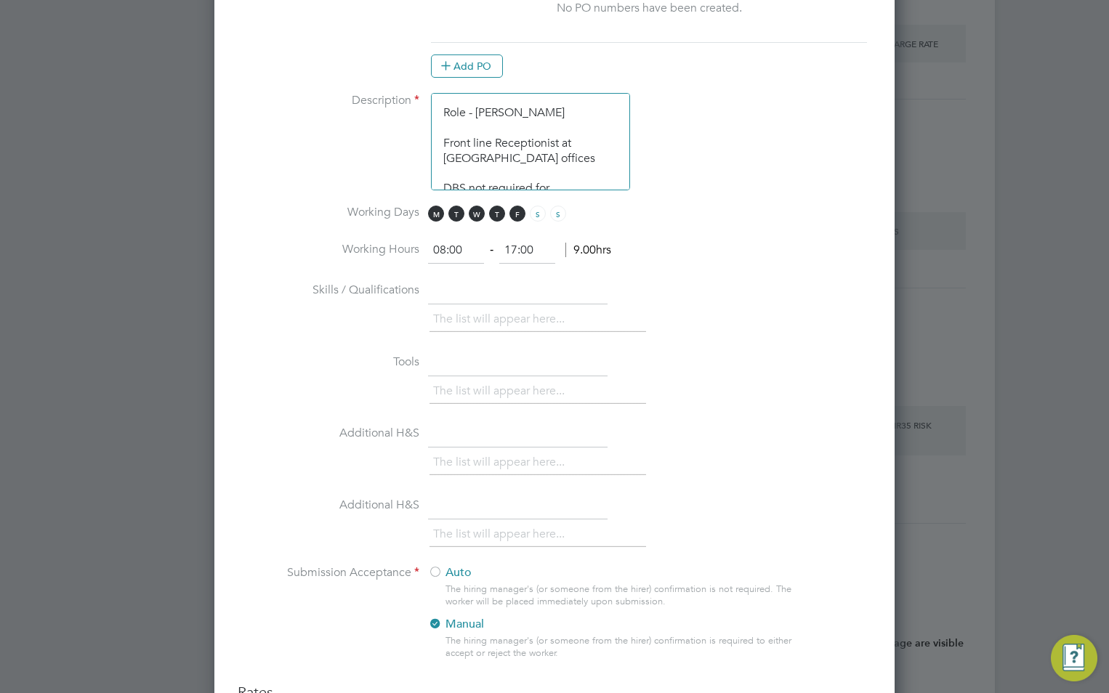
scroll to position [1090, 0]
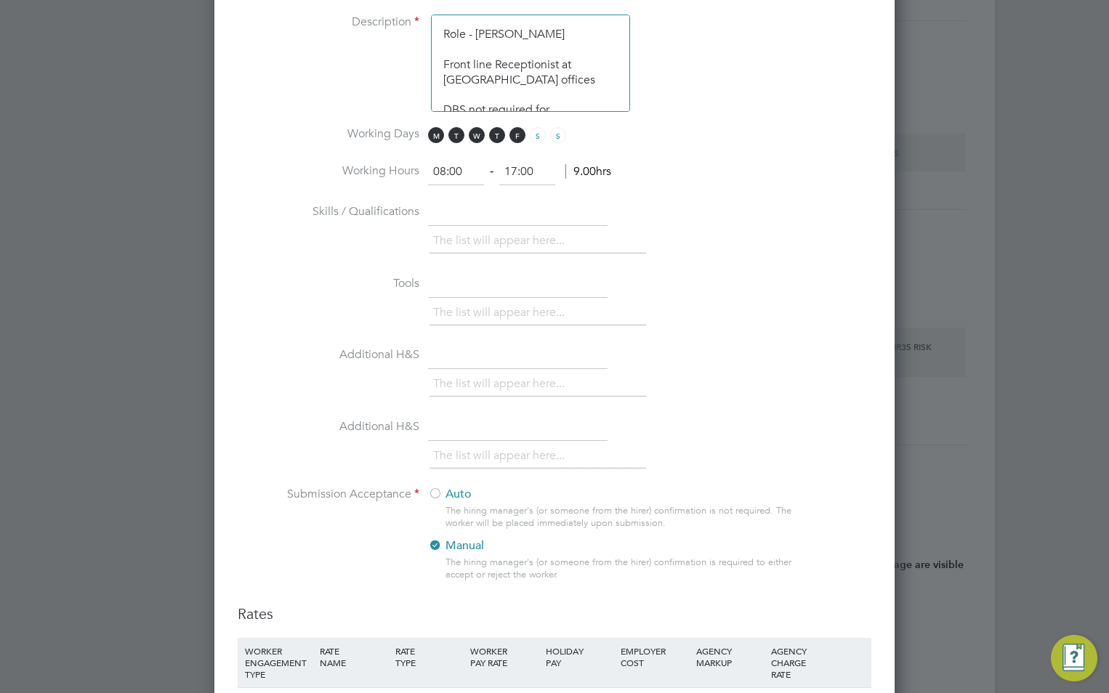
click at [555, 33] on textarea "Role - [PERSON_NAME] Front line Receptionist at [GEOGRAPHIC_DATA] offices DBS n…" at bounding box center [530, 63] width 199 height 97
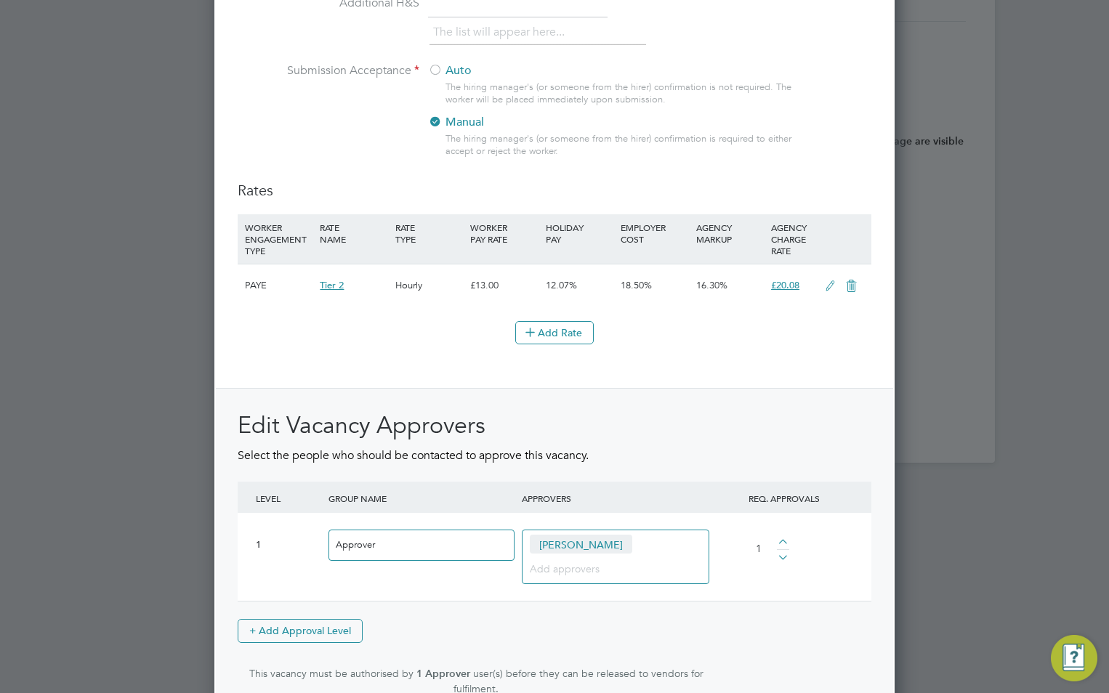
scroll to position [1617, 0]
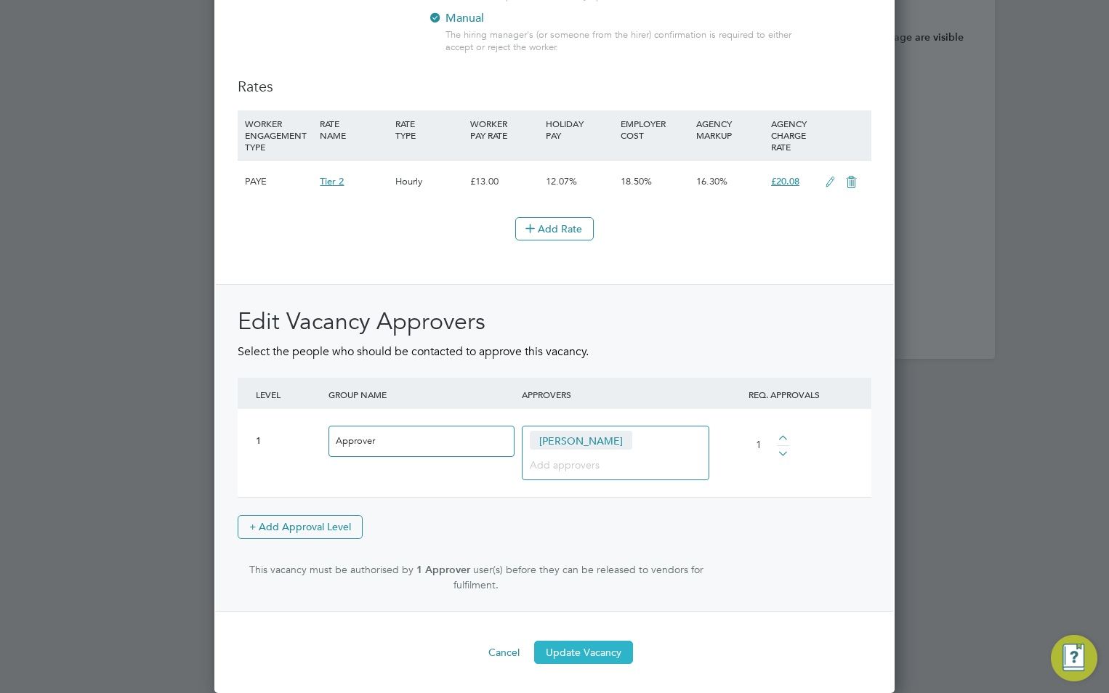
type textarea "Role - [PERSON_NAME] & [PERSON_NAME] Front line Receptionist at [GEOGRAPHIC_DAT…"
click at [613, 662] on button "Update Vacancy" at bounding box center [583, 652] width 99 height 23
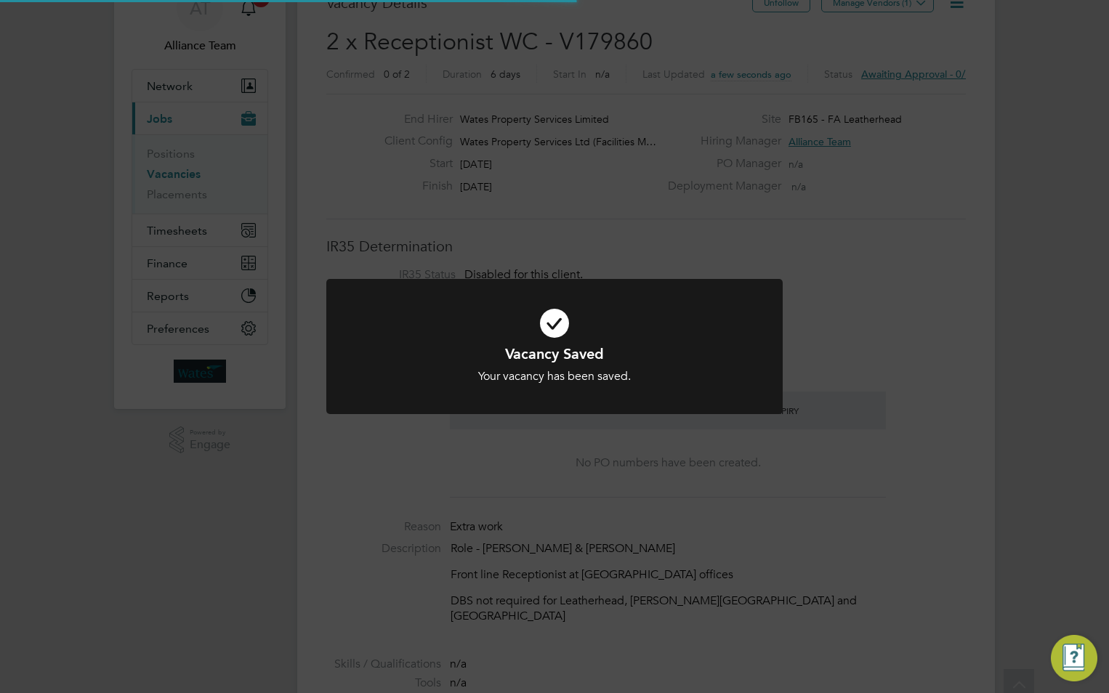
scroll to position [0, 0]
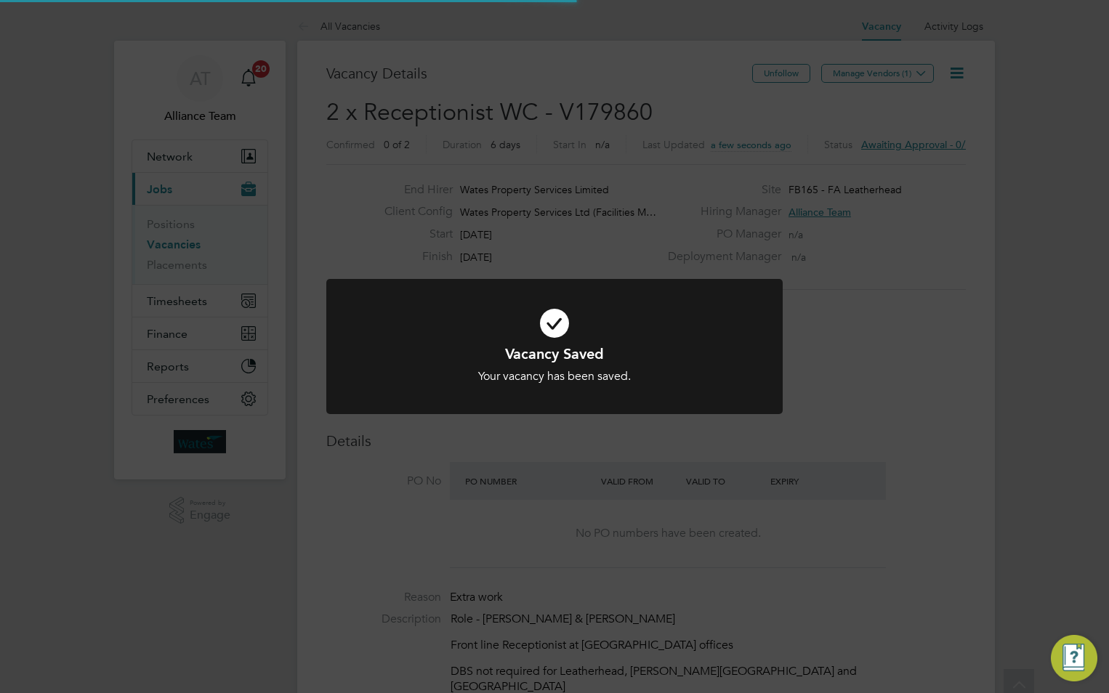
click at [938, 415] on div "Vacancy Saved Your vacancy has been saved. Cancel Okay" at bounding box center [554, 346] width 1109 height 693
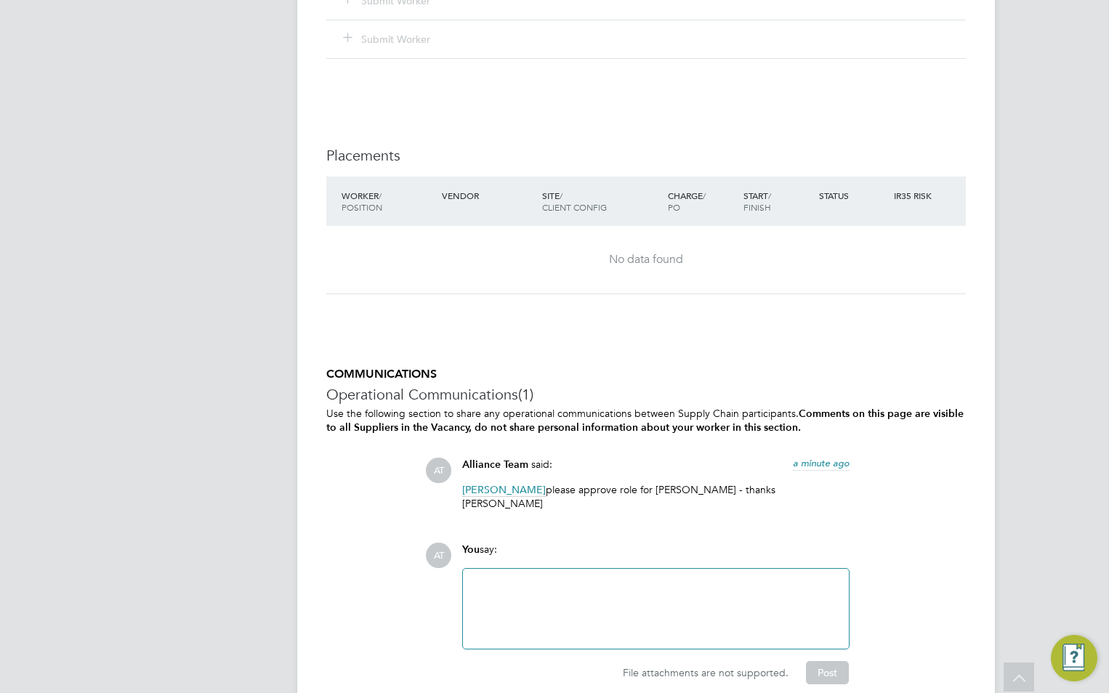
scroll to position [1315, 0]
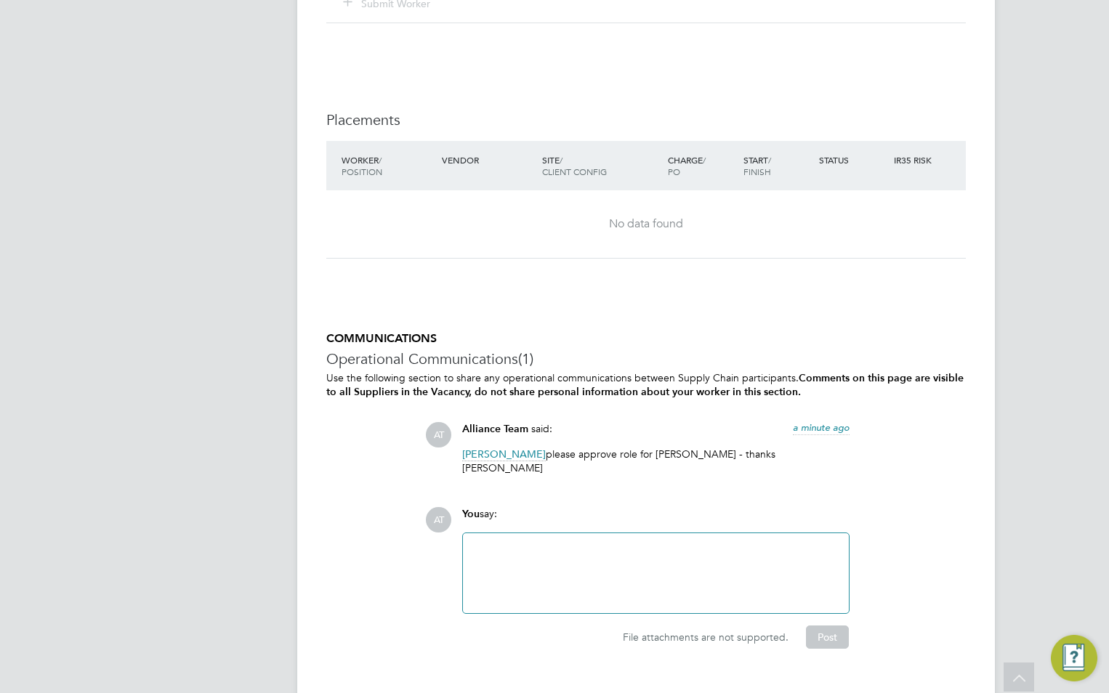
click at [584, 542] on div at bounding box center [656, 573] width 368 height 62
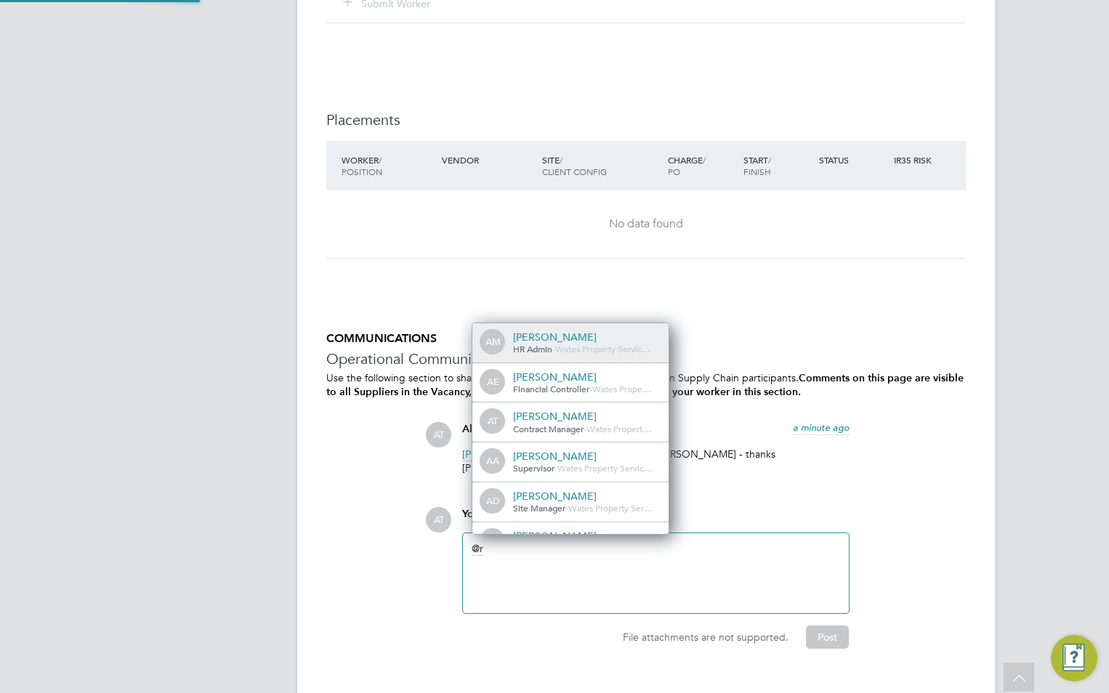
scroll to position [0, 0]
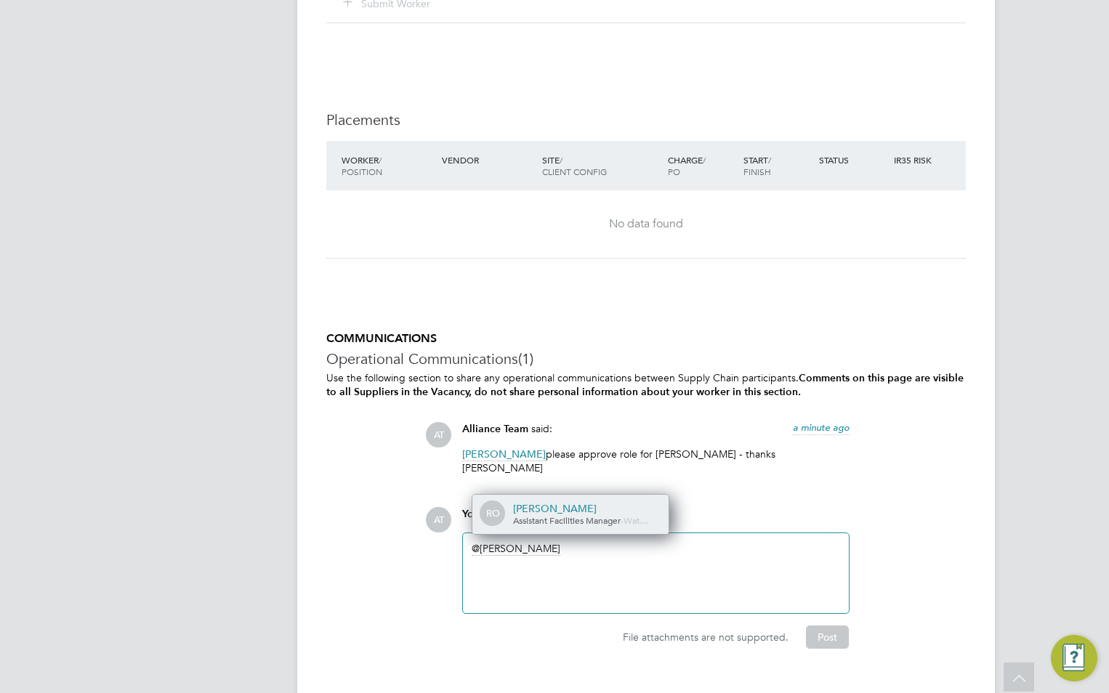
click at [541, 502] on div "[PERSON_NAME]" at bounding box center [585, 508] width 145 height 13
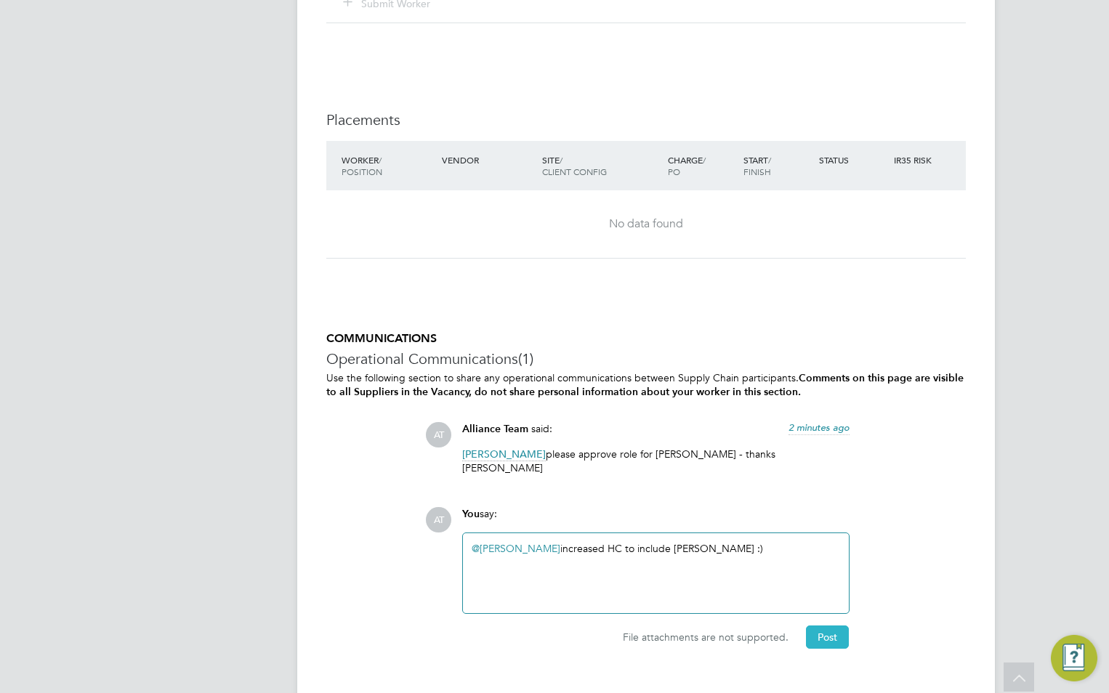
click at [837, 626] on button "Post" at bounding box center [827, 637] width 43 height 23
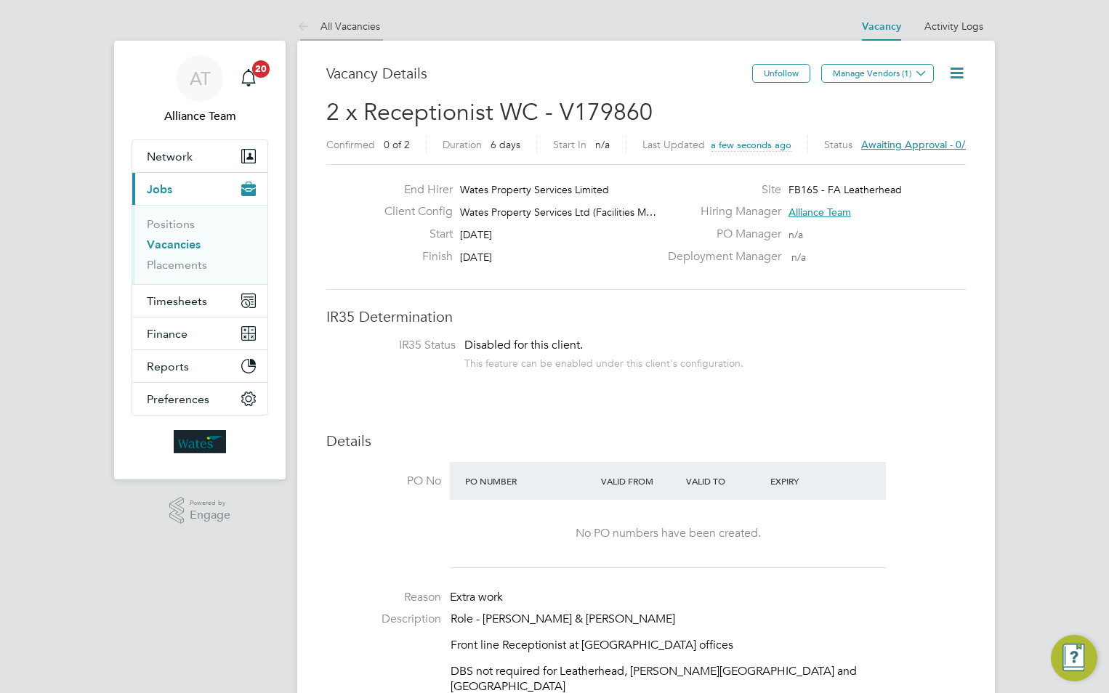
click at [342, 23] on link "All Vacancies" at bounding box center [338, 26] width 83 height 13
